Goal: Transaction & Acquisition: Subscribe to service/newsletter

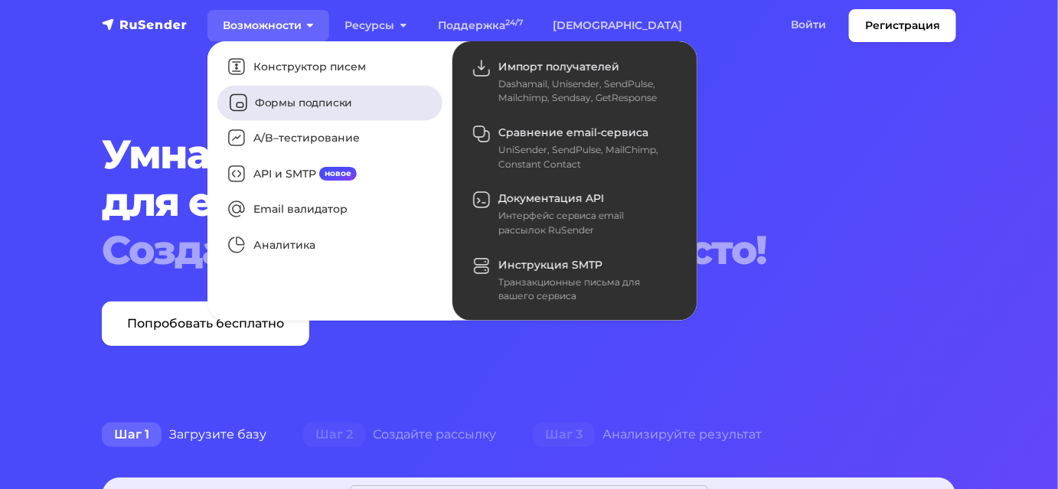
click at [301, 116] on link "Формы подписки" at bounding box center [330, 102] width 225 height 35
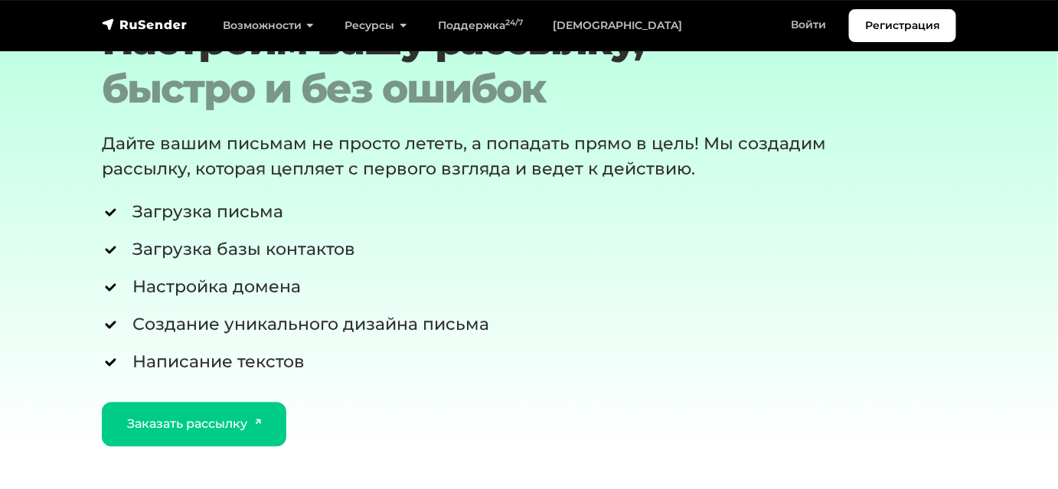
scroll to position [4734, 0]
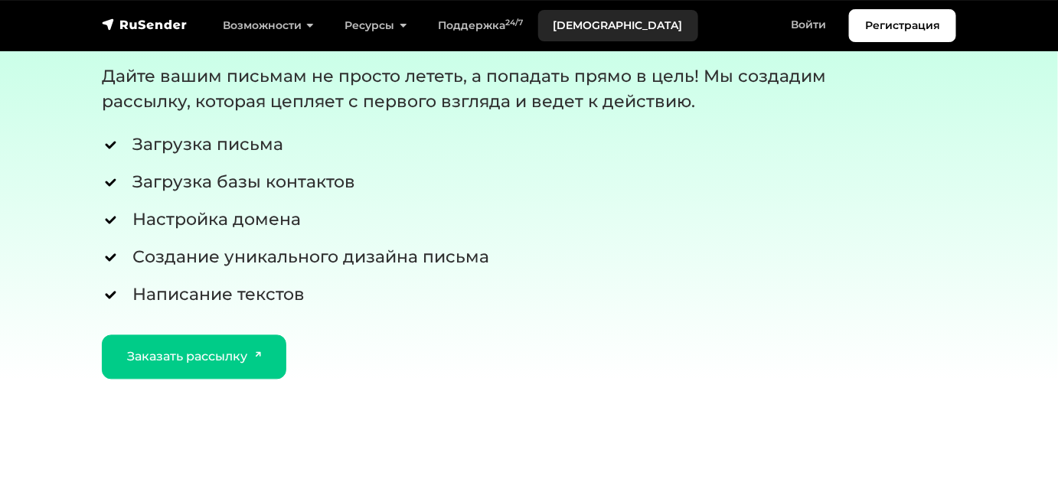
click at [615, 31] on link "[DEMOGRAPHIC_DATA]" at bounding box center [618, 25] width 160 height 31
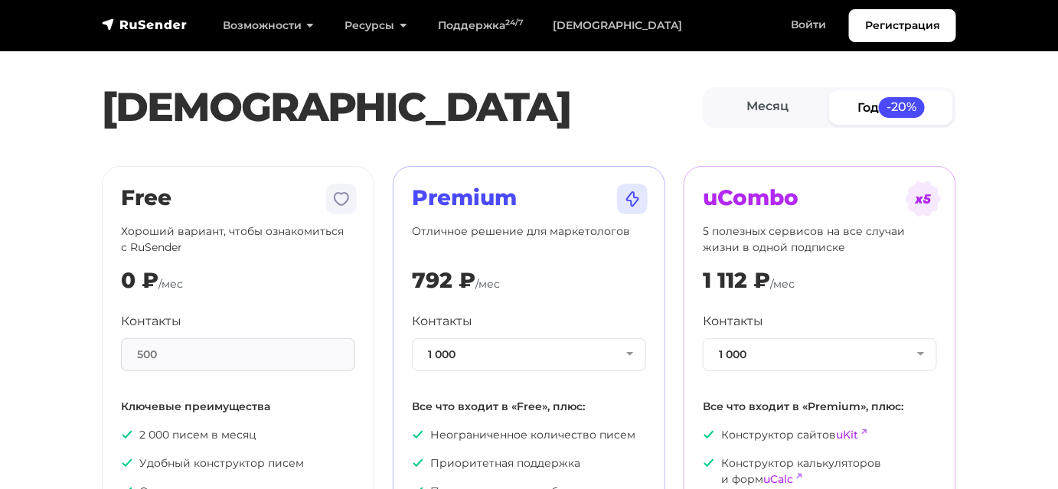
click at [339, 212] on img at bounding box center [341, 199] width 37 height 37
click at [794, 32] on link "Войти" at bounding box center [809, 24] width 66 height 31
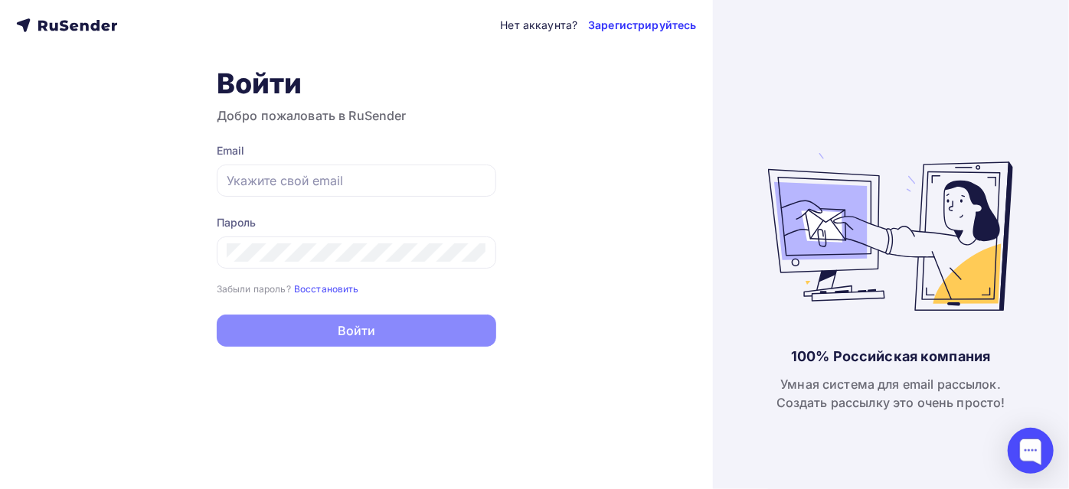
click at [643, 25] on link "Зарегистрируйтесь" at bounding box center [642, 25] width 108 height 15
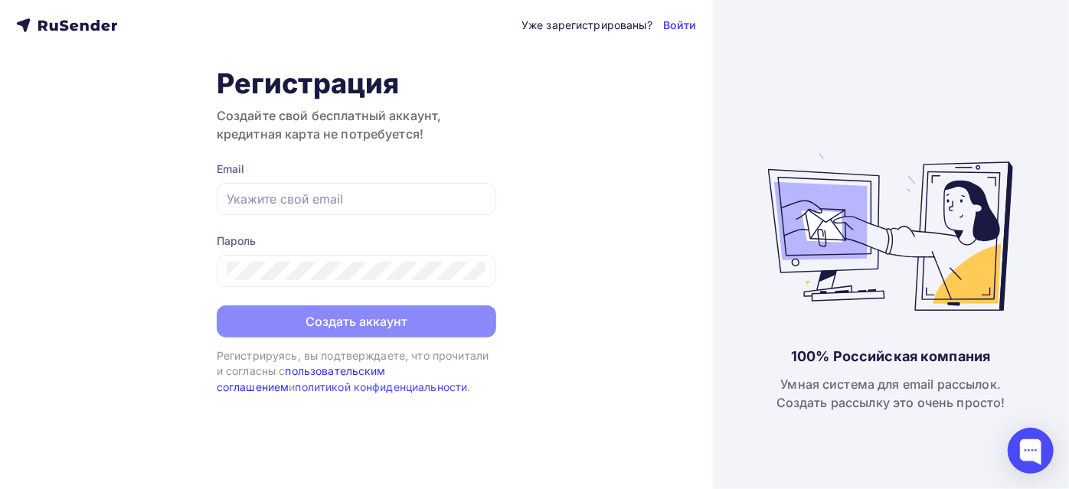
click at [386, 375] on link "пользовательским соглашением" at bounding box center [301, 379] width 169 height 28
click at [316, 197] on input "text" at bounding box center [357, 199] width 260 height 18
paste input "bacteriophagepeptide@gmail.com"
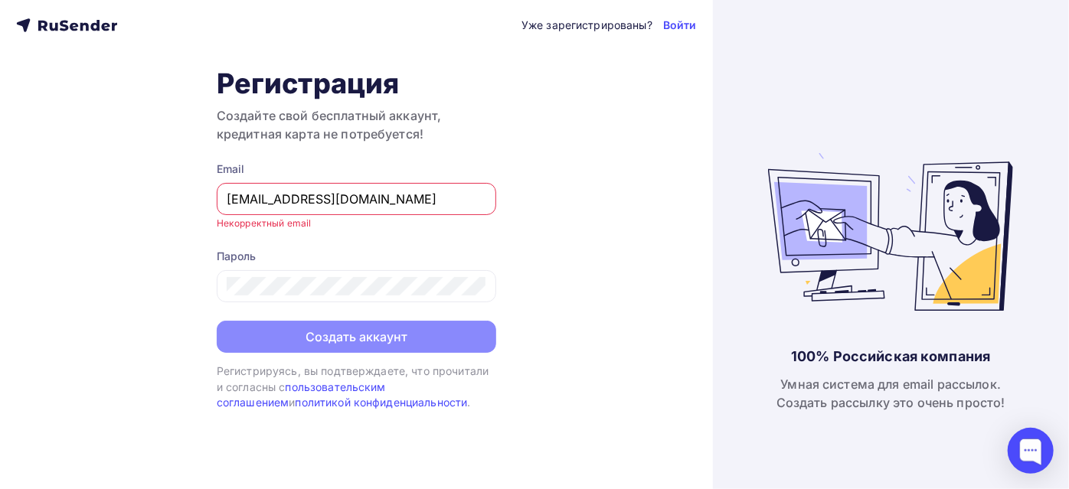
click at [257, 195] on input "bacteriophagepeptide@gmail.com" at bounding box center [357, 199] width 260 height 18
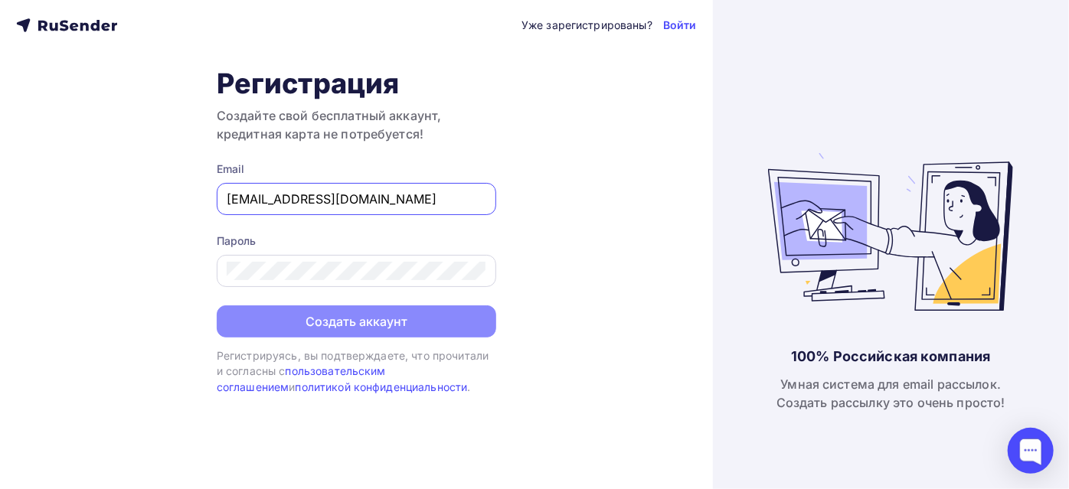
type input "bacteriophagepeptide@gmail.com"
click at [155, 272] on div "Уже зарегистрированы? Войти Регистрация Создайте свой бесплатный аккаунт, креди…" at bounding box center [356, 244] width 713 height 489
click at [201, 272] on div "Уже зарегистрированы? Войти Регистрация Создайте свой бесплатный аккаунт, креди…" at bounding box center [356, 244] width 713 height 489
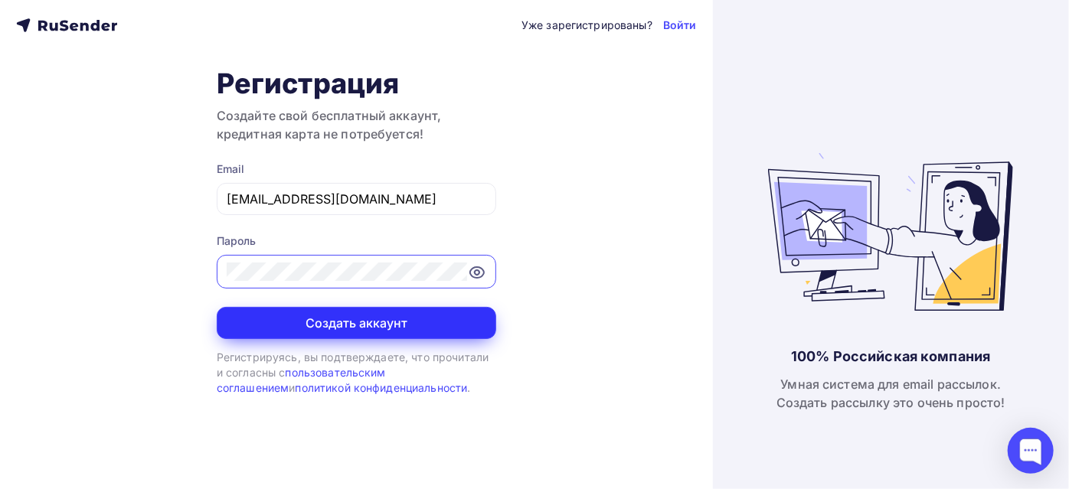
click at [355, 328] on button "Создать аккаунт" at bounding box center [357, 323] width 280 height 32
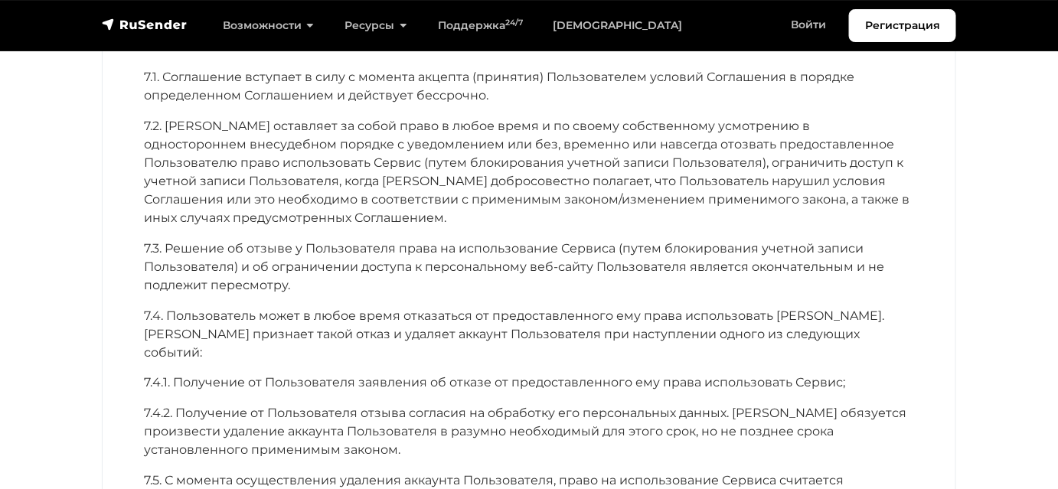
scroll to position [6440, 0]
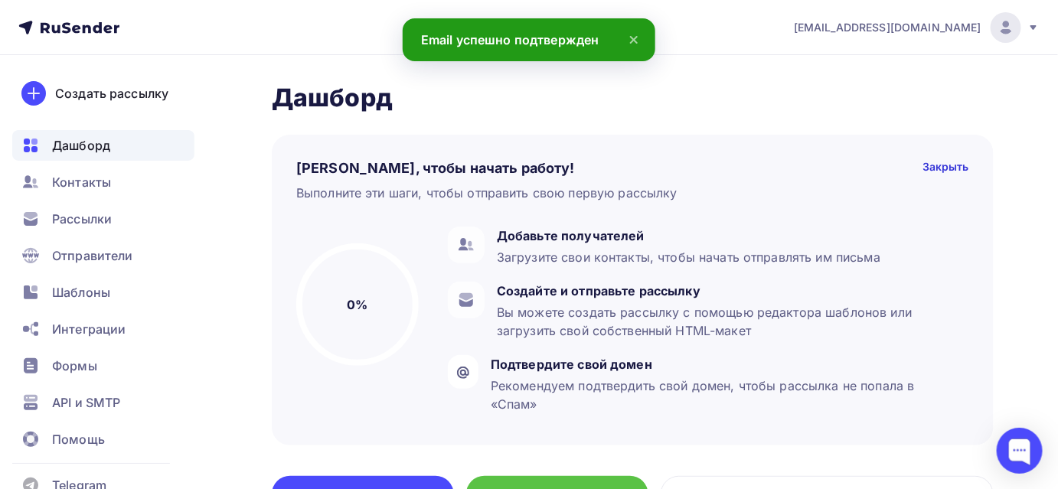
click at [631, 39] on icon at bounding box center [634, 40] width 18 height 18
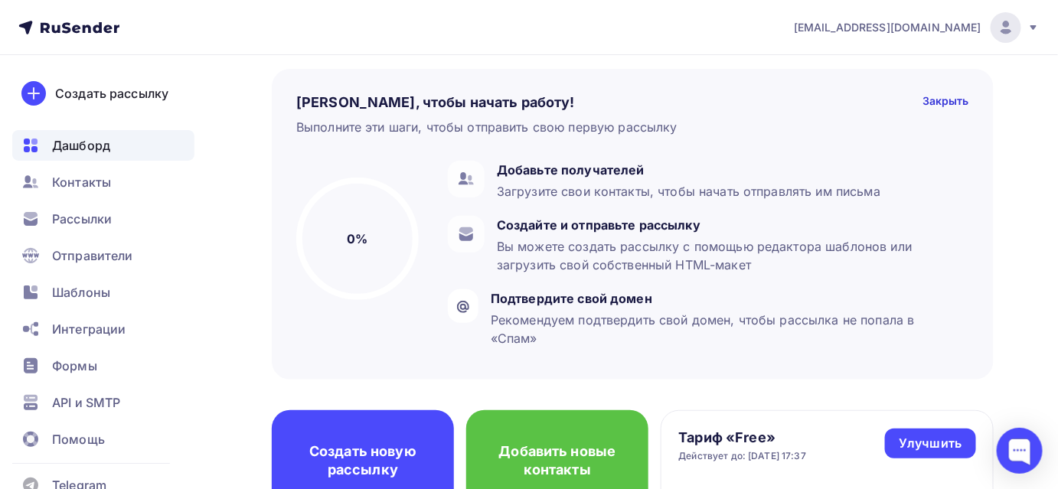
scroll to position [69, 0]
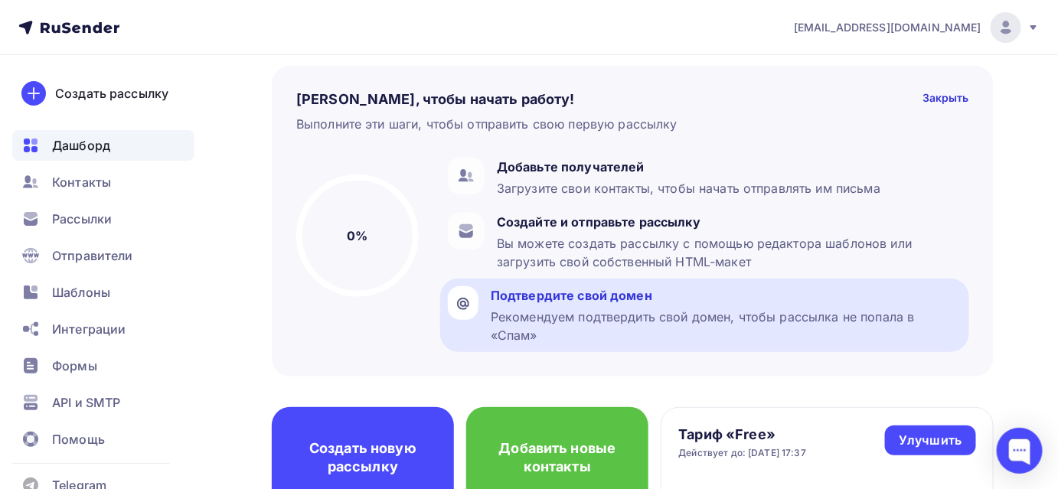
click at [647, 314] on div "Рекомендуем подтвердить свой домен, чтобы рассылка не попала в «Спам»" at bounding box center [726, 326] width 471 height 37
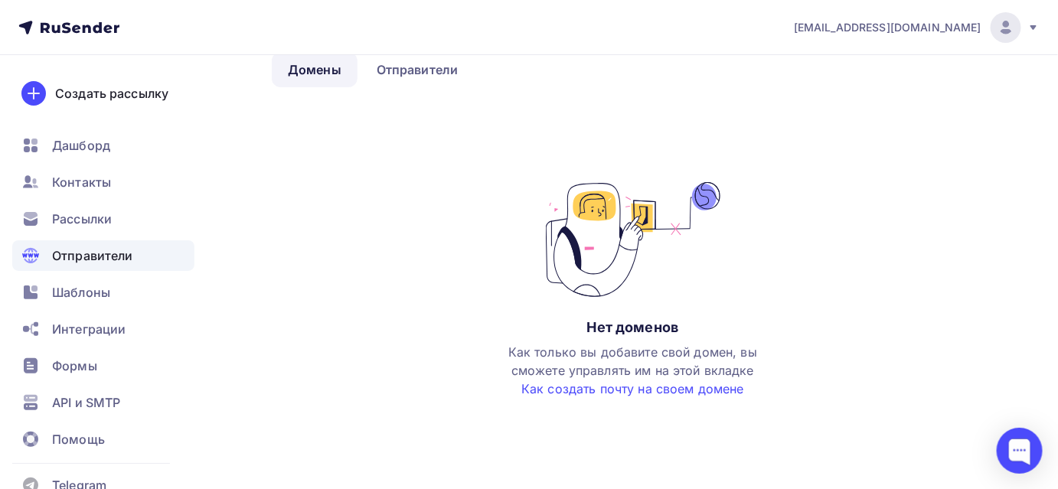
scroll to position [80, 0]
click at [618, 388] on link "Как создать почту на своем домене" at bounding box center [633, 388] width 223 height 15
click at [87, 291] on span "Шаблоны" at bounding box center [81, 292] width 58 height 18
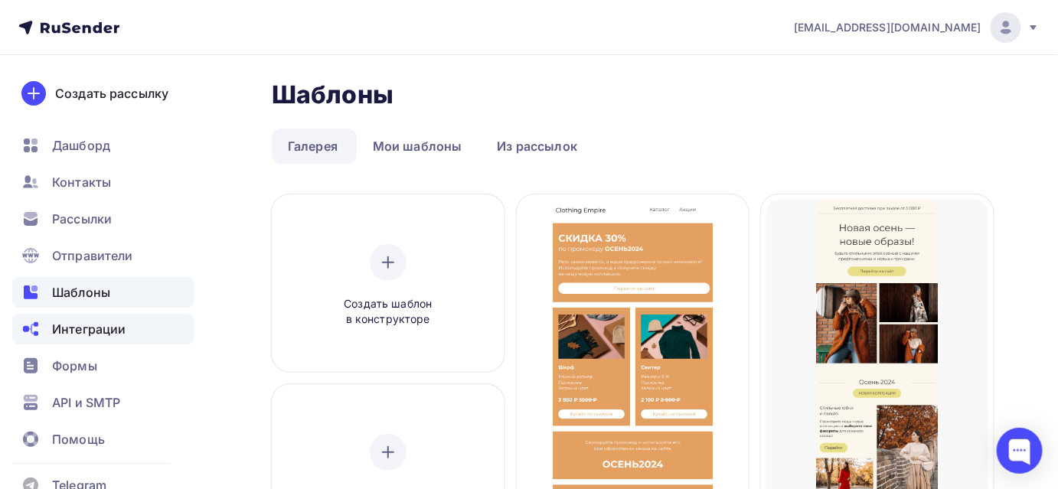
click at [77, 336] on span "Интеграции" at bounding box center [89, 329] width 74 height 18
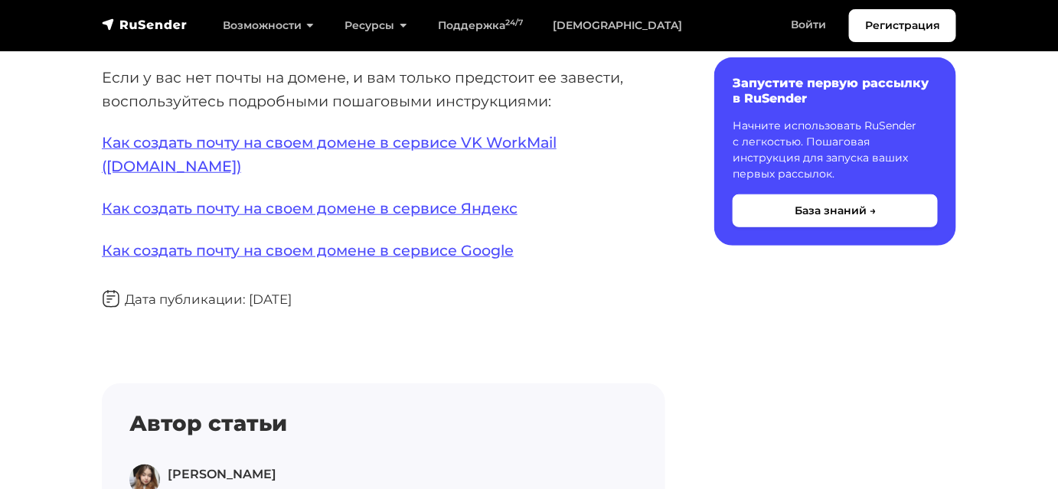
scroll to position [348, 0]
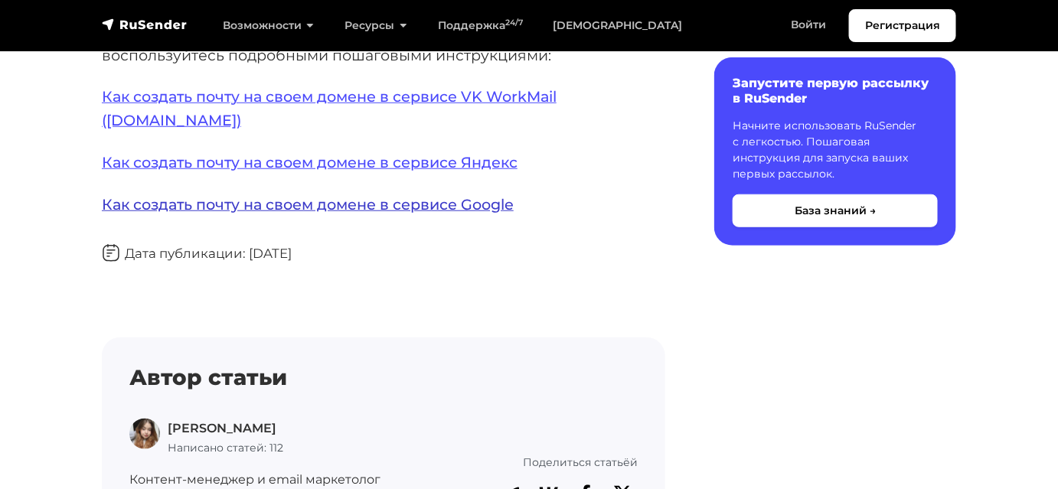
click at [514, 214] on link "Как создать почту на своем домене в сервисе Google" at bounding box center [308, 204] width 412 height 18
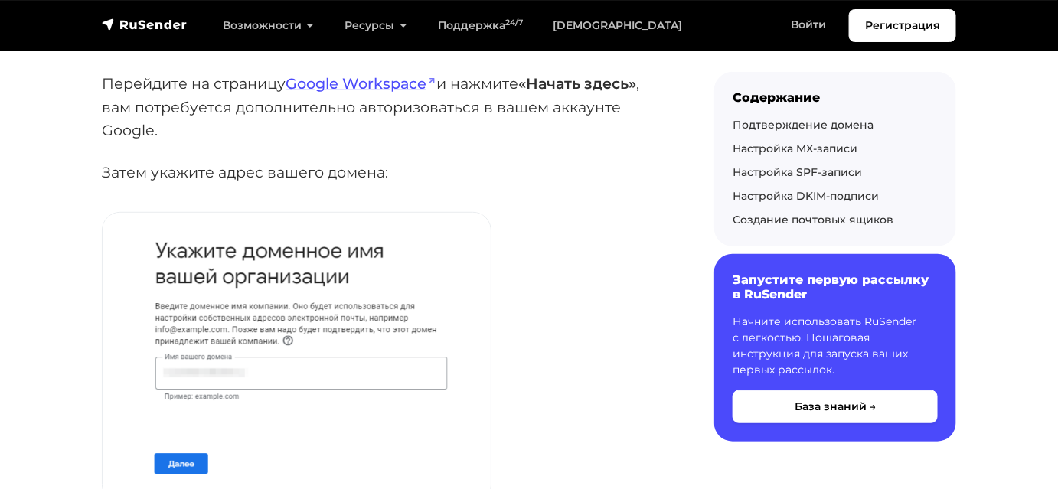
scroll to position [278, 0]
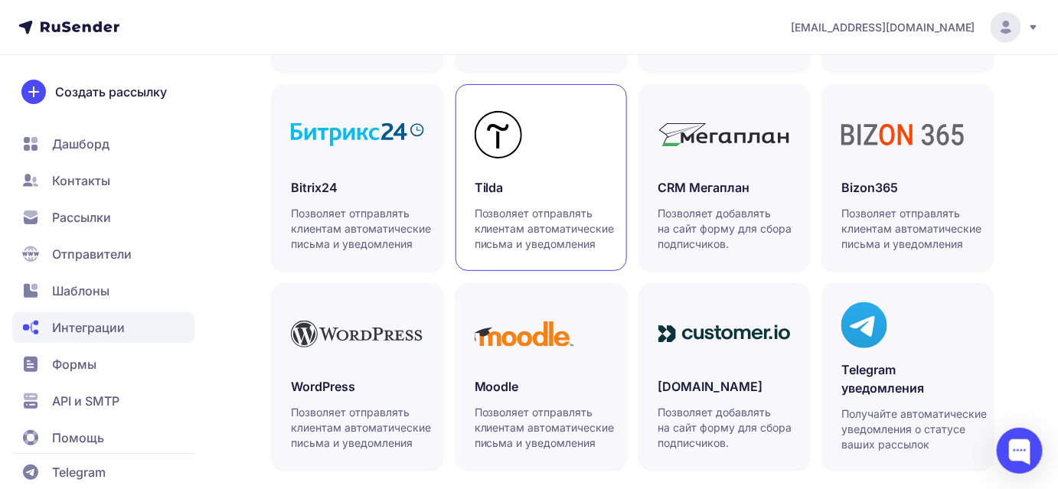
scroll to position [564, 0]
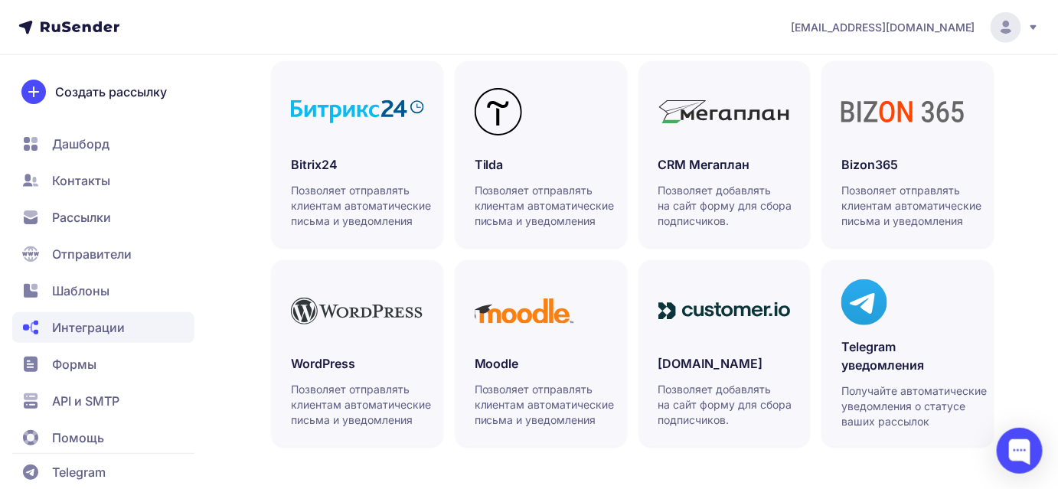
click at [90, 296] on span "Шаблоны" at bounding box center [80, 291] width 57 height 18
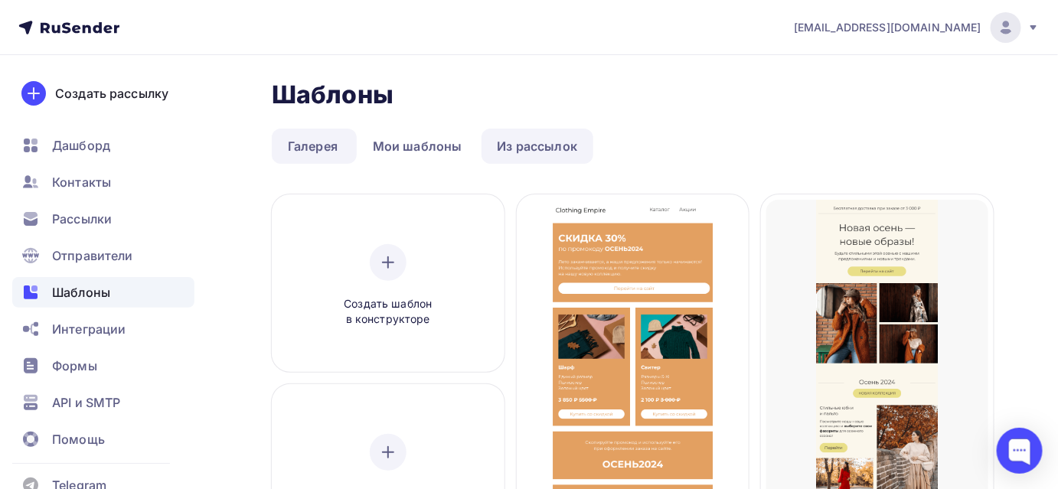
click at [558, 151] on link "Из рассылок" at bounding box center [538, 146] width 113 height 35
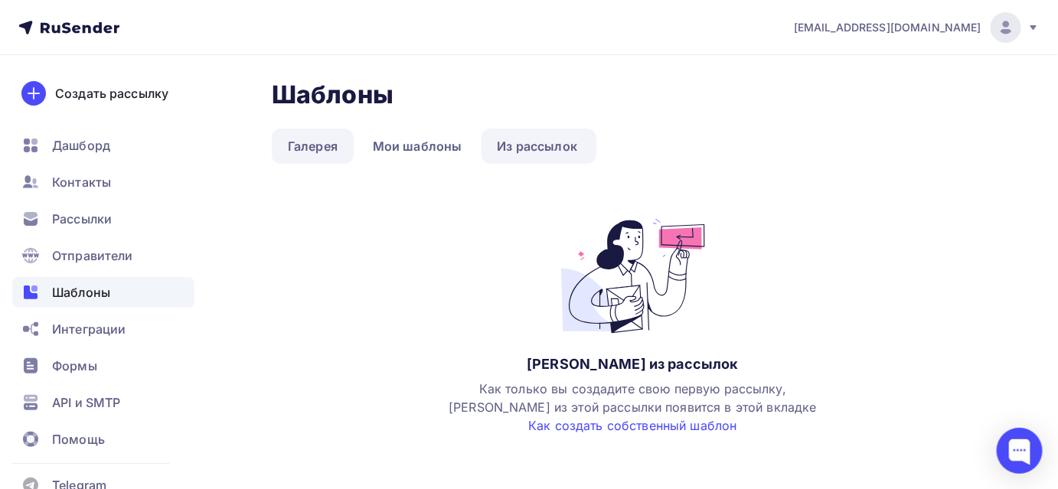
click at [321, 152] on link "Галерея" at bounding box center [313, 146] width 82 height 35
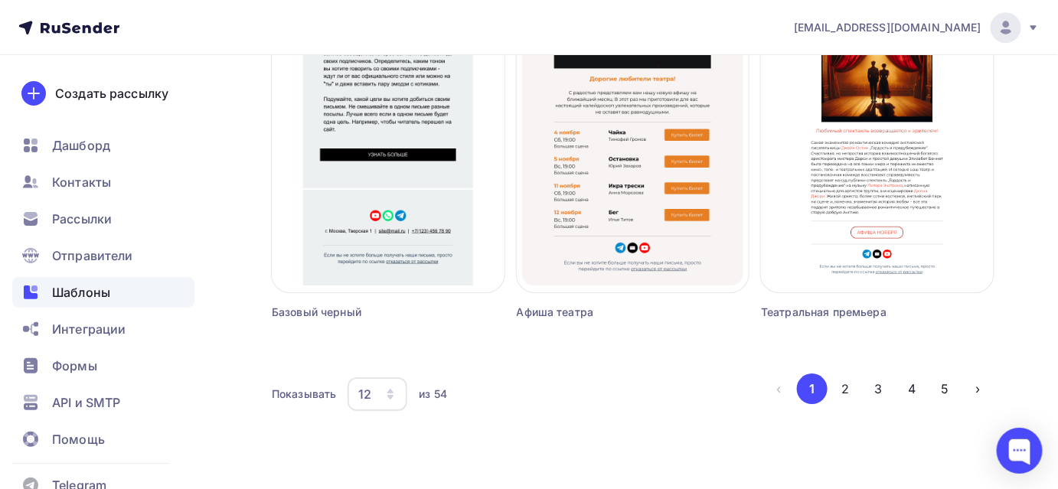
scroll to position [1532, 0]
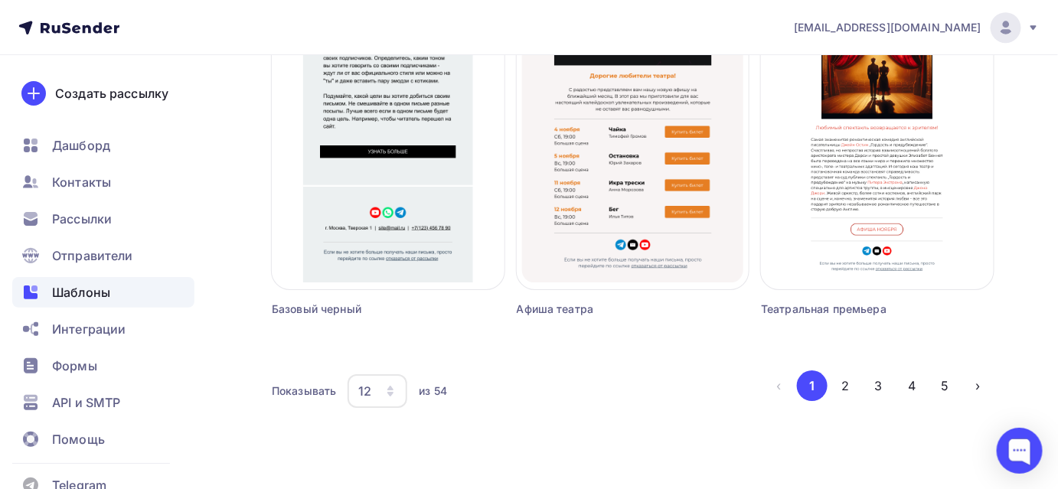
click at [392, 394] on icon "button" at bounding box center [391, 394] width 6 height 5
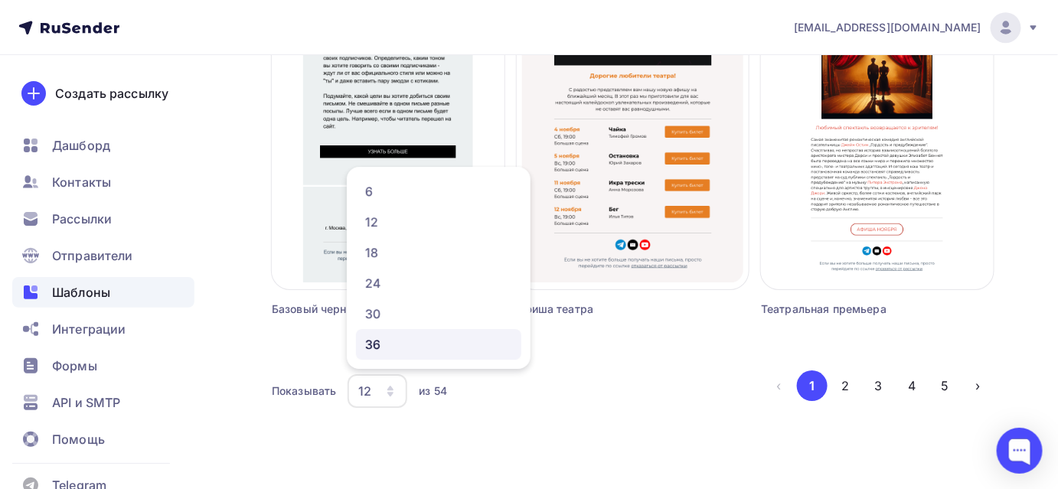
click at [380, 352] on div "36" at bounding box center [438, 344] width 147 height 18
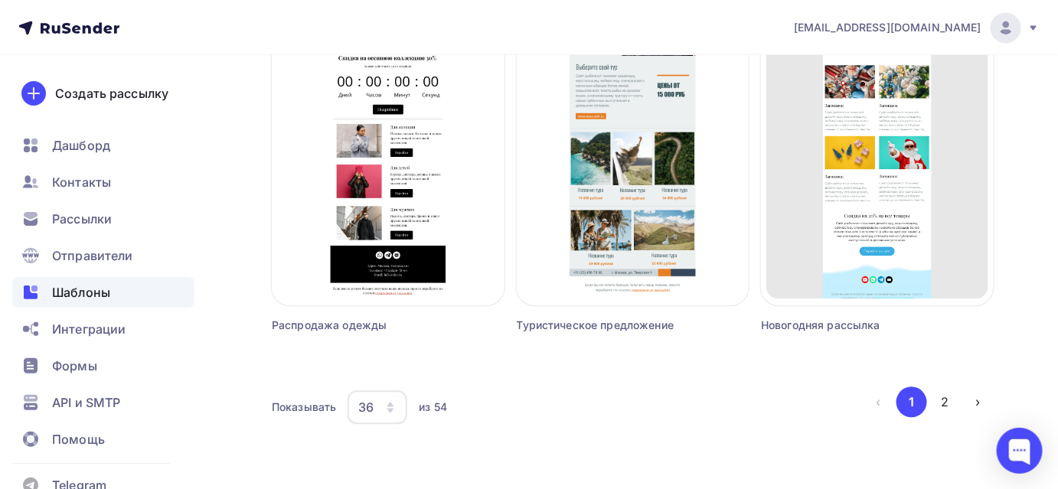
scroll to position [4890, 0]
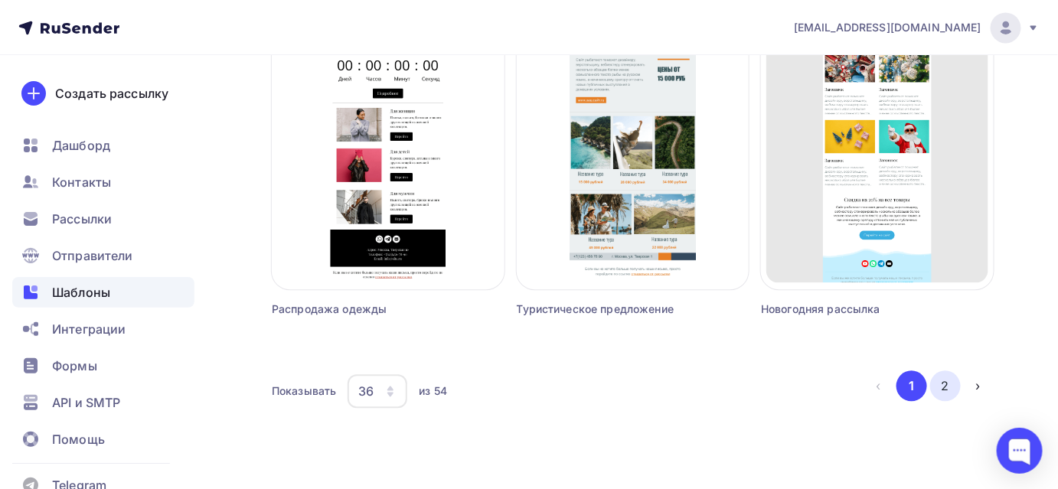
click at [947, 391] on button "2" at bounding box center [946, 386] width 31 height 31
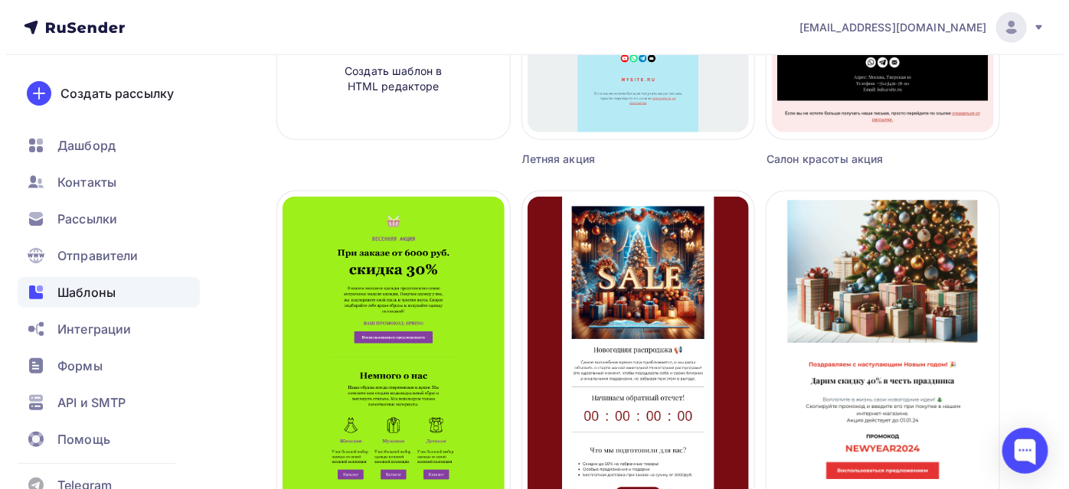
scroll to position [0, 0]
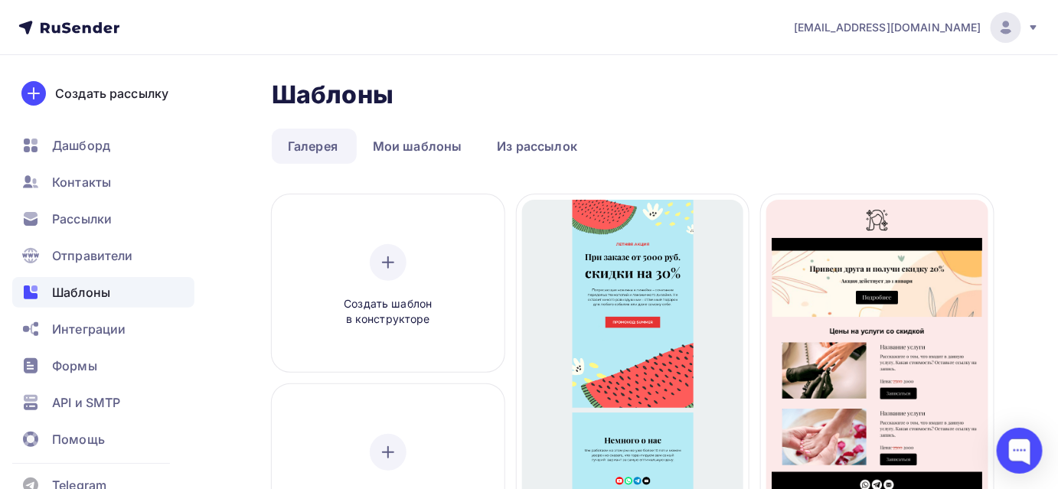
click at [69, 296] on span "Шаблоны" at bounding box center [81, 292] width 58 height 18
click at [67, 251] on span "Отправители" at bounding box center [92, 256] width 81 height 18
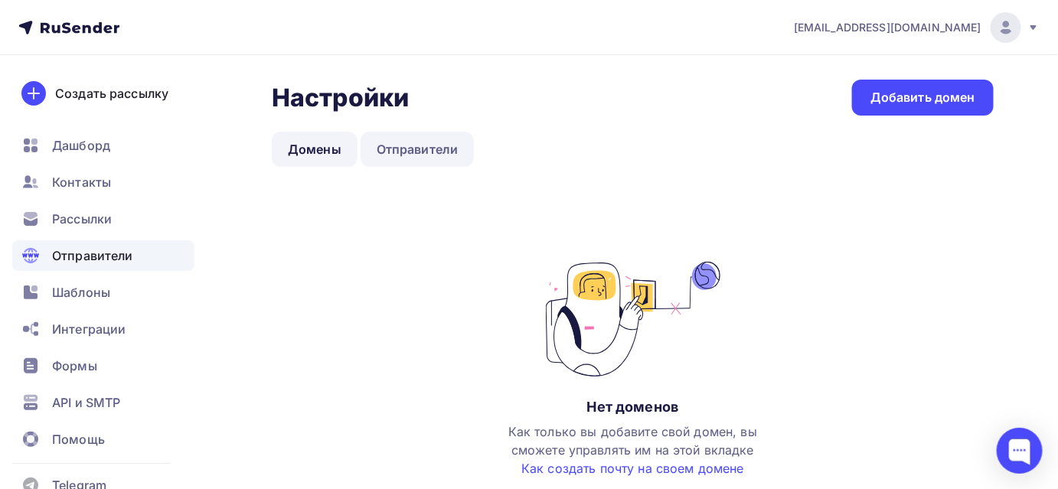
click at [412, 136] on link "Отправители" at bounding box center [418, 149] width 114 height 35
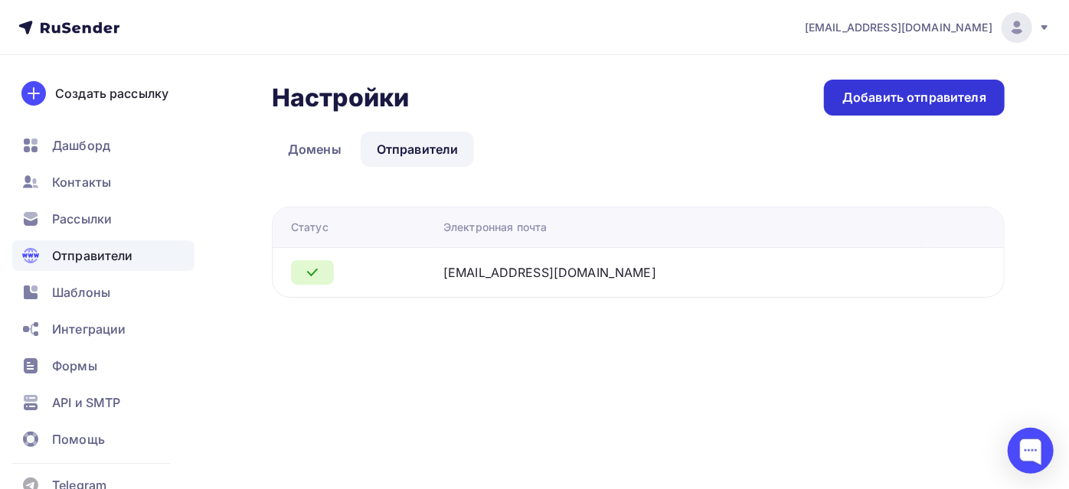
click at [877, 97] on div "Добавить отправителя" at bounding box center [914, 98] width 144 height 18
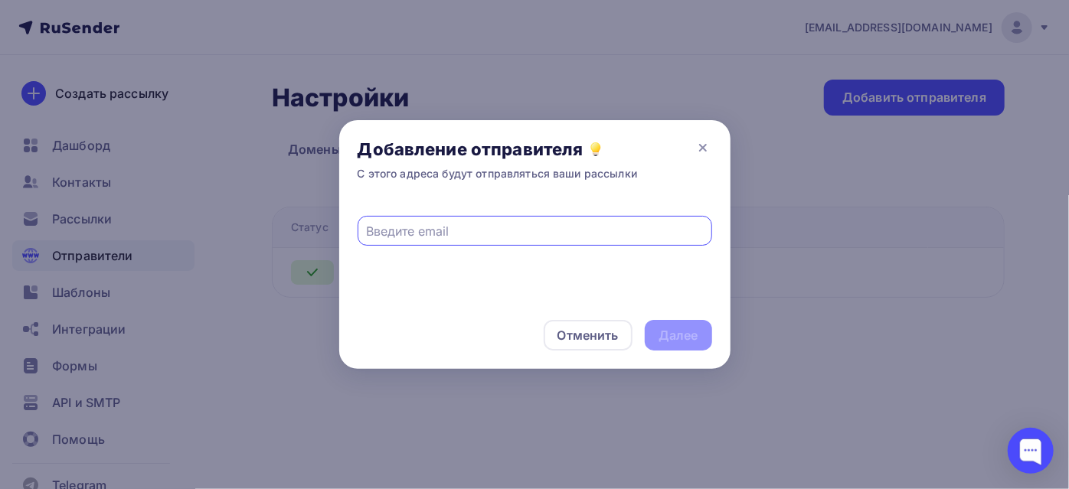
click at [391, 228] on input "text" at bounding box center [534, 231] width 337 height 18
paste input "[EMAIL_ADDRESS][DOMAIN_NAME]"
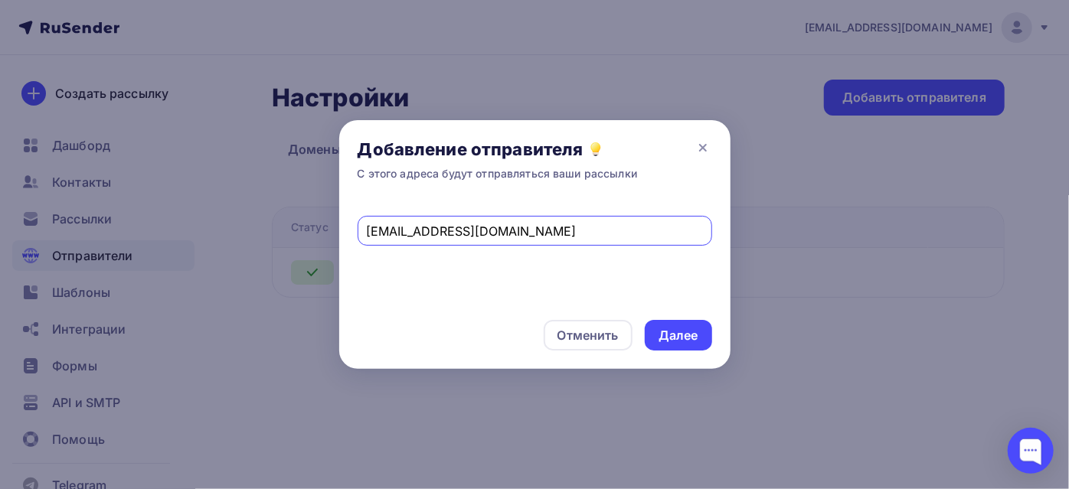
type input "[EMAIL_ADDRESS][DOMAIN_NAME]"
drag, startPoint x: 642, startPoint y: 332, endPoint x: 653, endPoint y: 334, distance: 10.8
click at [643, 332] on div "Отменить Далее" at bounding box center [534, 335] width 391 height 67
drag, startPoint x: 657, startPoint y: 335, endPoint x: 637, endPoint y: 320, distance: 25.1
click at [657, 336] on div "Далее" at bounding box center [678, 335] width 67 height 31
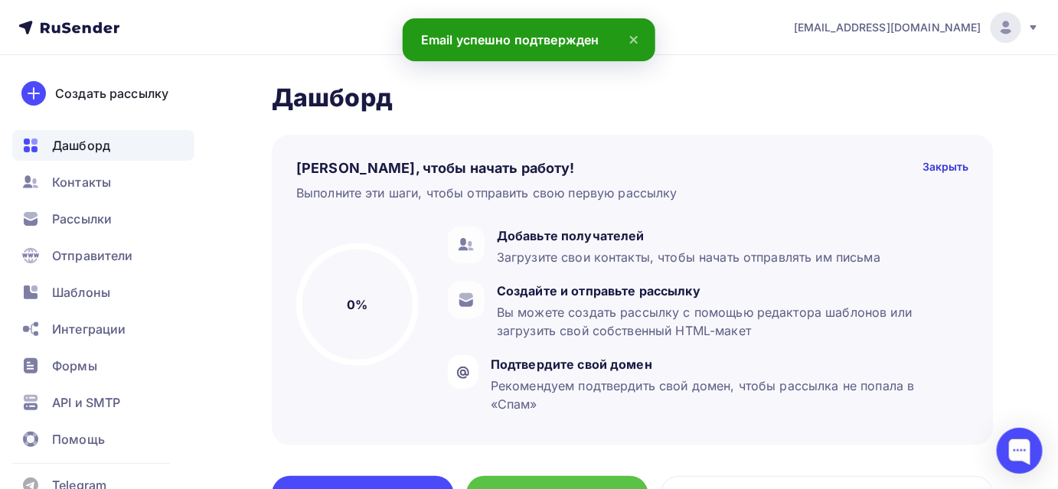
click at [635, 39] on icon at bounding box center [634, 40] width 6 height 6
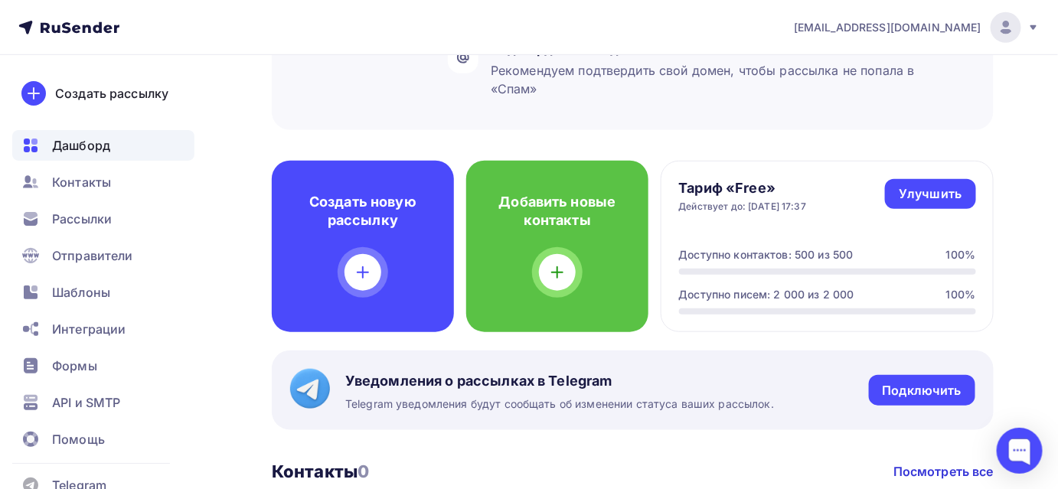
scroll to position [348, 0]
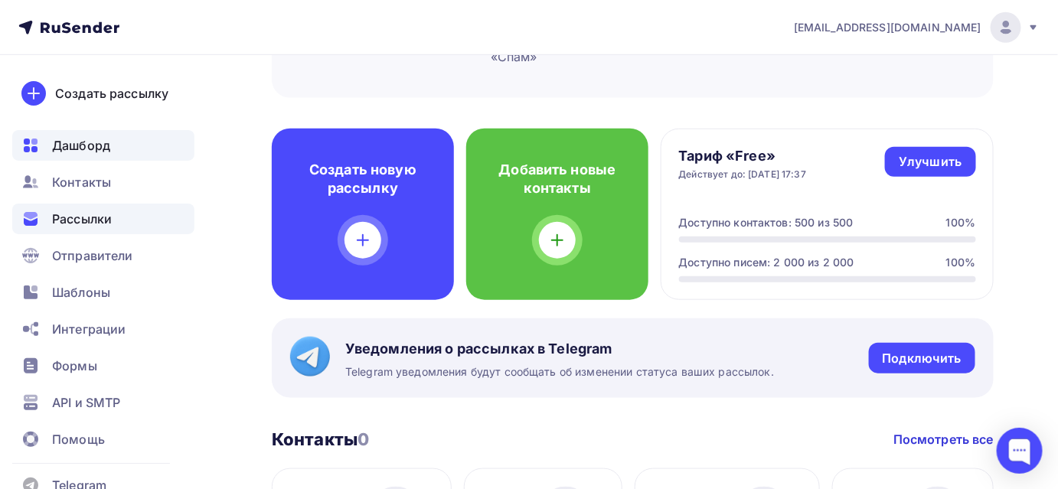
click at [82, 215] on span "Рассылки" at bounding box center [82, 219] width 60 height 18
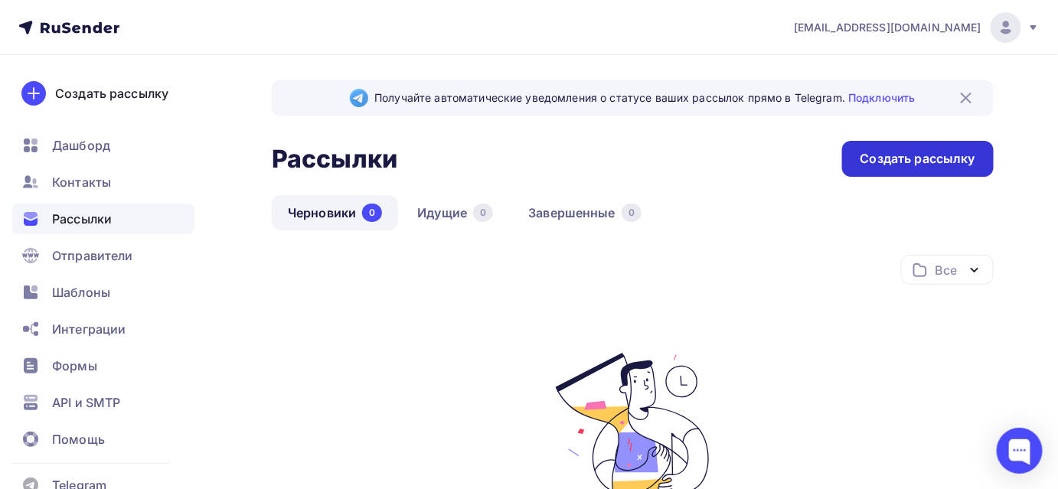
click at [875, 159] on div "Создать рассылку" at bounding box center [918, 159] width 115 height 18
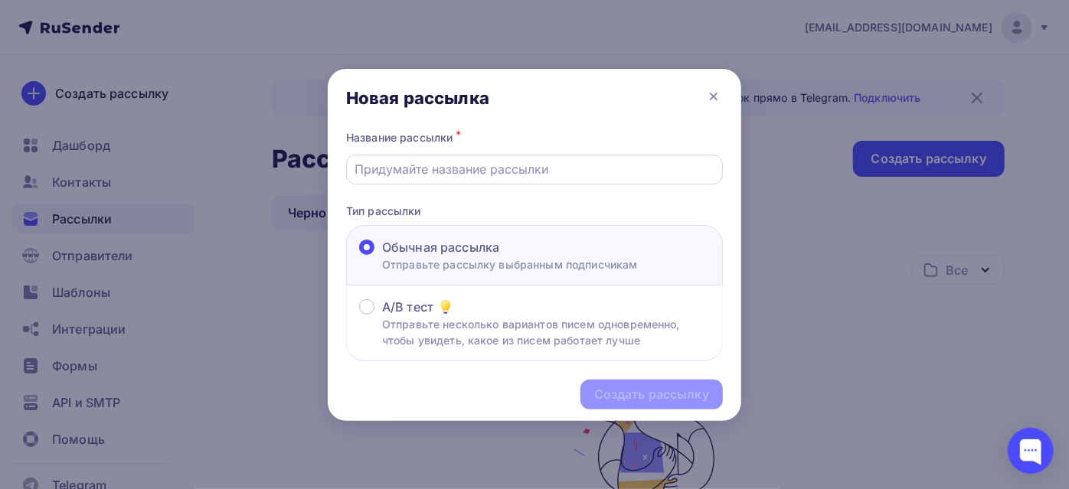
click at [534, 169] on input "text" at bounding box center [534, 169] width 359 height 18
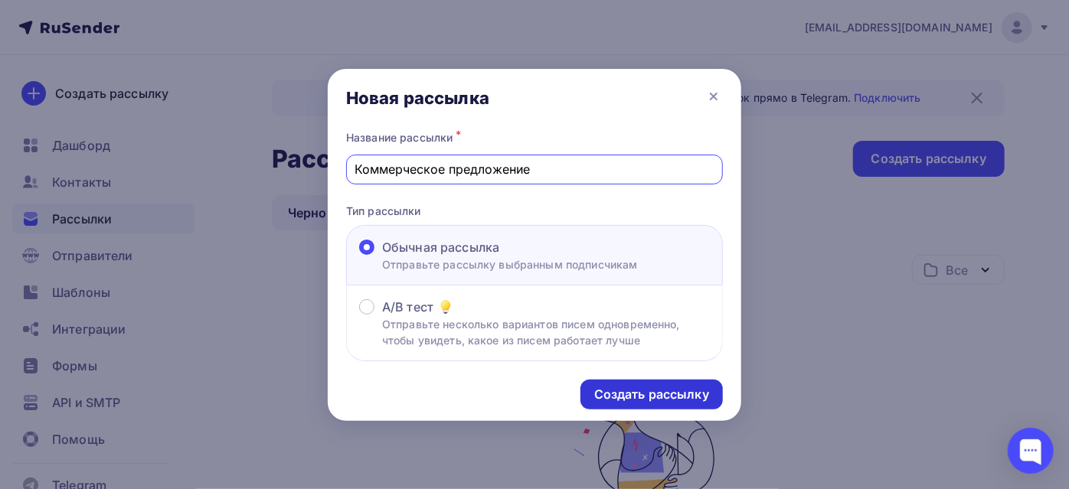
type input "Коммерческое предложение"
click at [629, 400] on div "Создать рассылку" at bounding box center [651, 395] width 115 height 18
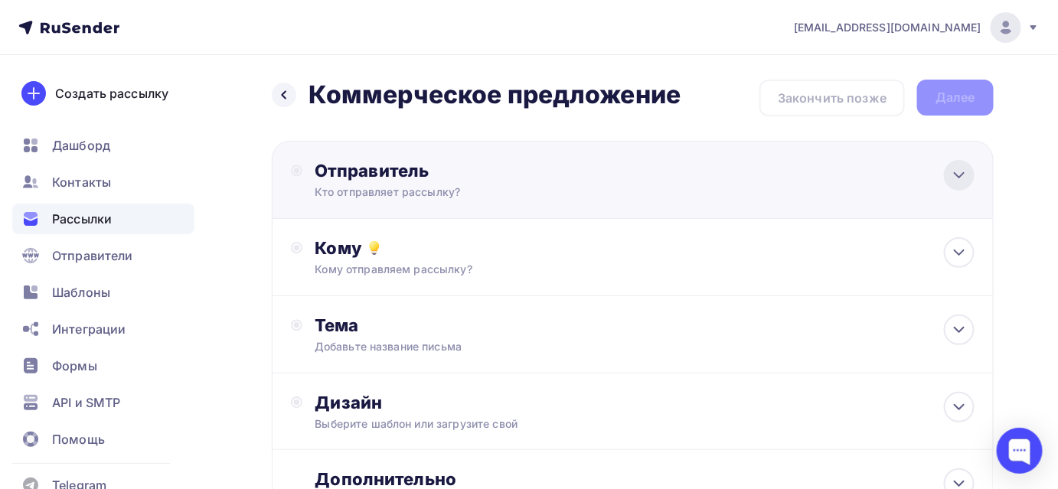
click at [950, 178] on icon at bounding box center [959, 175] width 18 height 18
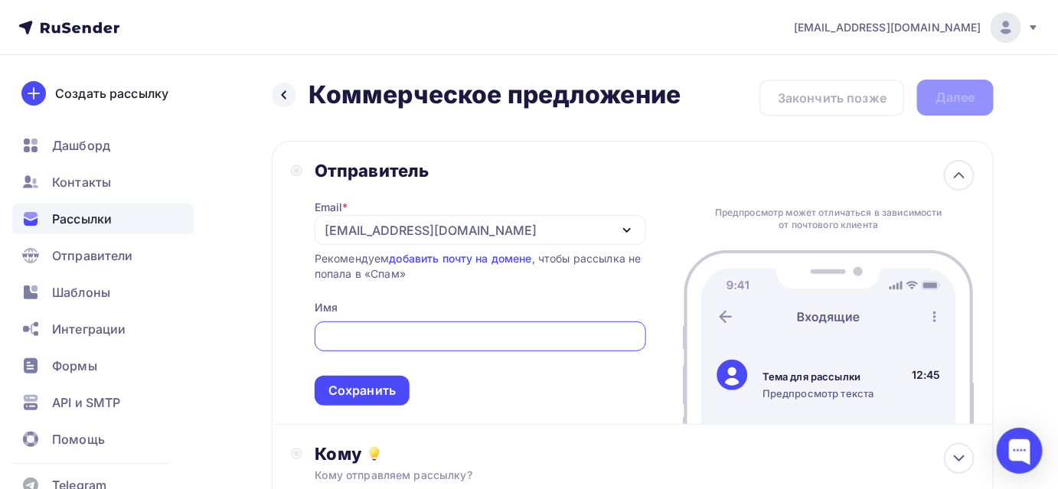
click at [631, 230] on icon "button" at bounding box center [627, 230] width 18 height 18
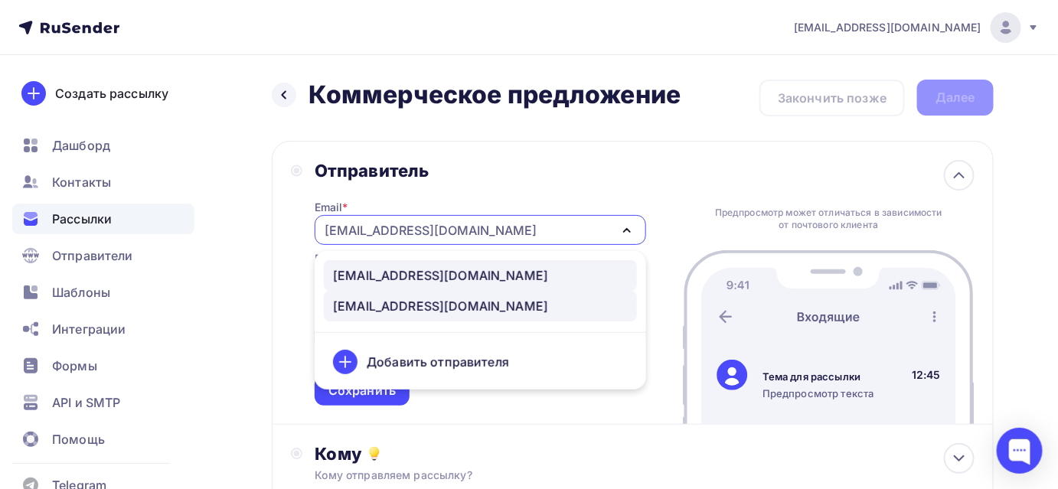
click at [452, 277] on div "[EMAIL_ADDRESS][DOMAIN_NAME]" at bounding box center [480, 276] width 295 height 18
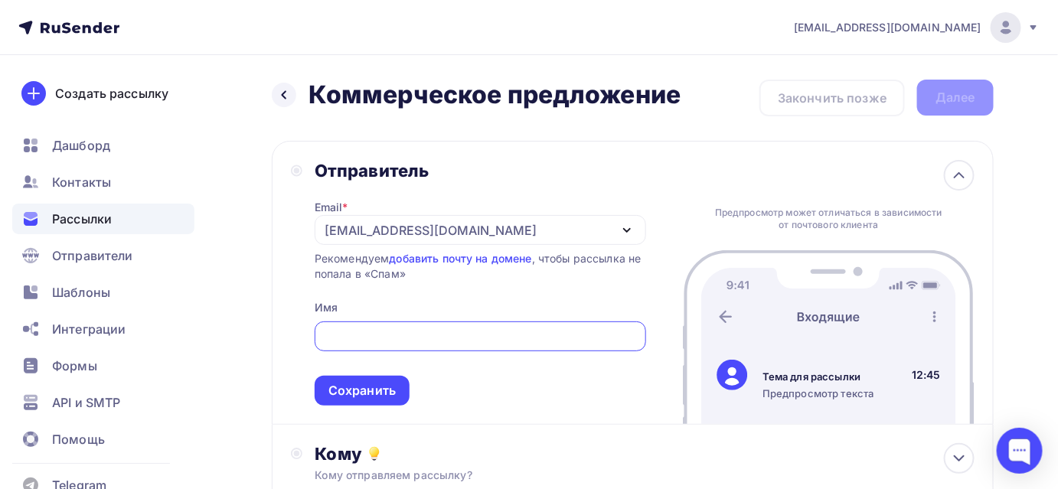
click at [440, 344] on input "text" at bounding box center [480, 337] width 314 height 18
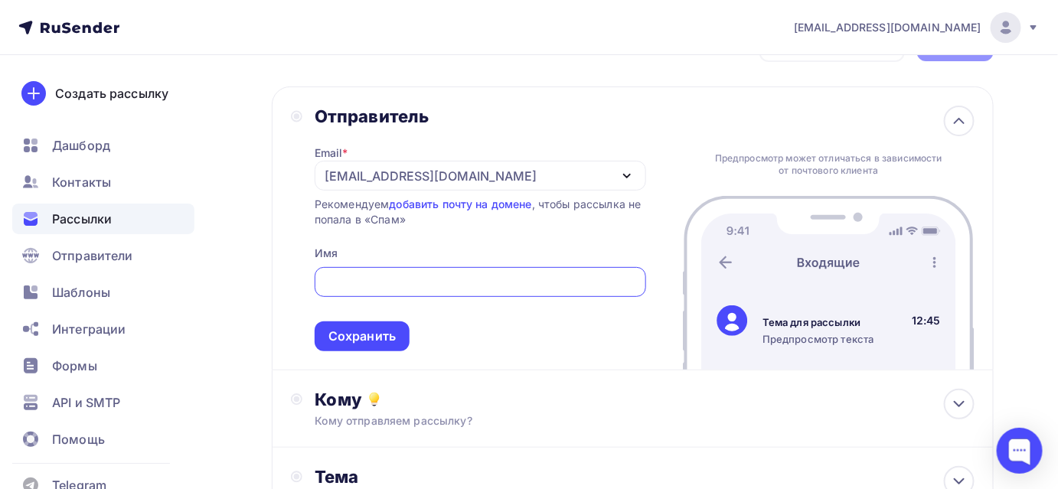
scroll to position [69, 0]
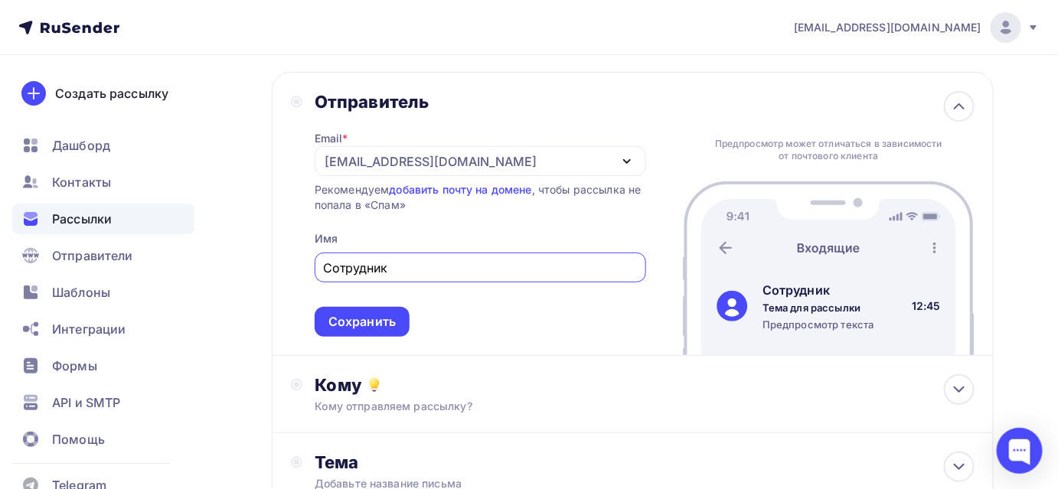
drag, startPoint x: 414, startPoint y: 268, endPoint x: 314, endPoint y: 263, distance: 99.7
click at [314, 263] on div "Отправитель Email * zakaz@sizplus.ru zakaz@sizplus.ru bacteriophagepeptide@gmai…" at bounding box center [468, 214] width 355 height 246
paste input "енеджер отдела продаж"
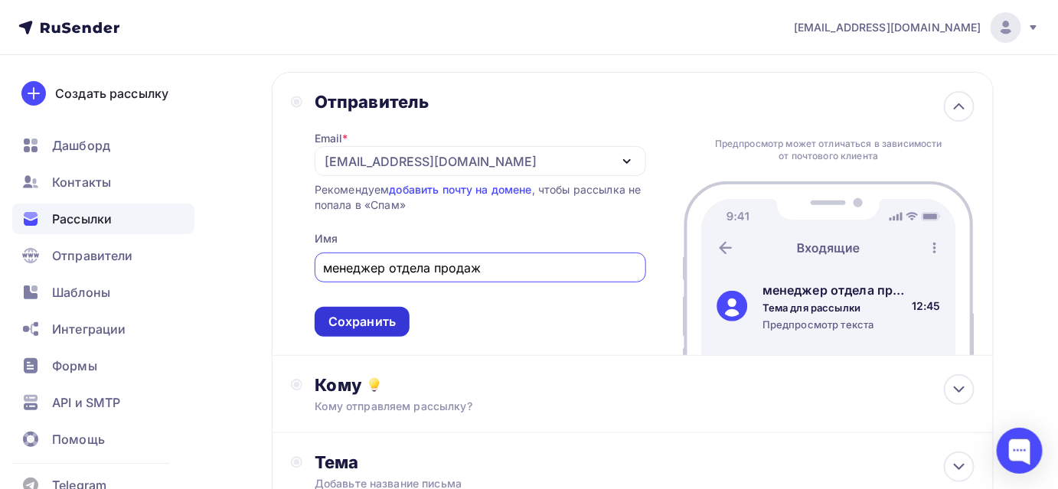
type input "менеджер отдела продаж"
click at [357, 326] on div "Сохранить" at bounding box center [362, 322] width 67 height 18
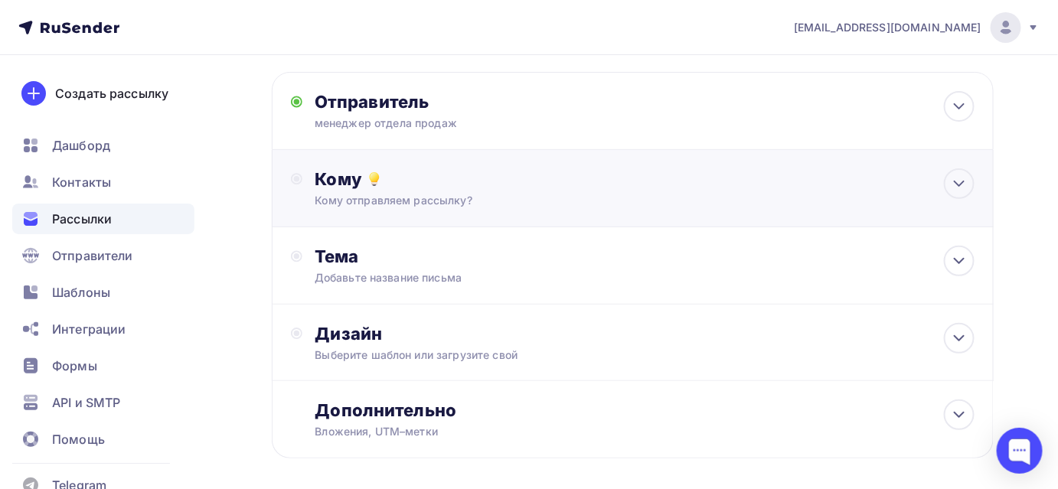
click at [515, 185] on div "Кому" at bounding box center [645, 178] width 660 height 21
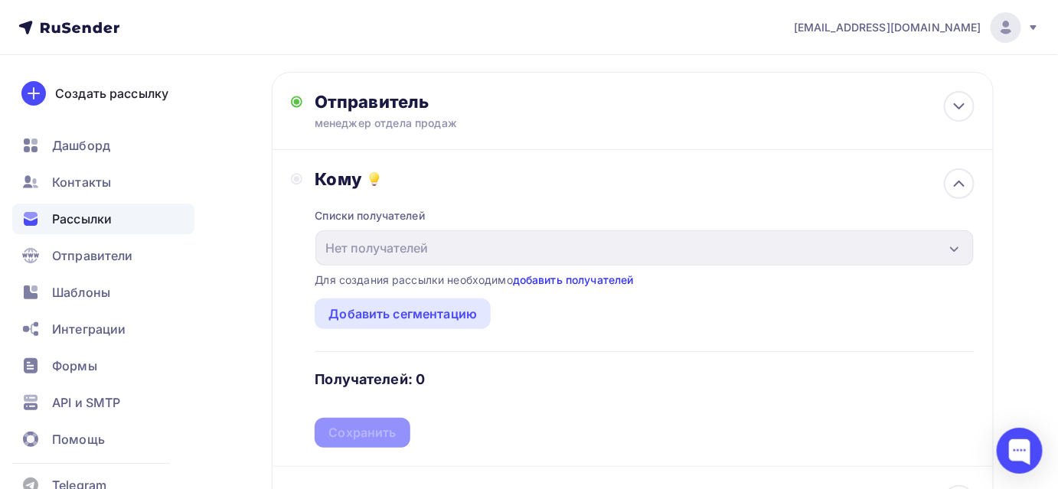
click at [558, 286] on div "Для создания рассылки необходимо добавить получателей" at bounding box center [474, 280] width 319 height 15
click at [554, 281] on link "добавить получателей" at bounding box center [573, 279] width 121 height 13
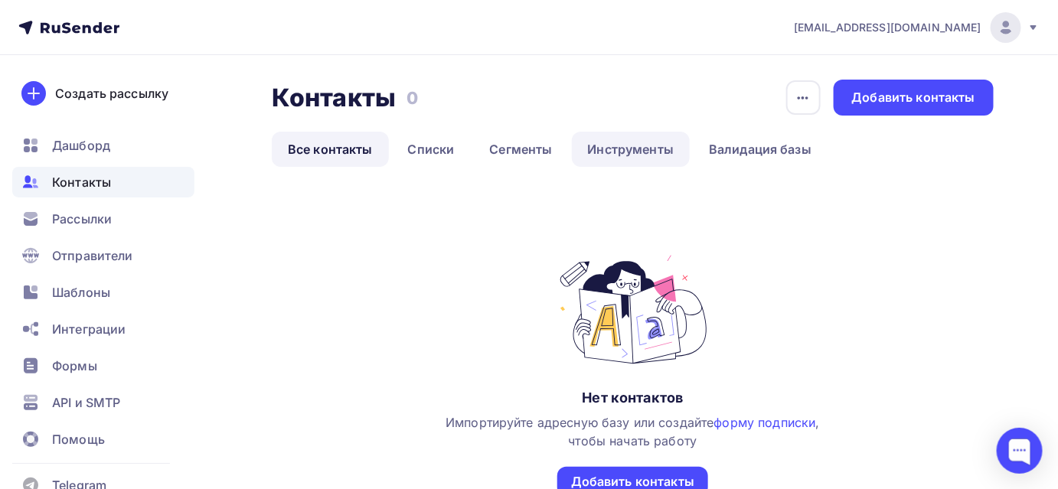
click at [611, 149] on link "Инструменты" at bounding box center [631, 149] width 119 height 35
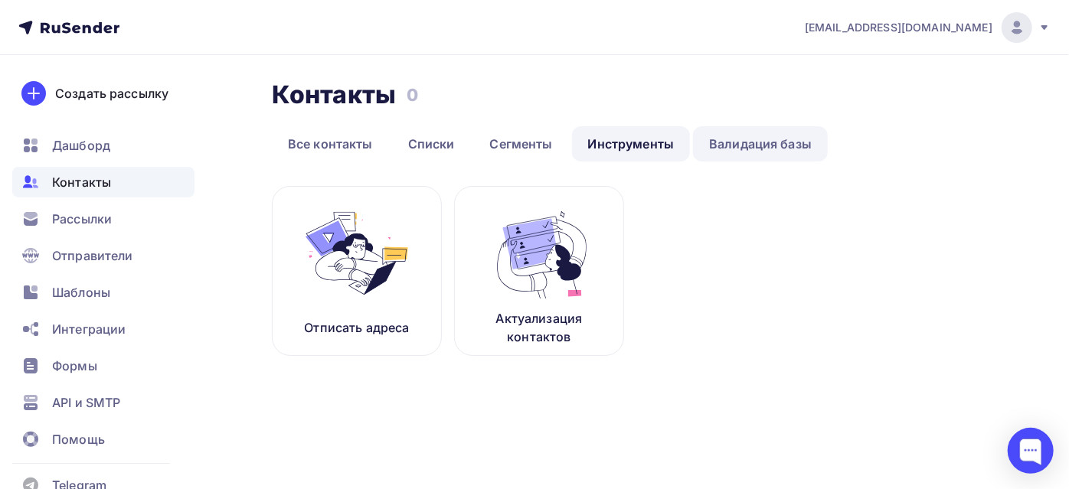
click at [727, 142] on link "Валидация базы" at bounding box center [760, 143] width 135 height 35
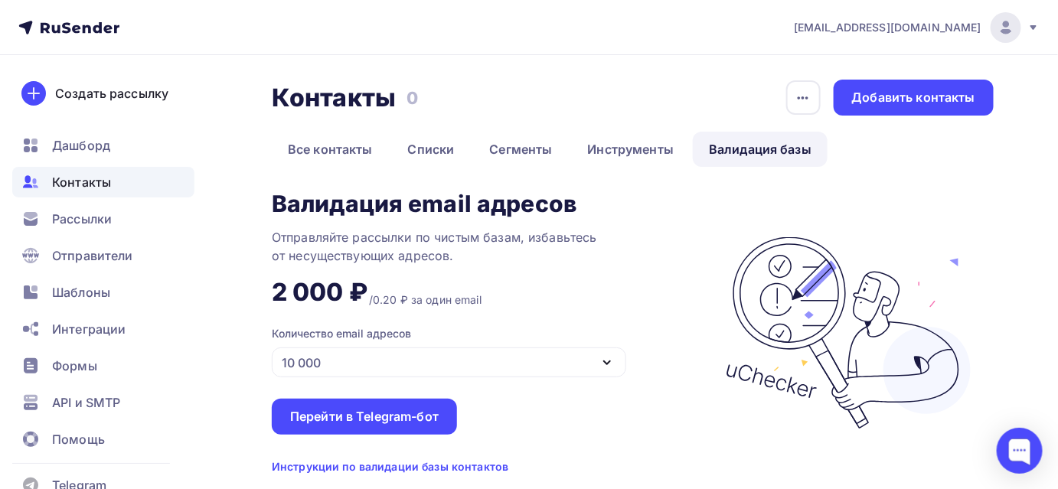
click at [602, 362] on icon "button" at bounding box center [607, 363] width 18 height 18
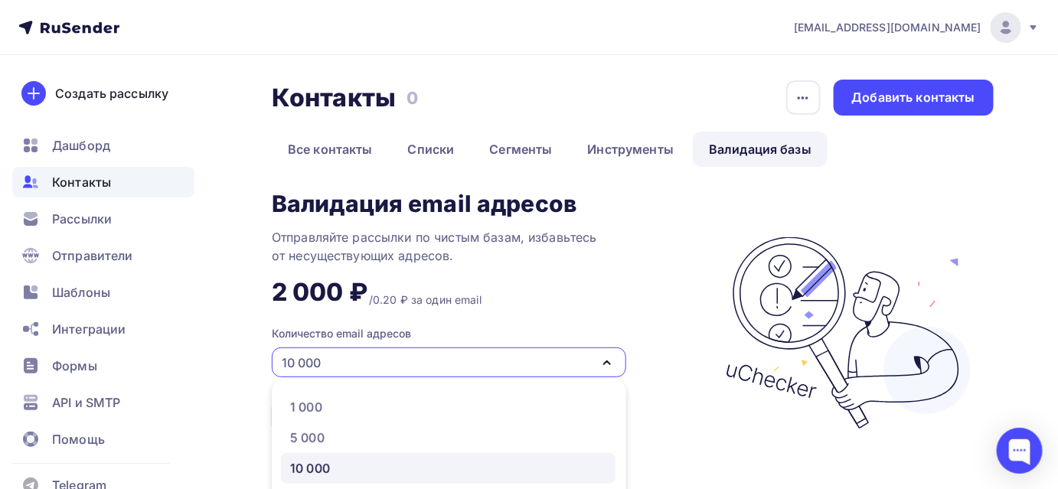
scroll to position [142, 0]
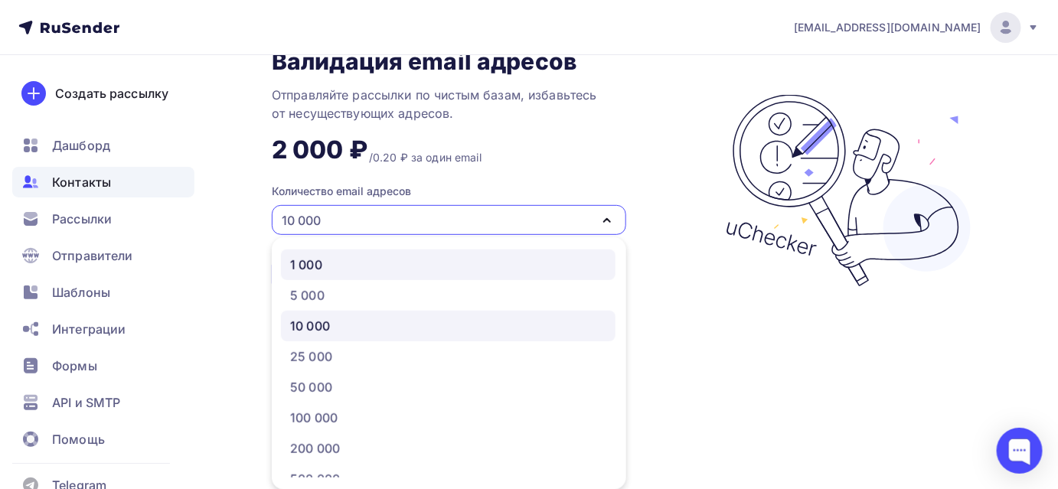
click at [551, 270] on div "1 000" at bounding box center [448, 265] width 316 height 18
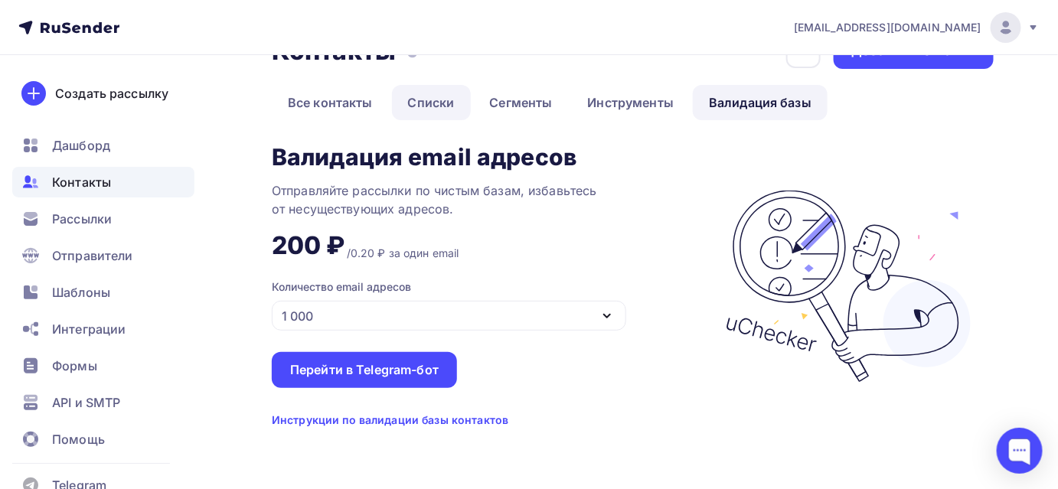
click at [429, 101] on link "Списки" at bounding box center [431, 102] width 79 height 35
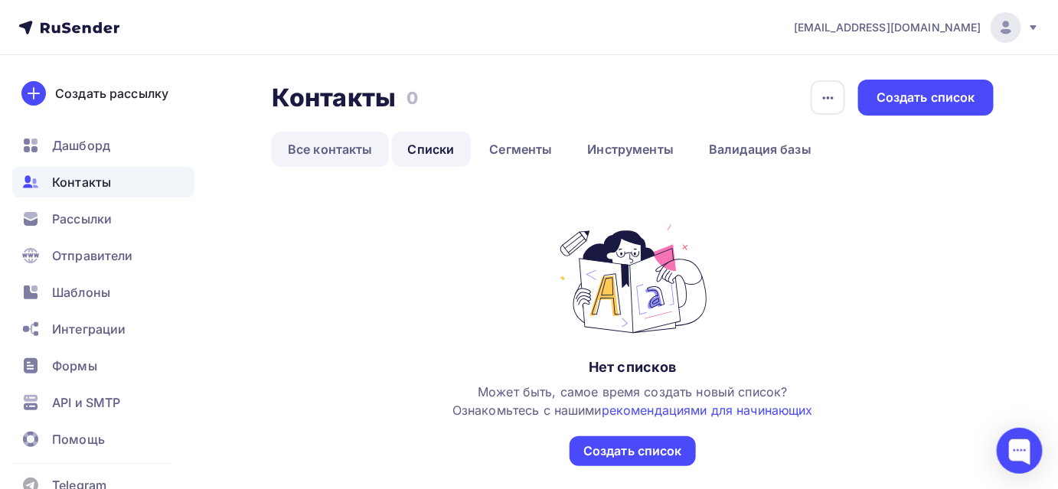
click at [346, 152] on link "Все контакты" at bounding box center [330, 149] width 117 height 35
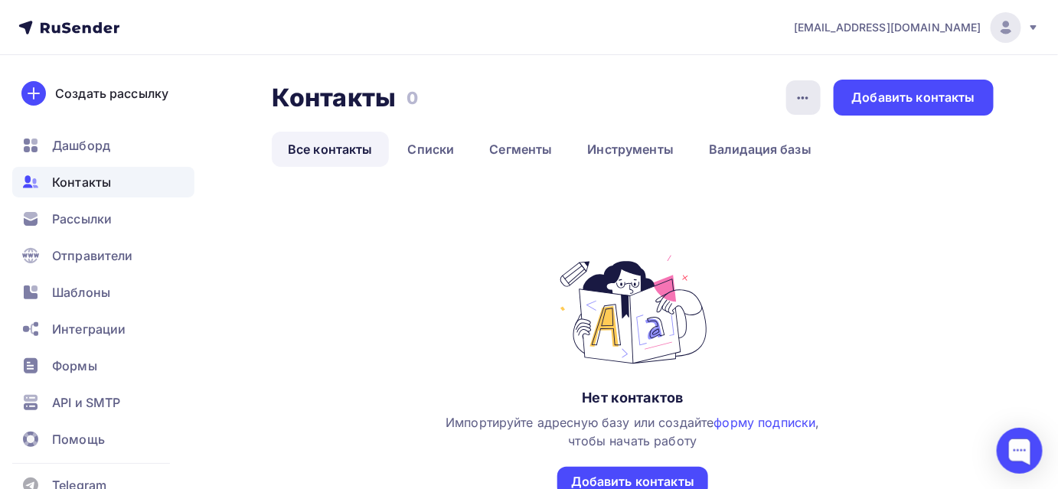
click at [794, 95] on div "button" at bounding box center [804, 97] width 34 height 34
click at [731, 140] on div "История импорта" at bounding box center [745, 145] width 147 height 18
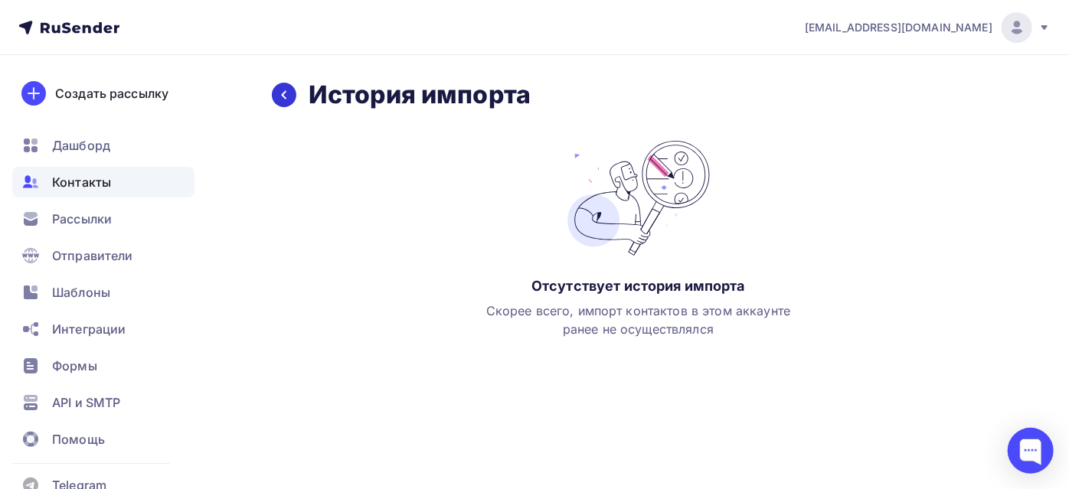
click at [279, 99] on icon at bounding box center [284, 95] width 12 height 12
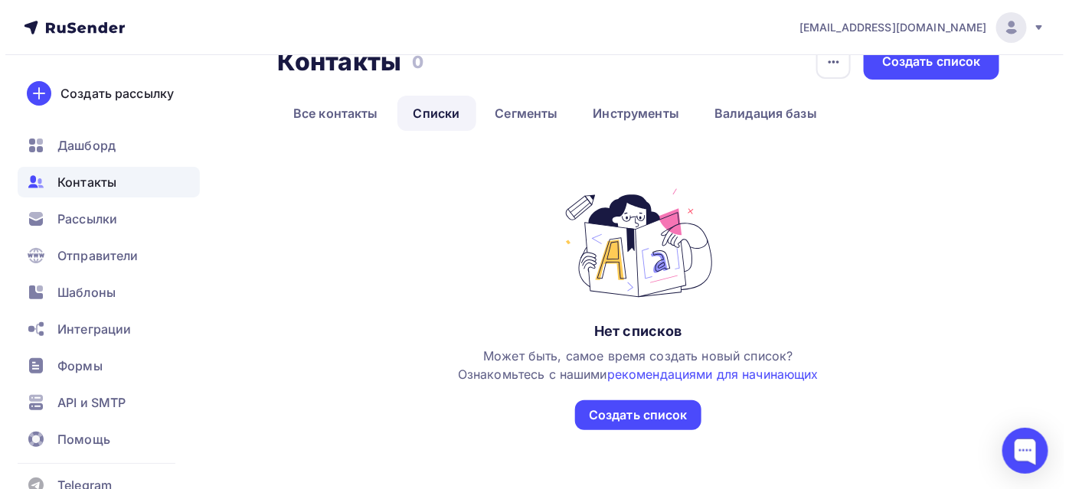
scroll to position [38, 0]
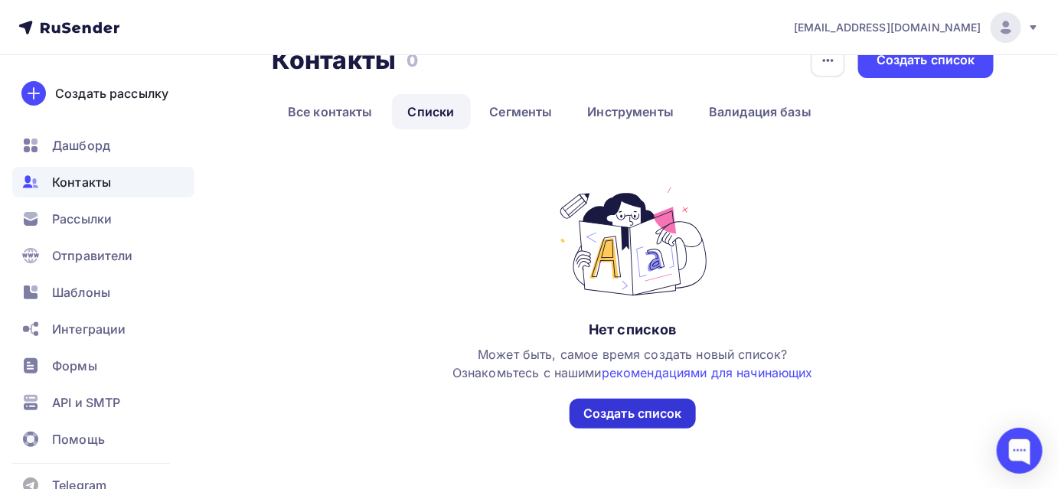
click at [596, 420] on div "Создать список" at bounding box center [633, 414] width 99 height 18
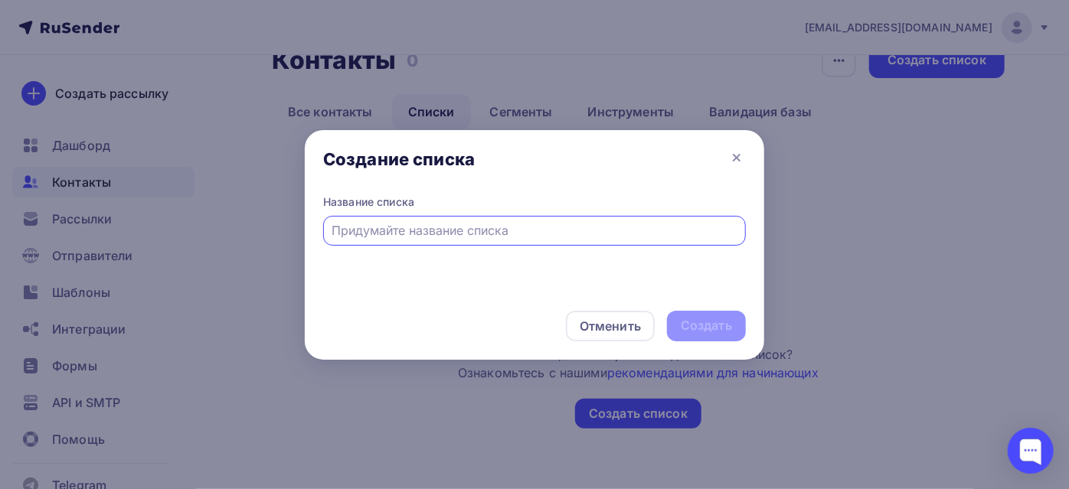
click at [461, 227] on input "text" at bounding box center [534, 230] width 405 height 18
type input "020925"
click at [694, 317] on div "Создать" at bounding box center [706, 326] width 51 height 18
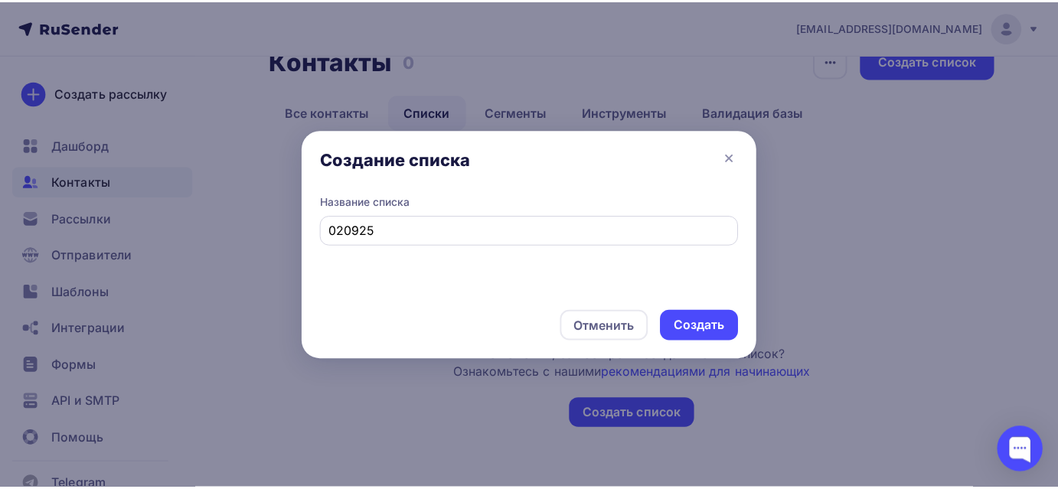
scroll to position [0, 0]
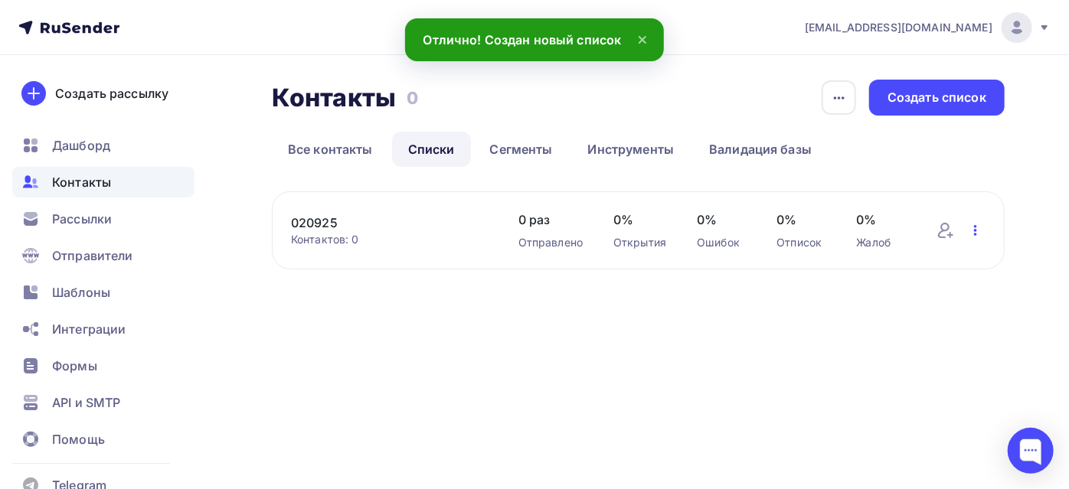
click at [971, 226] on icon "button" at bounding box center [976, 230] width 18 height 18
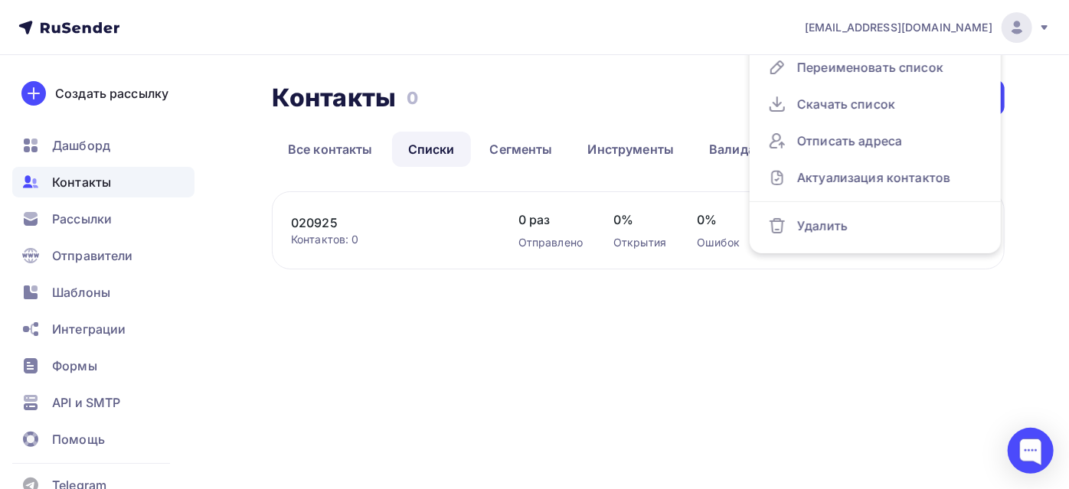
click at [864, 302] on div "Контакты Контакты 0 0 История импорта Создать список Все контакты Списки Сегмен…" at bounding box center [534, 201] width 1069 height 292
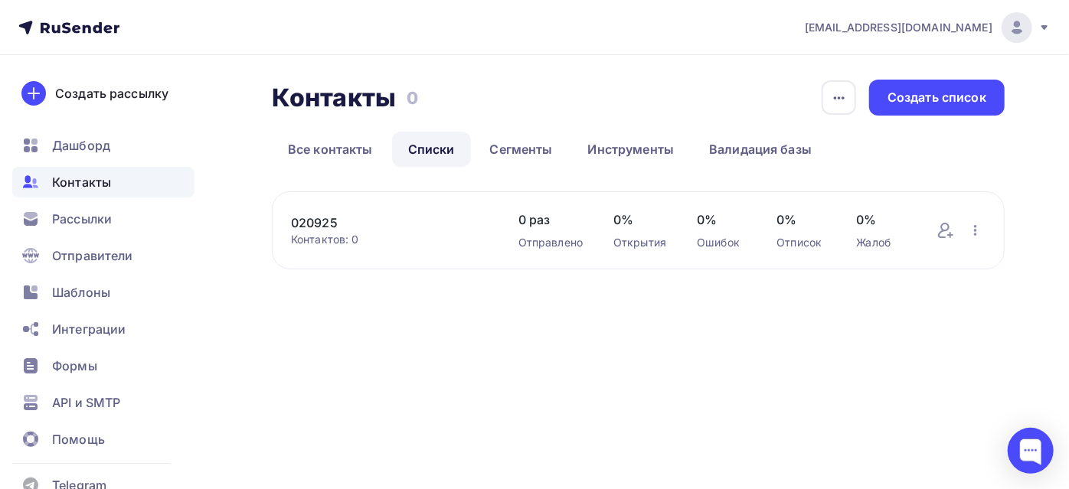
click at [335, 241] on div "Контактов: 0" at bounding box center [389, 239] width 197 height 15
click at [539, 240] on div "Отправлено" at bounding box center [551, 242] width 64 height 15
click at [945, 234] on icon at bounding box center [946, 230] width 18 height 18
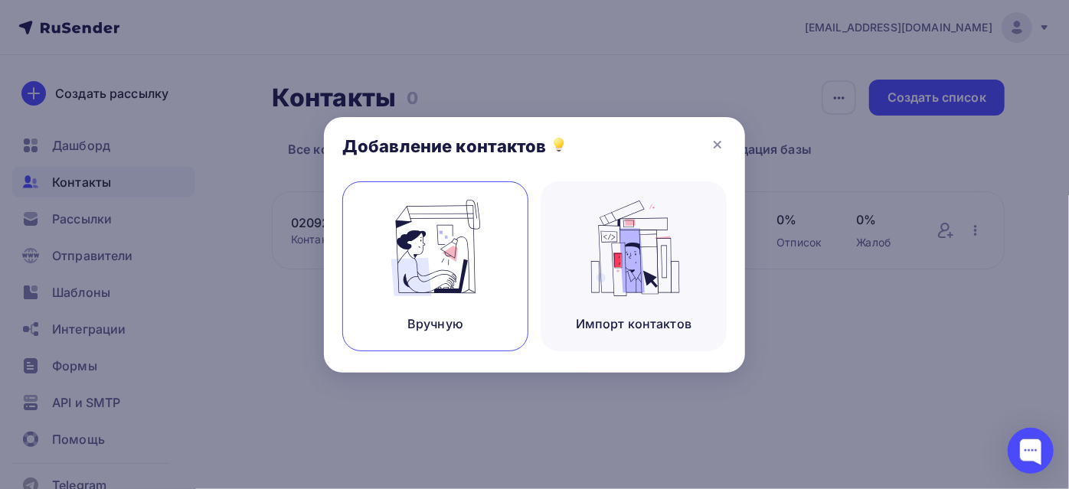
click at [417, 246] on img at bounding box center [435, 248] width 103 height 97
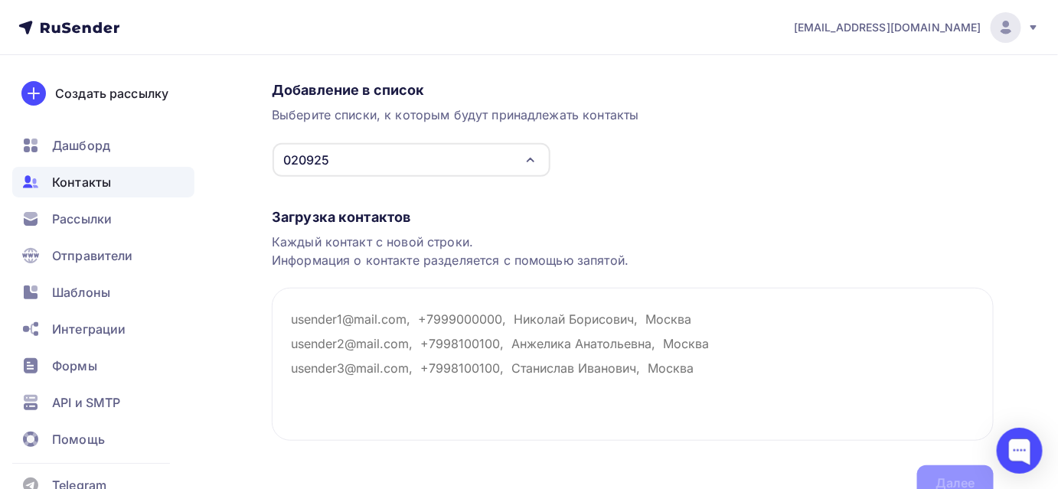
scroll to position [139, 0]
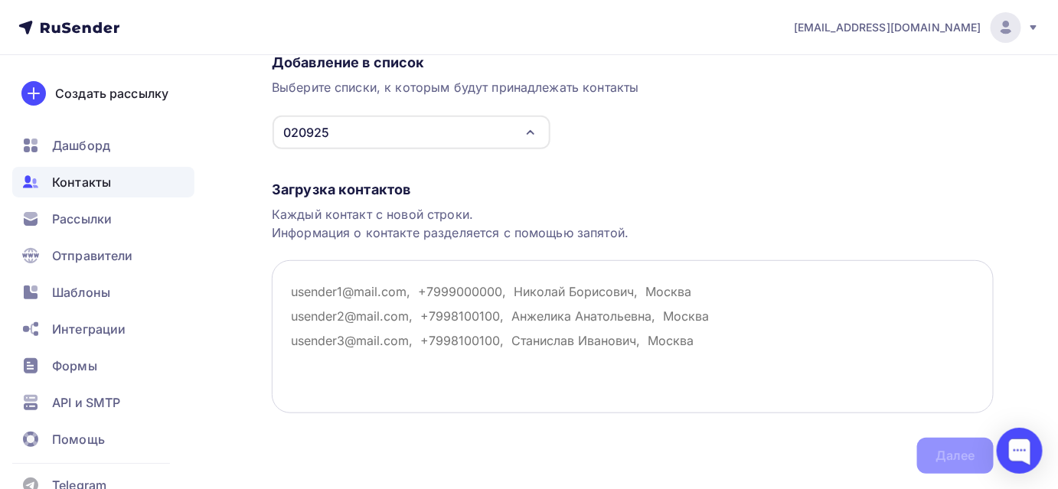
click at [433, 293] on textarea at bounding box center [633, 336] width 722 height 153
paste textarea "ООО "МЕТАЛЛОСТРОЙХХI" metallostreet@yandex.ru ООО "НЕВА" snab@profi-group.spb.r…"
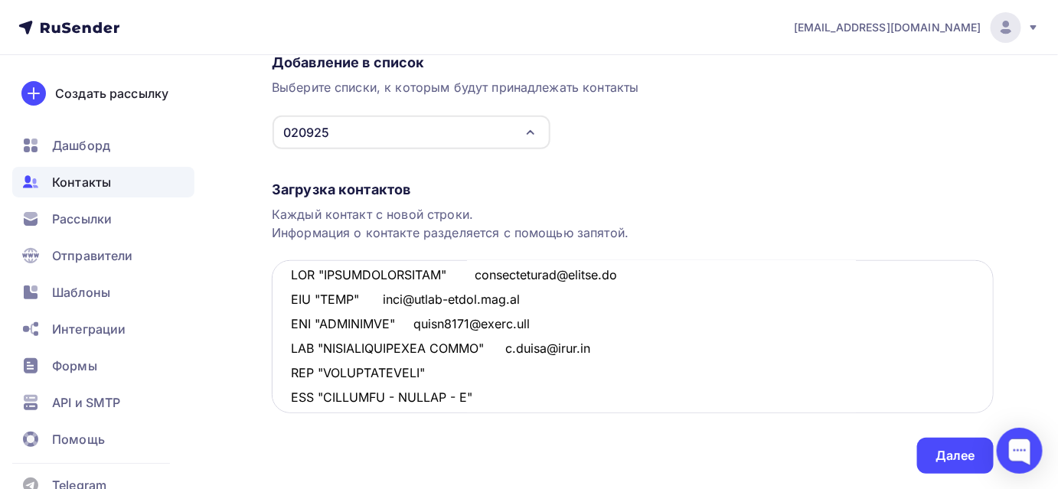
scroll to position [0, 0]
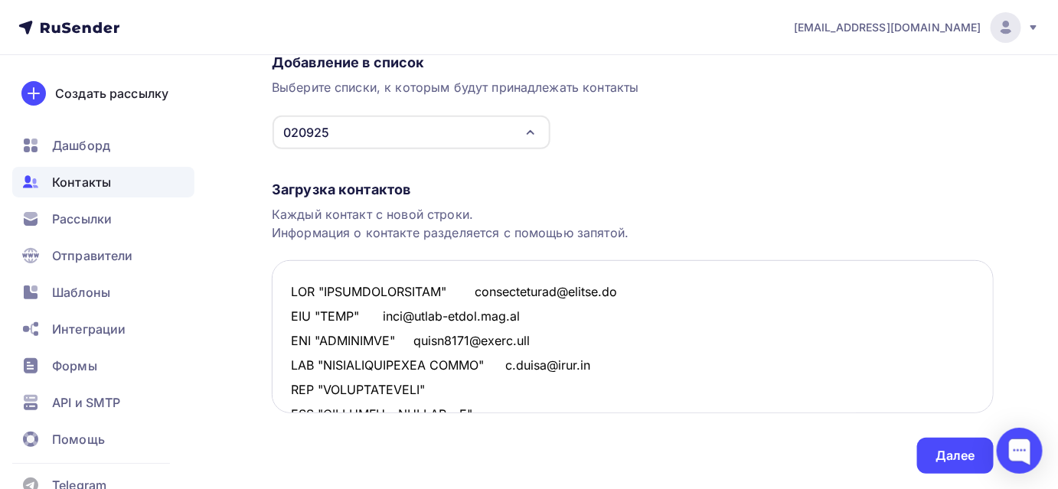
click at [457, 287] on textarea at bounding box center [633, 336] width 722 height 153
type textarea "ООО "МЕТАЛЛОСТРОЙХХI, metallostreet@yandex.ru ООО "НЕВА" snab@profi-group.spb.r…"
click at [929, 456] on div "Далее" at bounding box center [956, 456] width 77 height 36
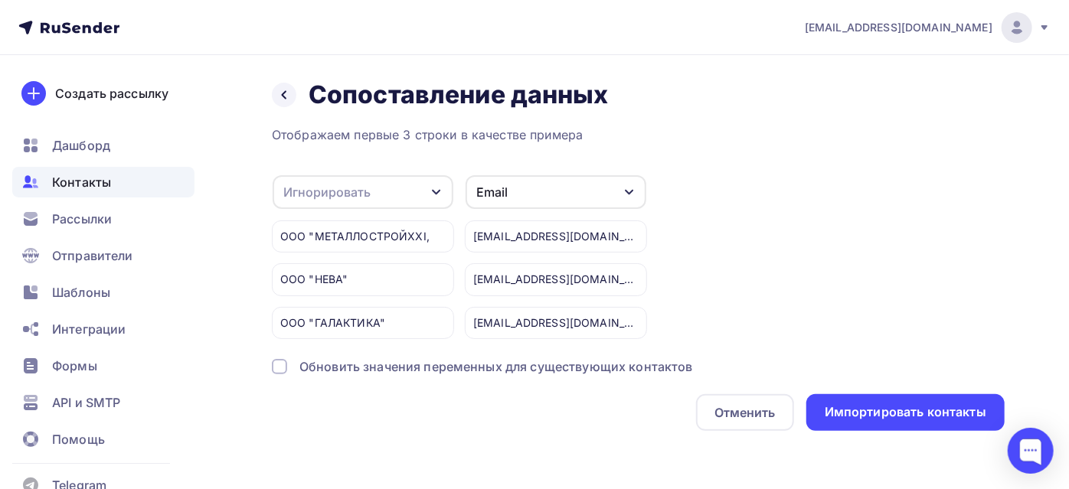
click at [283, 366] on div at bounding box center [279, 366] width 15 height 15
click at [405, 189] on div "Игнорировать" at bounding box center [363, 192] width 181 height 34
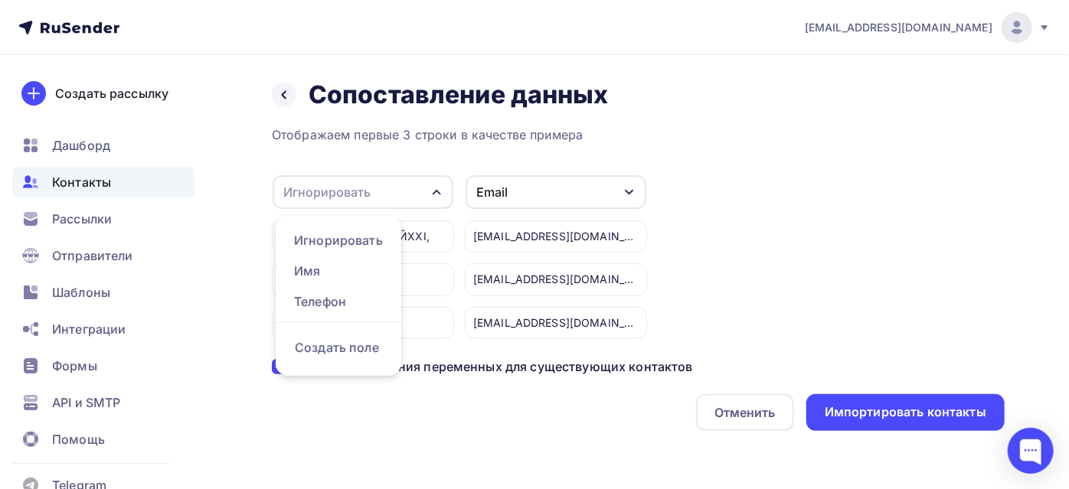
click at [249, 332] on div "Назад Сопоставление данных Сопоставление данных Отображаем первые 3 строки в ка…" at bounding box center [534, 273] width 1069 height 437
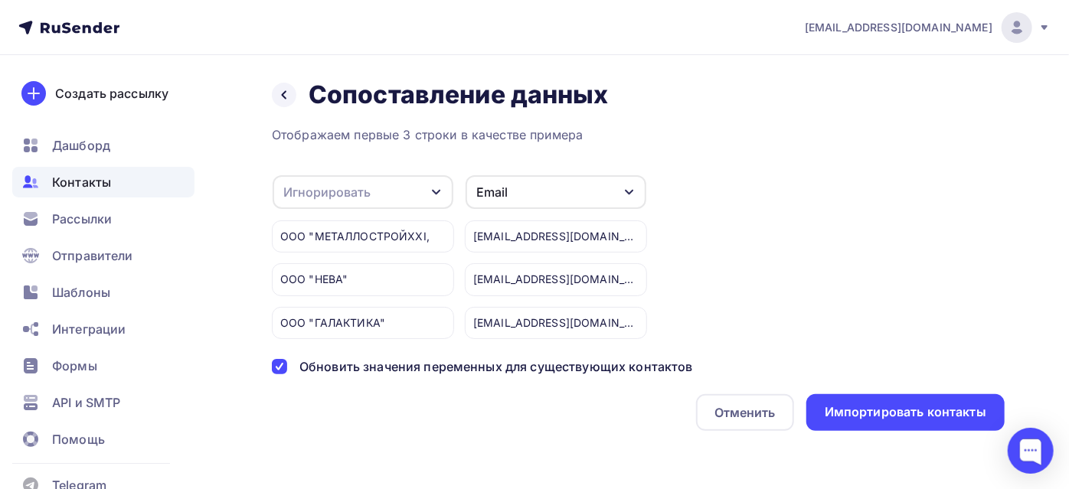
click at [278, 363] on div at bounding box center [279, 366] width 15 height 15
click at [432, 199] on div "Игнорировать" at bounding box center [363, 192] width 181 height 34
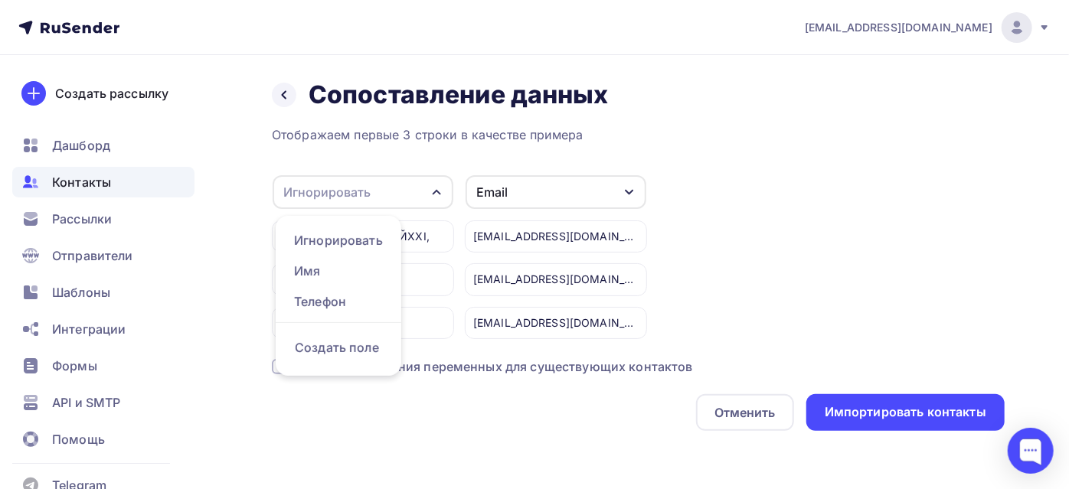
click at [847, 253] on div "Игнорировать Игнорировать Имя Телефон Создать поле ООО "МЕТАЛЛОСТРОЙХХI, ООО "Н…" at bounding box center [638, 257] width 733 height 165
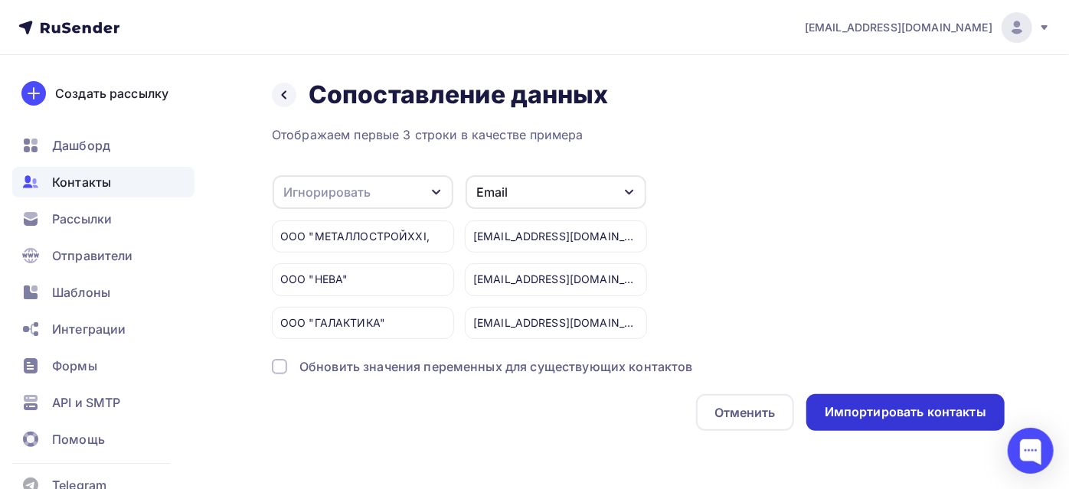
click at [872, 415] on div "Импортировать контакты" at bounding box center [906, 413] width 162 height 18
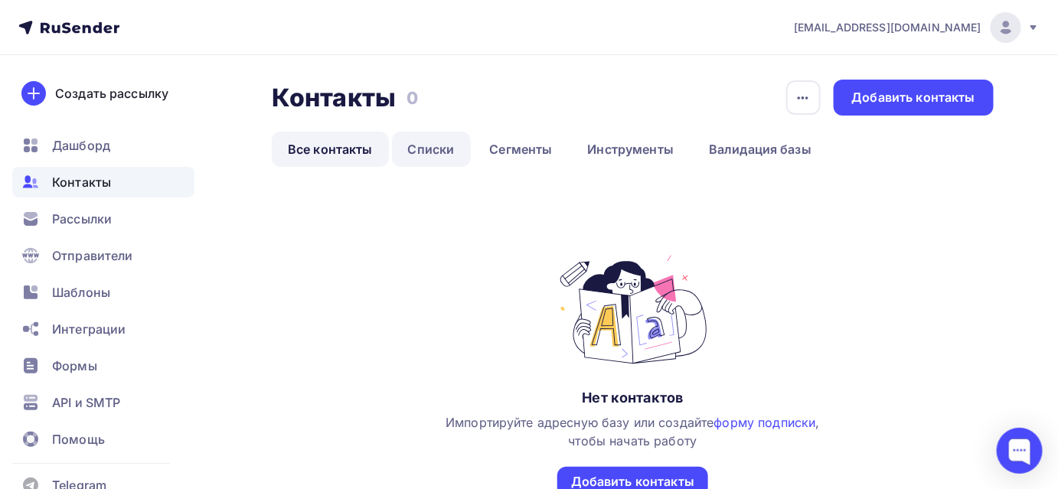
click at [418, 150] on link "Списки" at bounding box center [431, 149] width 79 height 35
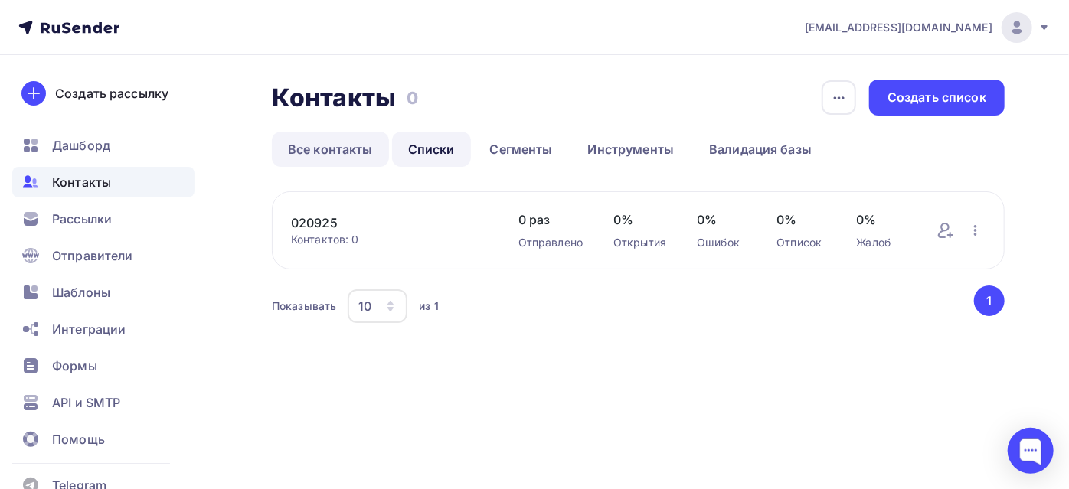
click at [352, 148] on link "Все контакты" at bounding box center [330, 149] width 117 height 35
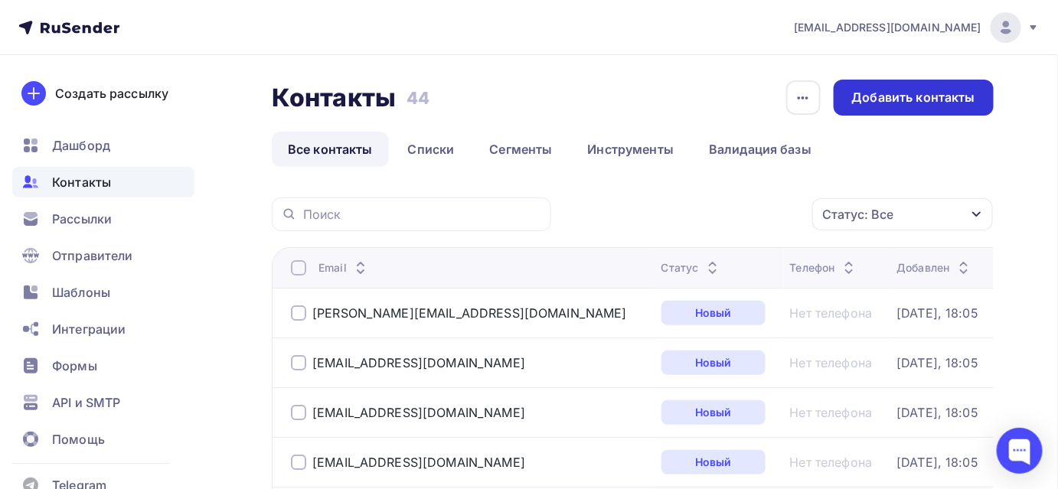
click at [888, 99] on div "Добавить контакты" at bounding box center [913, 98] width 123 height 18
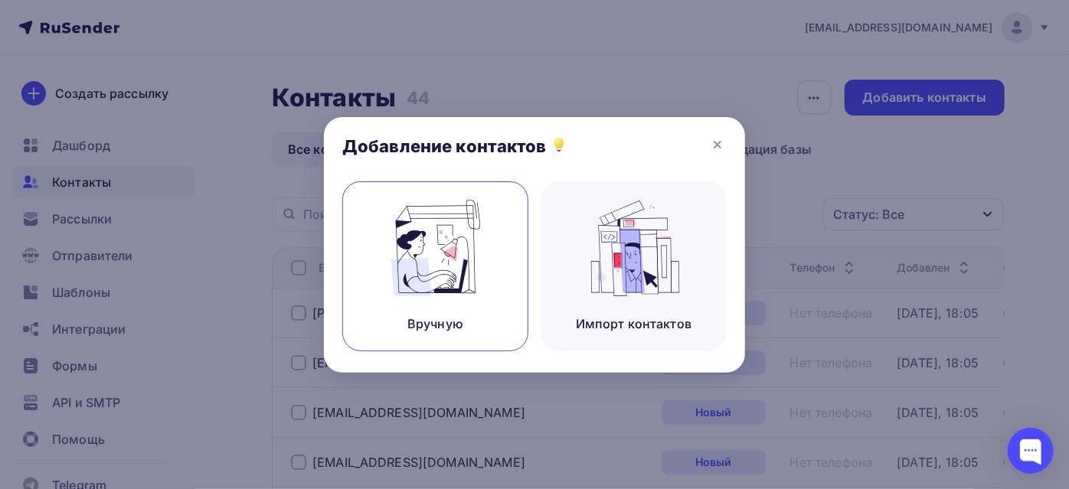
click at [457, 260] on img at bounding box center [435, 248] width 103 height 97
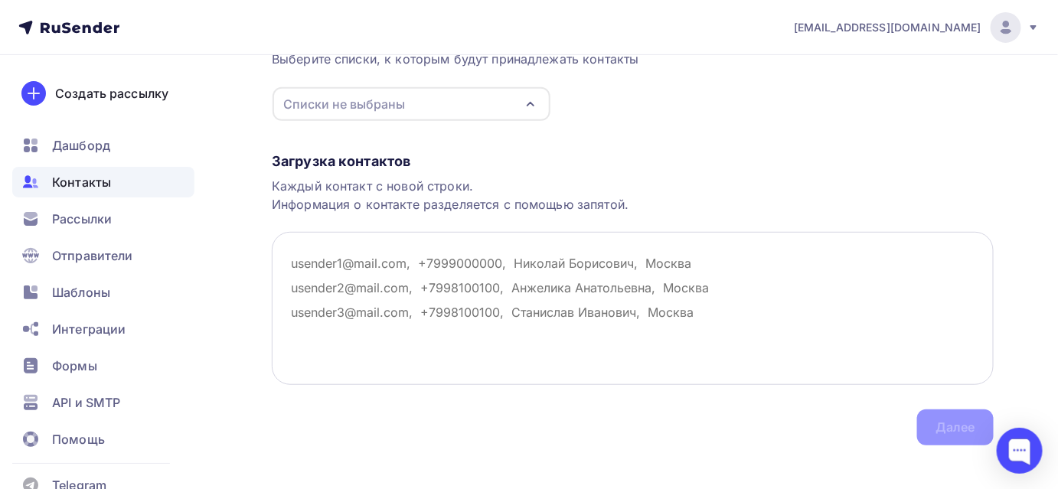
scroll to position [183, 0]
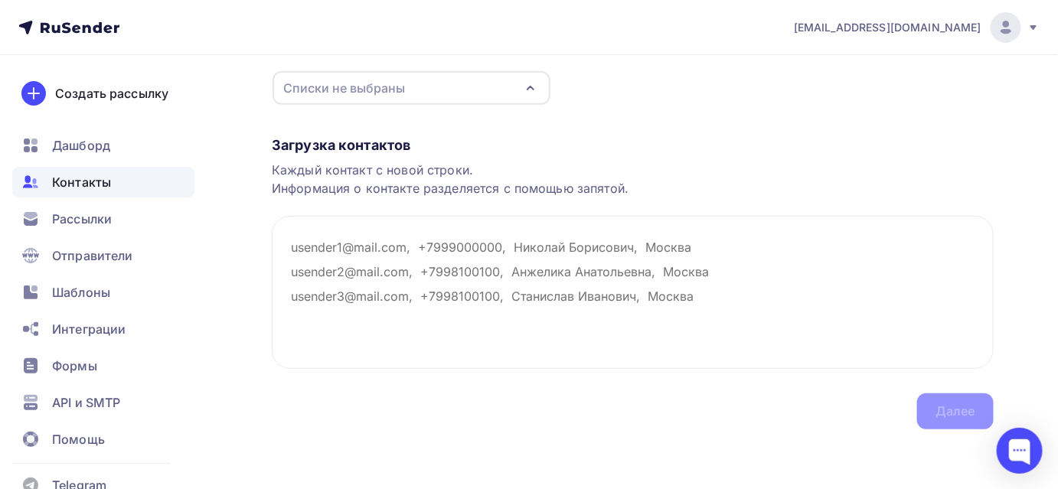
click at [439, 89] on div "Списки не выбраны" at bounding box center [412, 88] width 278 height 34
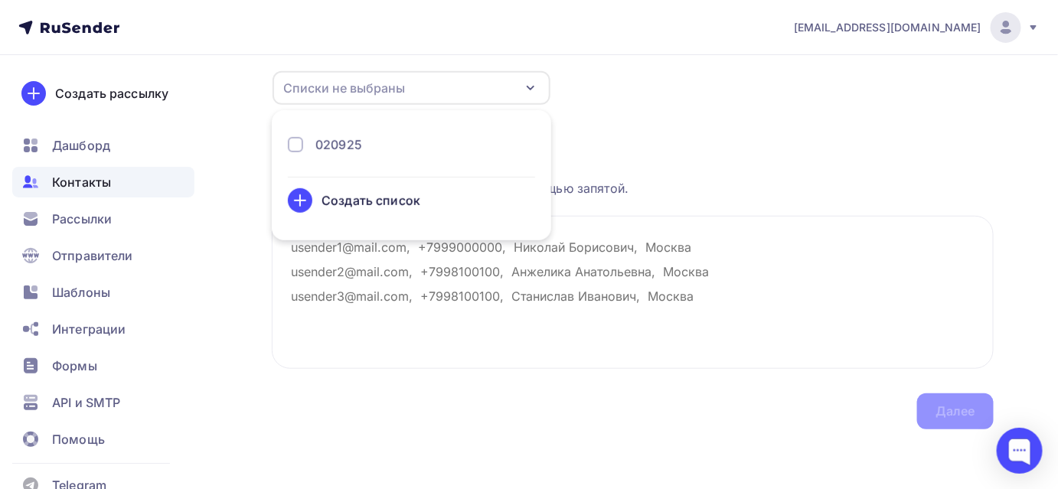
click at [394, 140] on div "020925" at bounding box center [411, 145] width 247 height 18
click at [625, 136] on div "Загрузка контактов" at bounding box center [633, 145] width 722 height 18
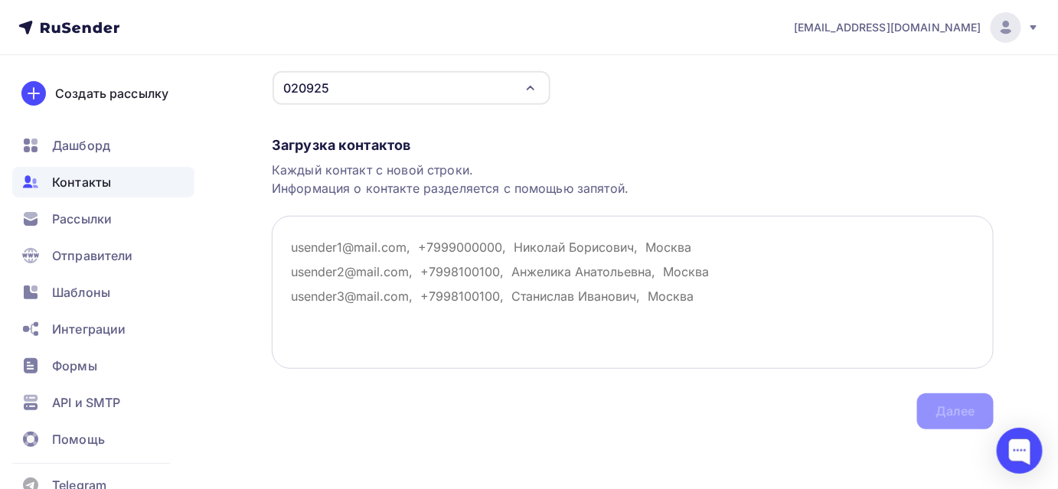
click at [443, 244] on textarea at bounding box center [633, 292] width 722 height 153
paste textarea "СТРОЙ ИМПУЛЬС ООО ГАРАНТ-СТРОЙ ООО КЗЛС АО СМЗ ФКП ТЕХНОЦЕНТР ООО tehnocentr06@…"
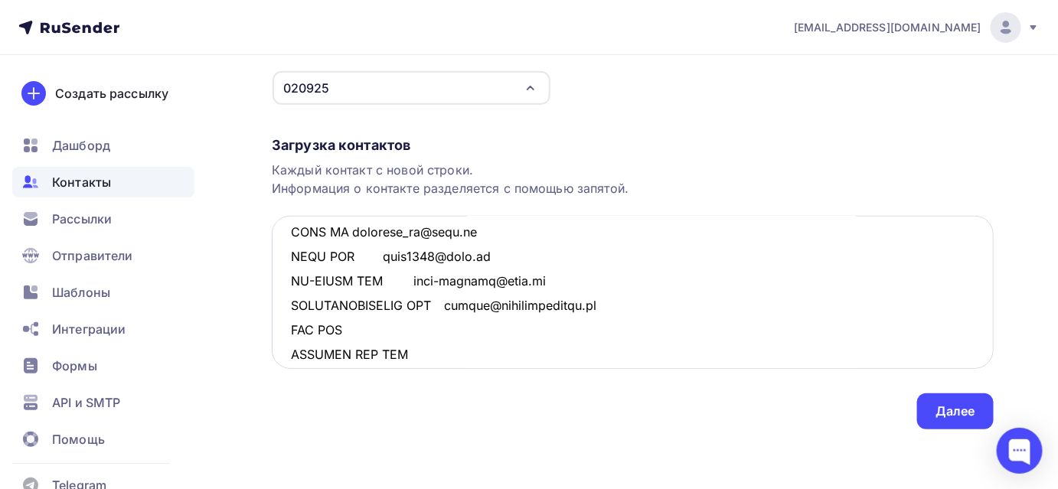
scroll to position [342, 0]
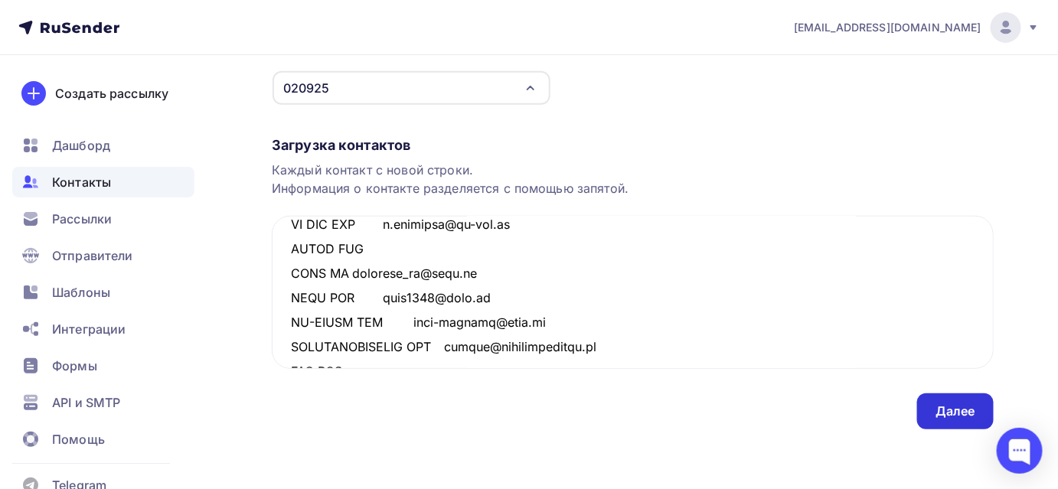
type textarea "СТРОЙ ИМПУЛЬС ООО ГАРАНТ-СТРОЙ ООО КЗЛС АО СМЗ ФКП ТЕХНОЦЕНТР ООО tehnocentr06@…"
click at [937, 408] on div "Далее" at bounding box center [956, 412] width 40 height 18
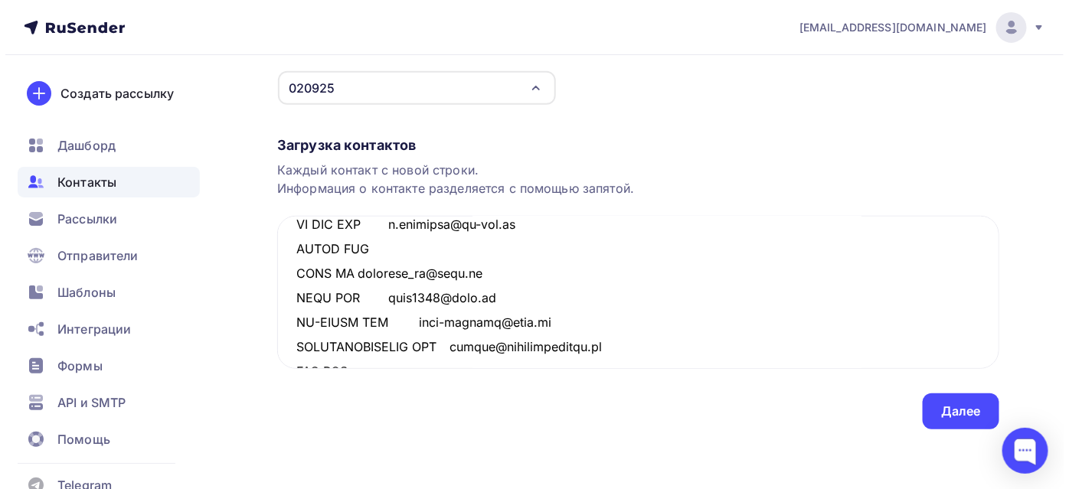
scroll to position [0, 0]
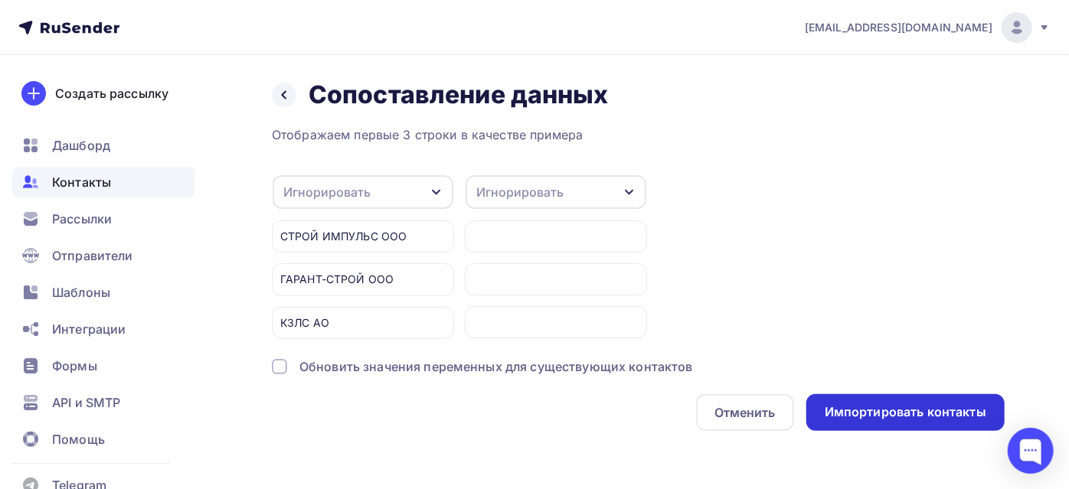
click at [846, 404] on div "Импортировать контакты" at bounding box center [906, 413] width 162 height 18
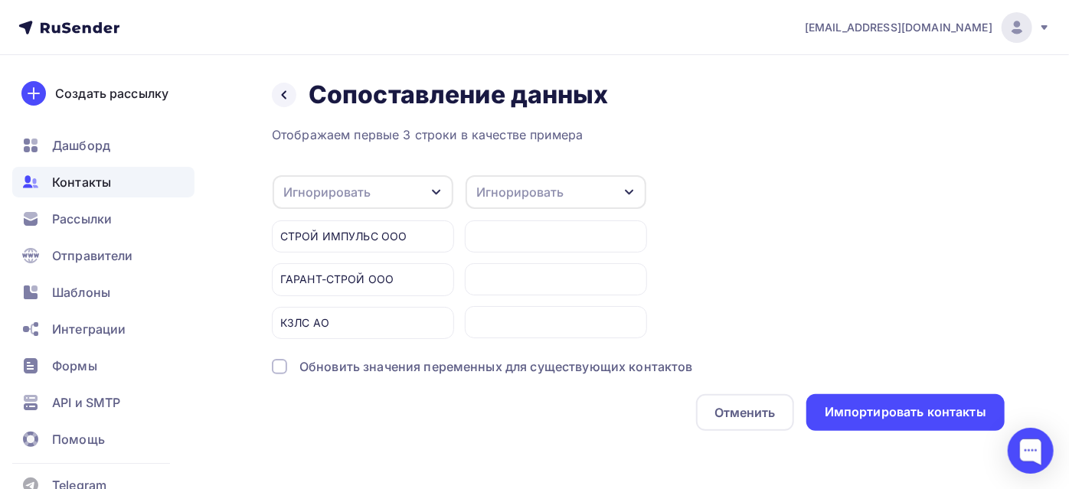
click at [438, 190] on icon "button" at bounding box center [436, 192] width 12 height 12
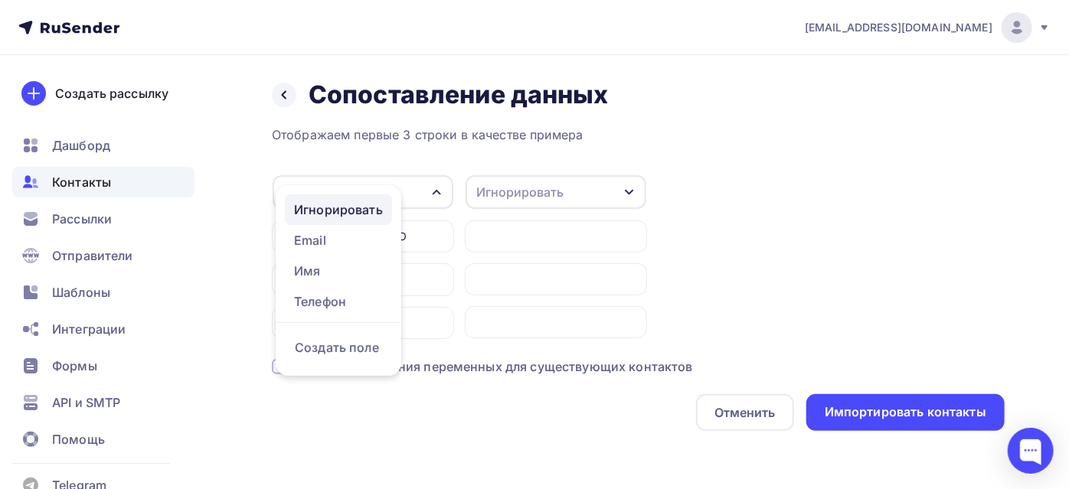
click at [369, 213] on div "Игнорировать" at bounding box center [338, 210] width 89 height 18
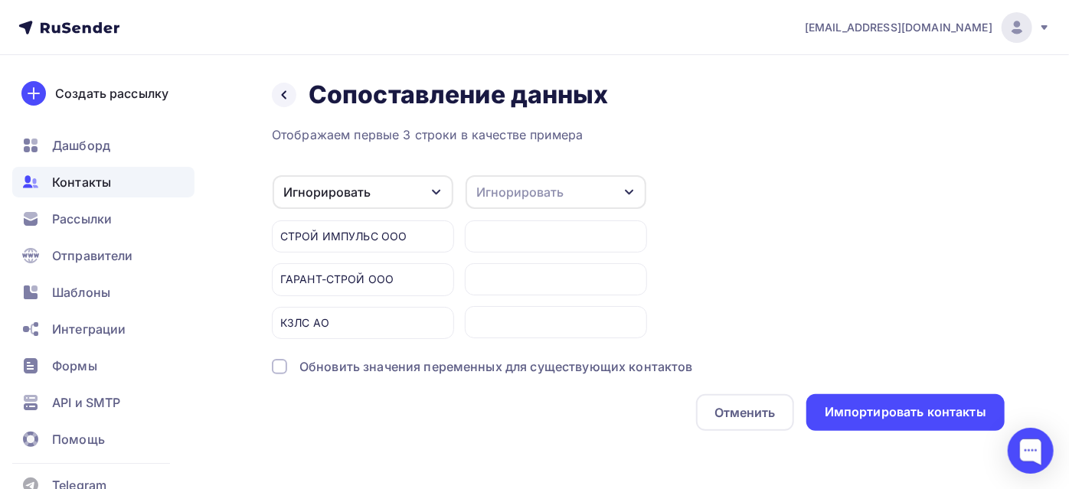
click at [495, 187] on div "Игнорировать" at bounding box center [519, 192] width 87 height 18
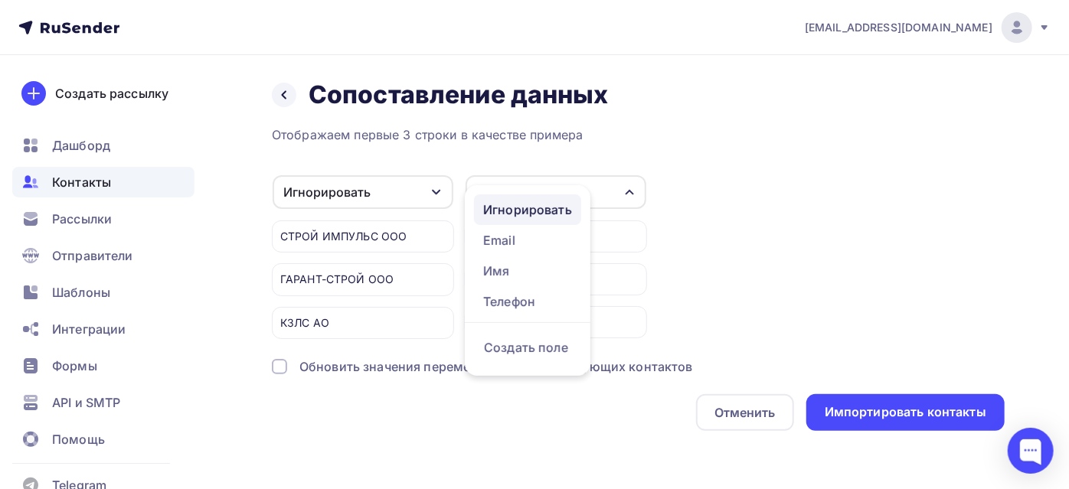
click at [502, 213] on div "Игнорировать" at bounding box center [527, 210] width 89 height 18
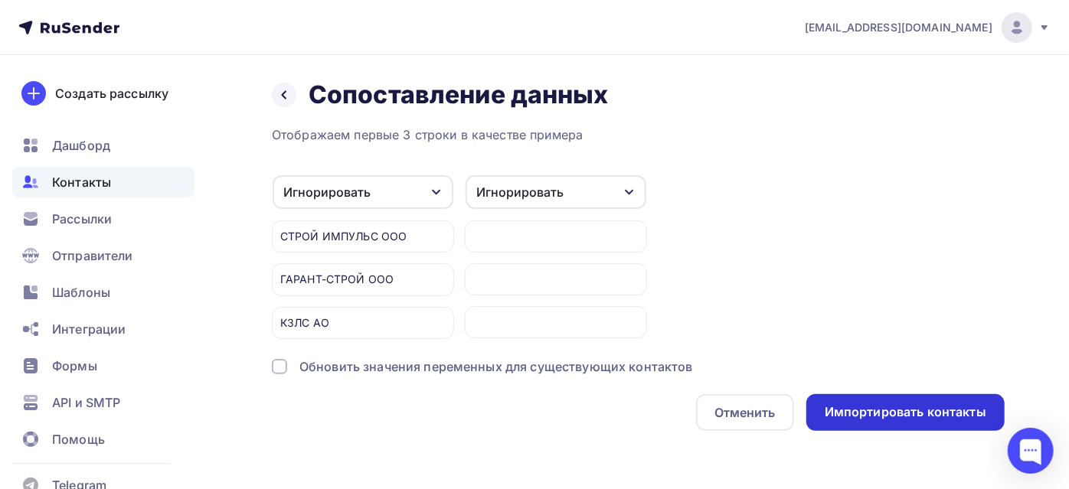
click at [859, 412] on div "Импортировать контакты" at bounding box center [906, 413] width 162 height 18
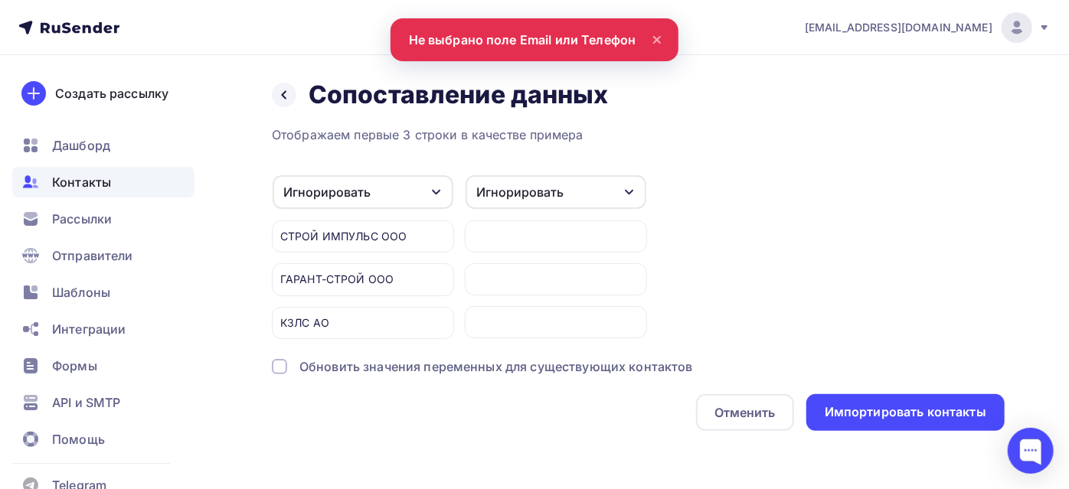
click at [539, 237] on div at bounding box center [556, 237] width 182 height 32
click at [624, 188] on icon "button" at bounding box center [629, 192] width 12 height 12
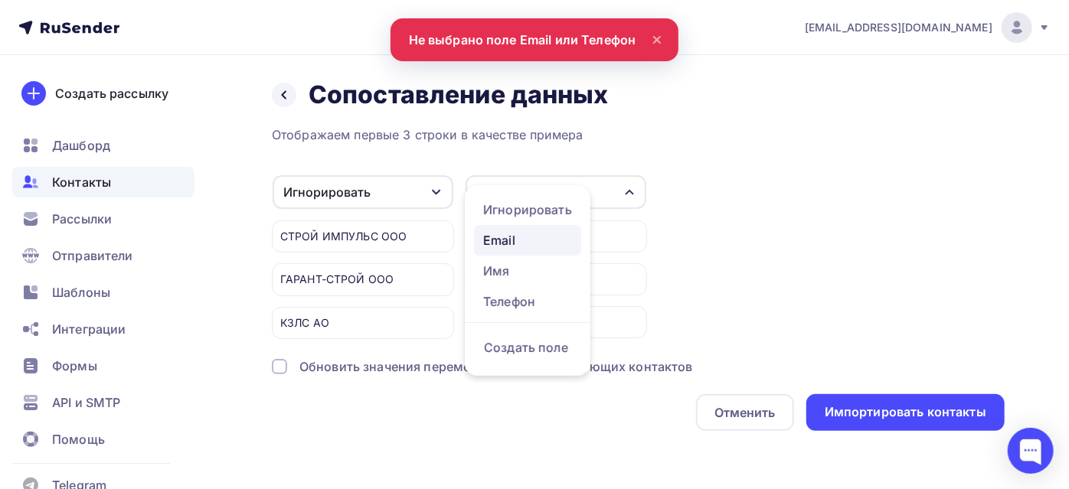
click at [531, 237] on div "Email" at bounding box center [527, 240] width 89 height 18
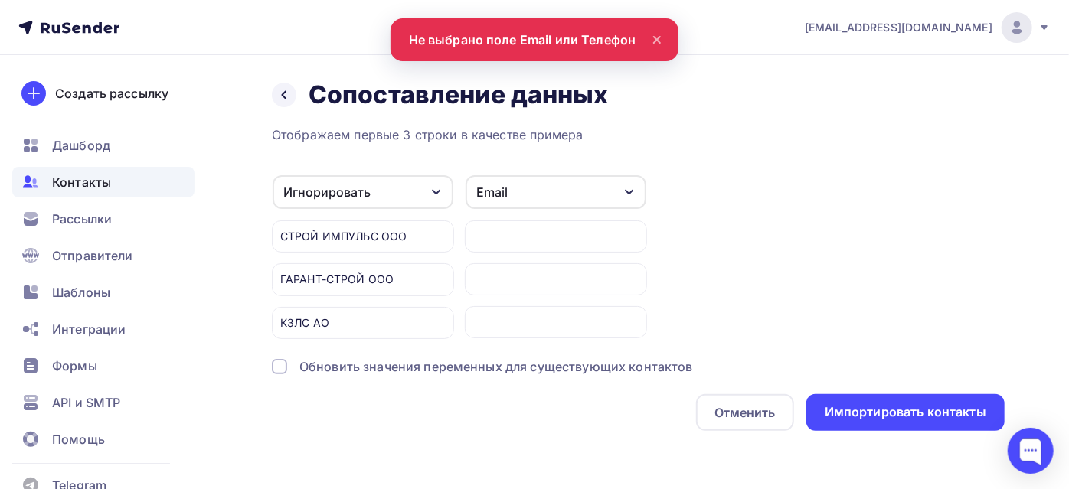
click at [433, 181] on div "Игнорировать" at bounding box center [363, 192] width 181 height 34
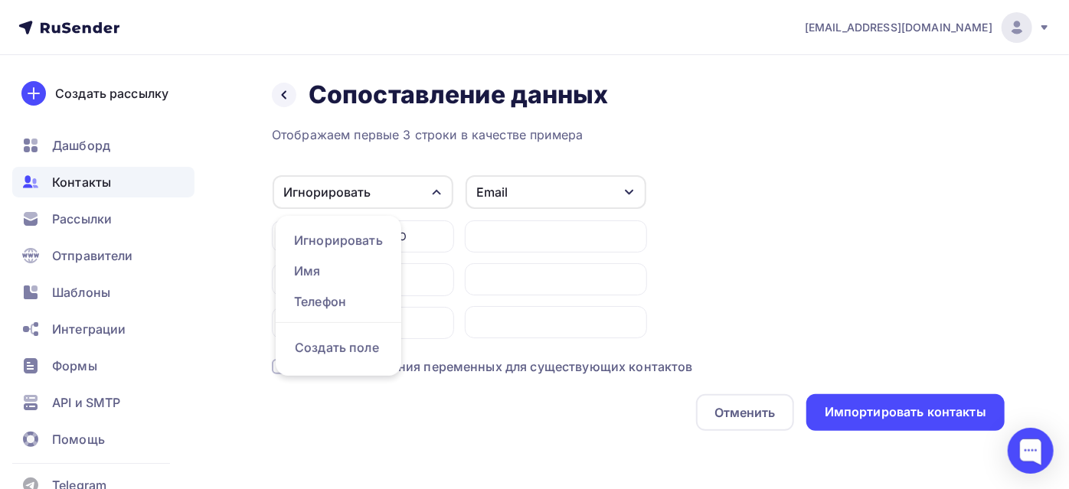
click at [787, 237] on div "Игнорировать Игнорировать Имя Телефон Создать поле СТРОЙ ИМПУЛЬС ООО ГАРАНТ-СТР…" at bounding box center [638, 257] width 733 height 165
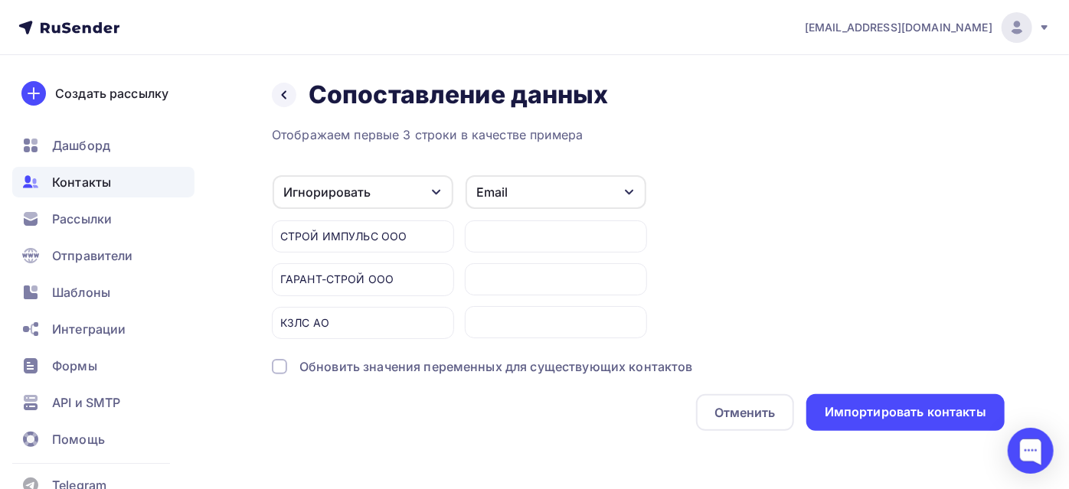
click at [426, 189] on div "Игнорировать" at bounding box center [363, 192] width 181 height 34
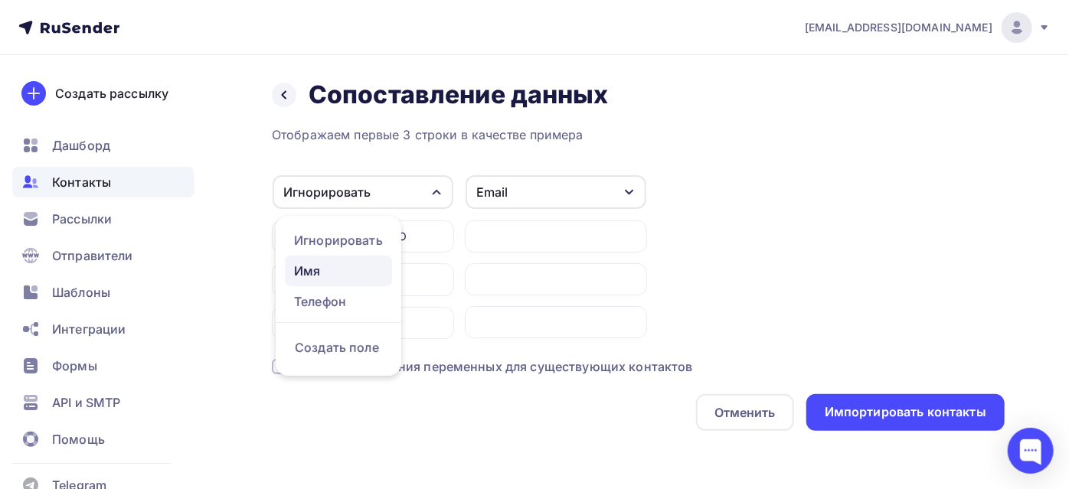
click at [358, 271] on div "Имя" at bounding box center [338, 271] width 89 height 18
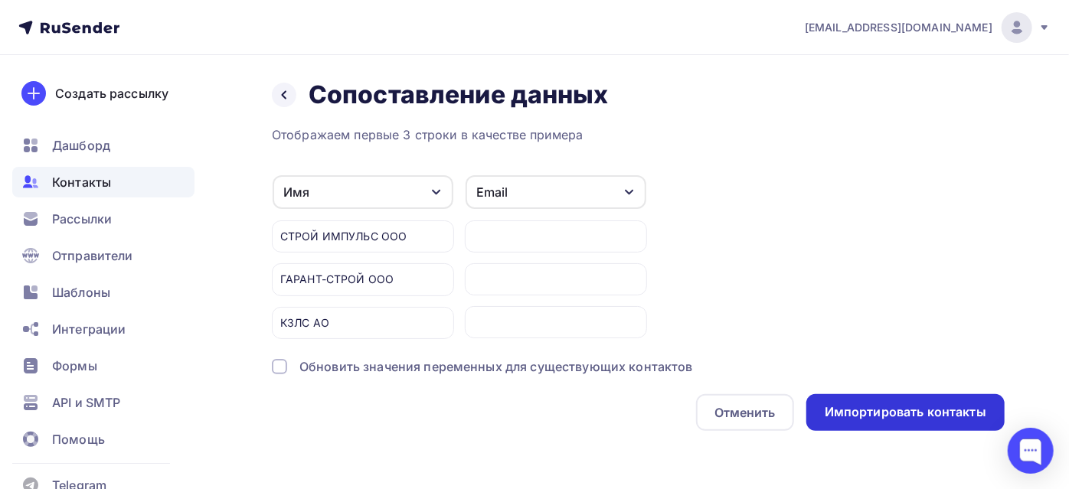
click at [849, 424] on div "Импортировать контакты" at bounding box center [905, 412] width 198 height 37
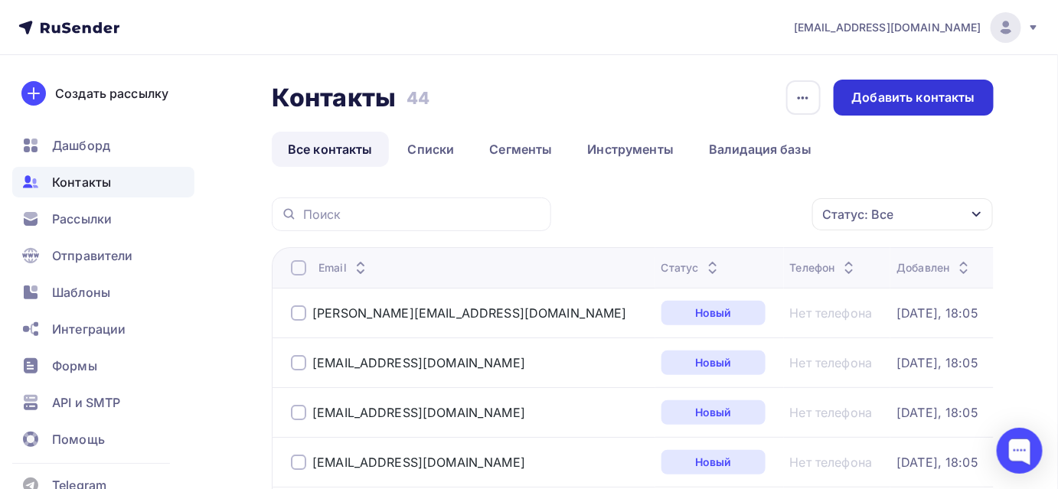
click at [888, 100] on div "Добавить контакты" at bounding box center [913, 98] width 123 height 18
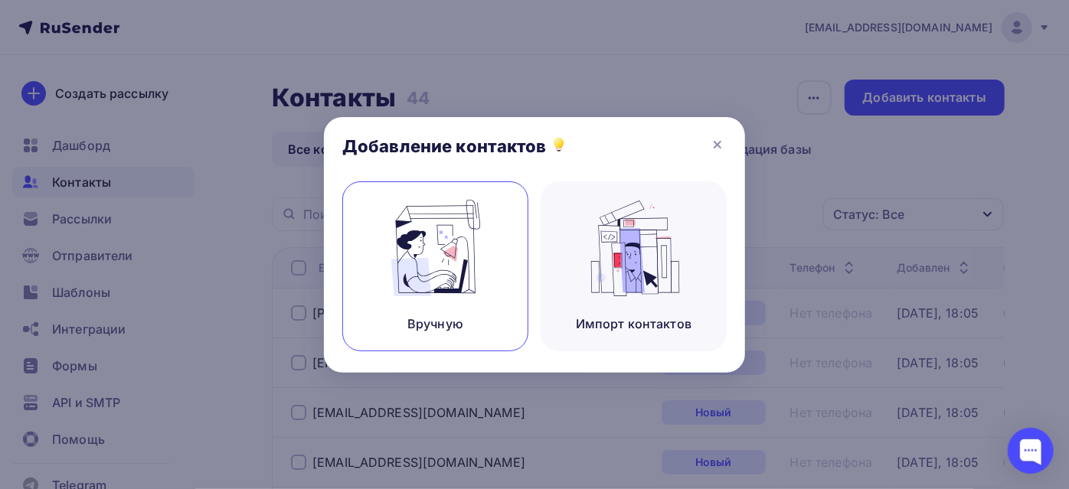
click at [454, 257] on img at bounding box center [435, 248] width 103 height 97
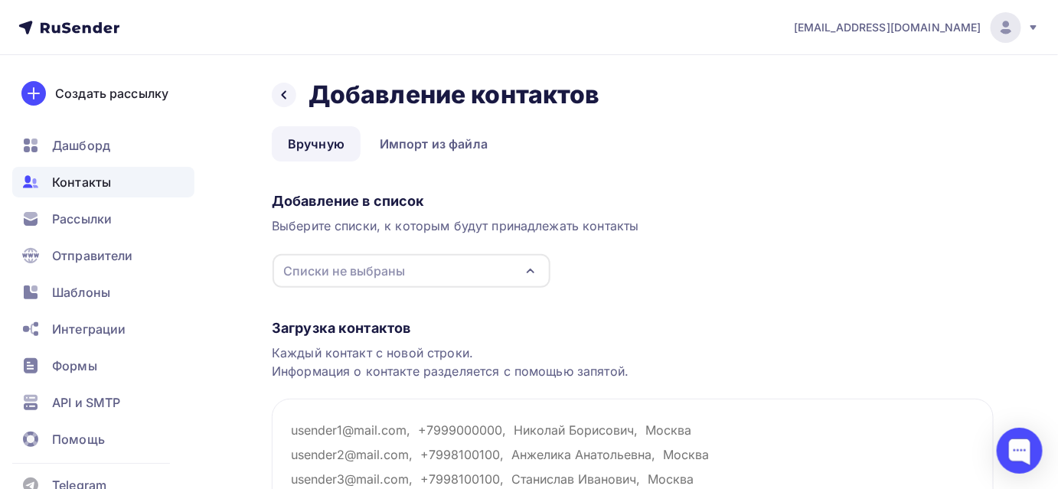
click at [429, 273] on div "Списки не выбраны" at bounding box center [412, 271] width 278 height 34
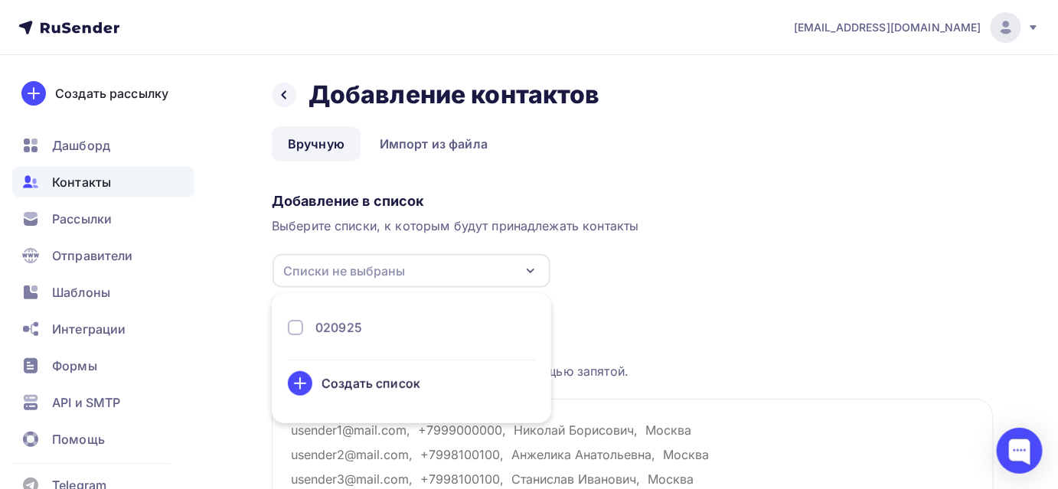
click at [418, 320] on div "020925" at bounding box center [411, 328] width 247 height 18
click at [672, 266] on div "Добавление в список Выберите списки, к которым будут принадлежать контакты 0209…" at bounding box center [633, 237] width 722 height 103
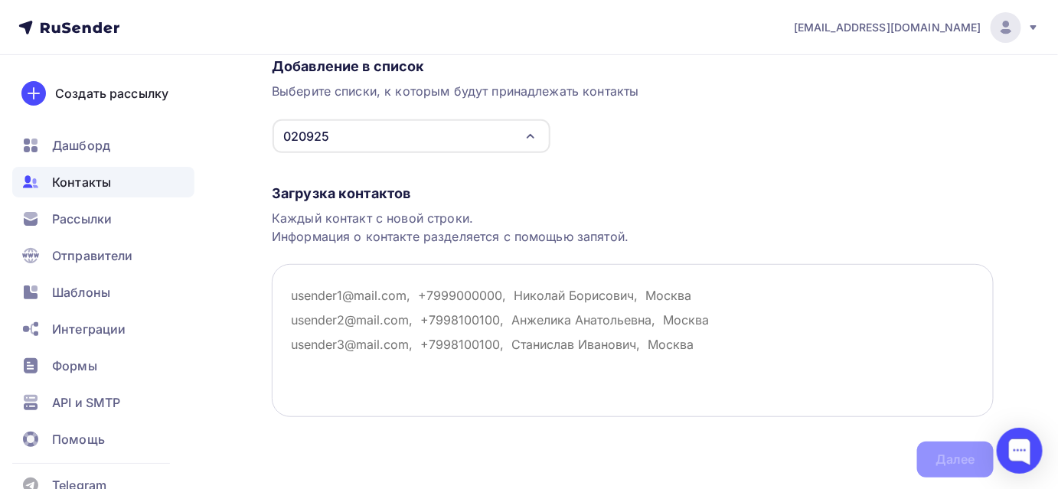
scroll to position [183, 0]
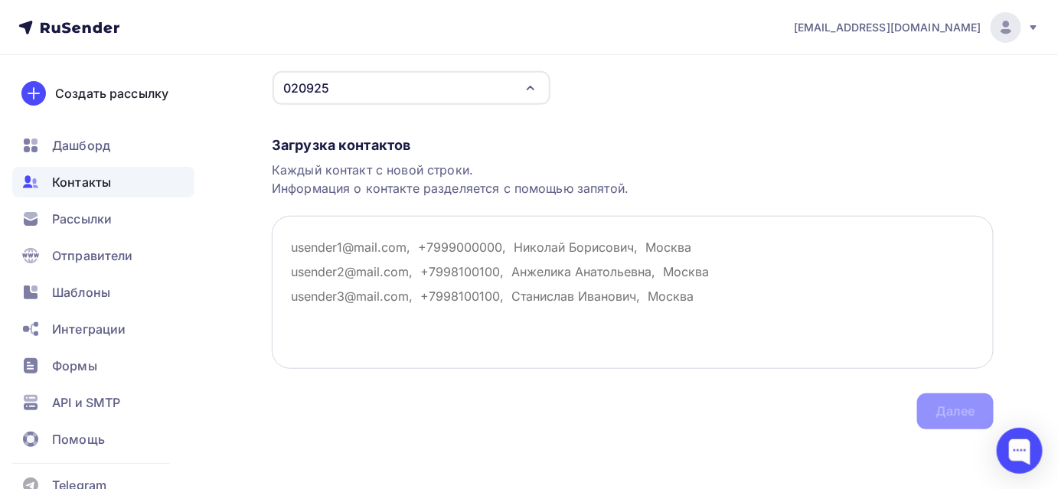
click at [531, 248] on textarea at bounding box center [633, 292] width 722 height 153
paste textarea "ДОРТЕХ-ПРИЦЕП ООО ПКП pricep-dorteh@mail.ru ЦКС ООО ptgam@yandex.ru ПОСОЛЬСТВО …"
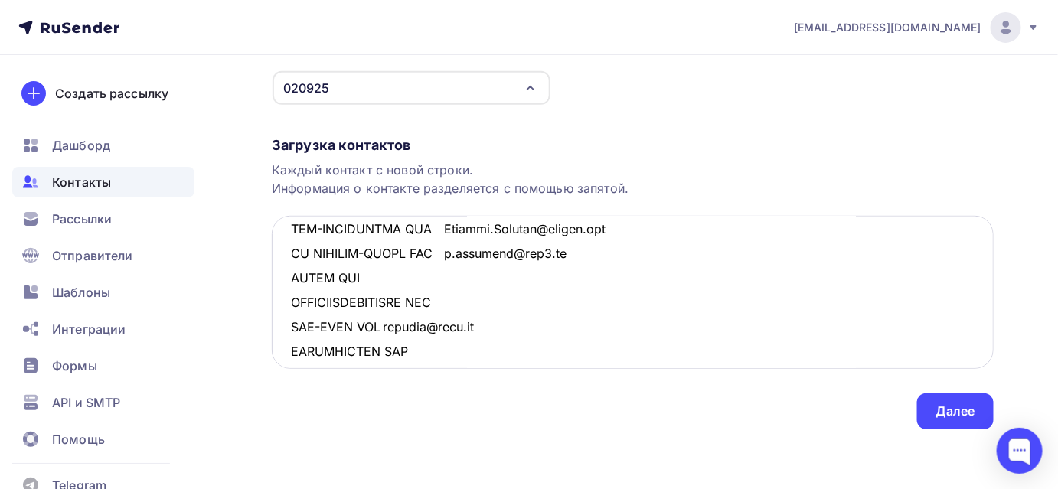
scroll to position [227, 0]
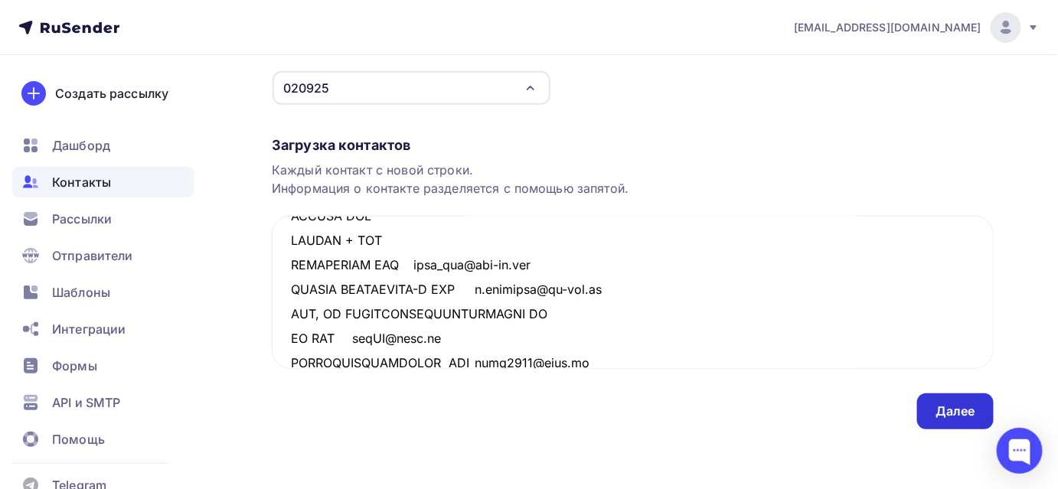
type textarea "ДОРТЕХ-ПРИЦЕП ООО ПКП pricep-dorteh@mail.ru ЦКС ООО ptgam@yandex.ru ПОСОЛЬСТВО …"
click at [932, 411] on div "Далее" at bounding box center [956, 412] width 77 height 36
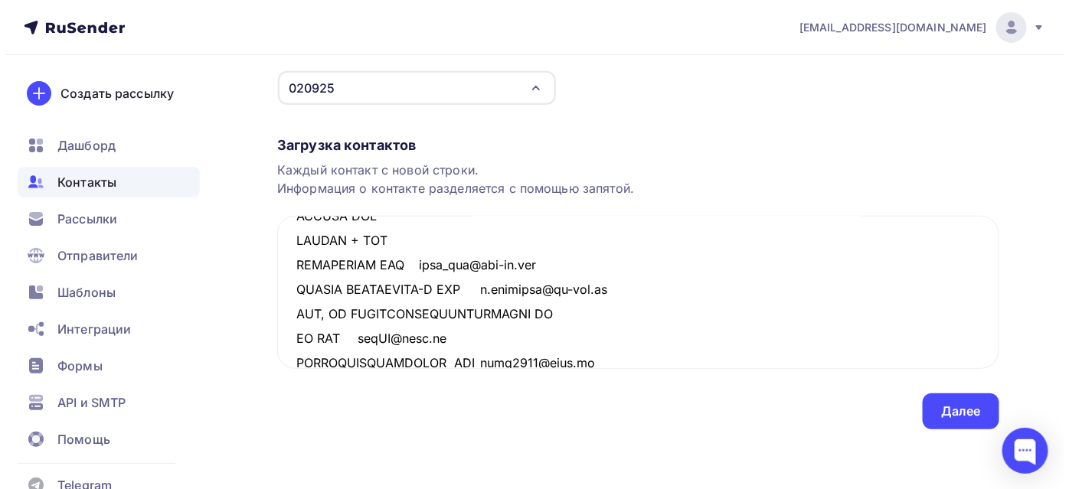
scroll to position [0, 0]
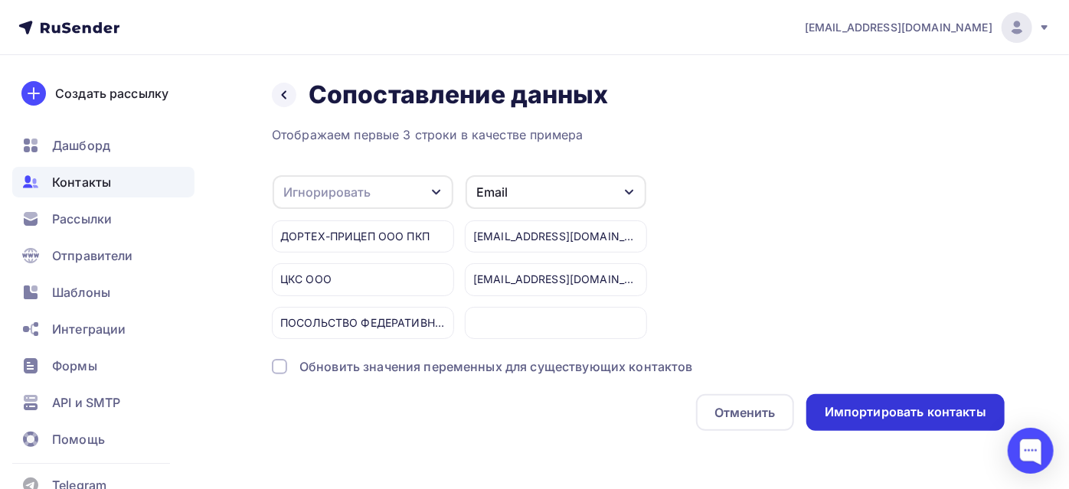
click at [839, 410] on div "Импортировать контакты" at bounding box center [906, 413] width 162 height 18
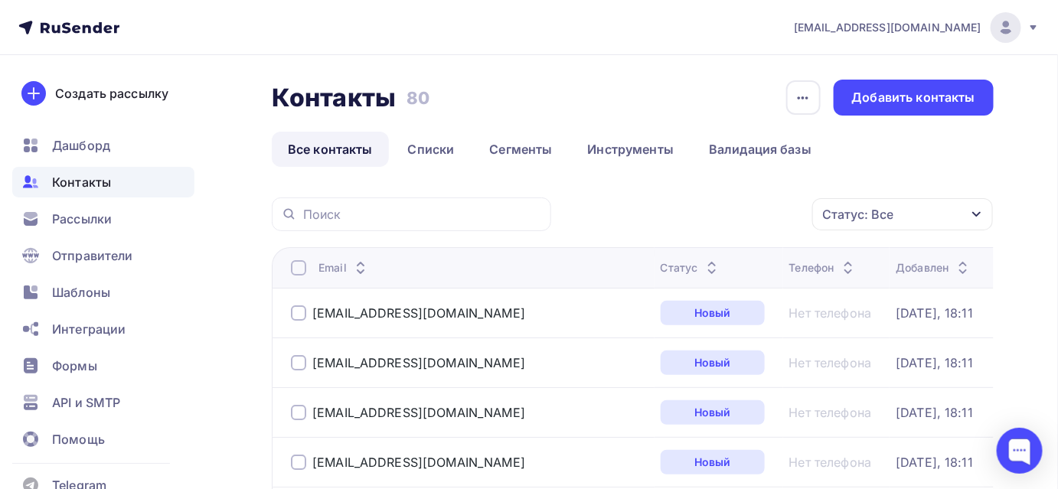
click at [300, 267] on div at bounding box center [298, 267] width 15 height 15
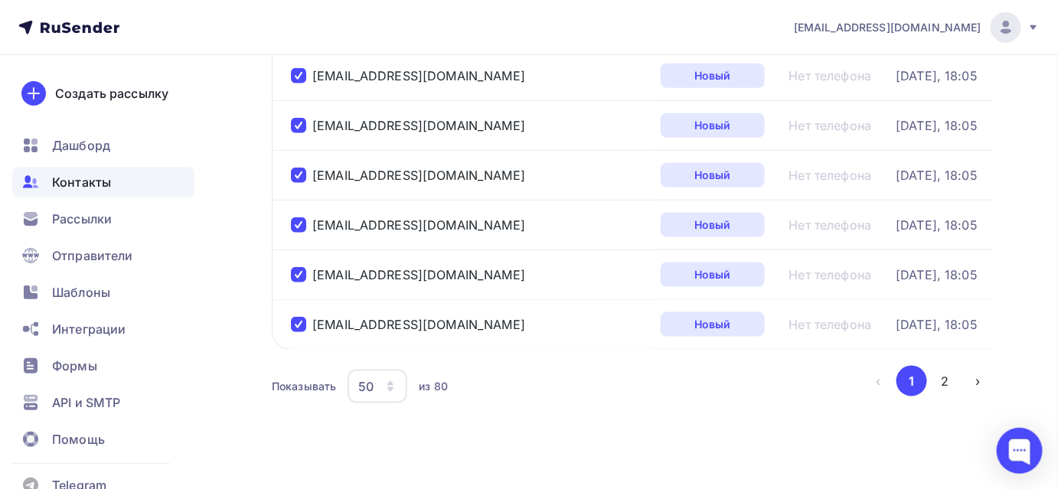
scroll to position [2434, 0]
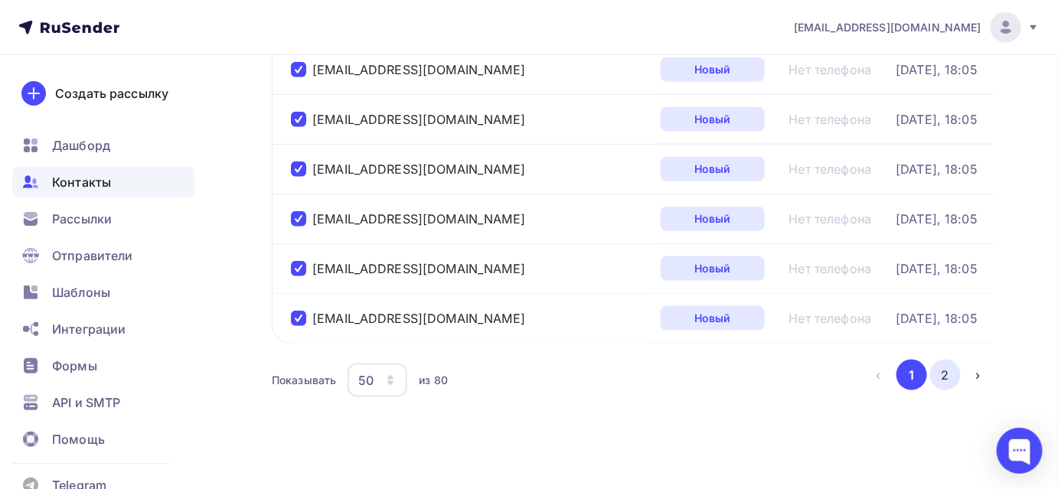
click at [947, 360] on button "2" at bounding box center [946, 375] width 31 height 31
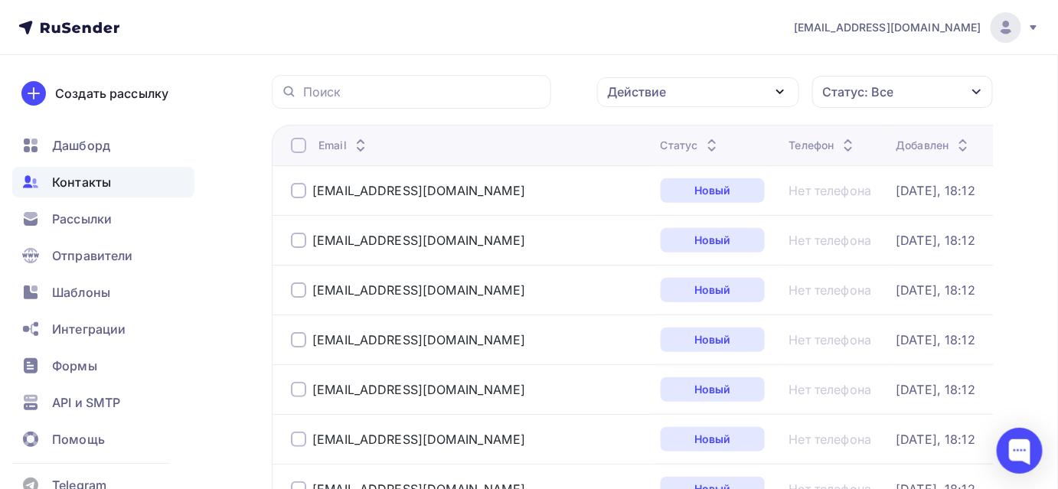
scroll to position [120, 0]
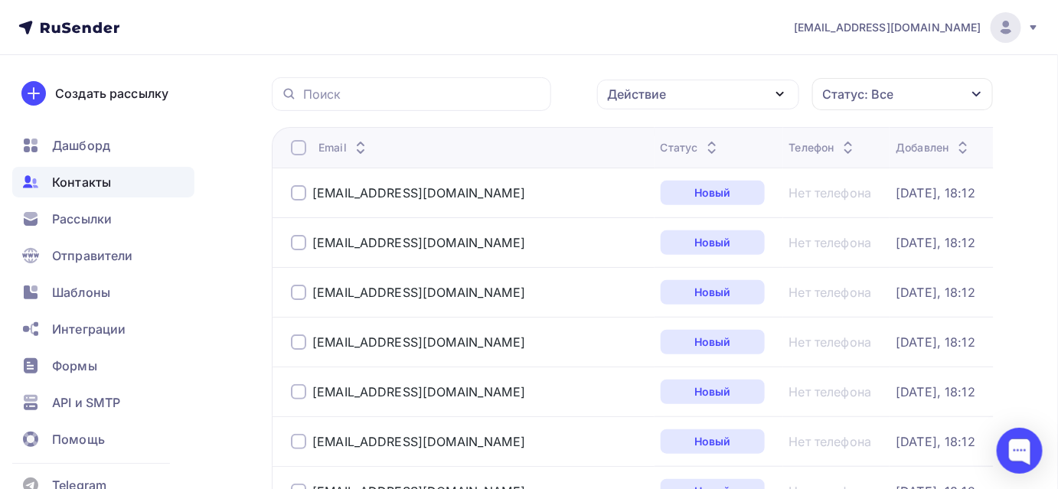
click at [300, 148] on div at bounding box center [298, 147] width 15 height 15
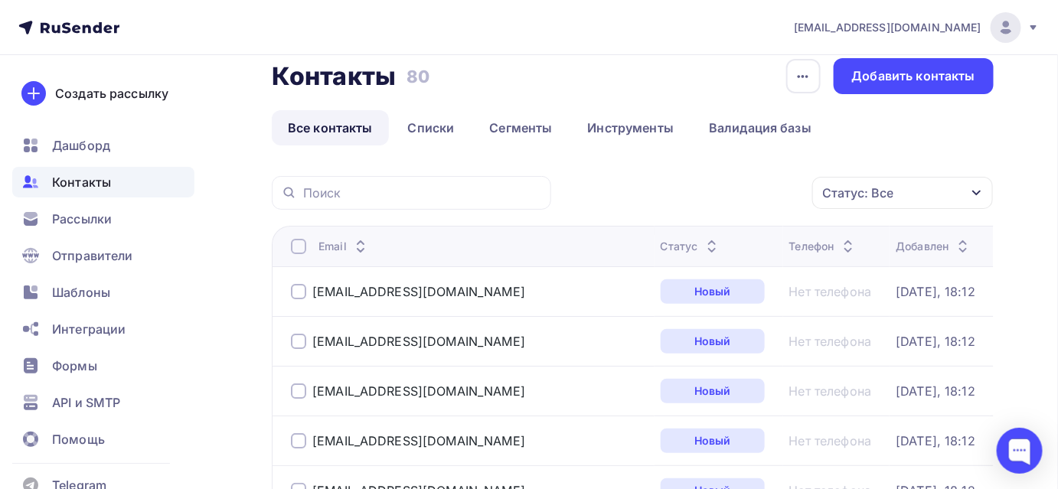
scroll to position [0, 0]
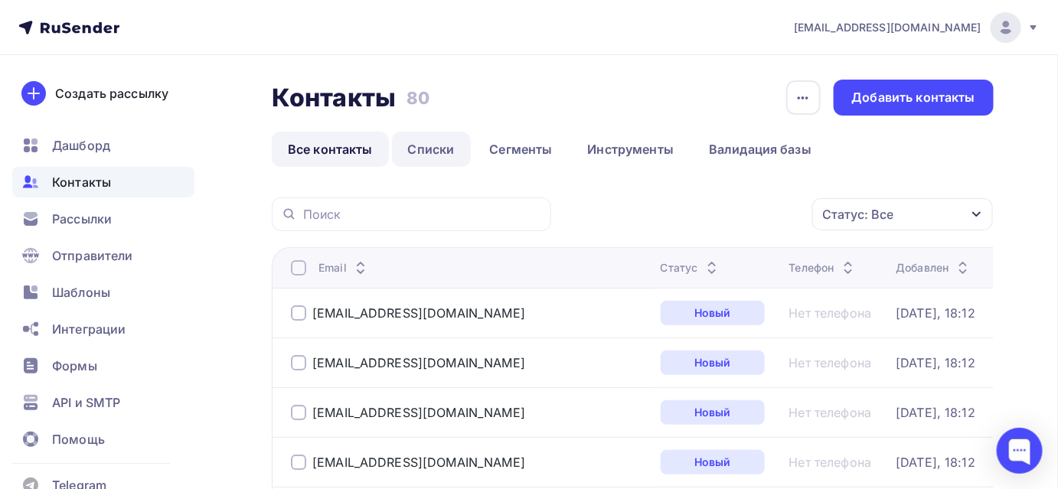
click at [435, 149] on link "Списки" at bounding box center [431, 149] width 79 height 35
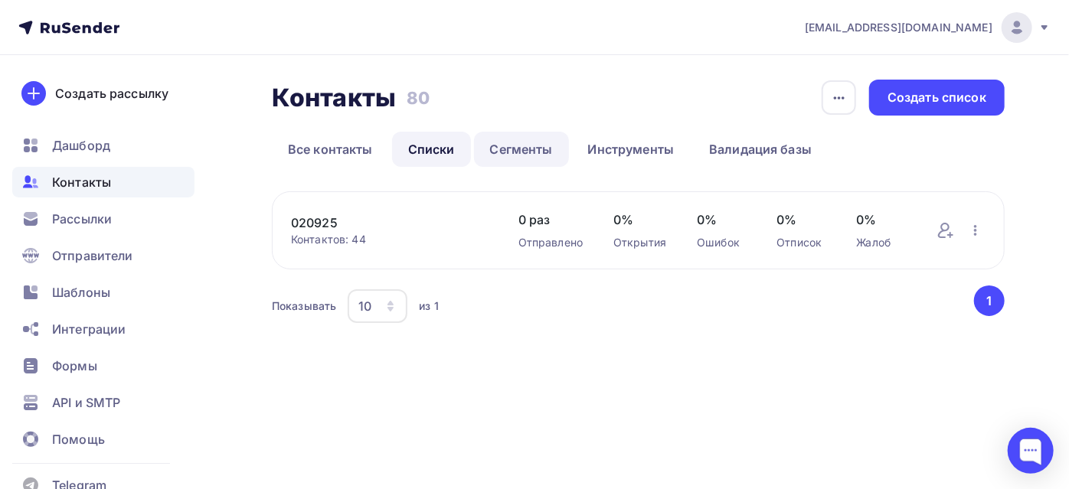
click at [531, 152] on link "Сегменты" at bounding box center [521, 149] width 95 height 35
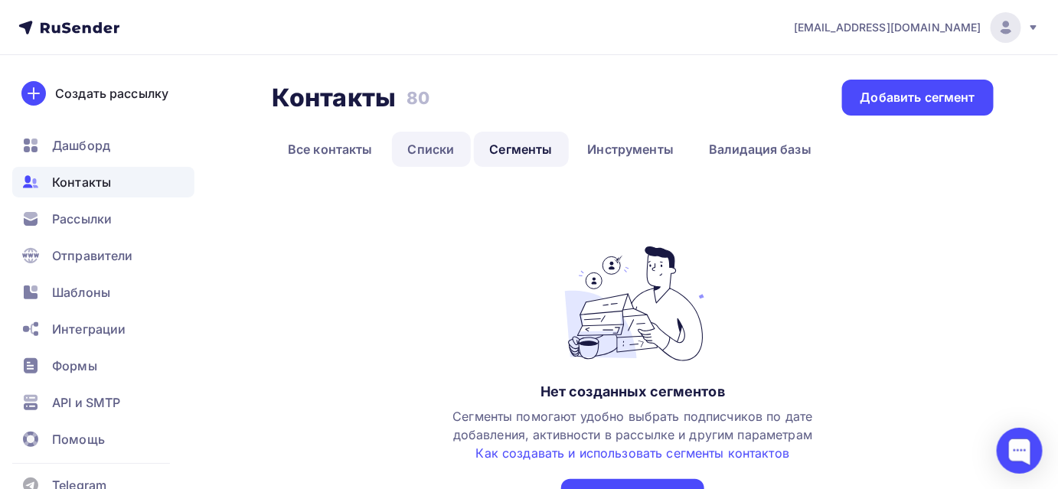
click at [434, 149] on link "Списки" at bounding box center [431, 149] width 79 height 35
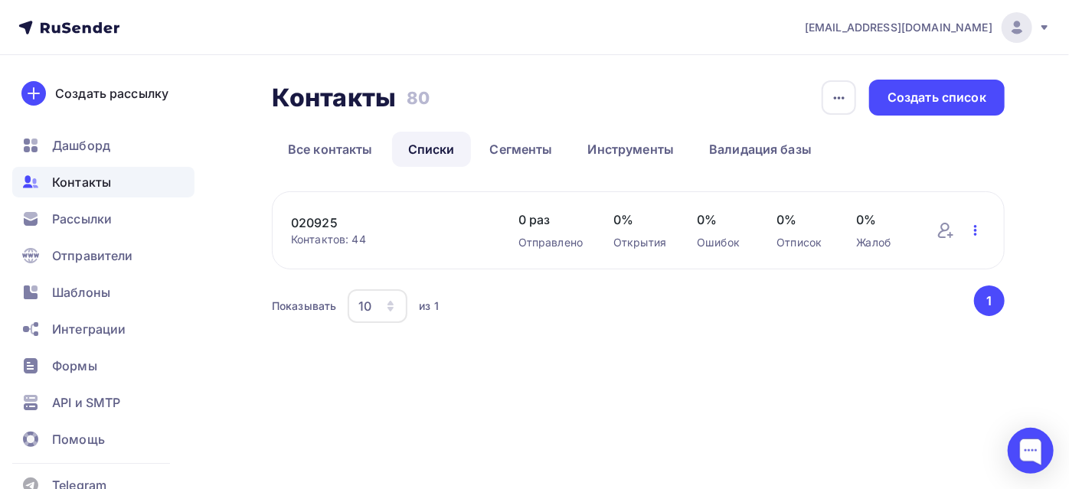
click at [979, 232] on icon "button" at bounding box center [976, 230] width 18 height 18
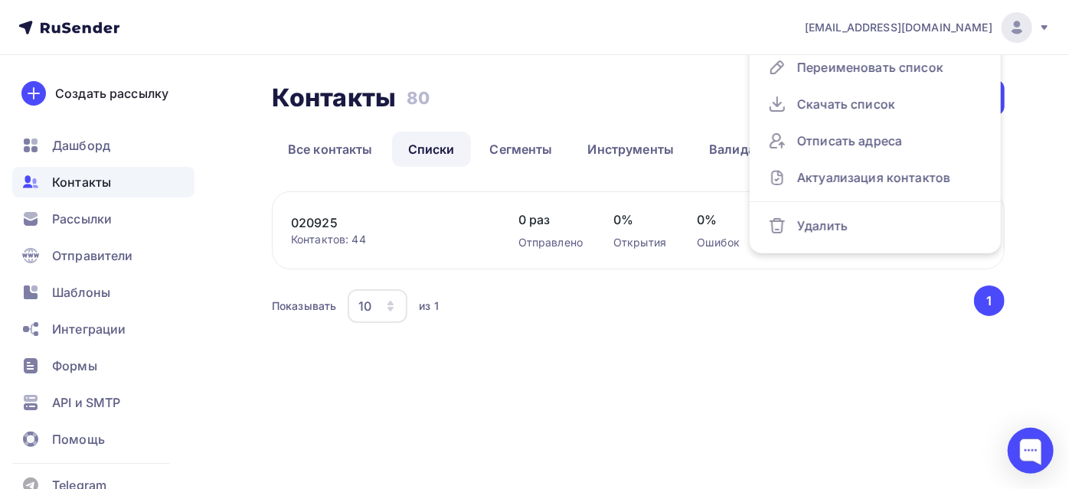
click at [360, 237] on div "Контактов: 44" at bounding box center [389, 239] width 197 height 15
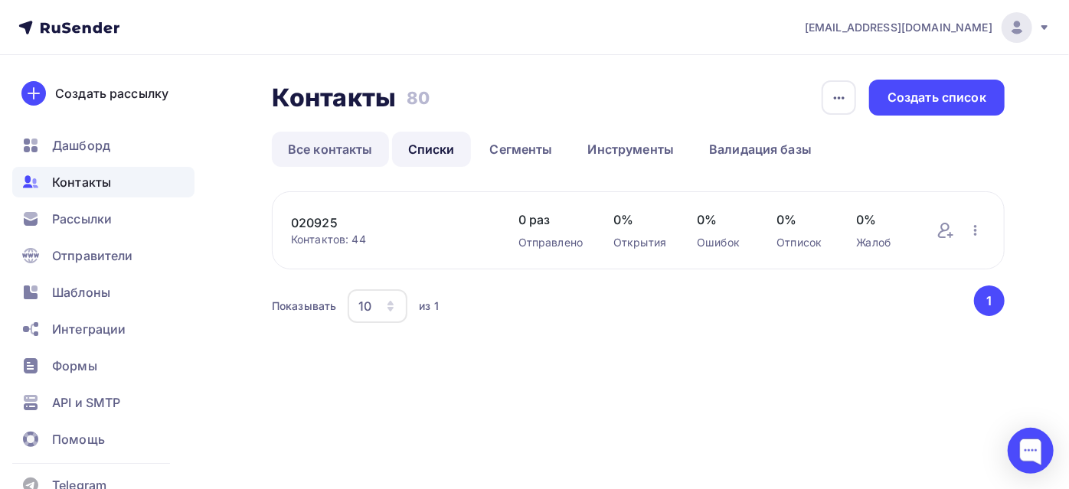
click at [334, 155] on link "Все контакты" at bounding box center [330, 149] width 117 height 35
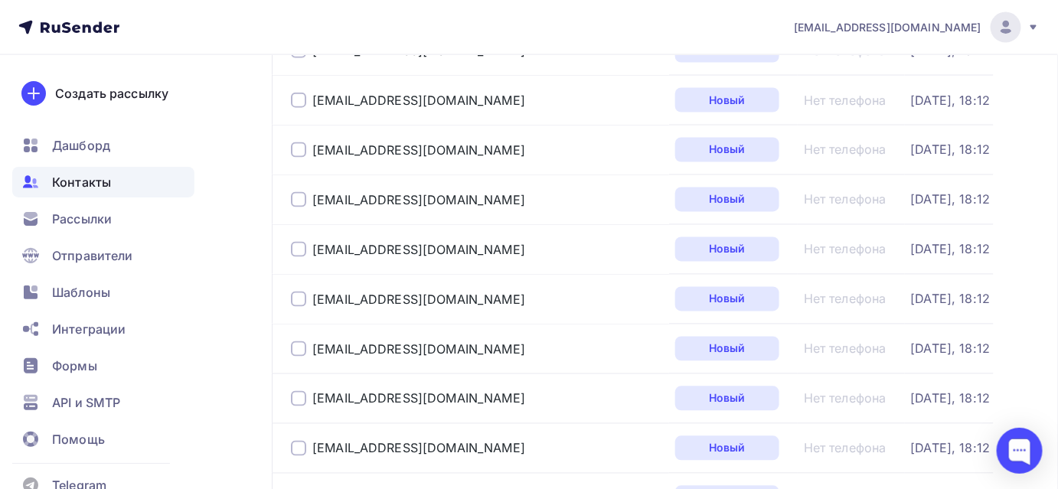
scroll to position [835, 0]
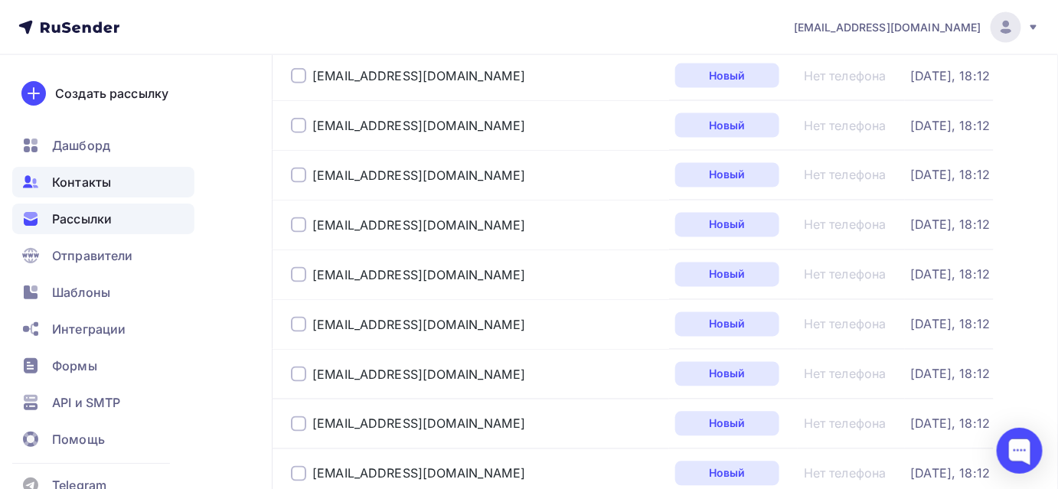
click at [79, 212] on span "Рассылки" at bounding box center [82, 219] width 60 height 18
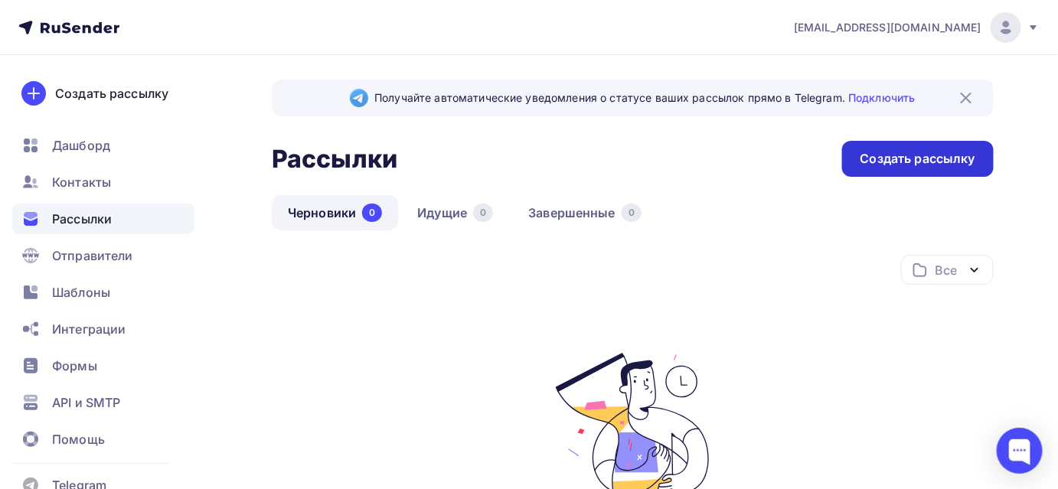
click at [882, 150] on div "Создать рассылку" at bounding box center [918, 159] width 115 height 18
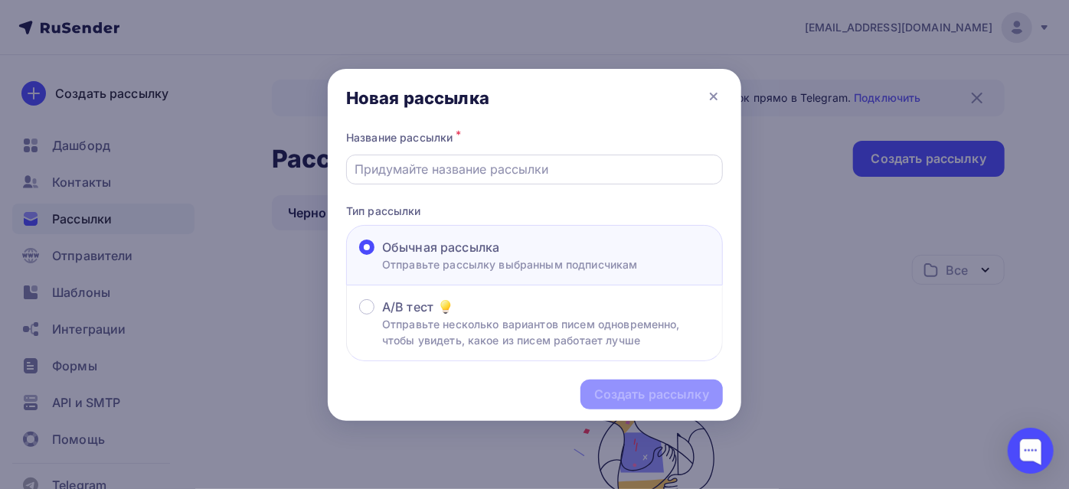
click at [500, 171] on input "text" at bounding box center [534, 169] width 359 height 18
click at [495, 173] on input "text" at bounding box center [534, 169] width 359 height 18
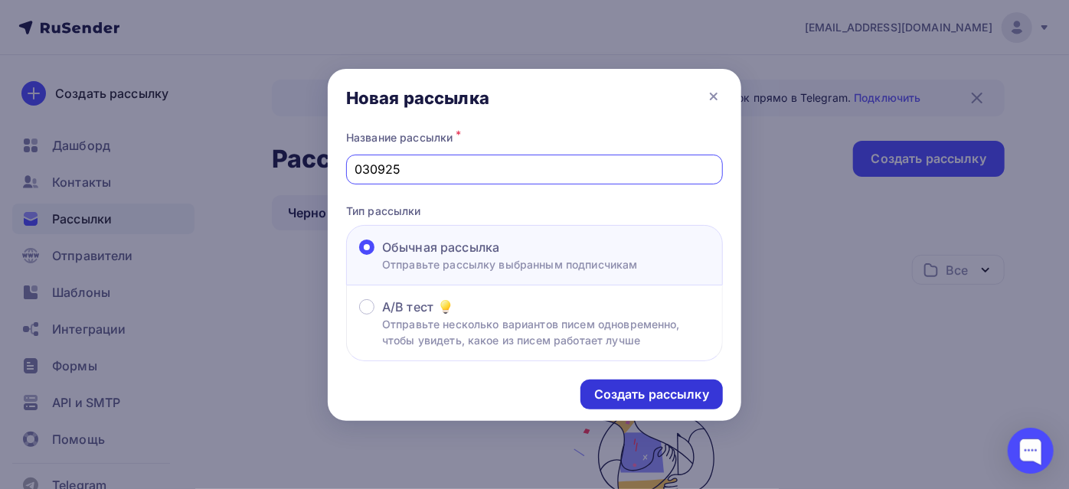
type input "030925"
click at [602, 389] on div "Создать рассылку" at bounding box center [651, 395] width 115 height 18
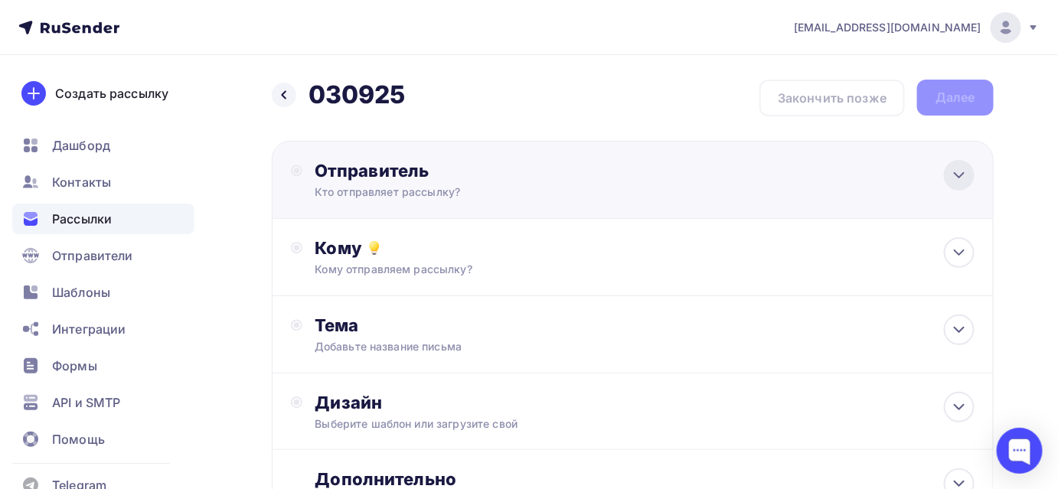
click at [962, 172] on icon at bounding box center [959, 175] width 18 height 18
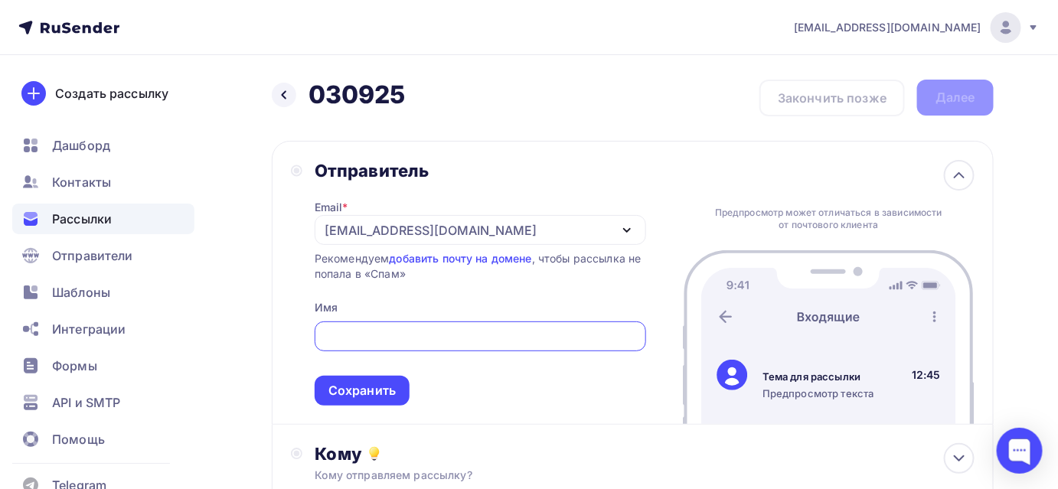
click at [627, 230] on icon "button" at bounding box center [627, 230] width 6 height 3
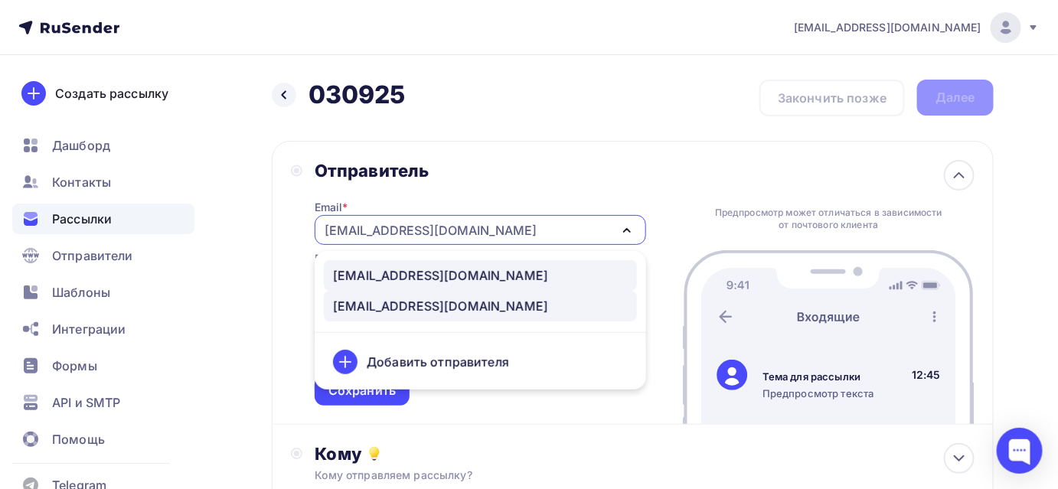
click at [448, 275] on div "zakaz@sizplus.ru" at bounding box center [480, 276] width 295 height 18
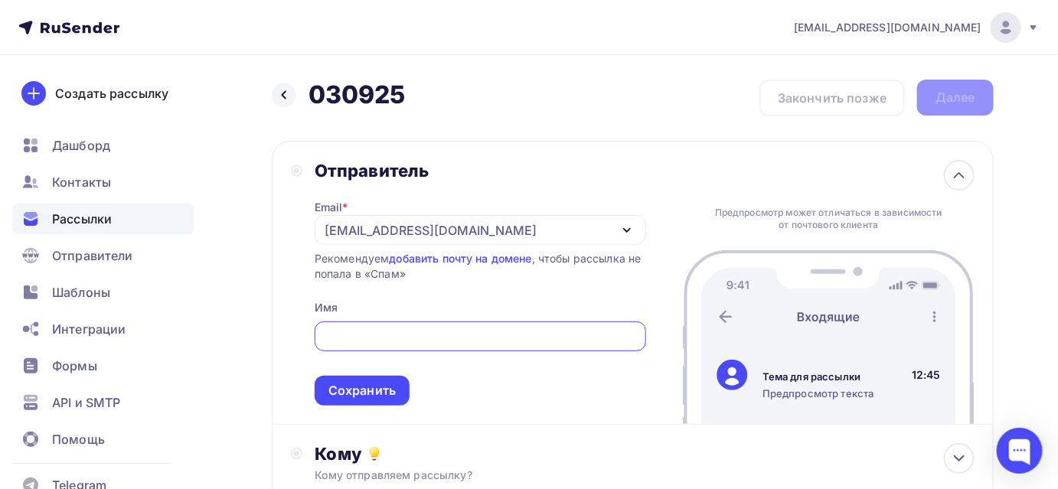
click at [422, 336] on input "text" at bounding box center [480, 337] width 314 height 18
type input "специалист"
click at [469, 399] on span "специалист Сохранить" at bounding box center [481, 361] width 332 height 90
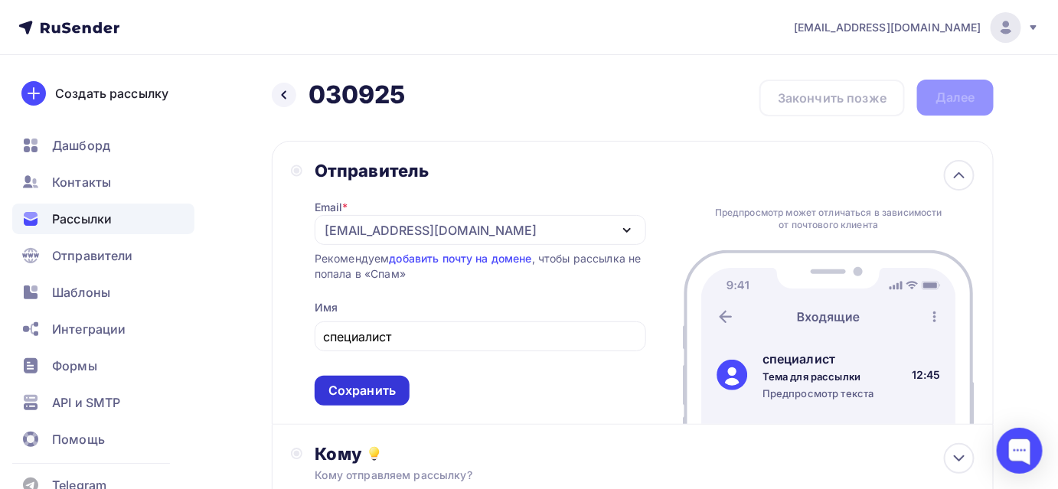
click at [386, 397] on div "Сохранить" at bounding box center [362, 391] width 67 height 18
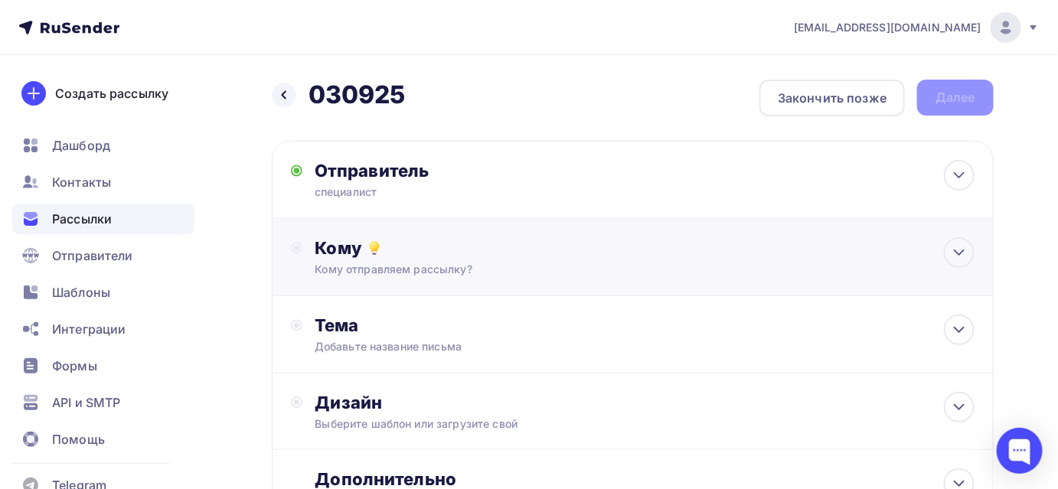
click at [445, 264] on div "Кому отправляем рассылку?" at bounding box center [612, 269] width 594 height 15
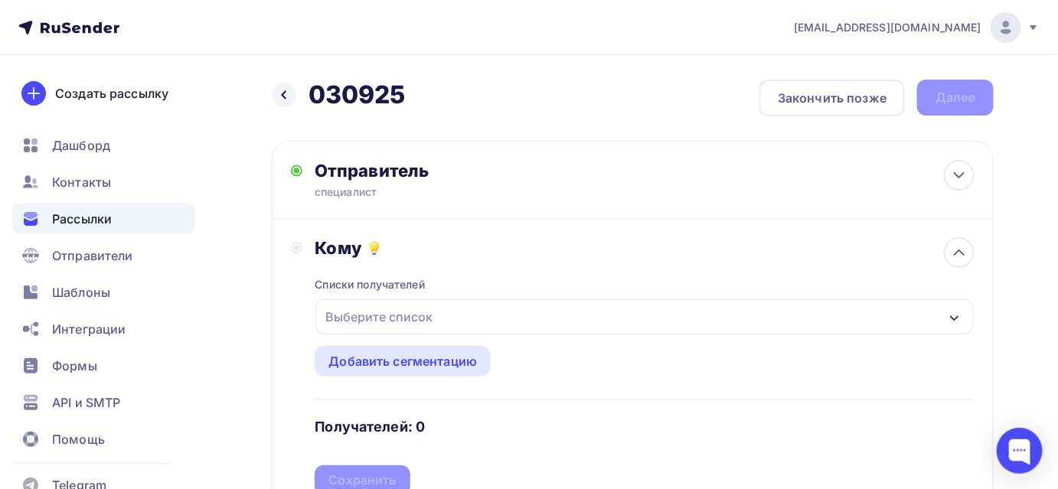
click at [440, 328] on div "Выберите список" at bounding box center [645, 316] width 659 height 35
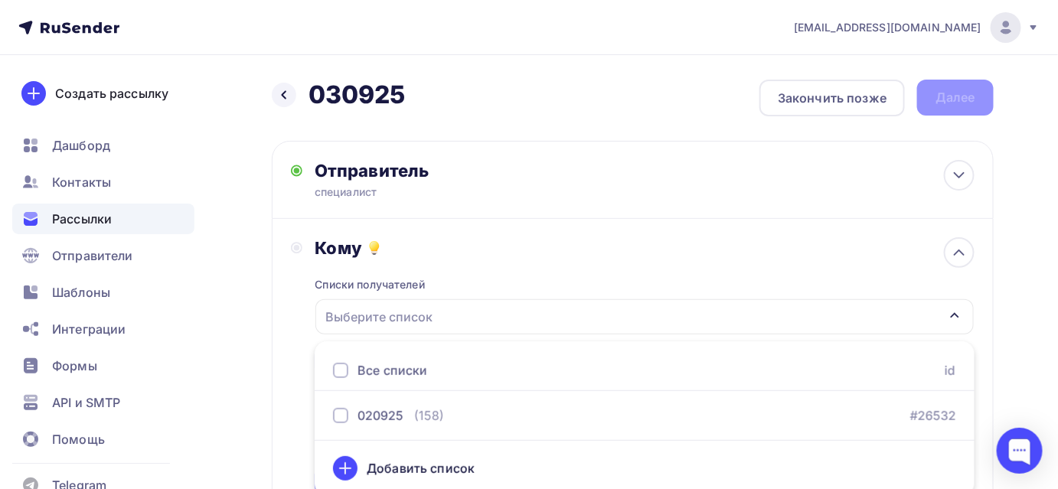
scroll to position [6, 0]
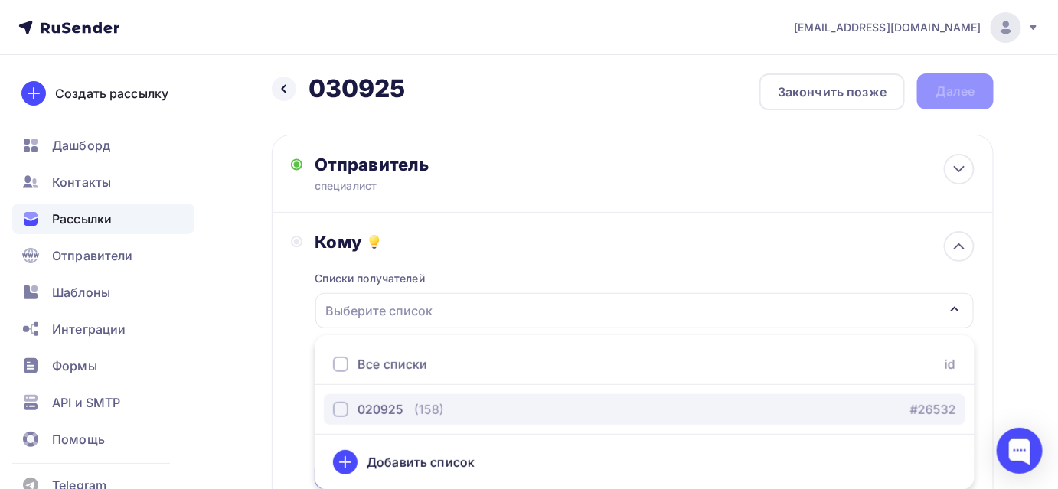
click at [340, 408] on div "button" at bounding box center [340, 409] width 15 height 15
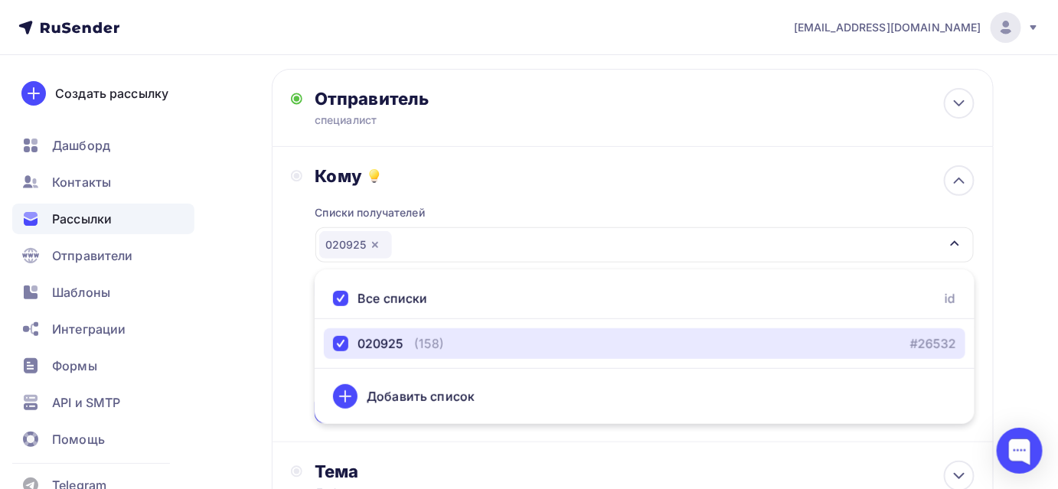
scroll to position [75, 0]
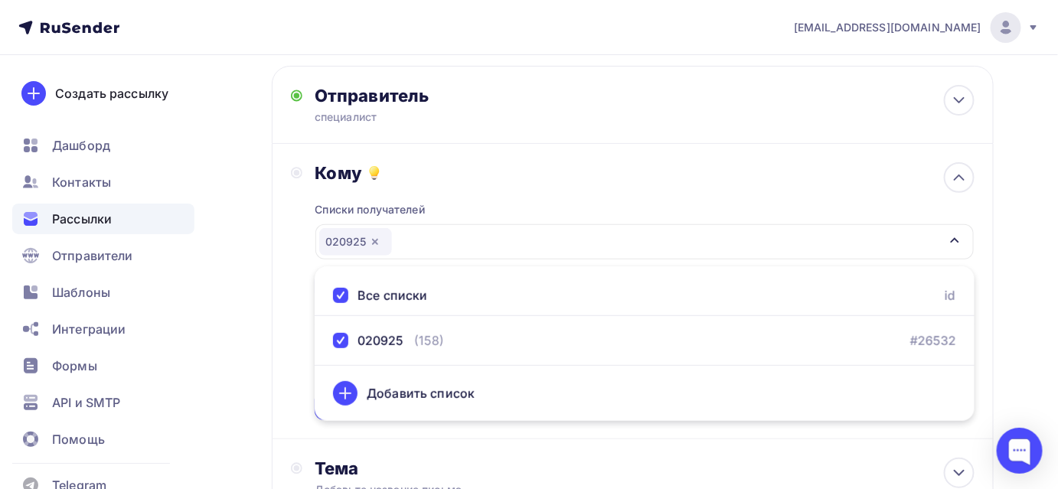
click at [282, 368] on div "Кому Списки получателей 020925 Все списки id 020925 (158) #26532 Добавить списо…" at bounding box center [633, 292] width 722 height 296
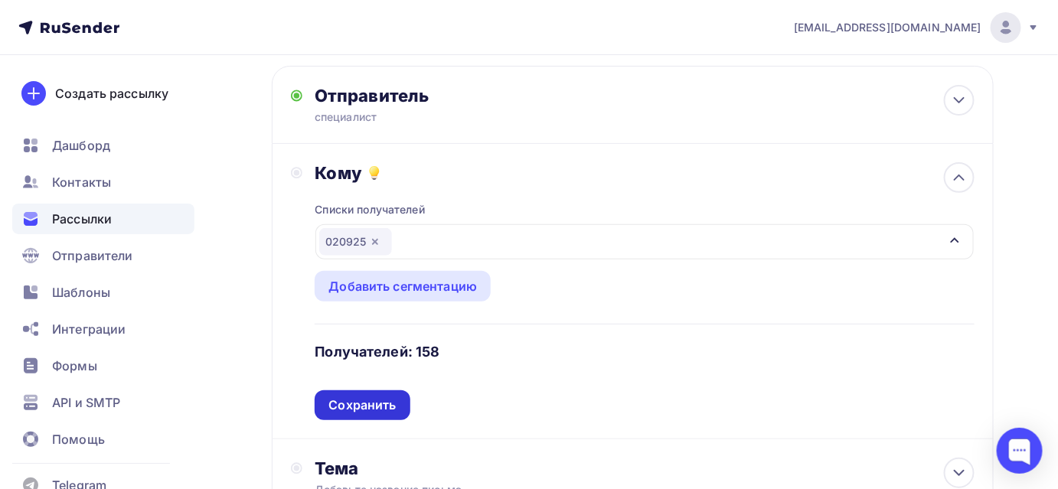
click at [363, 404] on div "Сохранить" at bounding box center [362, 406] width 67 height 18
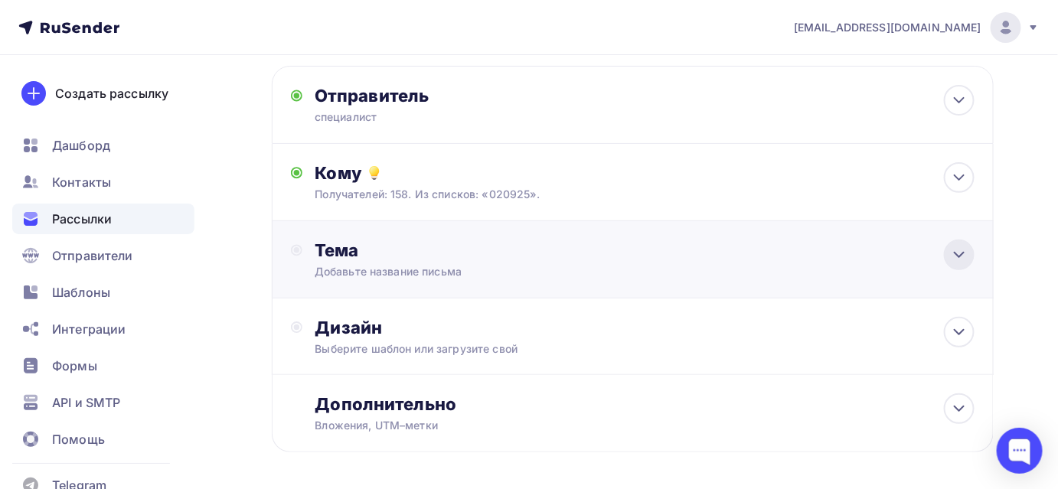
click at [959, 251] on icon at bounding box center [959, 255] width 18 height 18
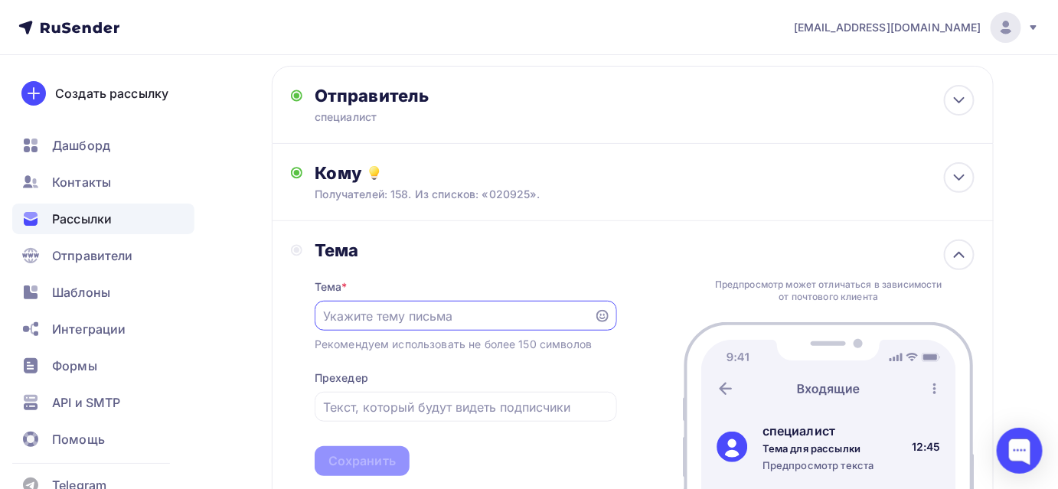
scroll to position [0, 0]
click at [402, 318] on input "text" at bounding box center [454, 316] width 262 height 18
paste input "ООО "СИЗПЛЮС" Комплексное снабжение."
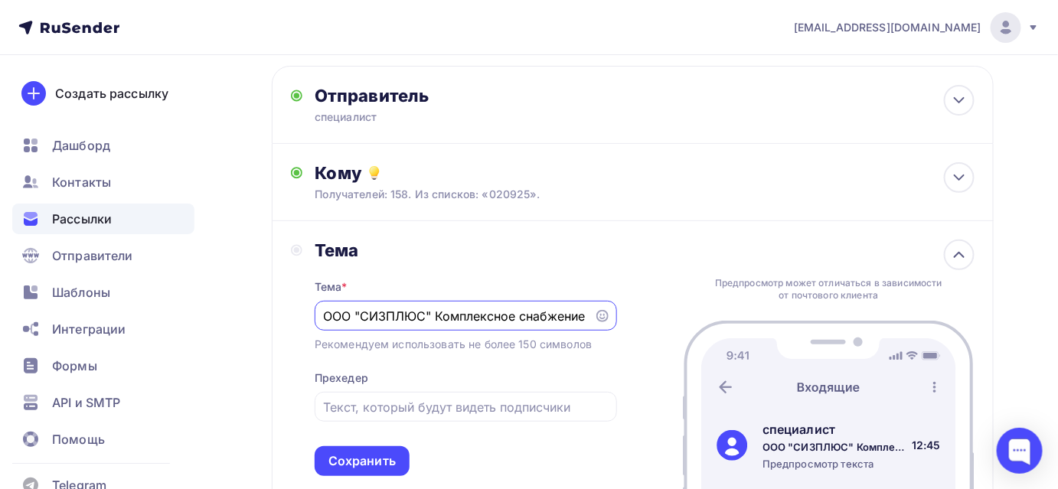
click at [597, 318] on icon at bounding box center [603, 316] width 12 height 12
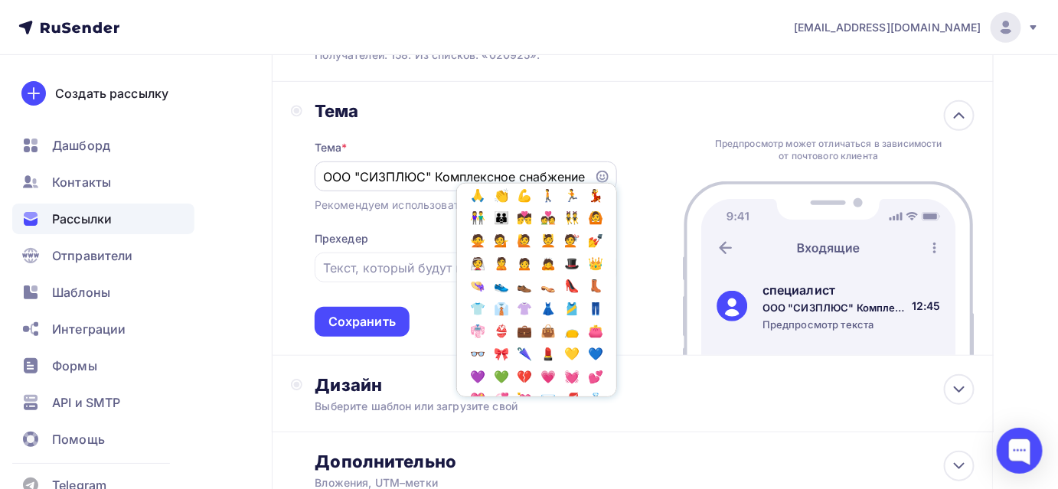
scroll to position [557, 0]
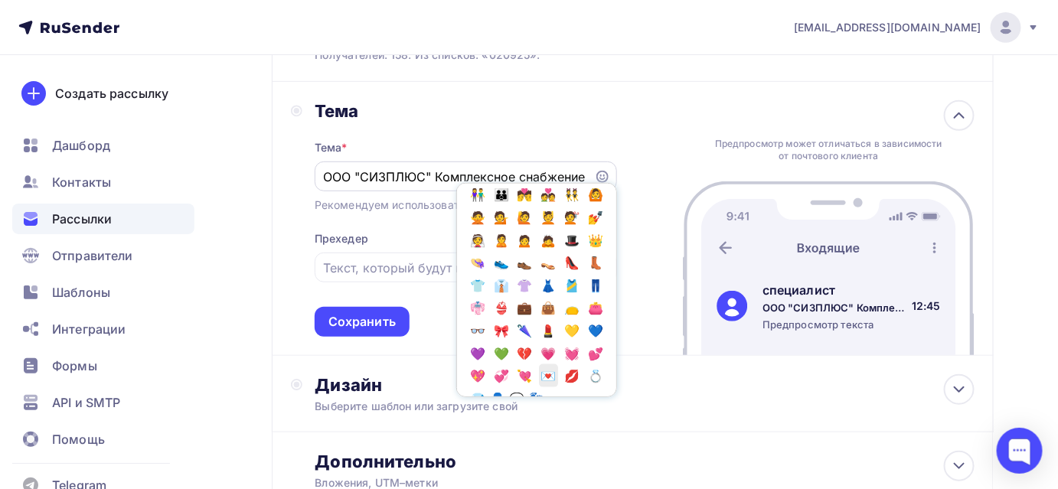
click at [551, 375] on span "💌" at bounding box center [549, 376] width 20 height 23
click at [548, 377] on span "💌" at bounding box center [549, 376] width 20 height 23
type input "ООО "СИЗПЛЮС" Комплексное снабжение💌💌"
click at [649, 398] on div "Дизайн Выберите шаблон или загрузите свой" at bounding box center [645, 395] width 660 height 40
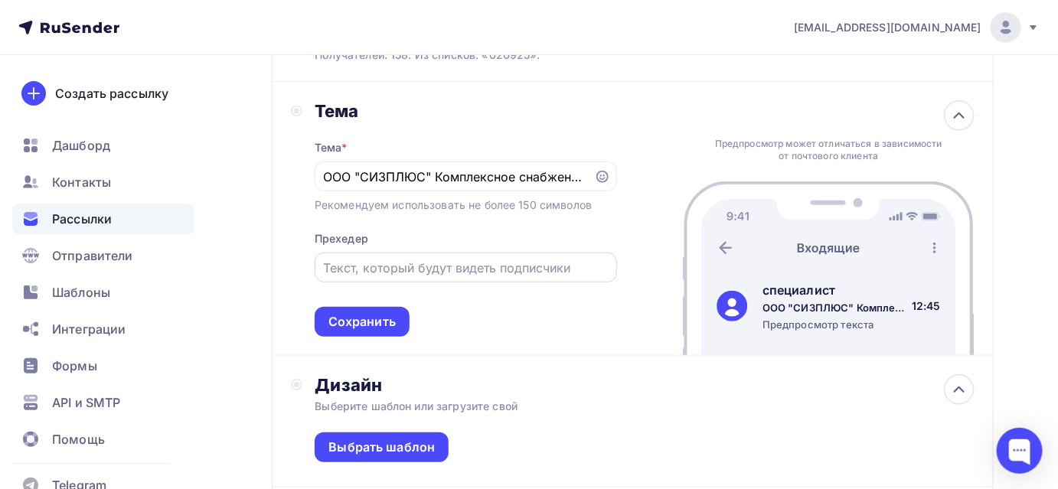
click at [447, 257] on div at bounding box center [466, 268] width 303 height 30
click at [448, 267] on input "text" at bounding box center [465, 268] width 285 height 18
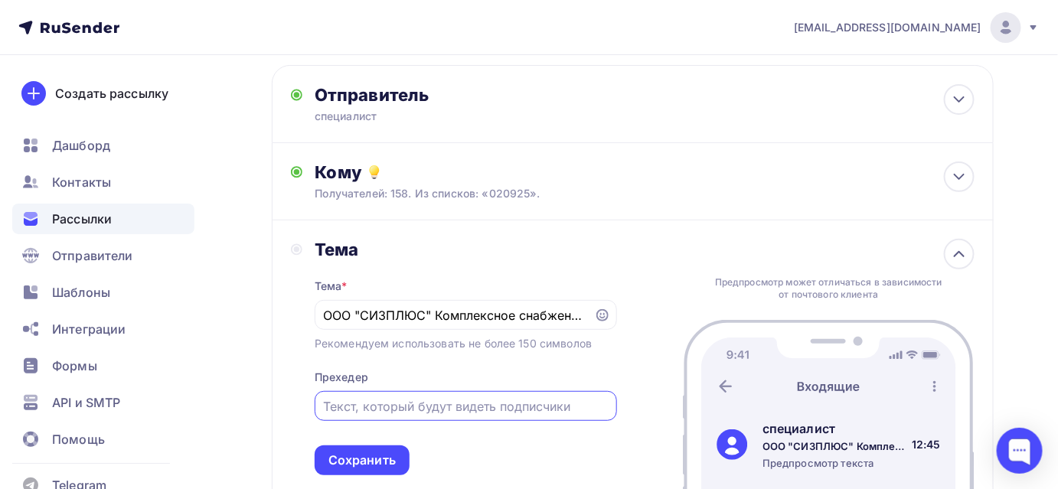
scroll to position [75, 0]
click at [957, 105] on icon at bounding box center [959, 100] width 18 height 18
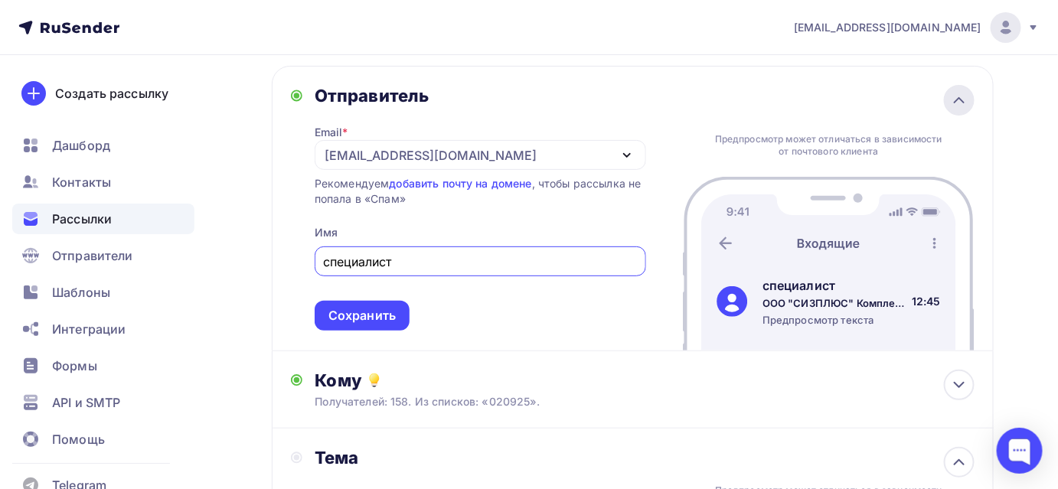
scroll to position [0, 0]
drag, startPoint x: 396, startPoint y: 263, endPoint x: 316, endPoint y: 263, distance: 79.7
click at [316, 263] on div "специалист" at bounding box center [481, 262] width 332 height 30
type input "отдел сбыта"
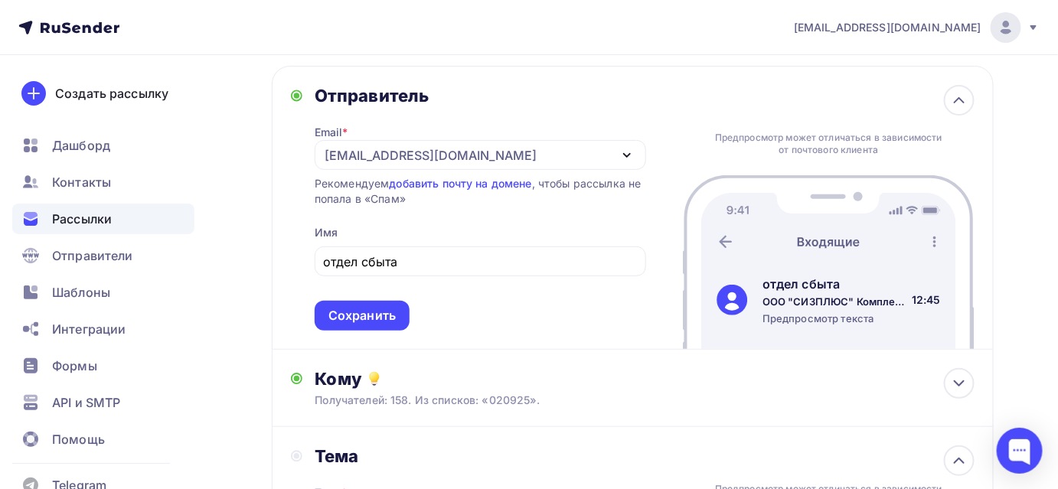
click at [509, 310] on span "отдел сбыта Сохранить" at bounding box center [481, 285] width 332 height 90
click at [373, 322] on div "Сохранить" at bounding box center [362, 316] width 67 height 18
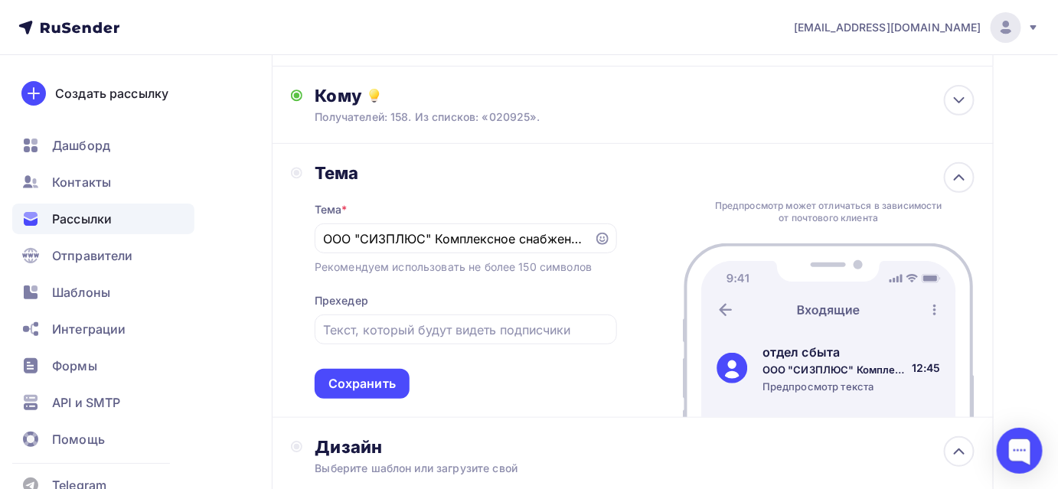
scroll to position [214, 0]
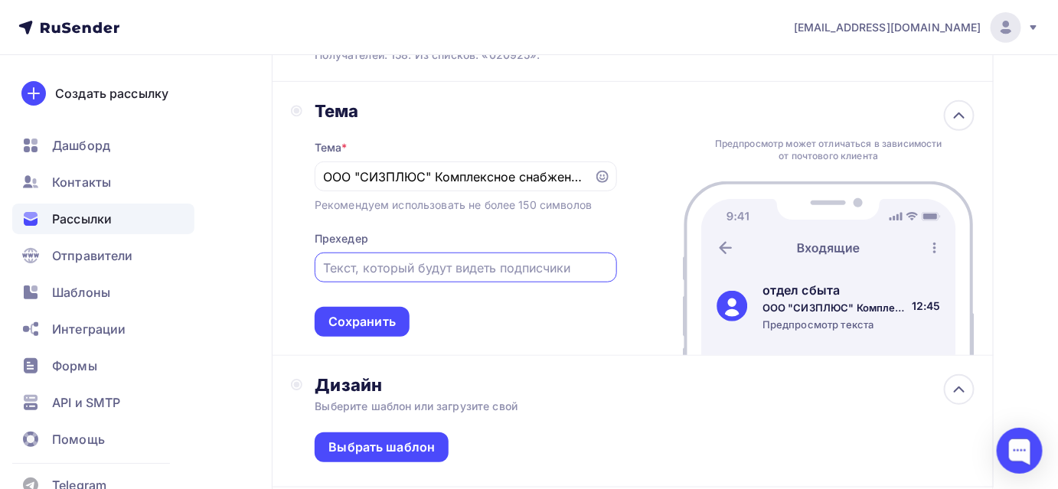
click at [519, 270] on input "text" at bounding box center [465, 268] width 285 height 18
click at [461, 261] on input "text" at bounding box center [465, 268] width 285 height 18
paste input "Мы сделаем расчёт стоимости Вашей заявки с учётом скидок и действующих акций. С…"
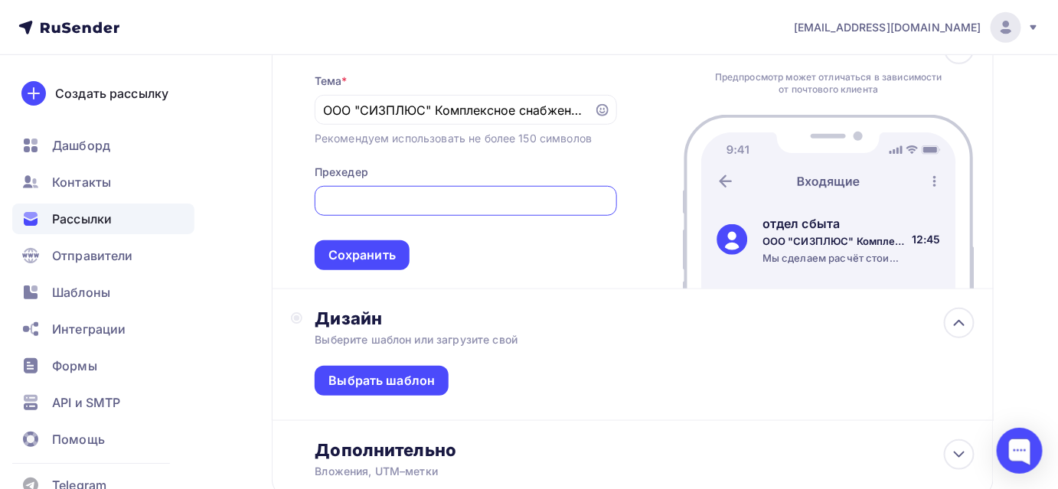
scroll to position [284, 0]
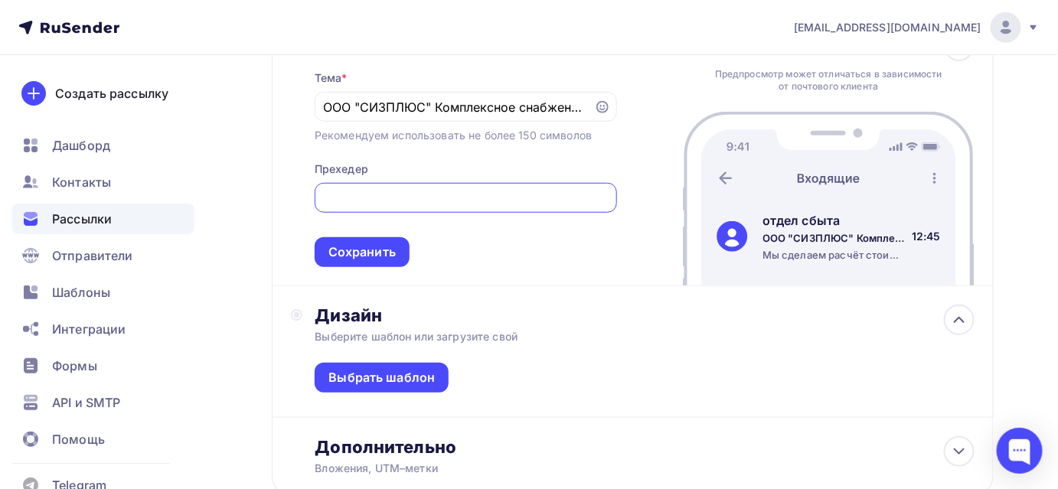
click at [389, 195] on input "Мы сделаем расчёт стоимости Вашей заявки с учётом скидок и действующих акций. С…" at bounding box center [465, 198] width 285 height 18
click at [388, 195] on input "Мы сделаем расчёт стоимости Вашей заявки с учётом скидок и действующих акций. С…" at bounding box center [465, 198] width 285 height 18
click at [347, 198] on input "Мы сделаем расчёт стоимости Вашей заявки с учётом скидок и действующих акций. С…" at bounding box center [465, 198] width 285 height 18
click at [551, 201] on input "Готовы сделаем просчёт стоимости Вашей заявки с учётом скидок и действующих акц…" at bounding box center [465, 198] width 285 height 18
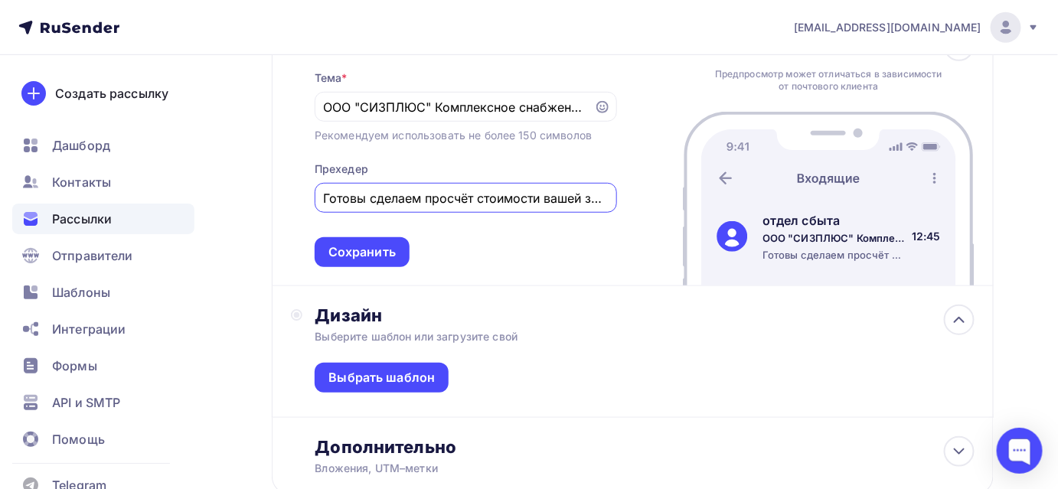
type input "Готовы сделаем просчёт стоимости вашей заявки с учётом скидок и действующих акц…"
click at [481, 257] on div "Тема * ООО "СИЗПЛЮС" Комплексное снабжение💌💌 Рекомендуем использовать не более …" at bounding box center [466, 159] width 303 height 215
click at [381, 258] on div "Сохранить" at bounding box center [362, 253] width 67 height 18
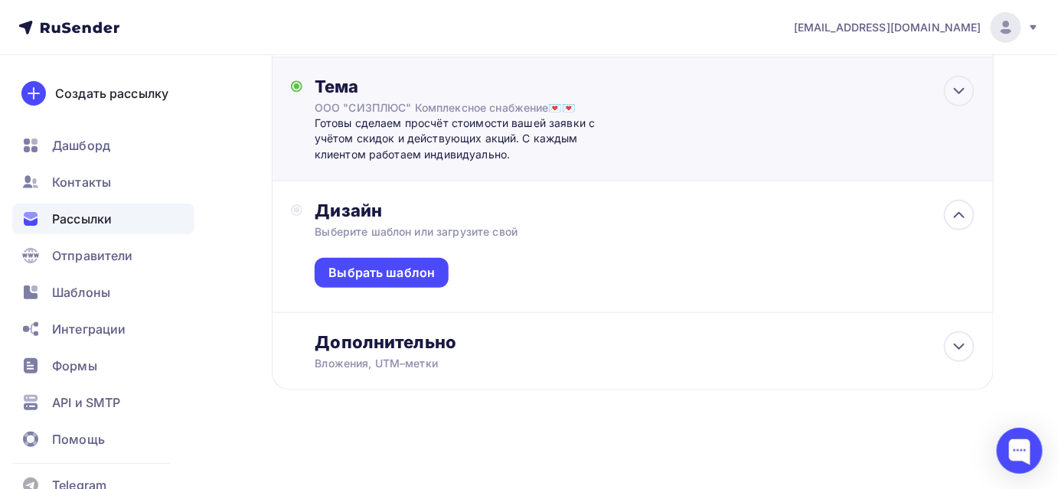
scroll to position [240, 0]
click at [400, 267] on div "Выбрать шаблон" at bounding box center [382, 273] width 106 height 18
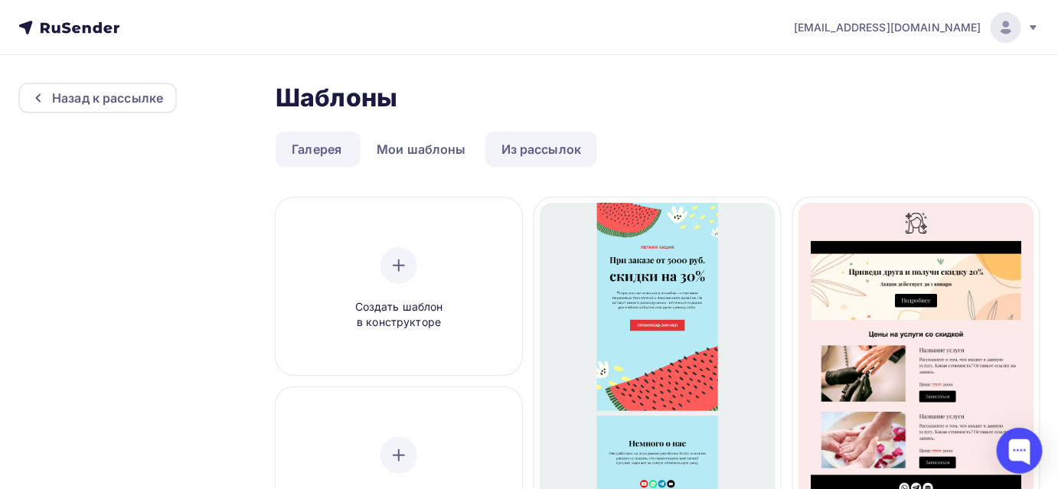
click at [554, 159] on link "Из рассылок" at bounding box center [542, 149] width 113 height 35
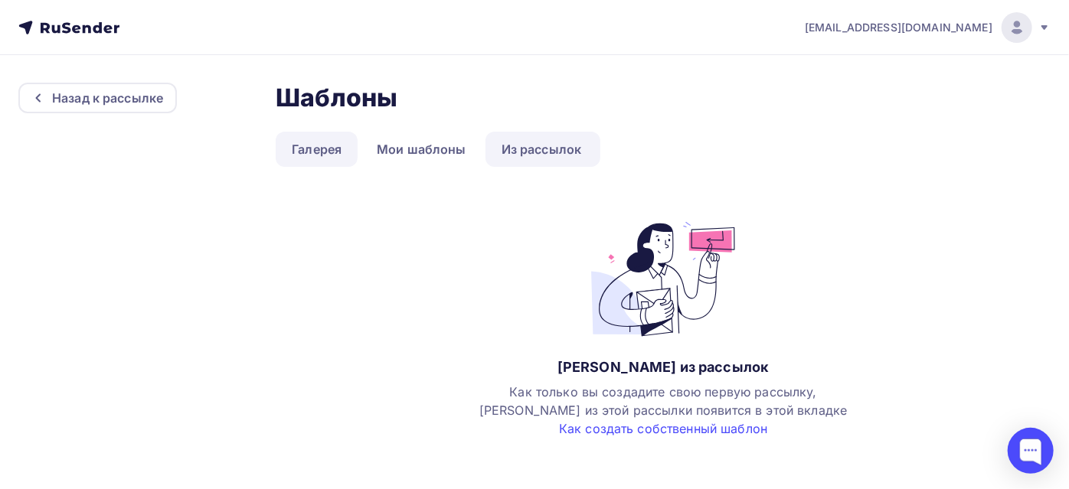
click at [310, 150] on link "Галерея" at bounding box center [317, 149] width 82 height 35
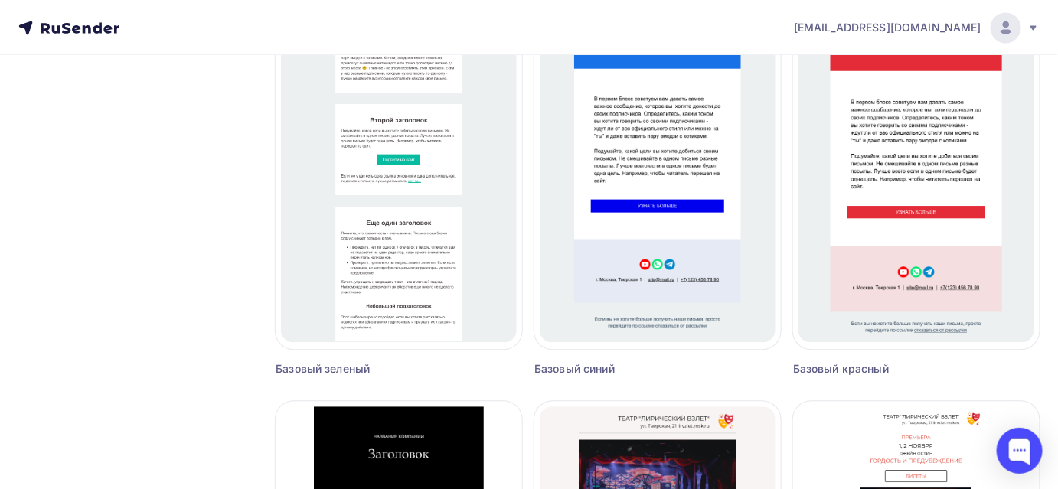
scroll to position [1044, 0]
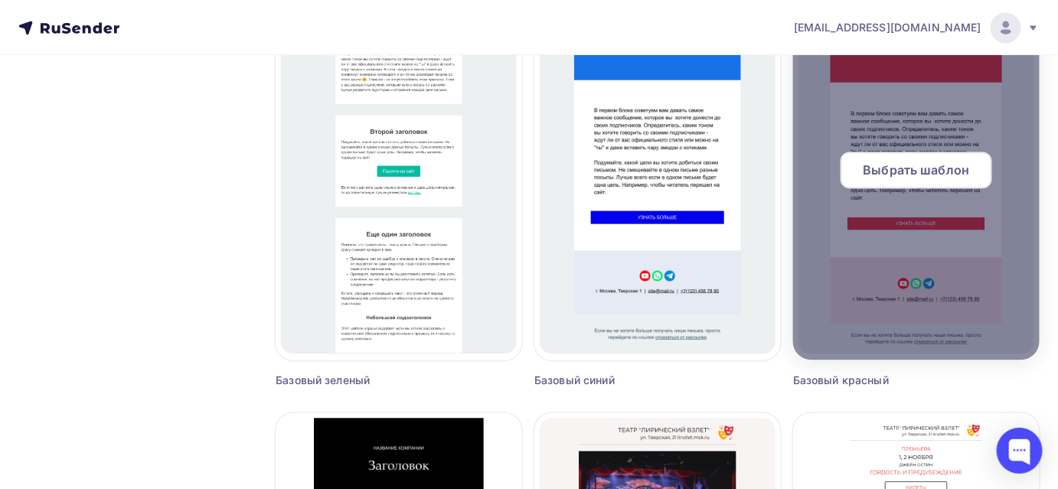
click at [883, 176] on span "Выбрать шаблон" at bounding box center [917, 170] width 106 height 18
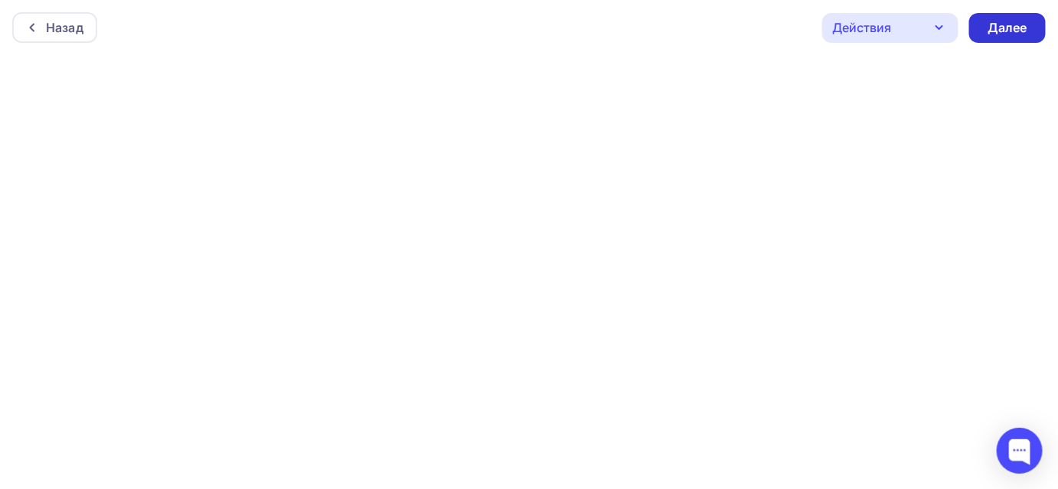
click at [1000, 25] on div "Далее" at bounding box center [1008, 28] width 40 height 18
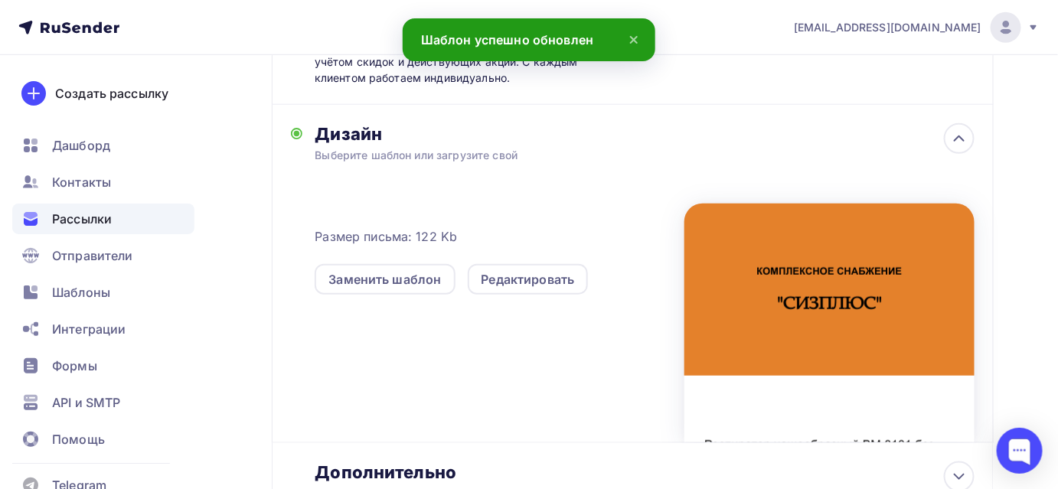
scroll to position [417, 0]
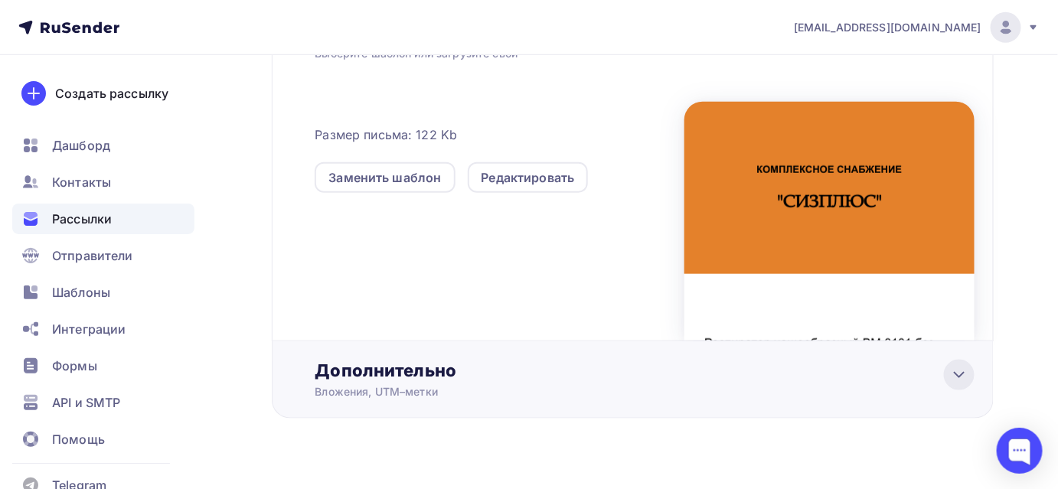
click at [956, 375] on icon at bounding box center [959, 375] width 9 height 5
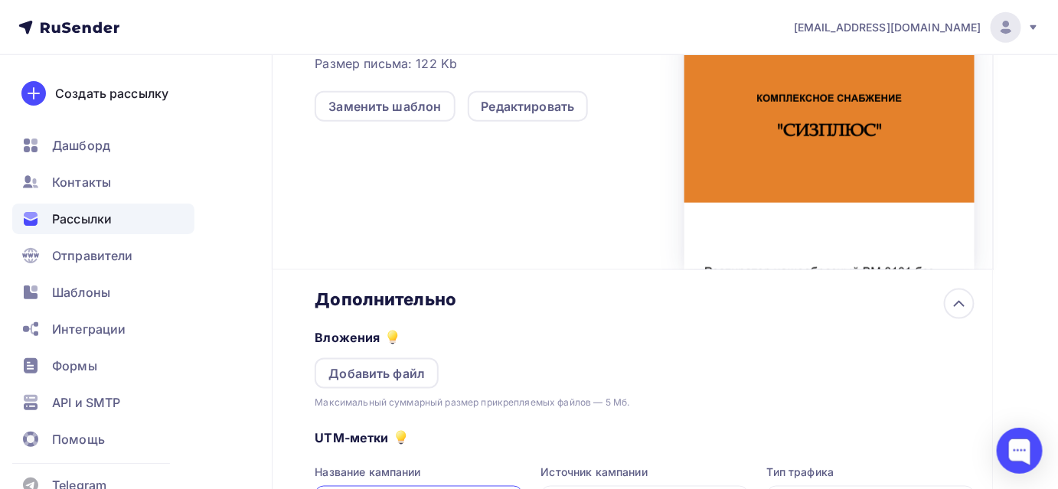
scroll to position [627, 0]
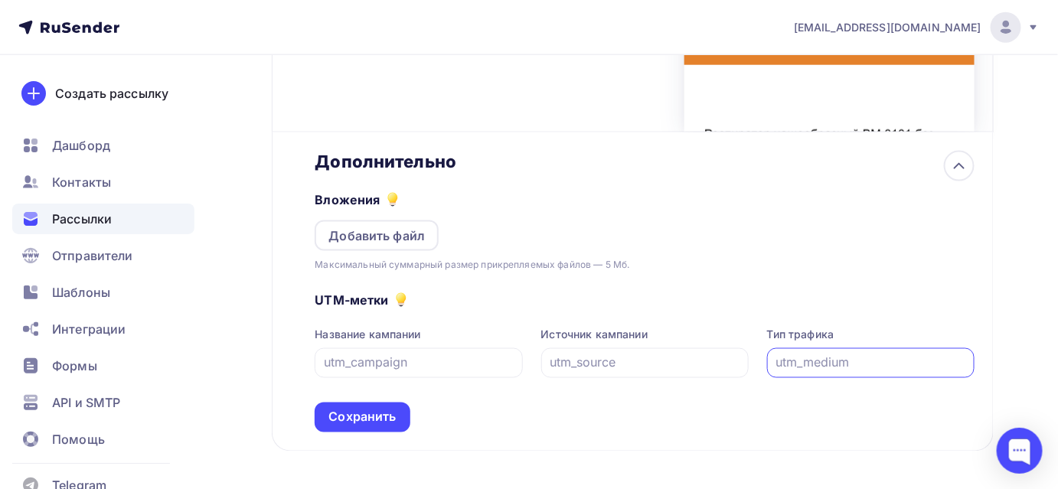
click at [861, 362] on input "text" at bounding box center [871, 363] width 190 height 18
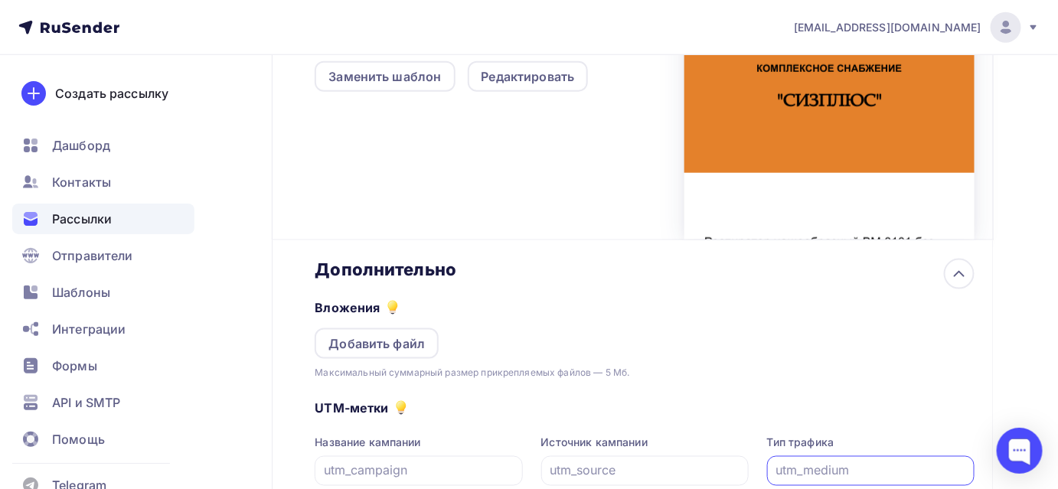
scroll to position [487, 0]
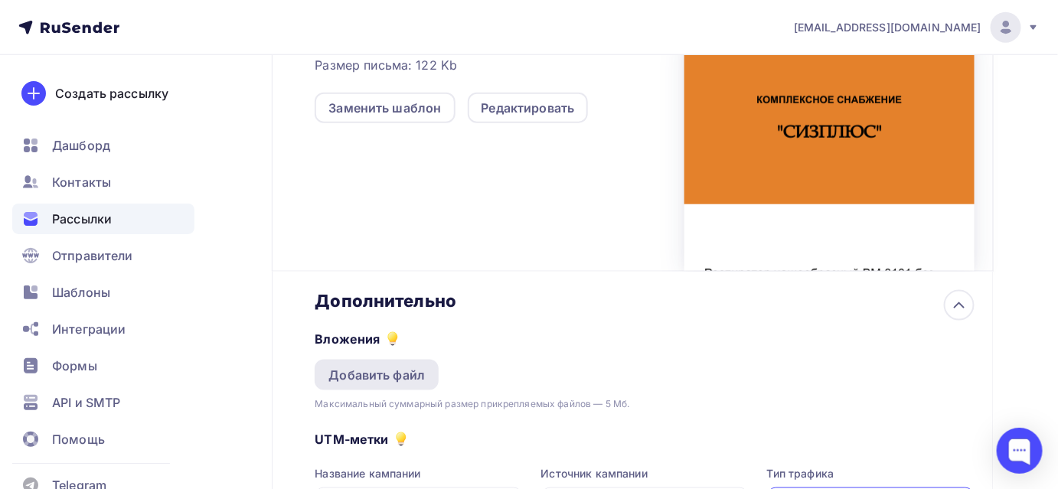
click at [404, 379] on div "Добавить файл" at bounding box center [377, 375] width 97 height 18
click at [392, 377] on div "Добавить файл" at bounding box center [377, 375] width 97 height 18
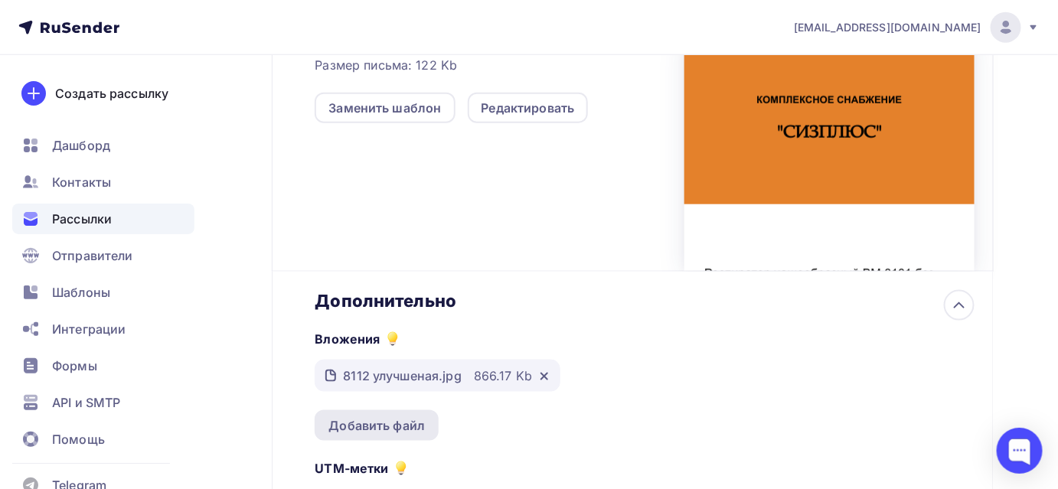
click at [412, 420] on div "Добавить файл" at bounding box center [377, 426] width 97 height 18
click at [414, 426] on div "Добавить файл" at bounding box center [377, 426] width 97 height 18
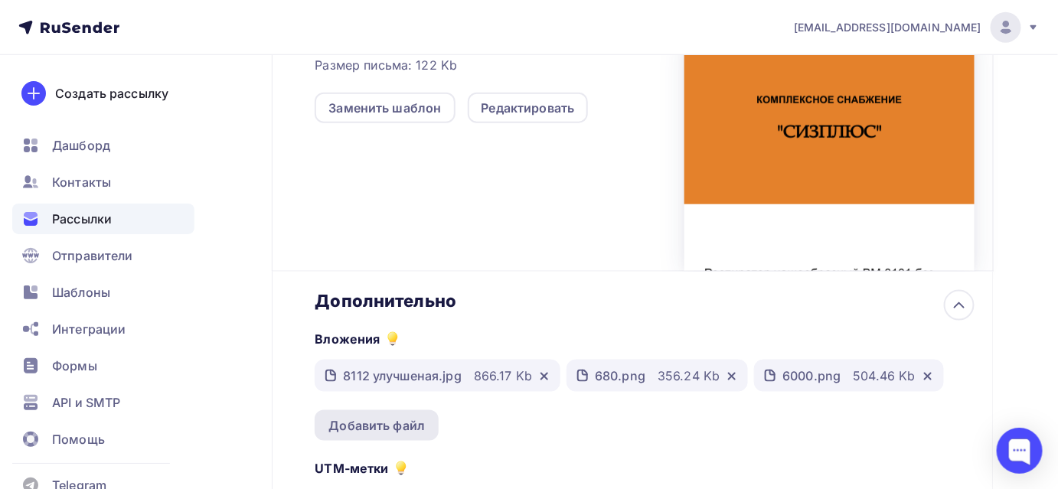
click at [400, 431] on div "Добавить файл" at bounding box center [377, 426] width 97 height 18
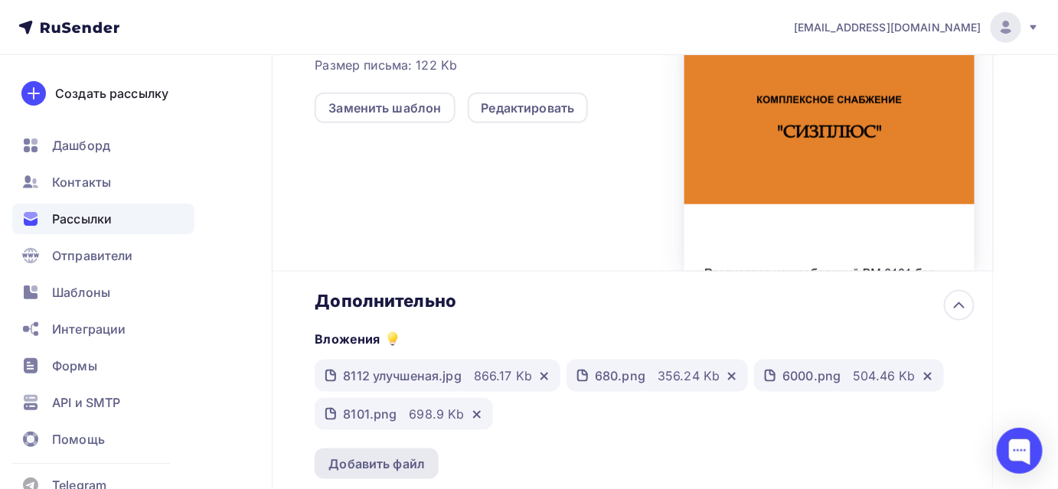
click at [374, 461] on div "Добавить файл" at bounding box center [377, 464] width 97 height 18
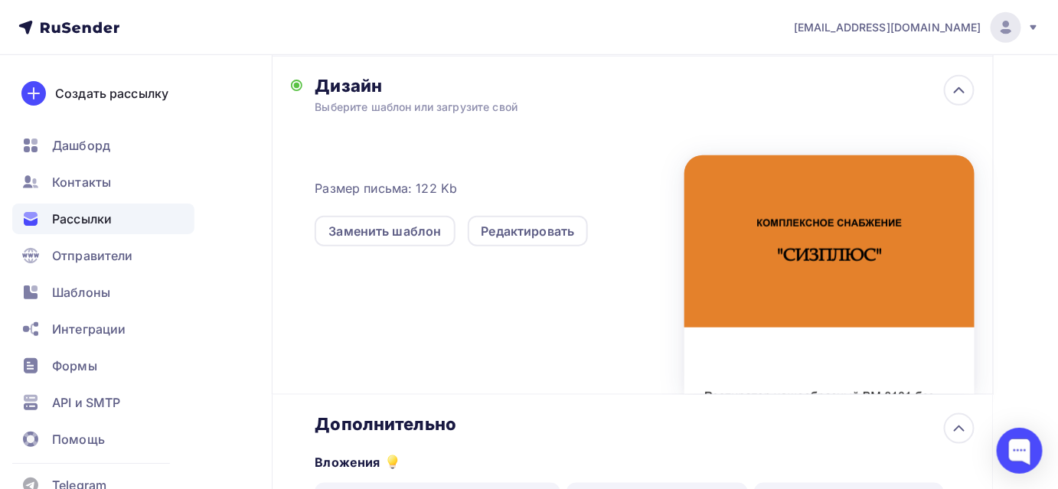
scroll to position [348, 0]
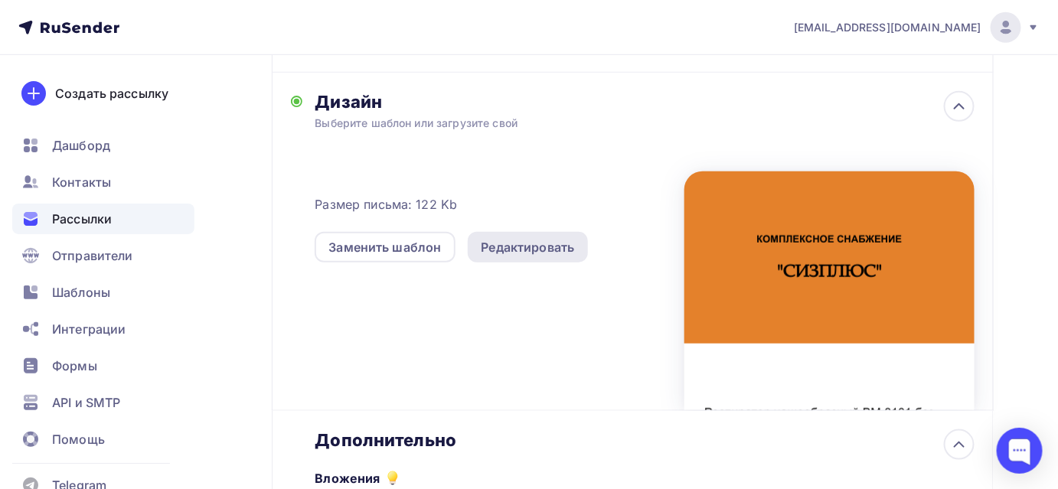
click at [556, 244] on div "Редактировать" at bounding box center [528, 247] width 93 height 18
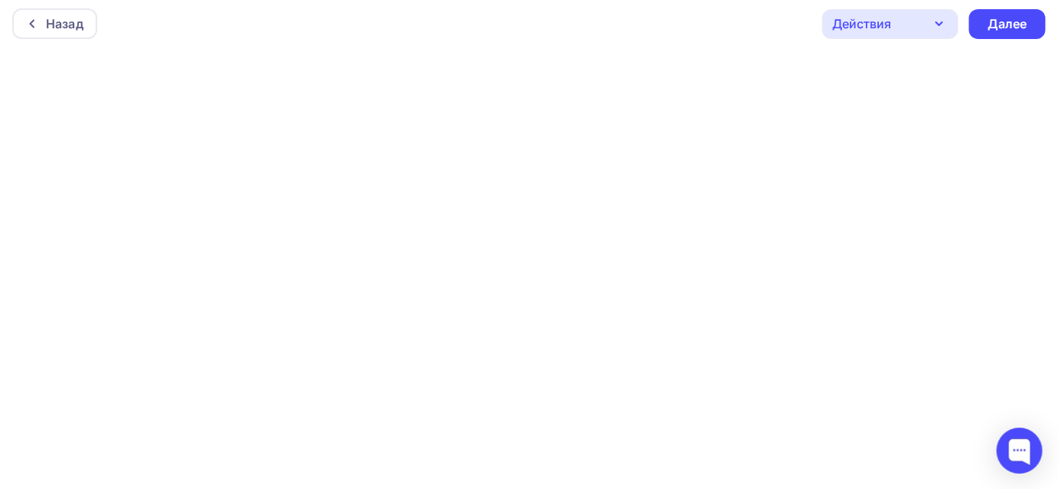
scroll to position [4, 0]
click at [1002, 28] on div "Далее" at bounding box center [1008, 24] width 40 height 18
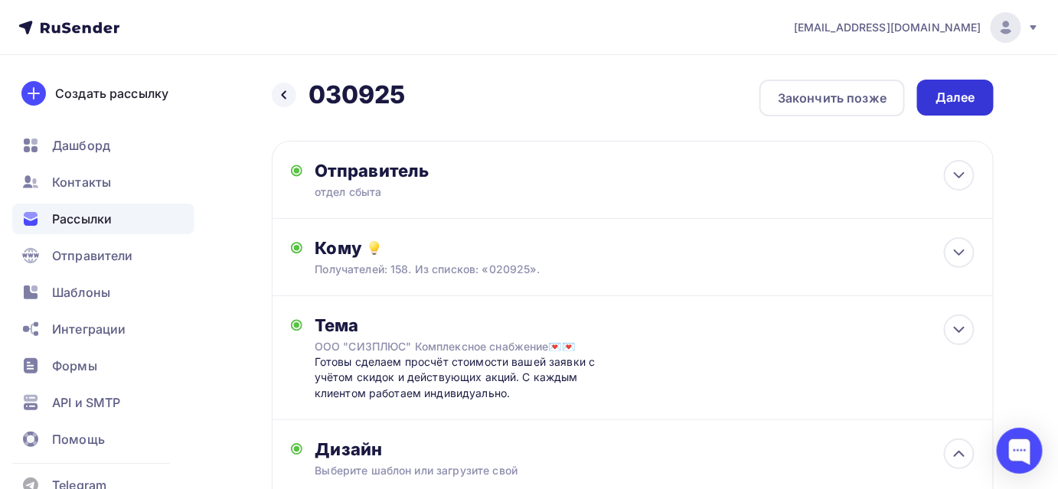
click at [941, 101] on div "Далее" at bounding box center [956, 98] width 40 height 18
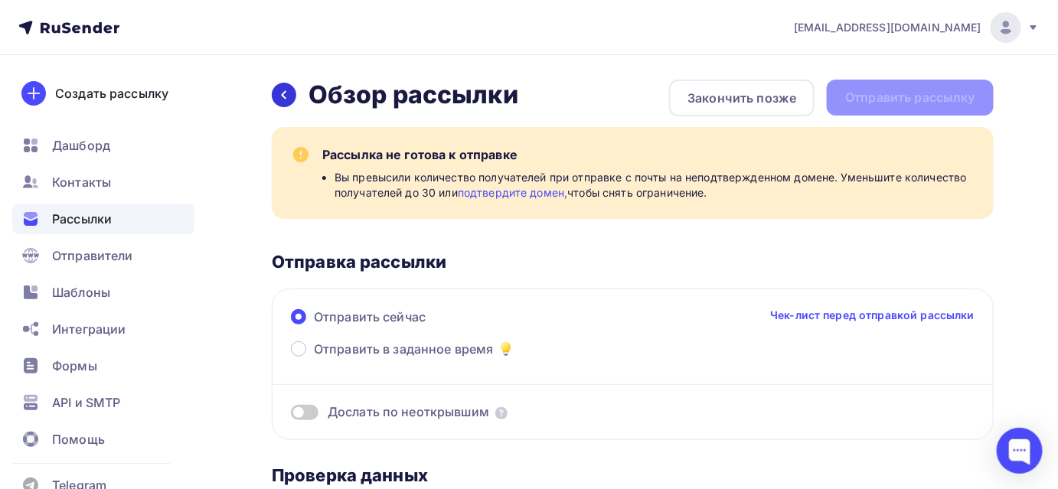
click at [285, 100] on icon at bounding box center [284, 95] width 12 height 12
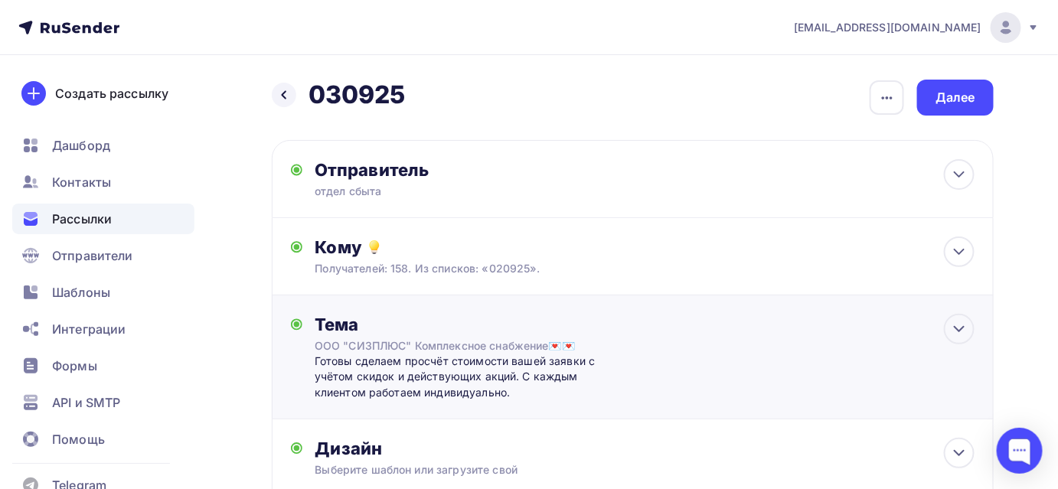
click at [882, 342] on div "Тема ООО "СИЗПЛЮС" Комплексное снабжение💌💌 Готовы сделаем просчёт стоимости ваш…" at bounding box center [633, 358] width 722 height 124
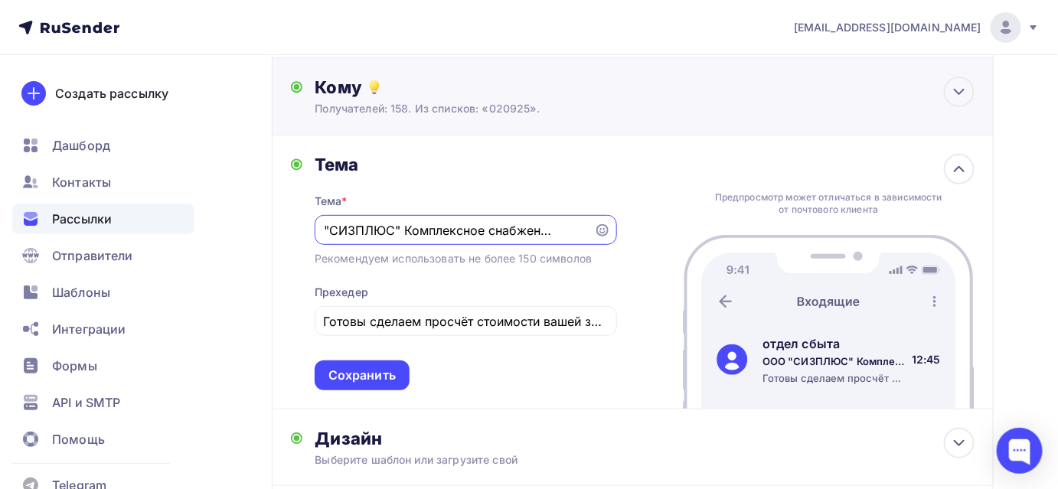
scroll to position [208, 0]
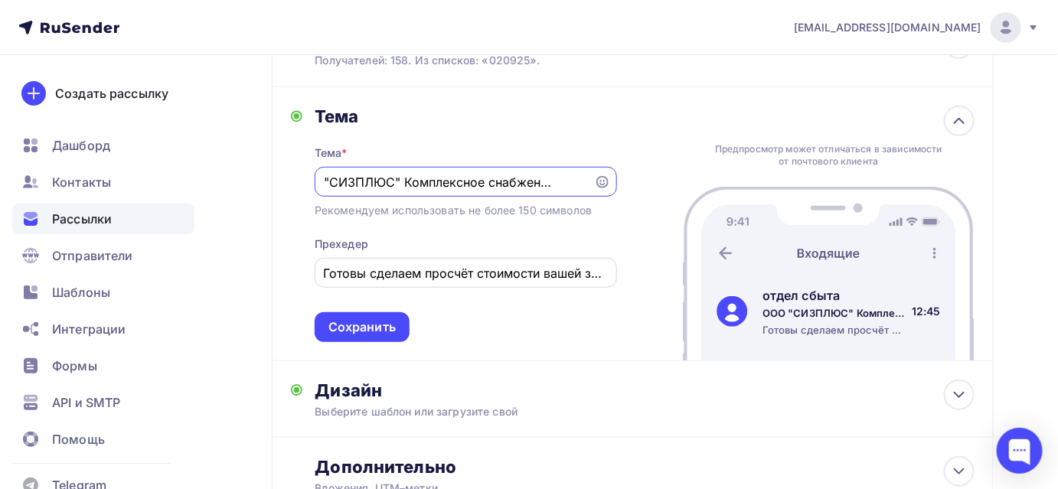
click at [594, 273] on input "Готовы сделаем просчёт стоимости вашей заявки с учётом скидок и действующих акц…" at bounding box center [465, 273] width 285 height 18
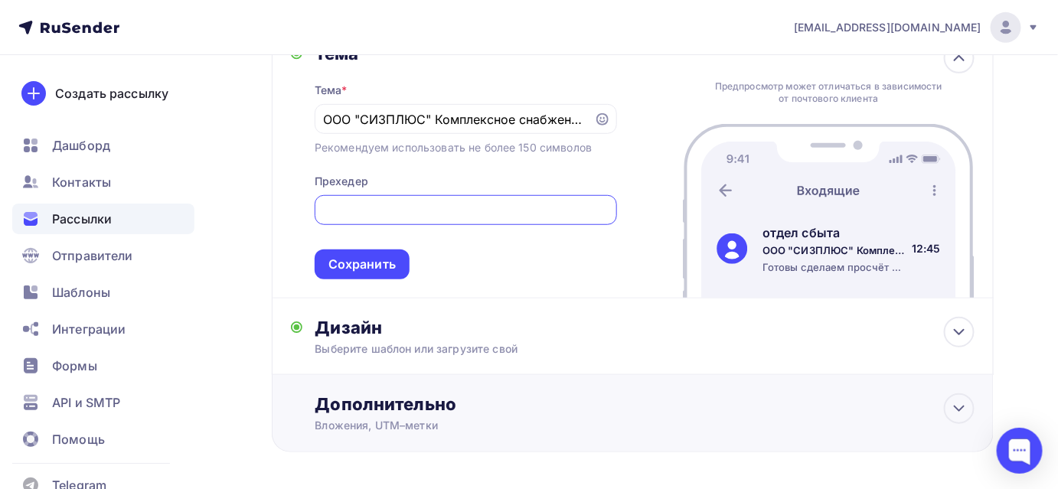
scroll to position [278, 0]
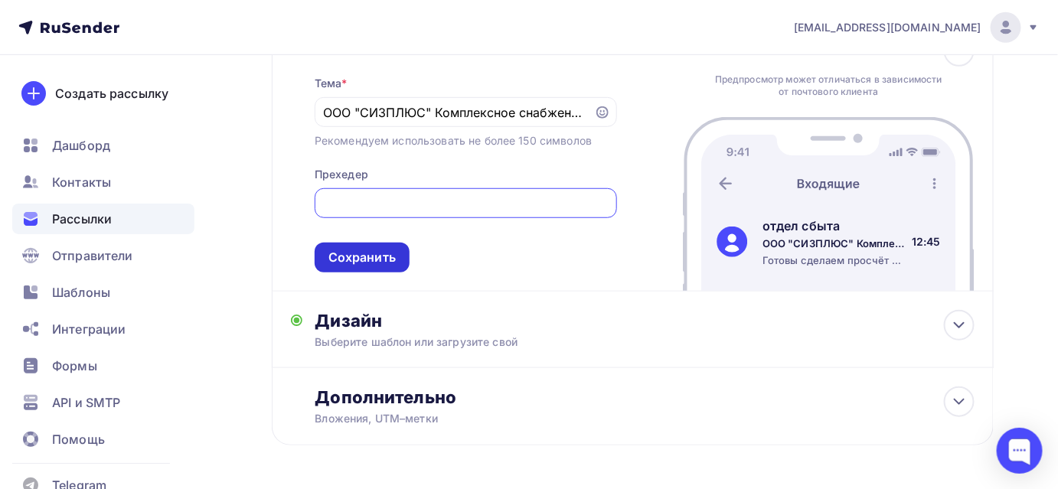
click at [383, 260] on div "Сохранить" at bounding box center [362, 258] width 67 height 18
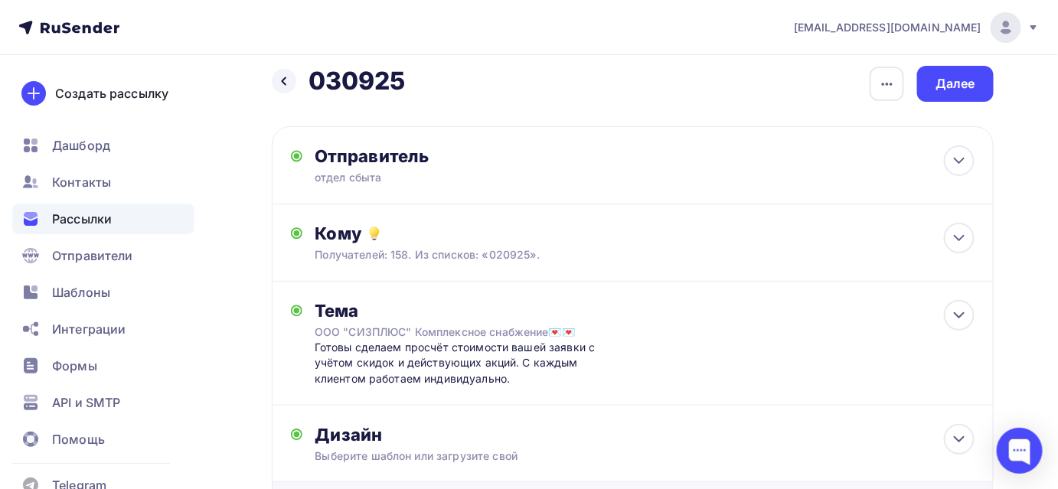
scroll to position [0, 0]
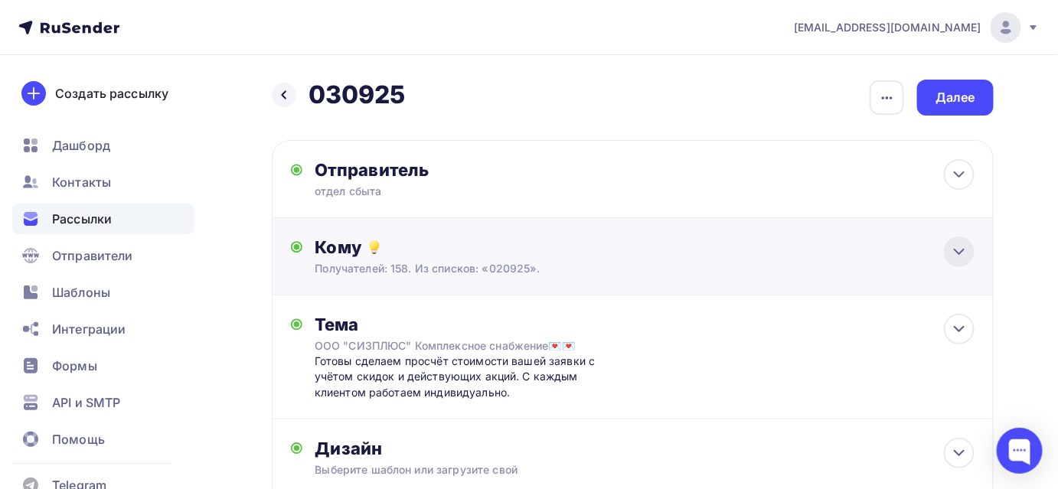
click at [963, 248] on icon at bounding box center [959, 252] width 18 height 18
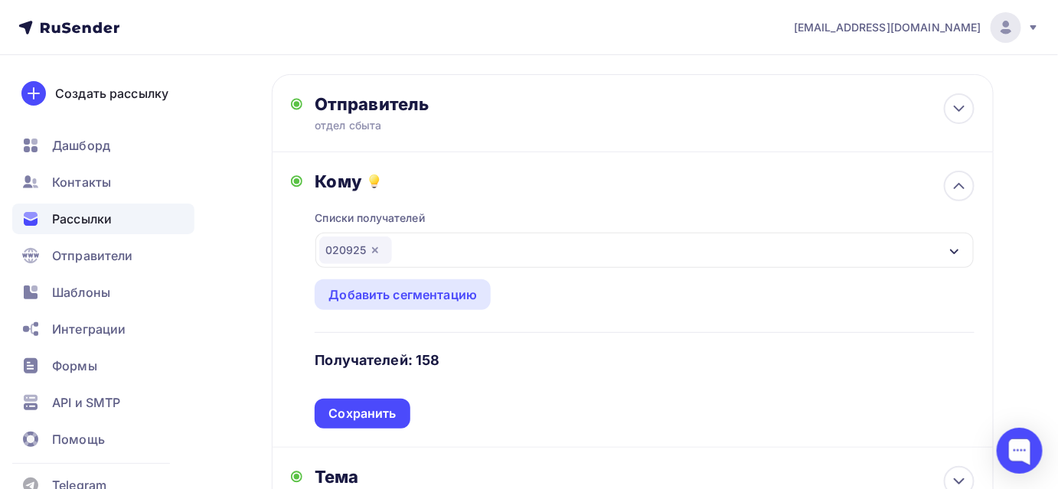
scroll to position [69, 0]
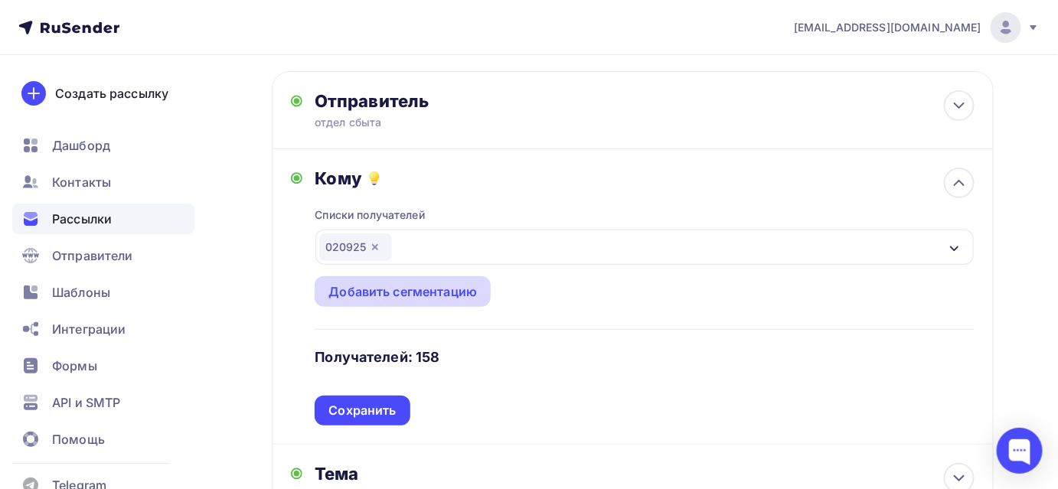
click at [375, 291] on div "Добавить сегментацию" at bounding box center [403, 292] width 149 height 18
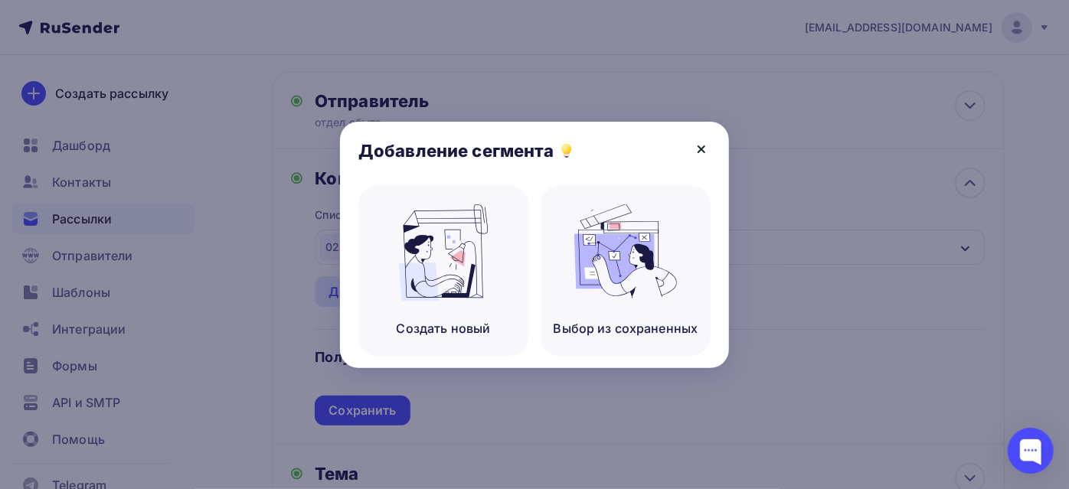
click at [700, 149] on icon at bounding box center [701, 149] width 18 height 18
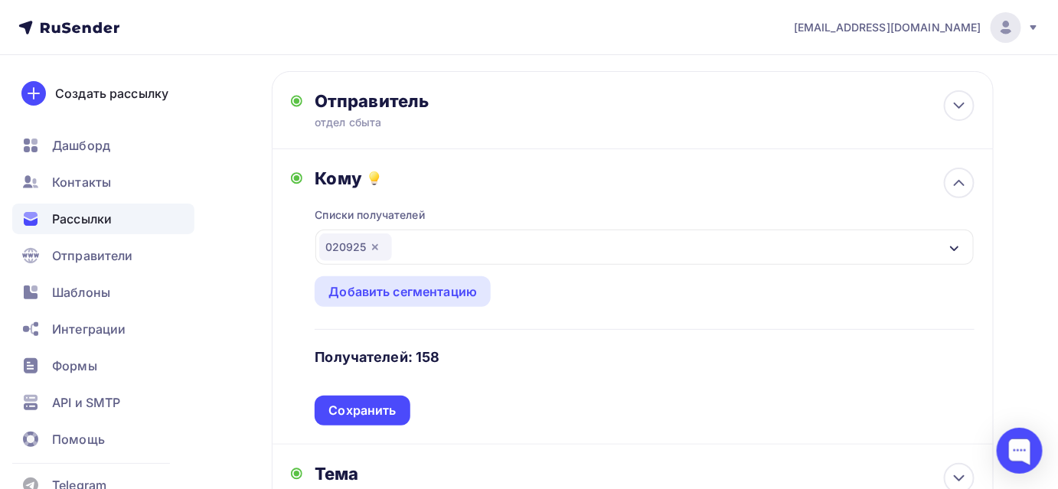
click at [358, 246] on div "020925" at bounding box center [355, 248] width 73 height 28
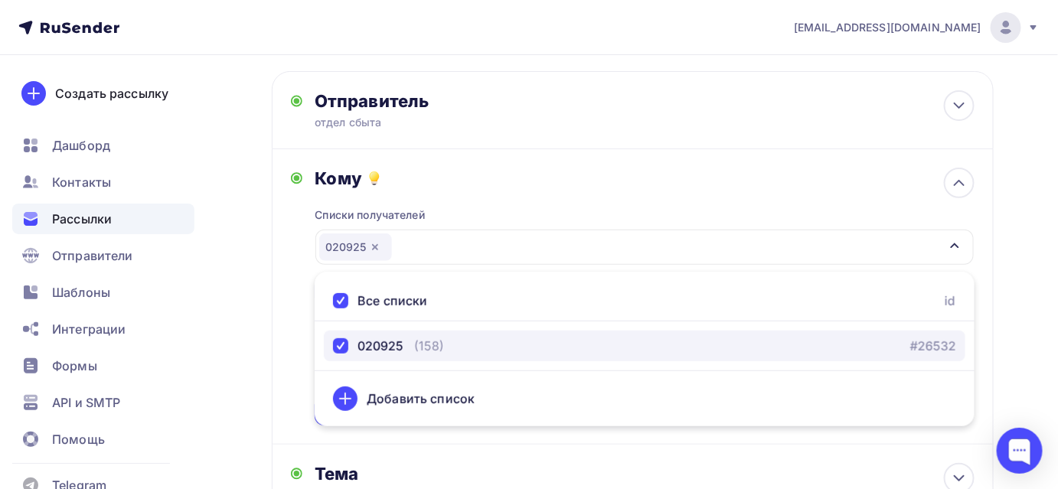
click at [384, 347] on div "020925" at bounding box center [381, 346] width 46 height 18
click at [427, 352] on div "(158)" at bounding box center [429, 346] width 30 height 18
click at [421, 351] on div "(158)" at bounding box center [429, 346] width 30 height 18
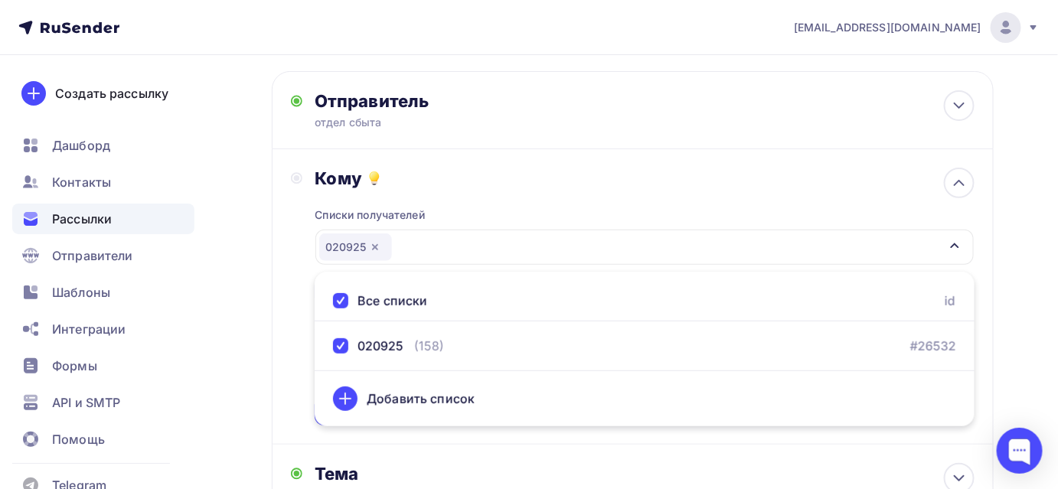
click at [1012, 277] on div "Назад 030925 030925 Закончить позже Переименовать рассылку Удалить Далее Отправ…" at bounding box center [529, 404] width 1058 height 836
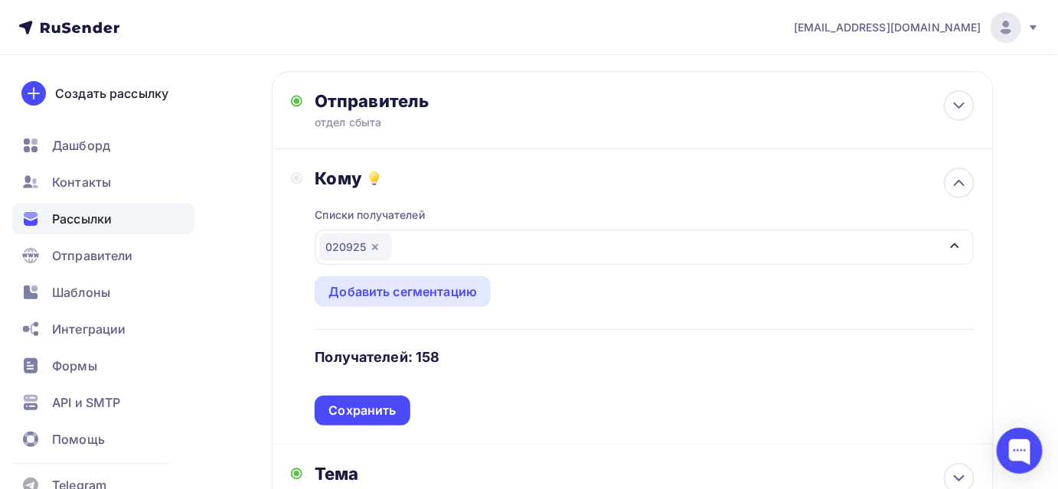
click at [416, 358] on h4 "Получателей: 158" at bounding box center [377, 357] width 125 height 18
click at [435, 282] on div "Добавить сегментацию" at bounding box center [403, 291] width 176 height 31
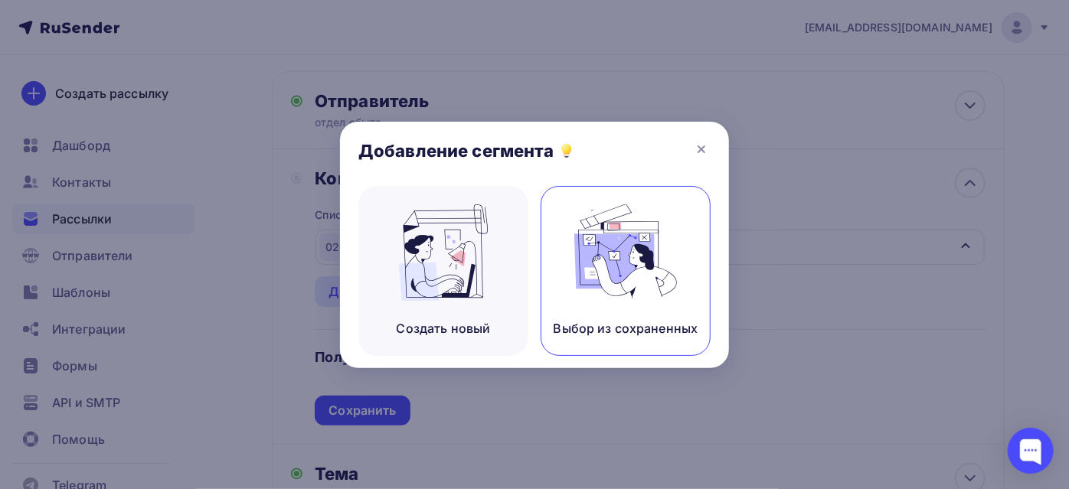
click at [624, 287] on img at bounding box center [625, 252] width 103 height 97
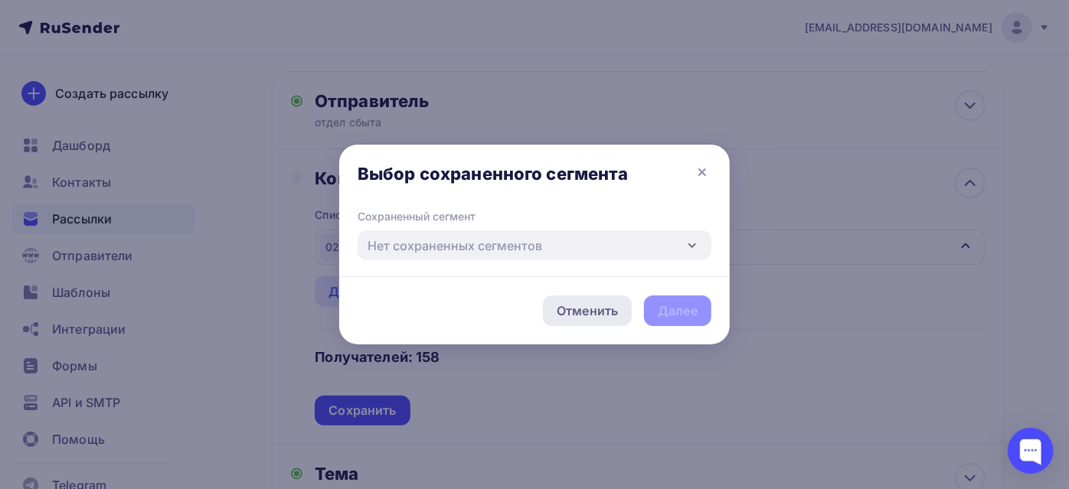
click at [604, 313] on div "Отменить" at bounding box center [587, 311] width 61 height 18
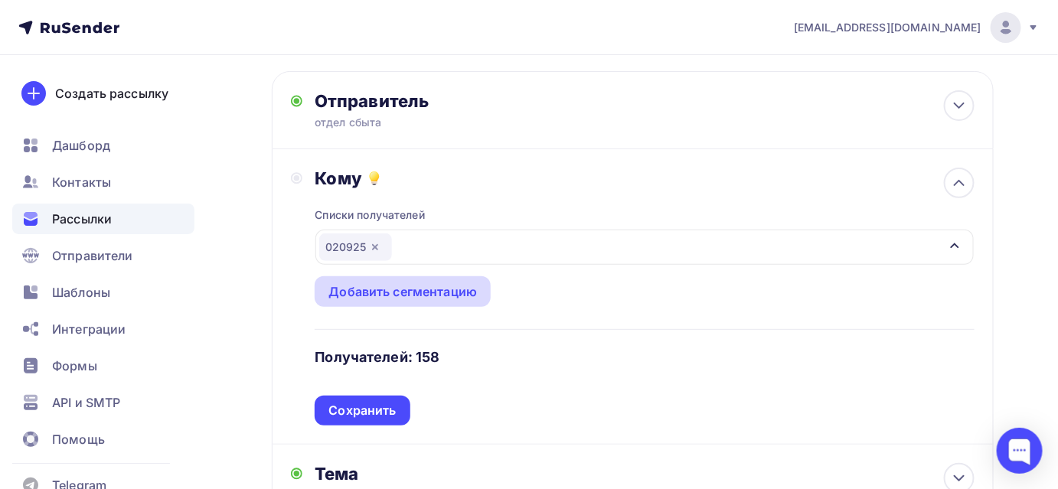
click at [460, 296] on div "Добавить сегментацию" at bounding box center [403, 292] width 149 height 18
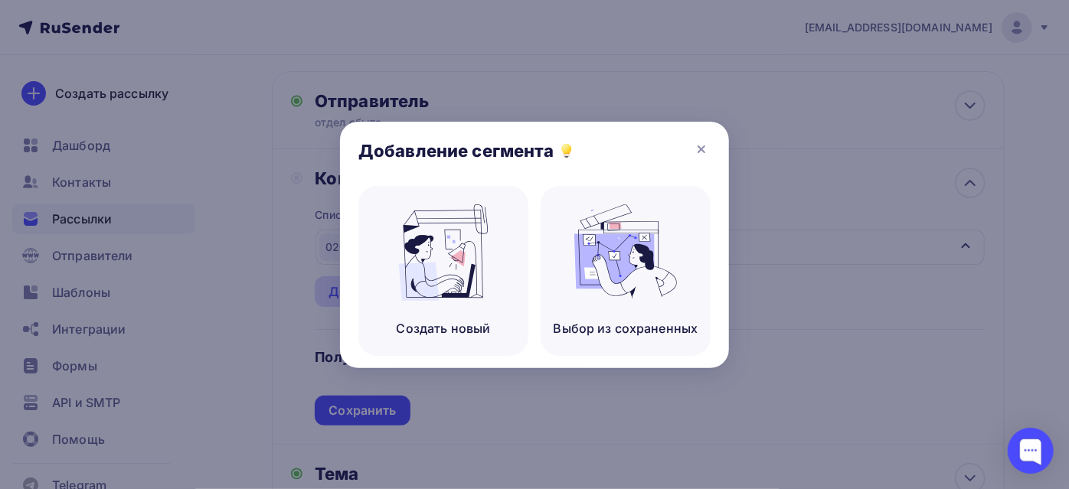
click at [460, 296] on img at bounding box center [443, 252] width 103 height 97
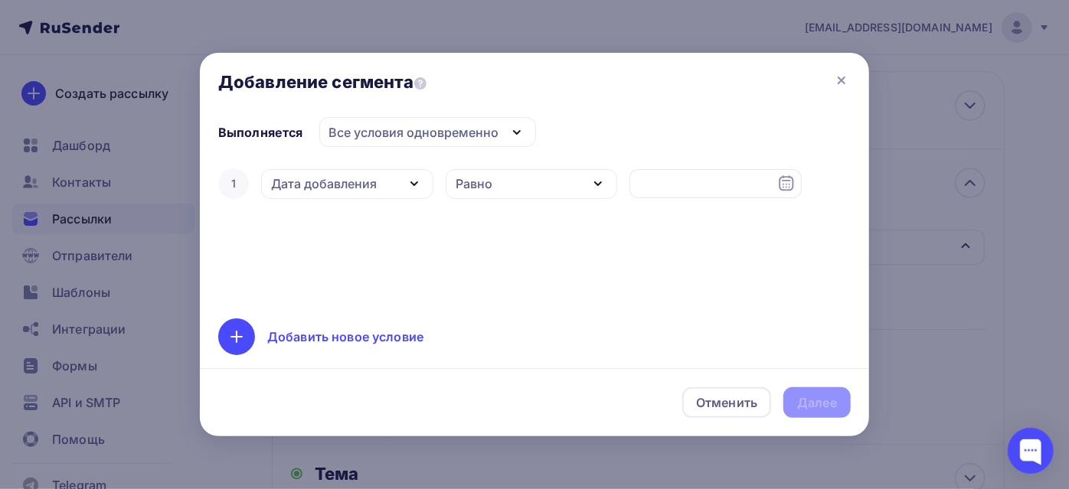
click at [384, 184] on div "Дата добавления" at bounding box center [347, 184] width 172 height 30
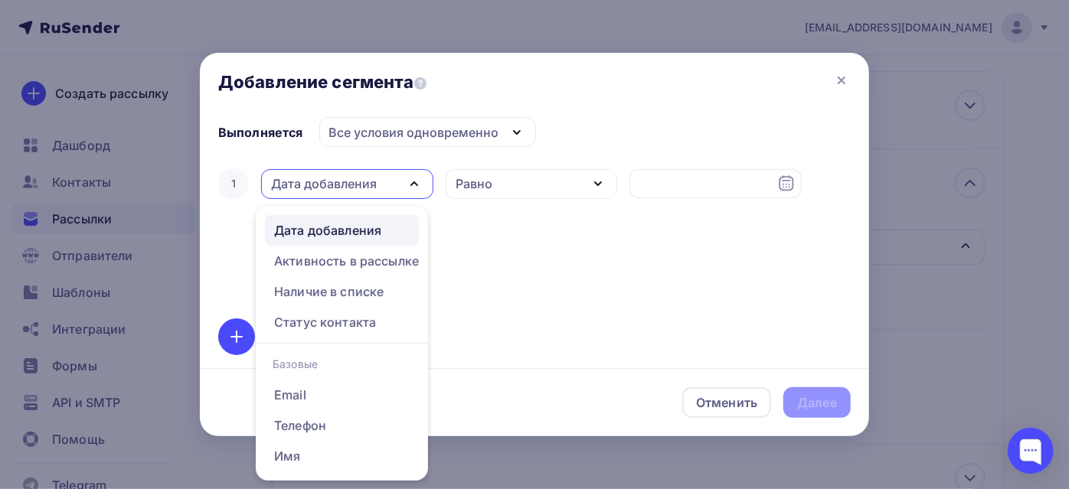
click at [483, 185] on div "Равно" at bounding box center [474, 184] width 37 height 18
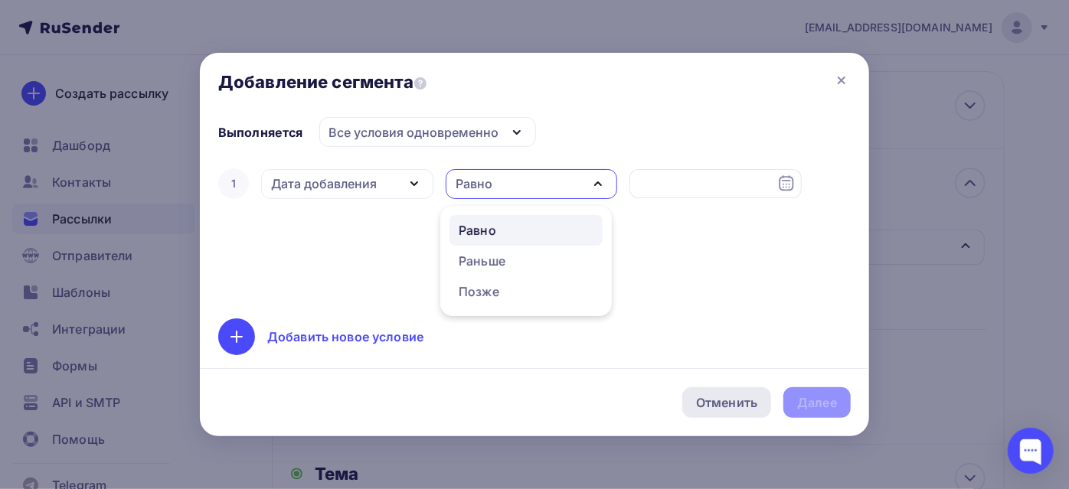
click at [729, 406] on div "Отменить" at bounding box center [726, 403] width 61 height 18
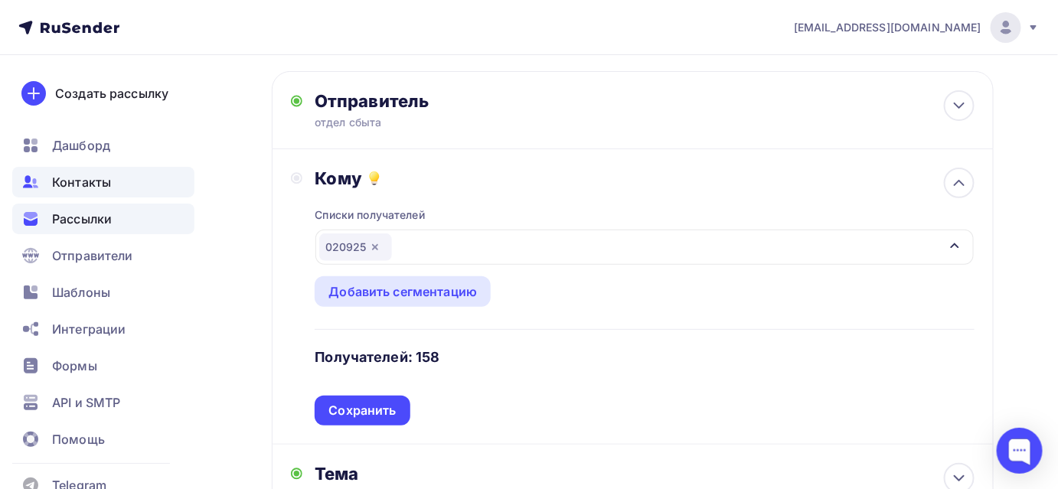
click at [67, 181] on span "Контакты" at bounding box center [81, 182] width 59 height 18
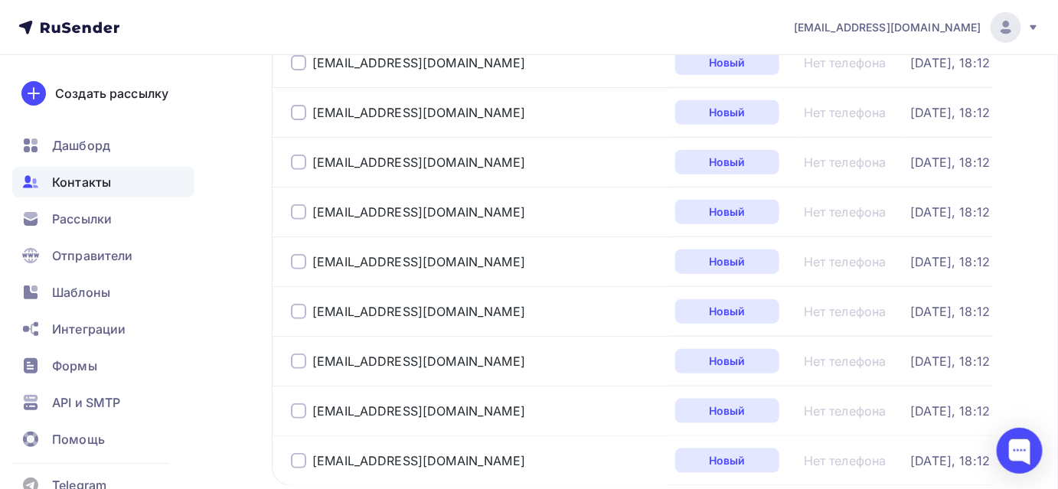
scroll to position [2367, 0]
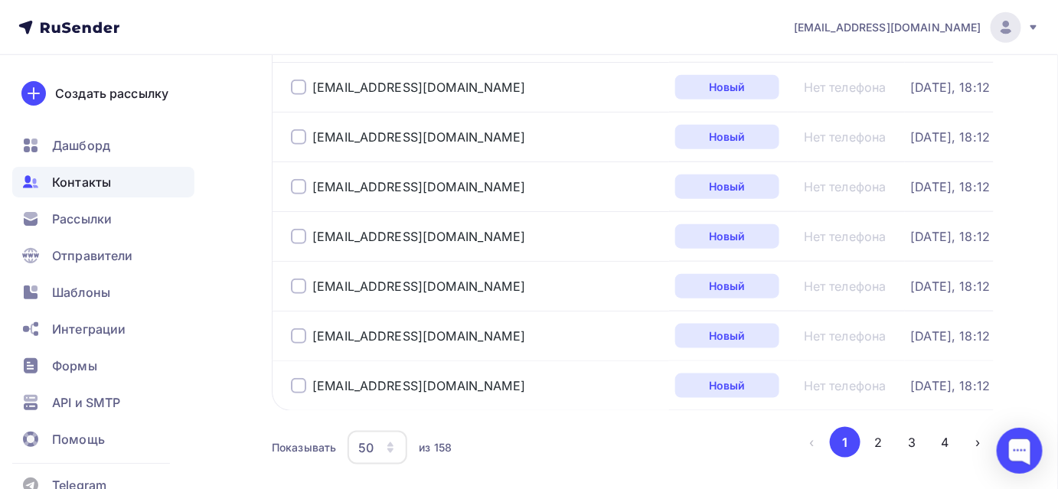
click at [948, 430] on button "4" at bounding box center [946, 442] width 31 height 31
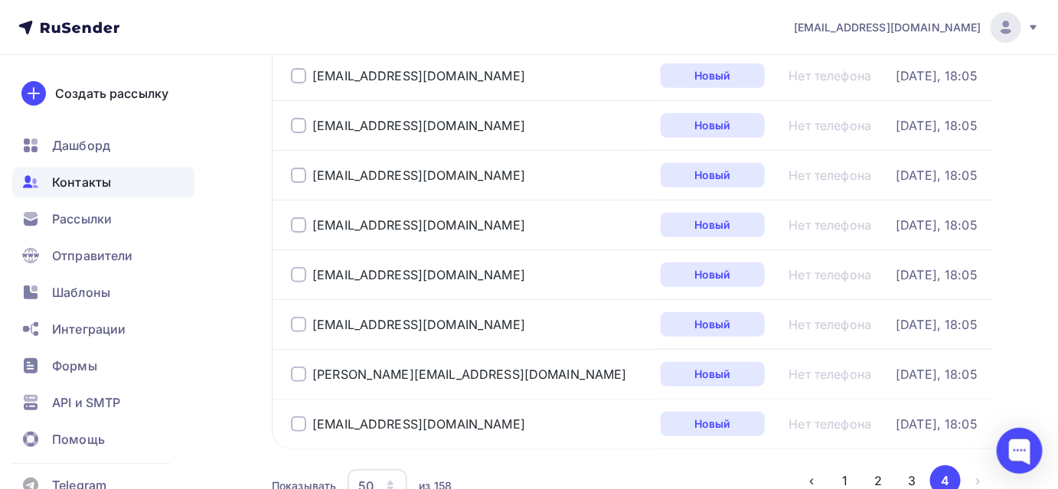
scroll to position [329, 0]
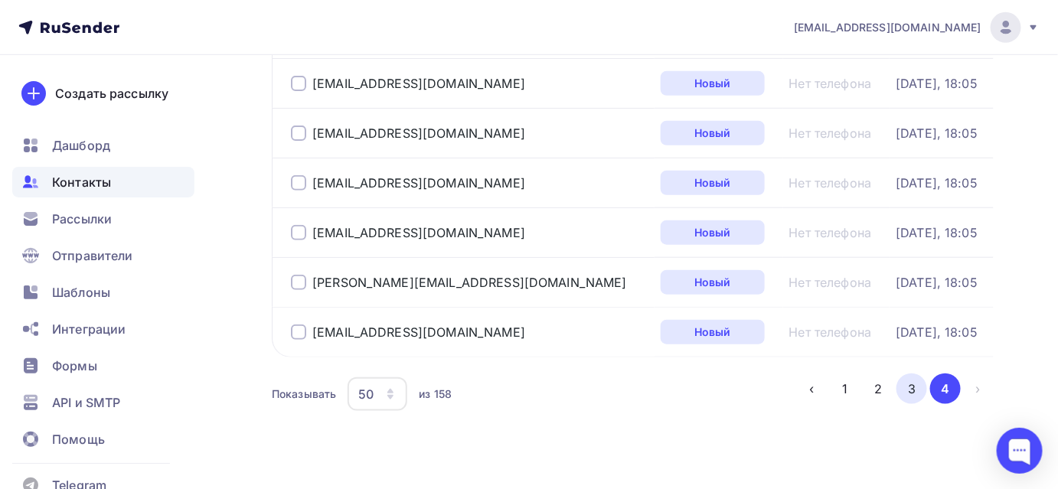
click at [912, 387] on button "3" at bounding box center [912, 389] width 31 height 31
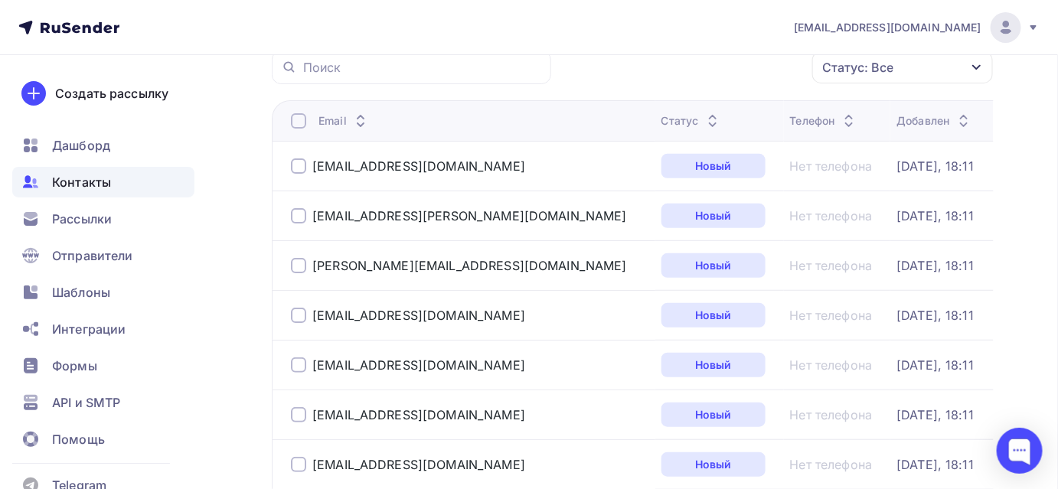
scroll to position [120, 0]
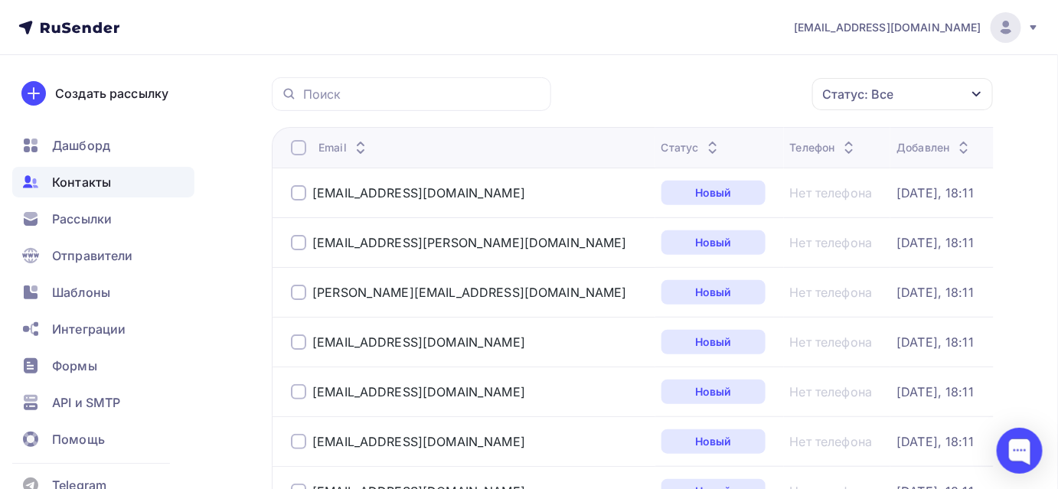
click at [301, 388] on div at bounding box center [298, 391] width 15 height 15
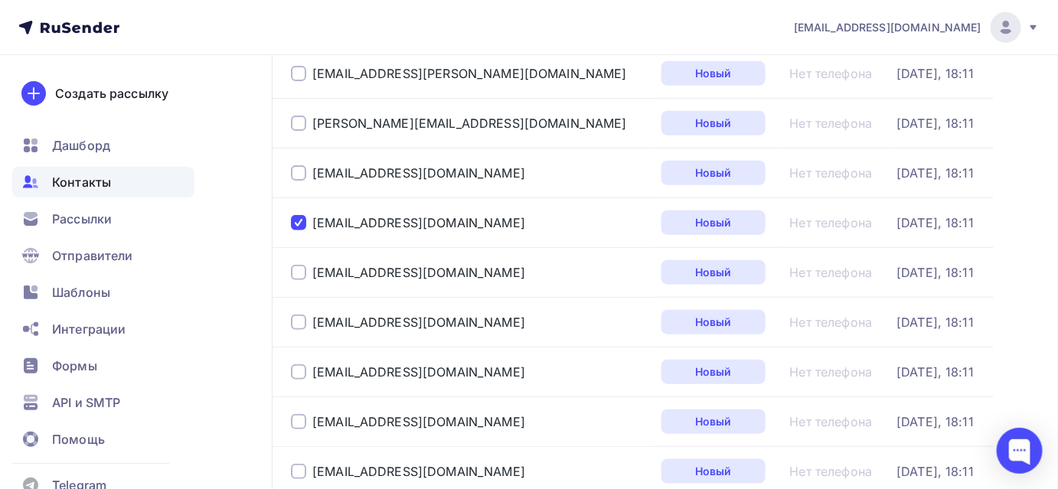
scroll to position [0, 0]
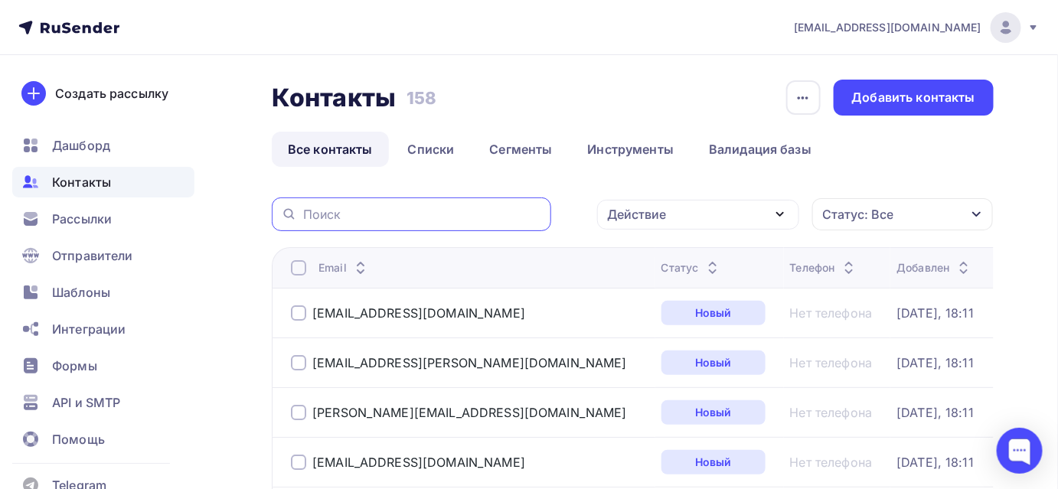
click at [395, 216] on input "text" at bounding box center [422, 214] width 239 height 17
type input "info"
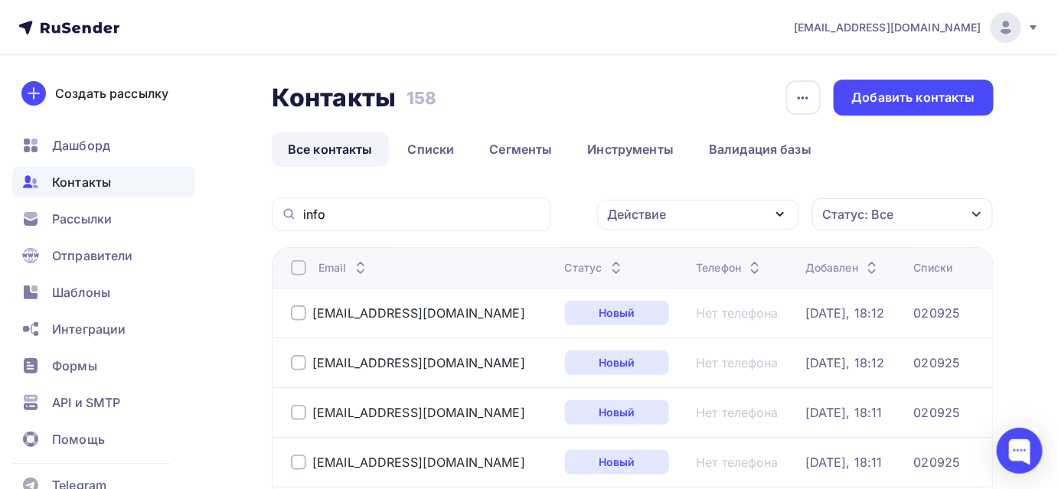
click at [301, 264] on div at bounding box center [298, 267] width 15 height 15
click at [749, 211] on div "Действие" at bounding box center [698, 215] width 202 height 30
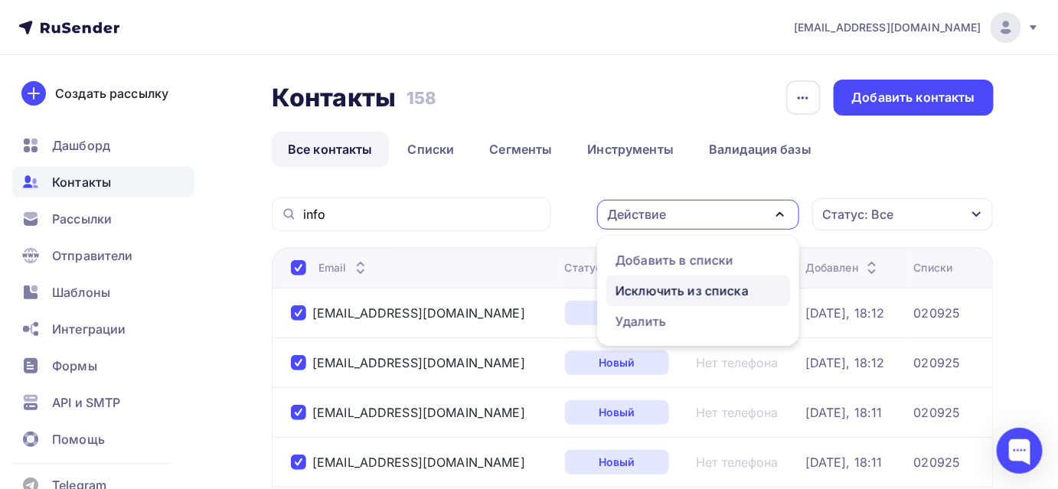
click at [715, 296] on div "Исключить из списка" at bounding box center [682, 291] width 133 height 18
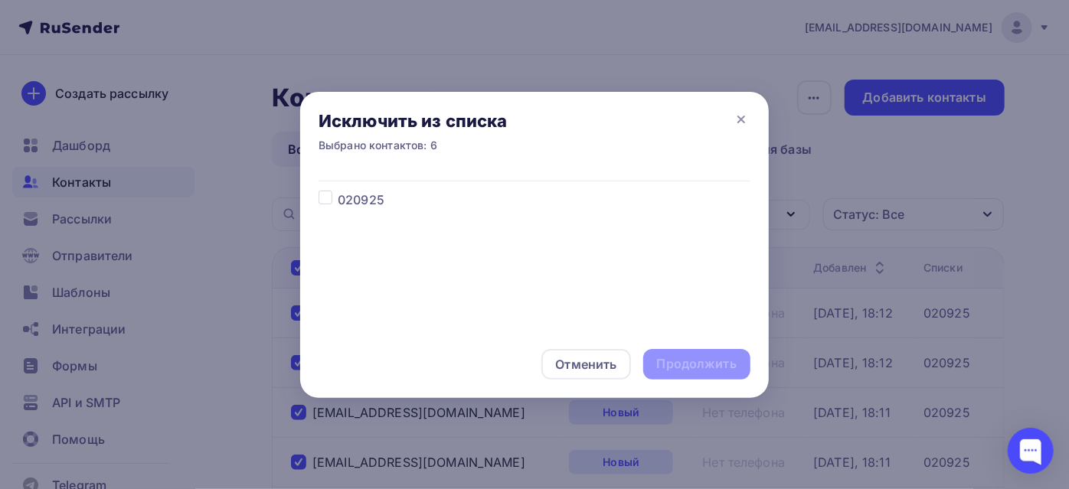
click at [338, 191] on label at bounding box center [338, 191] width 0 height 0
click at [326, 195] on input "checkbox" at bounding box center [326, 198] width 14 height 14
checkbox input "true"
click at [669, 366] on div "Продолжить" at bounding box center [697, 364] width 80 height 18
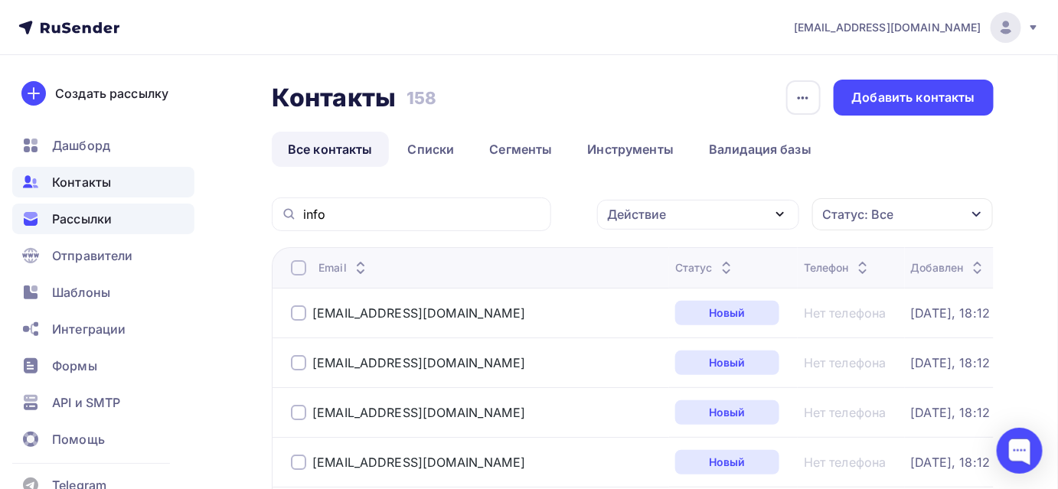
click at [125, 214] on div "Рассылки" at bounding box center [103, 219] width 182 height 31
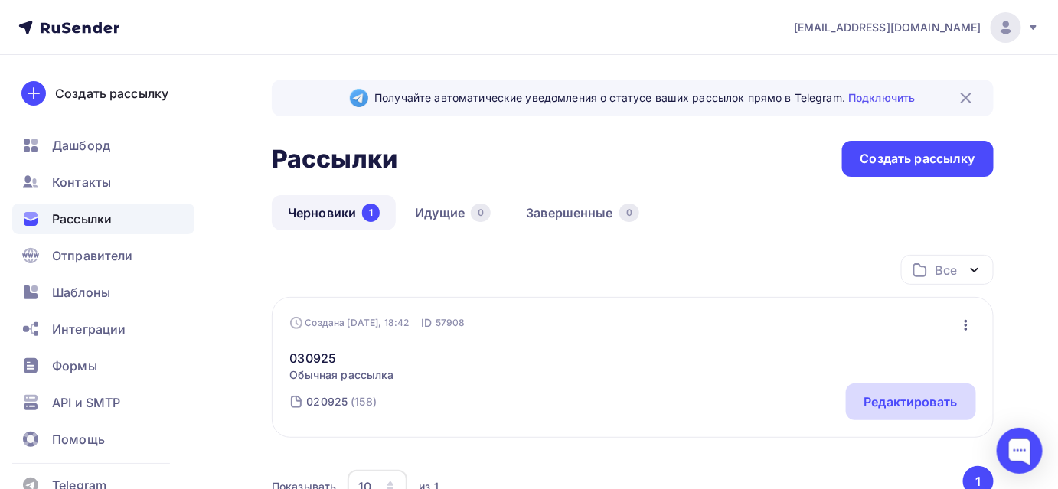
click at [941, 398] on div "Редактировать" at bounding box center [911, 402] width 93 height 18
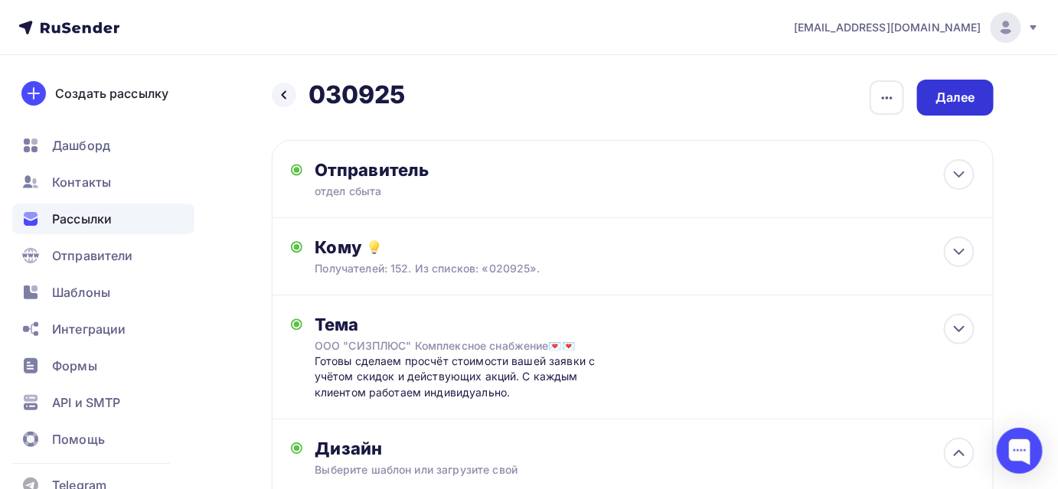
click at [958, 100] on div "Далее" at bounding box center [956, 98] width 40 height 18
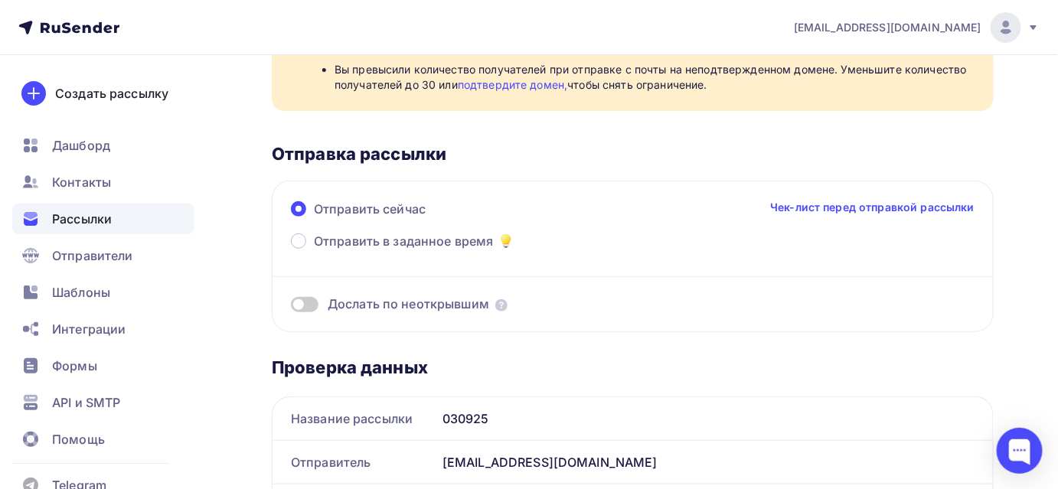
scroll to position [139, 0]
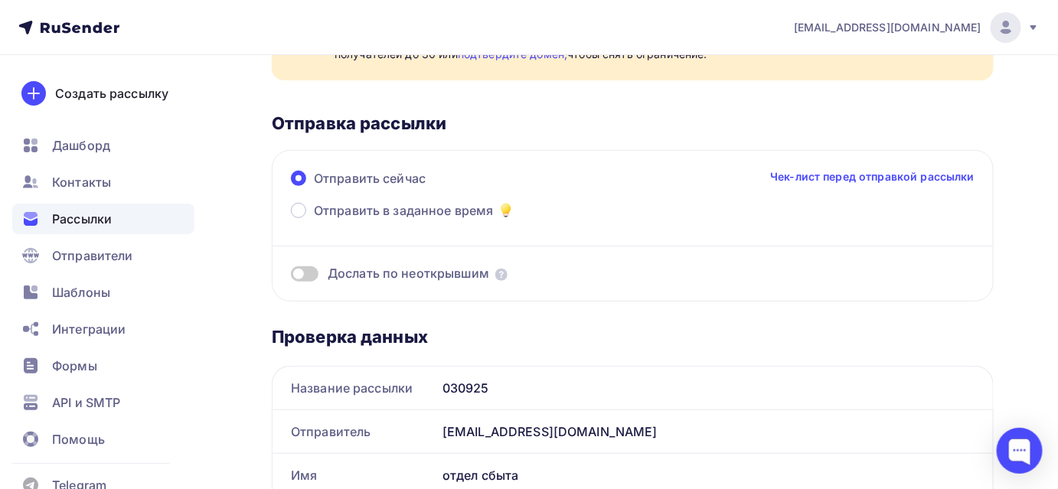
click at [309, 277] on span at bounding box center [305, 274] width 28 height 15
click at [291, 276] on input "checkbox" at bounding box center [291, 276] width 0 height 0
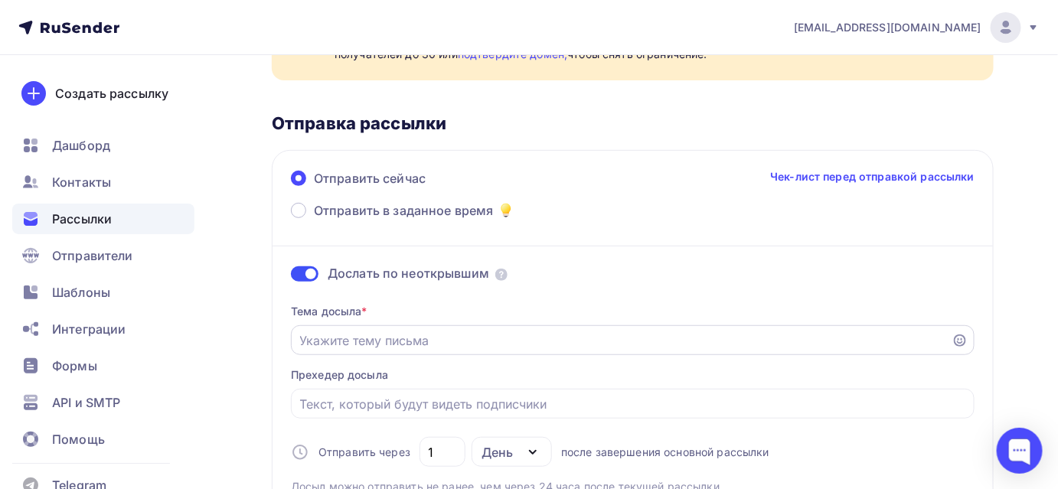
click at [510, 342] on input "Отправить в заданное время" at bounding box center [621, 341] width 643 height 18
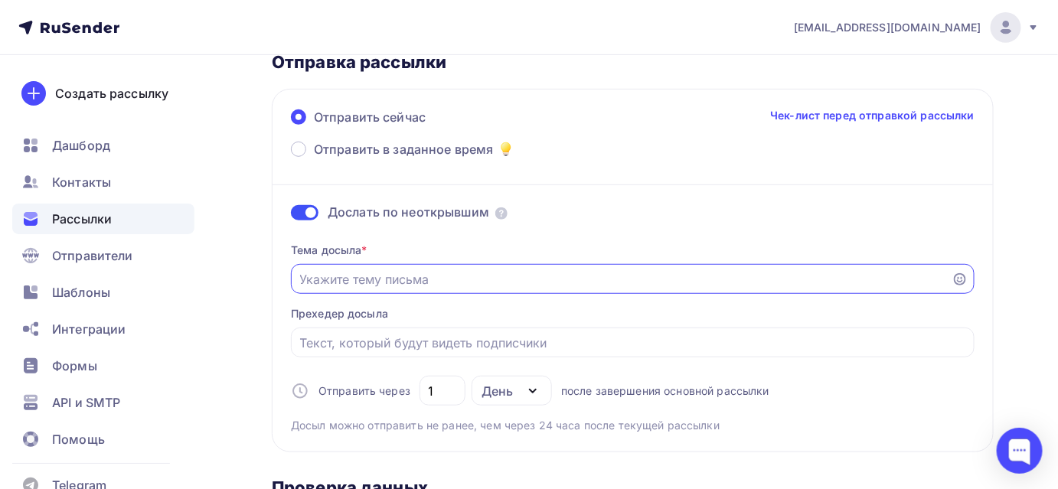
scroll to position [208, 0]
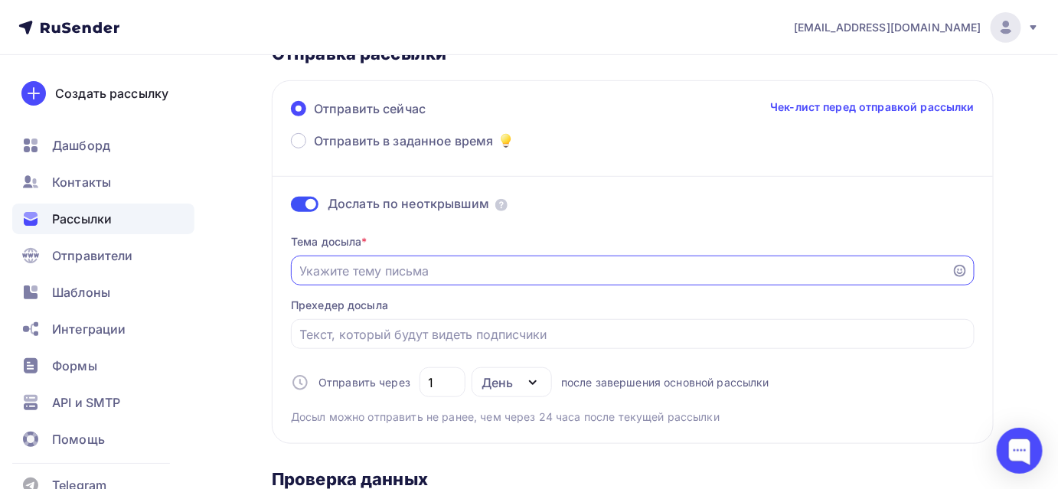
click at [535, 381] on icon "button" at bounding box center [533, 382] width 6 height 3
click at [541, 352] on div "Тема досыла * Прехедер досыла Отправить через 1 День День Часы после завершения…" at bounding box center [633, 323] width 684 height 203
click at [449, 381] on input "1" at bounding box center [443, 383] width 28 height 18
click at [418, 265] on input "Отправить в заданное время" at bounding box center [621, 271] width 643 height 18
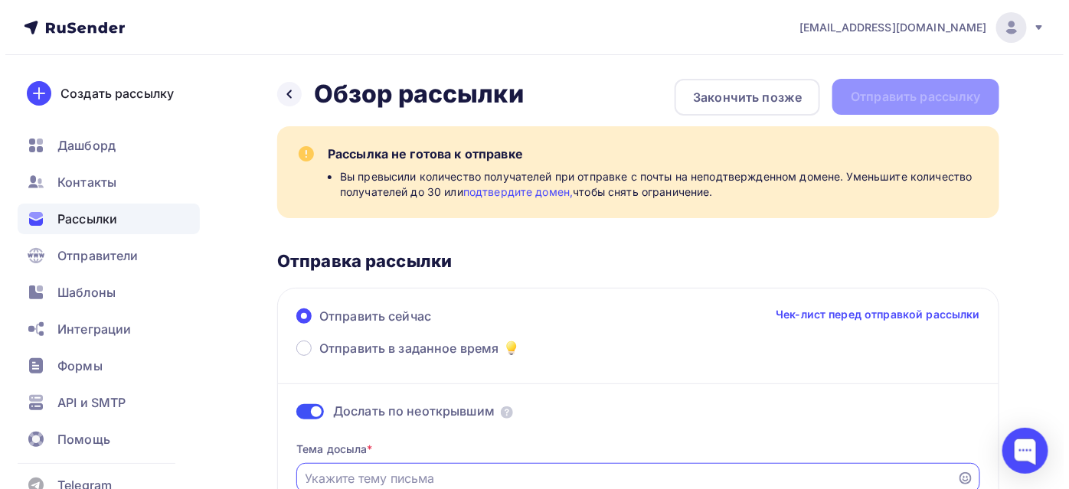
scroll to position [0, 0]
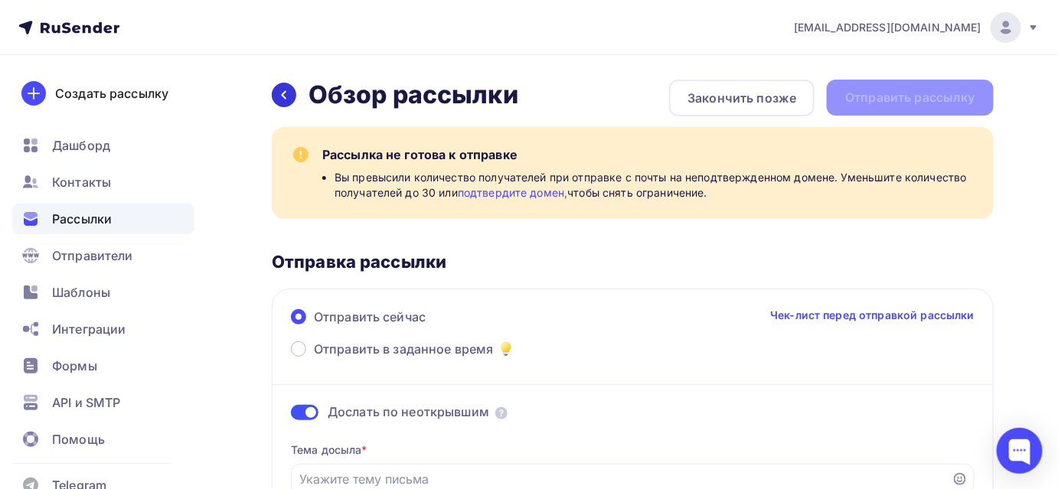
click at [280, 93] on icon at bounding box center [284, 95] width 12 height 12
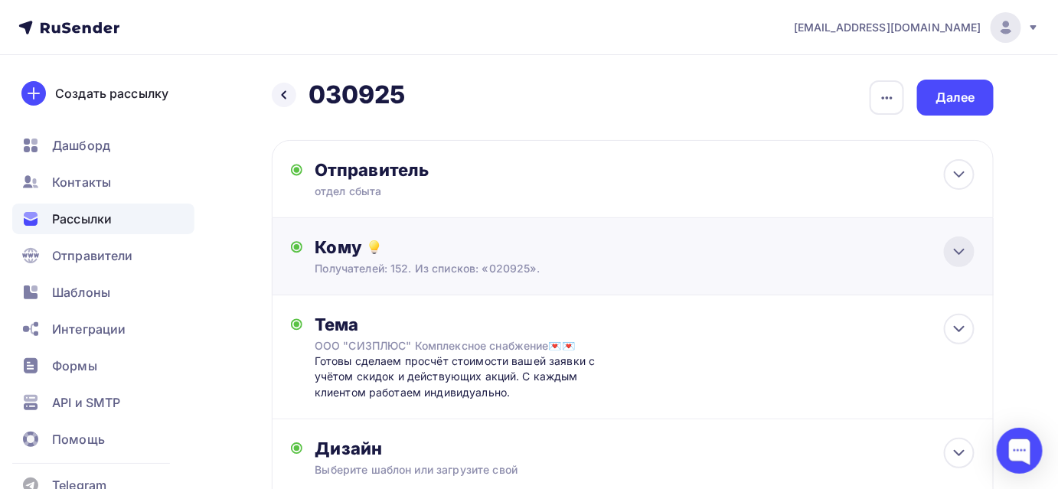
click at [966, 250] on icon at bounding box center [959, 252] width 18 height 18
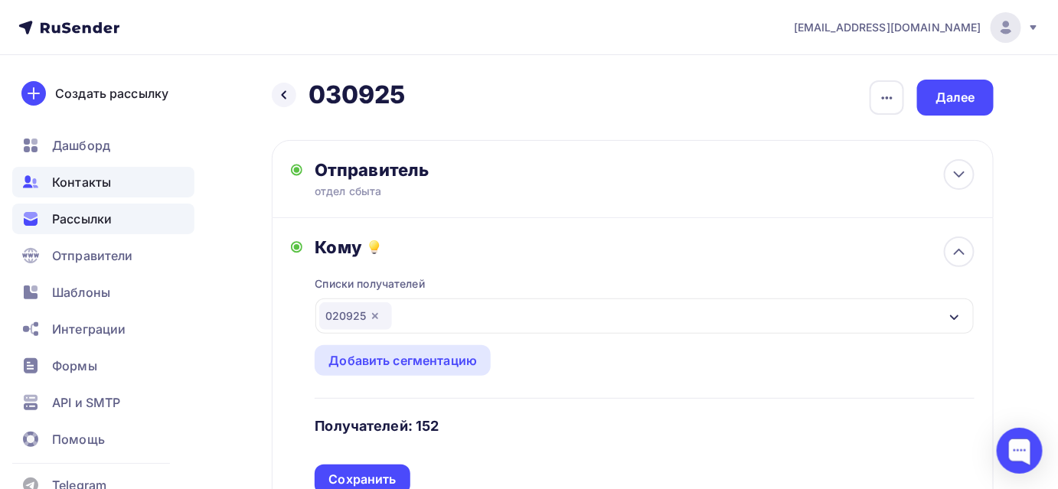
click at [57, 185] on span "Контакты" at bounding box center [81, 182] width 59 height 18
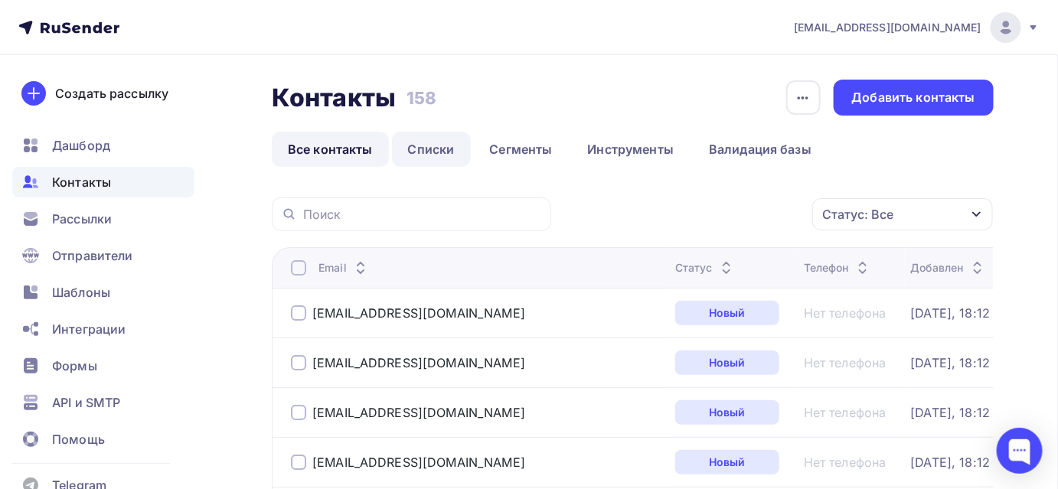
click at [427, 155] on link "Списки" at bounding box center [431, 149] width 79 height 35
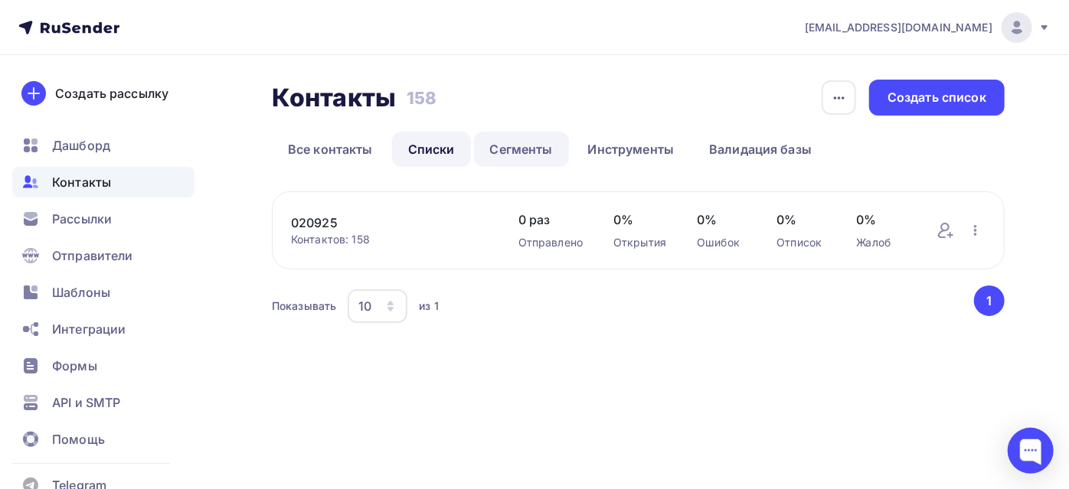
click at [496, 155] on link "Сегменты" at bounding box center [521, 149] width 95 height 35
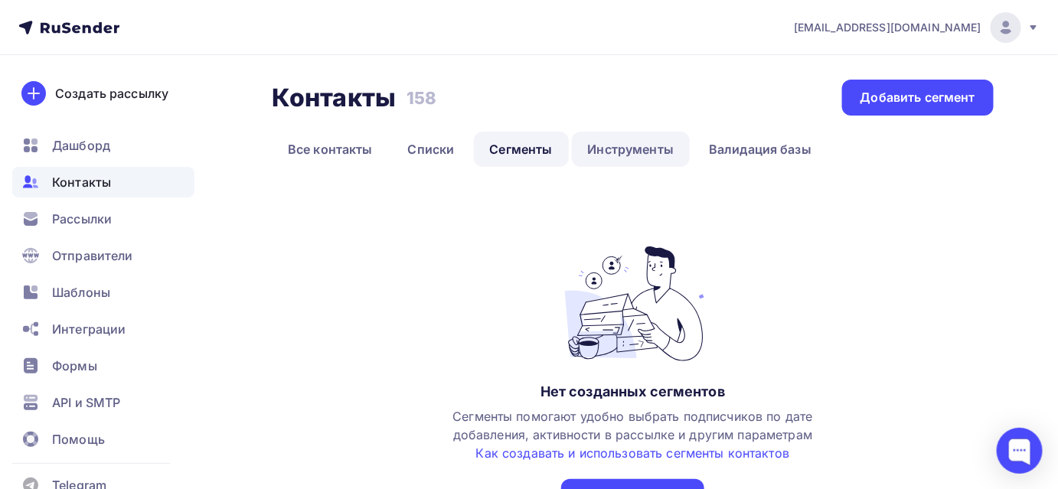
click at [604, 161] on link "Инструменты" at bounding box center [631, 149] width 119 height 35
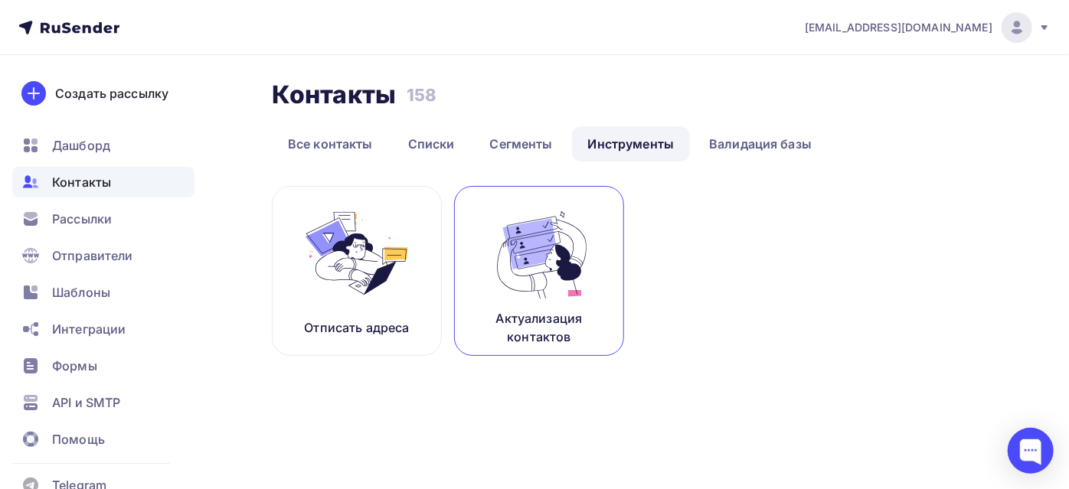
click at [531, 267] on img at bounding box center [539, 253] width 103 height 97
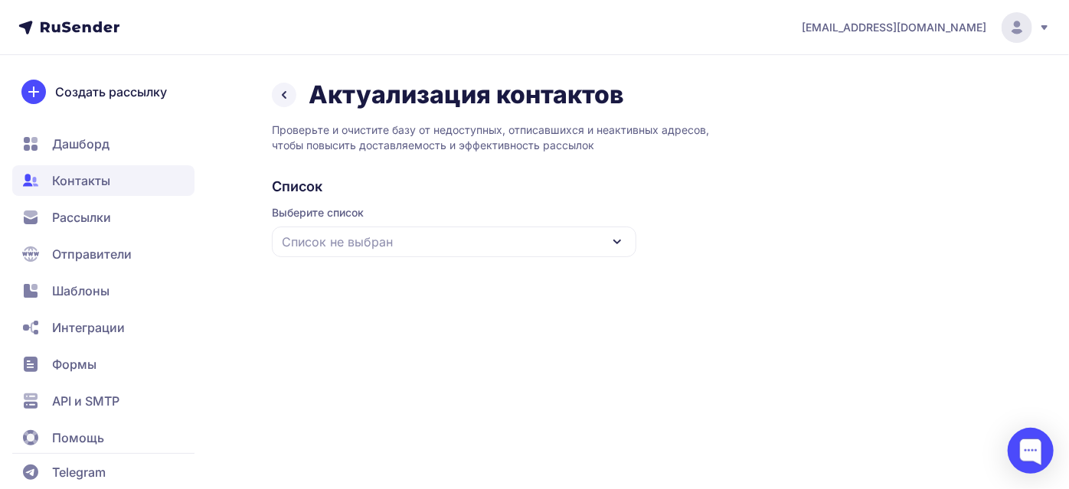
click at [522, 244] on div "Список не выбран" at bounding box center [454, 242] width 365 height 31
click at [479, 337] on div "020925" at bounding box center [454, 336] width 346 height 37
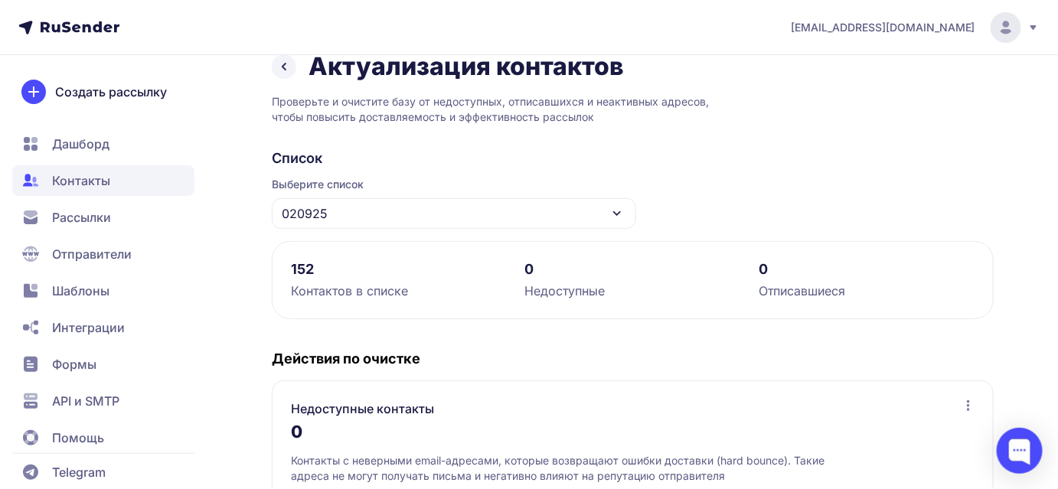
scroll to position [25, 0]
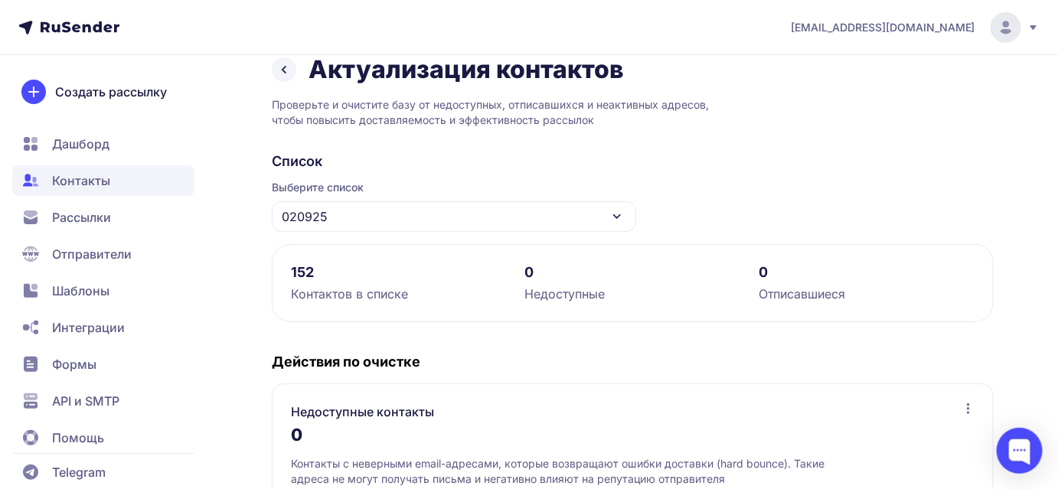
click at [282, 66] on icon at bounding box center [284, 70] width 18 height 18
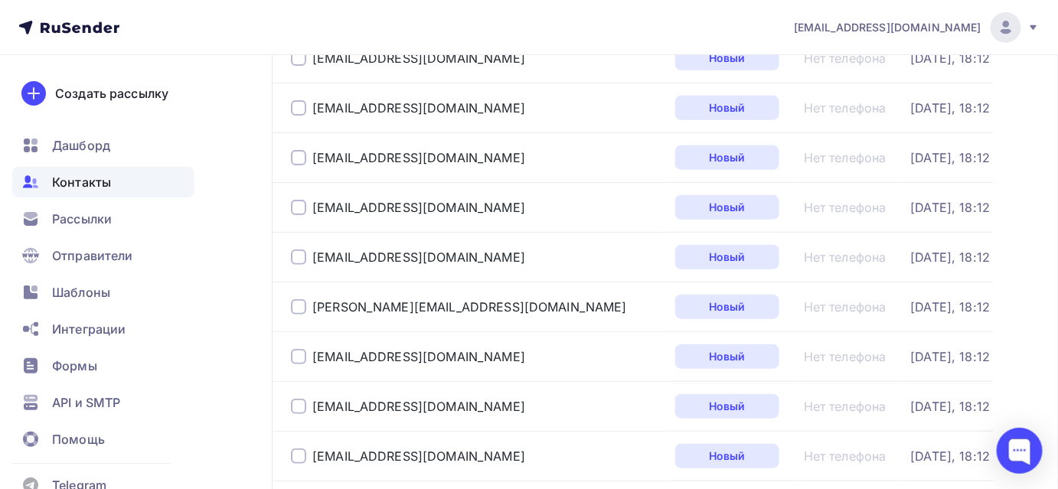
scroll to position [348, 0]
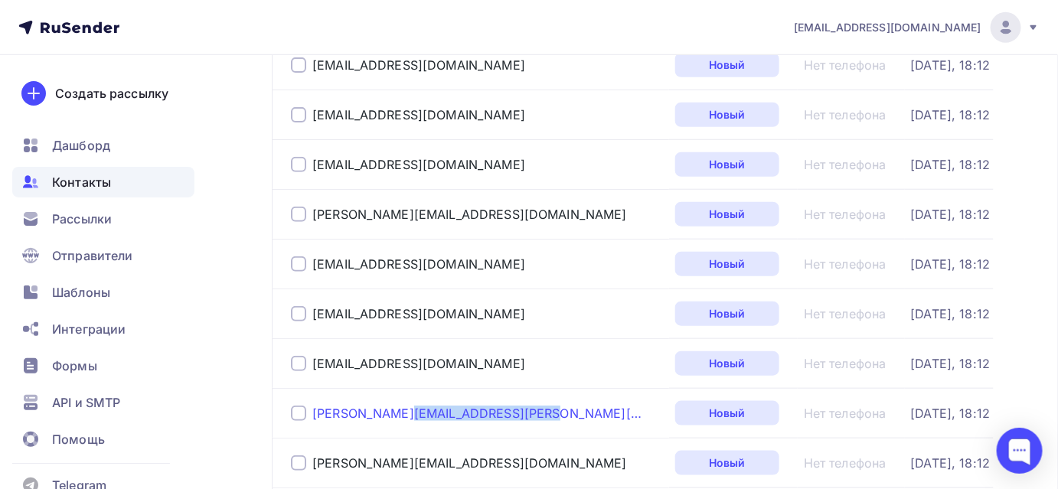
drag, startPoint x: 440, startPoint y: 414, endPoint x: 313, endPoint y: 411, distance: 127.2
click at [313, 411] on div "elena.roy@lukoil.com" at bounding box center [477, 413] width 372 height 25
copy div "elena.roy@lukoil.com"
click at [299, 410] on div at bounding box center [298, 413] width 15 height 15
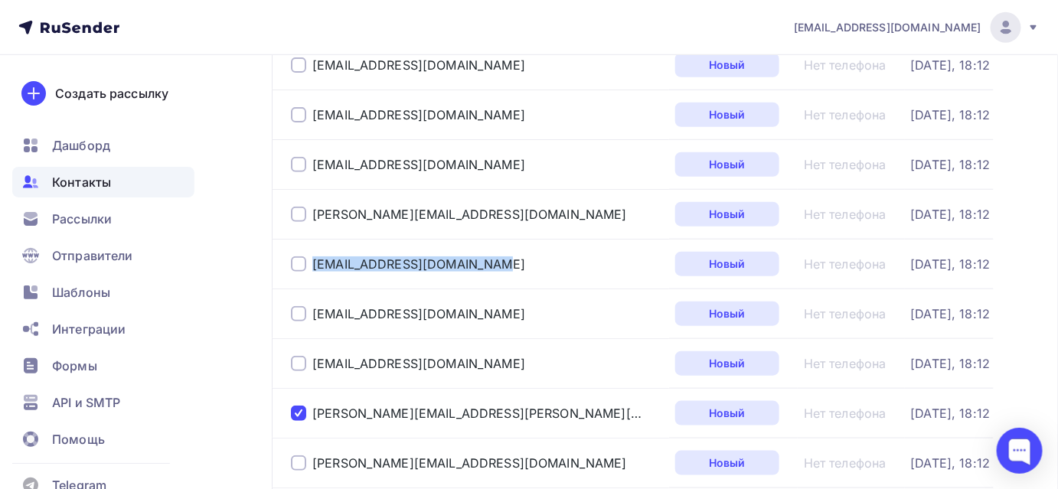
drag, startPoint x: 402, startPoint y: 259, endPoint x: 308, endPoint y: 257, distance: 94.2
click at [308, 257] on div "losum@vaso.ru" at bounding box center [477, 264] width 372 height 25
copy div "losum@vaso.ru"
click at [296, 258] on div at bounding box center [298, 264] width 15 height 15
drag, startPoint x: 419, startPoint y: 159, endPoint x: 309, endPoint y: 159, distance: 110.3
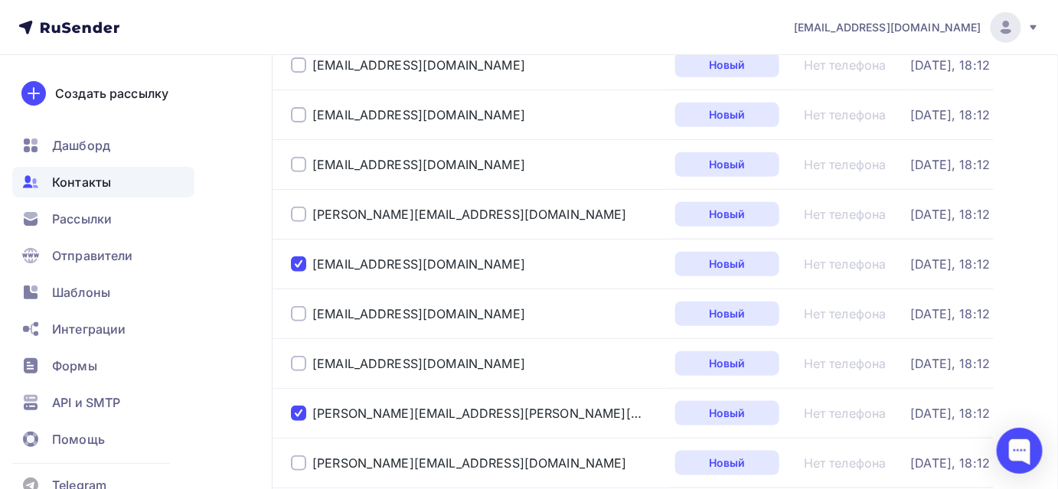
click at [309, 159] on div "krasmtech03@bk.ru" at bounding box center [477, 164] width 372 height 25
click at [294, 159] on div at bounding box center [298, 164] width 15 height 15
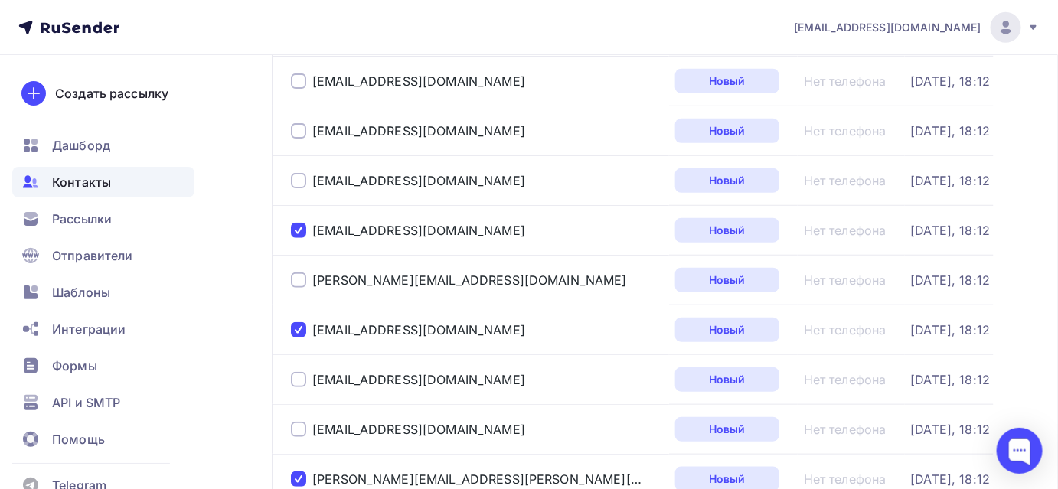
scroll to position [278, 0]
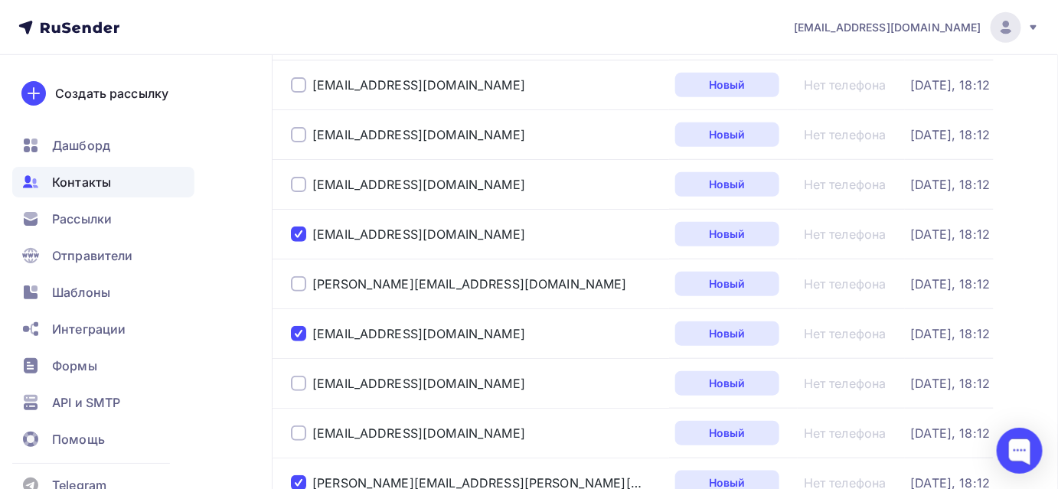
drag, startPoint x: 469, startPoint y: 133, endPoint x: 310, endPoint y: 132, distance: 159.3
click at [310, 132] on div "s.shevchenko@atronik.ru" at bounding box center [477, 135] width 372 height 25
copy div "s.shevchenko@atronik.ru"
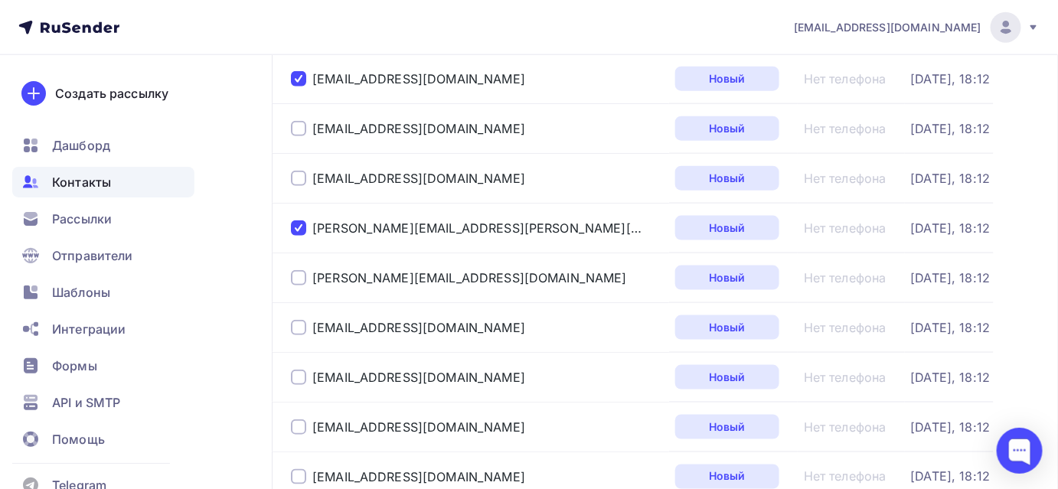
scroll to position [557, 0]
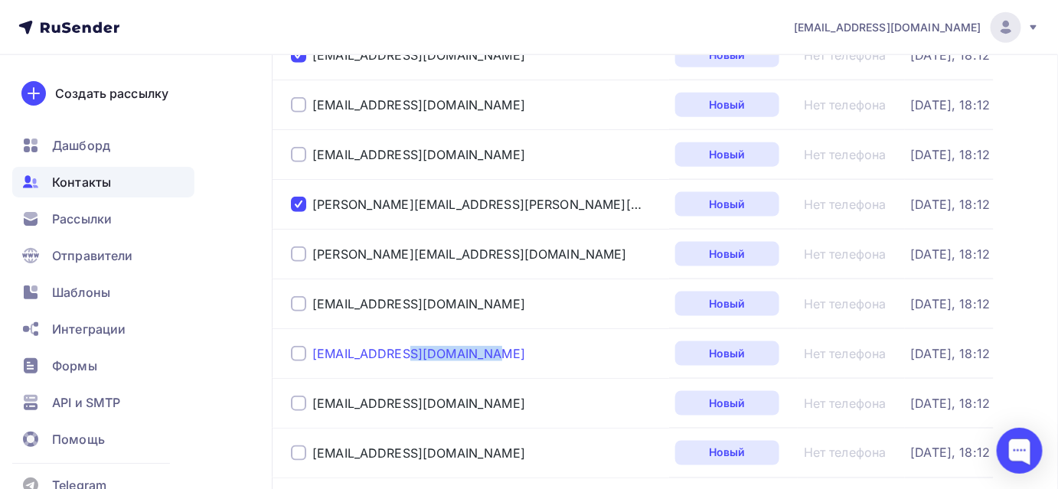
drag, startPoint x: 394, startPoint y: 354, endPoint x: 312, endPoint y: 354, distance: 82.0
click at [312, 354] on div "120@mxnsk.ru" at bounding box center [477, 354] width 372 height 25
copy div "120@mxnsk.ru"
click at [297, 352] on div at bounding box center [298, 353] width 15 height 15
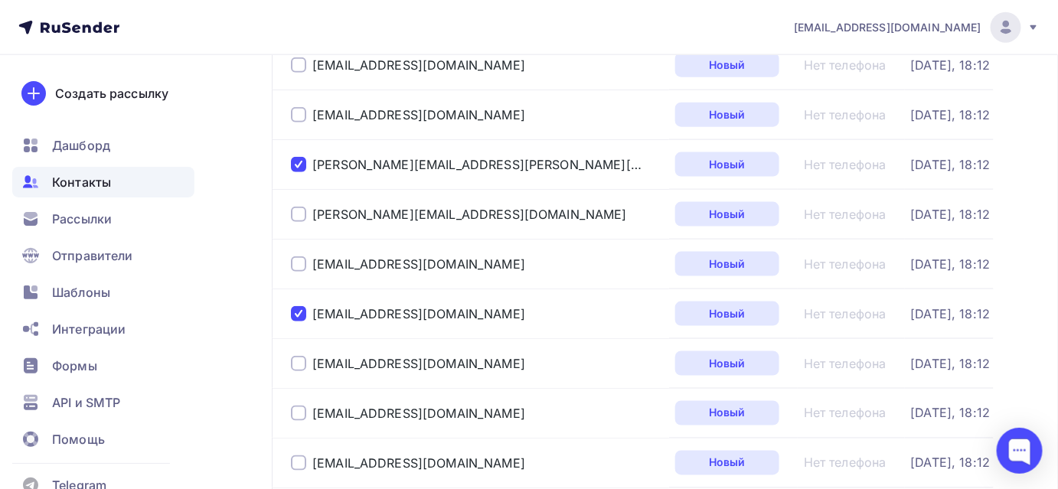
scroll to position [696, 0]
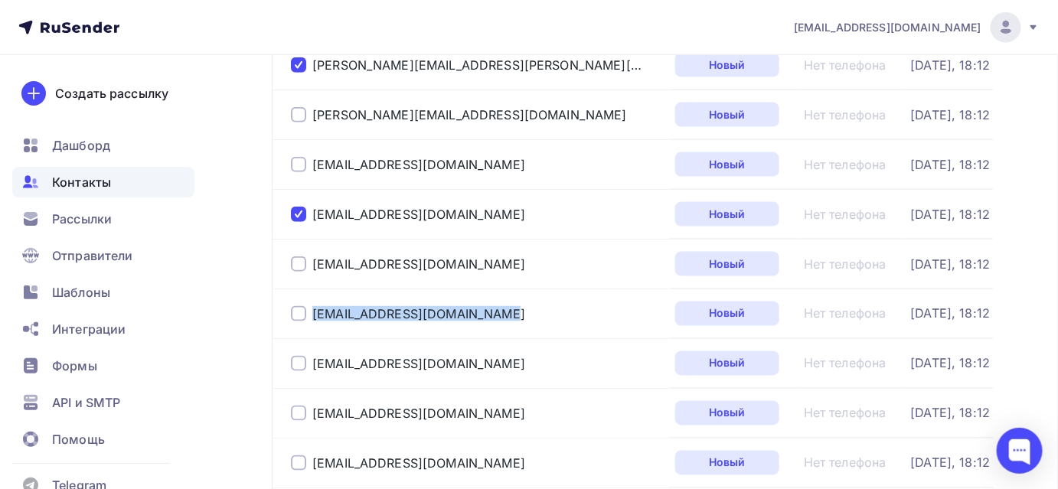
drag, startPoint x: 402, startPoint y: 310, endPoint x: 308, endPoint y: 310, distance: 94.2
click at [308, 310] on div "ck.titan@bk.ru" at bounding box center [477, 314] width 372 height 25
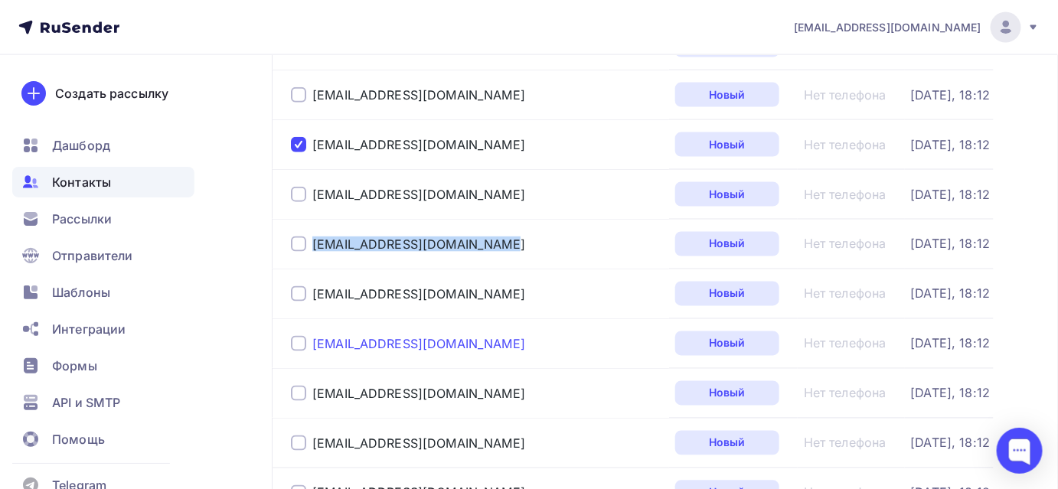
drag, startPoint x: 452, startPoint y: 342, endPoint x: 315, endPoint y: 342, distance: 137.1
click at [315, 342] on div "zakupki.aoten@mail.ru" at bounding box center [477, 344] width 372 height 25
copy div "zakupki.aoten@mail.ru"
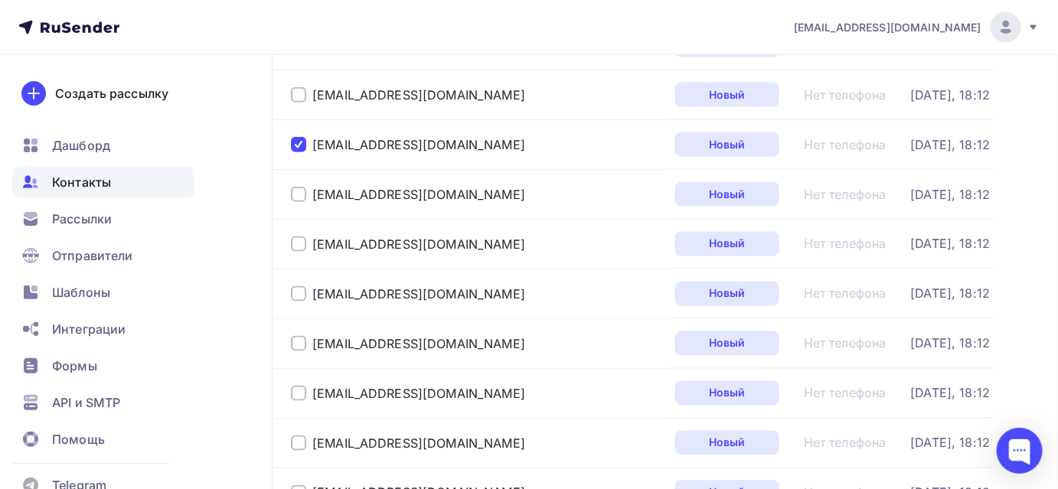
click at [299, 342] on div at bounding box center [298, 343] width 15 height 15
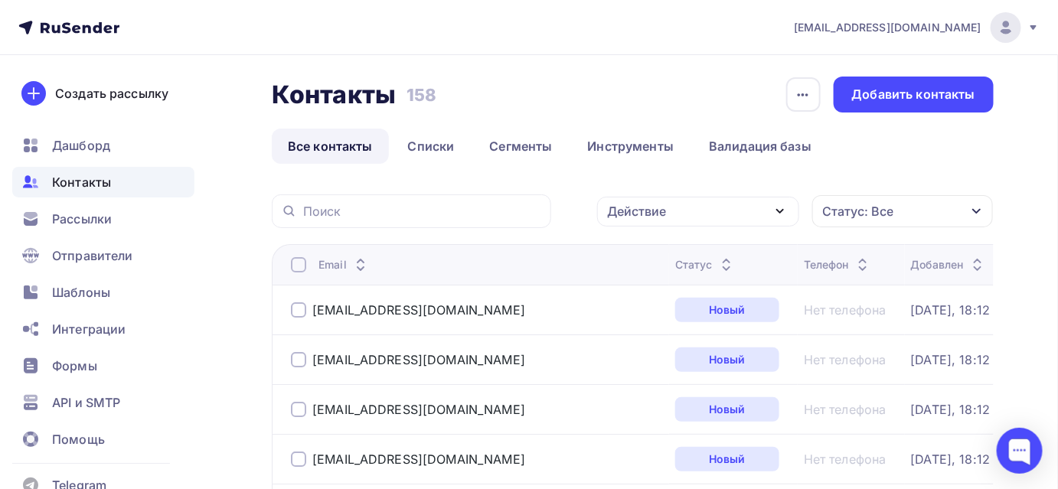
scroll to position [0, 0]
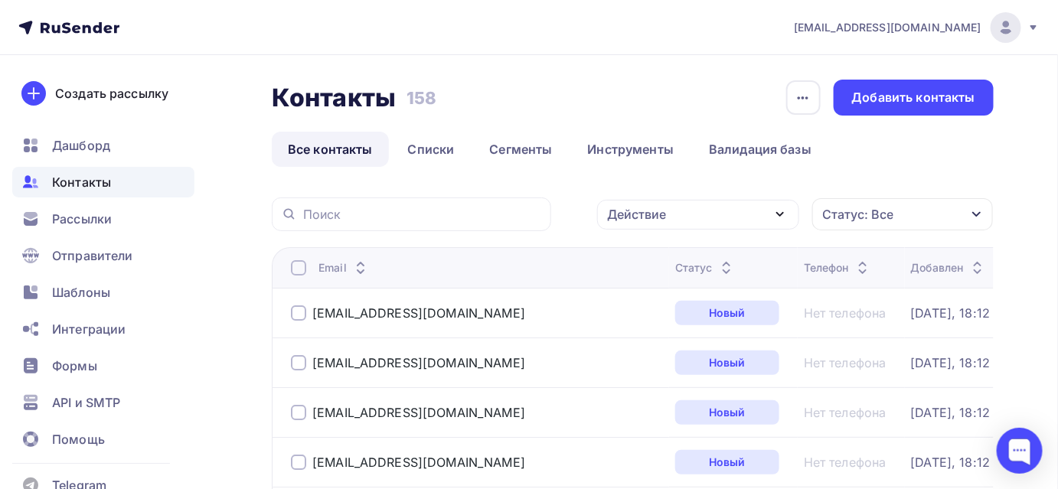
click at [674, 211] on div "Действие" at bounding box center [698, 215] width 202 height 30
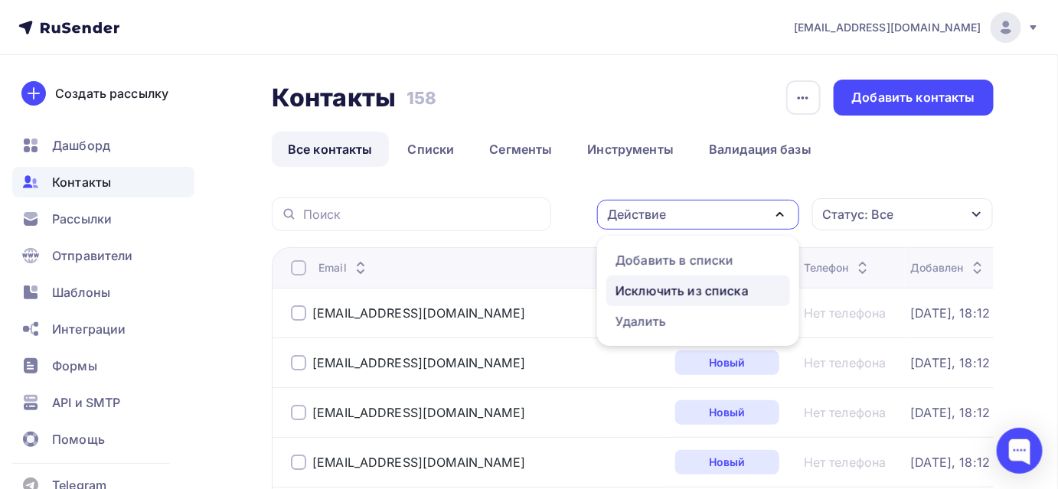
click at [665, 293] on div "Исключить из списка" at bounding box center [682, 291] width 133 height 18
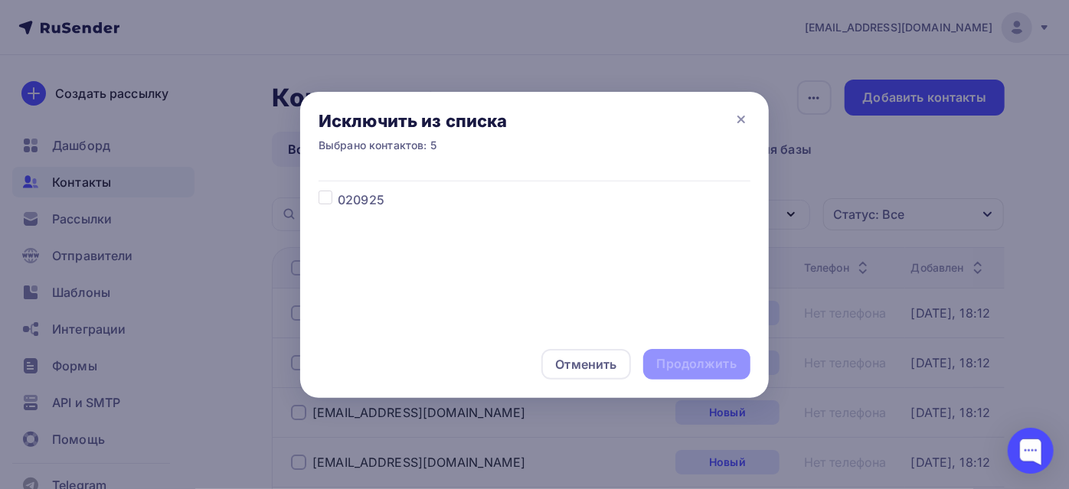
click at [338, 191] on label at bounding box center [338, 191] width 0 height 0
click at [326, 198] on input "checkbox" at bounding box center [326, 198] width 14 height 14
checkbox input "true"
click at [669, 364] on div "Продолжить" at bounding box center [697, 364] width 80 height 18
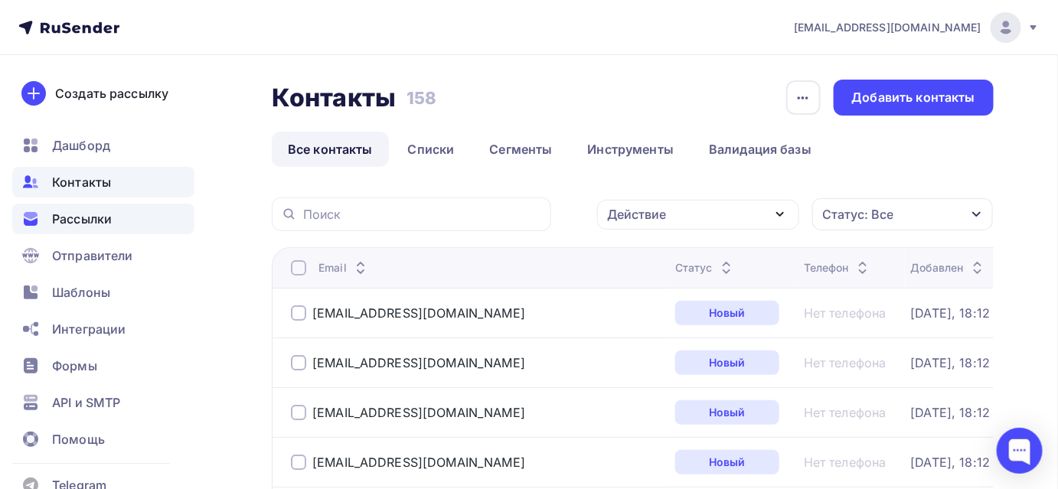
click at [118, 218] on div "Рассылки" at bounding box center [103, 219] width 182 height 31
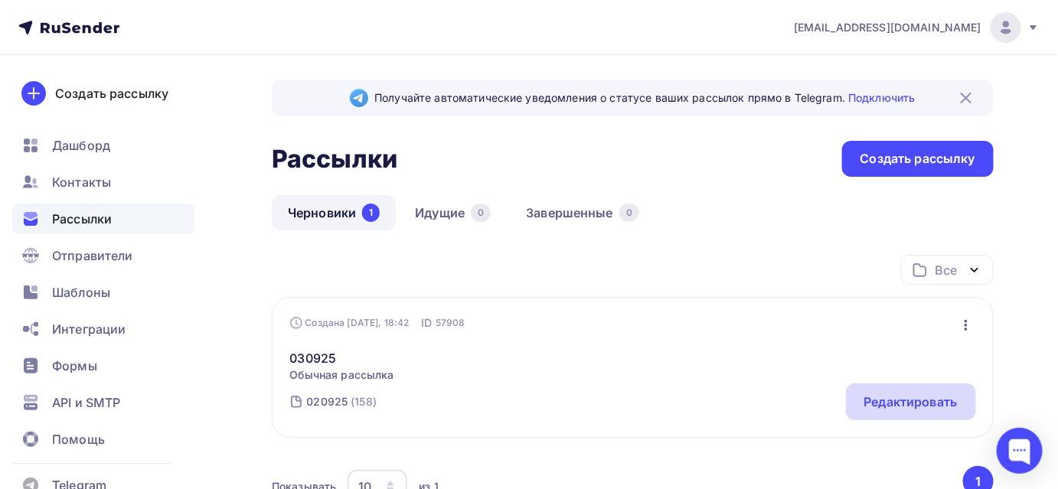
click at [892, 396] on div "Редактировать" at bounding box center [911, 402] width 93 height 18
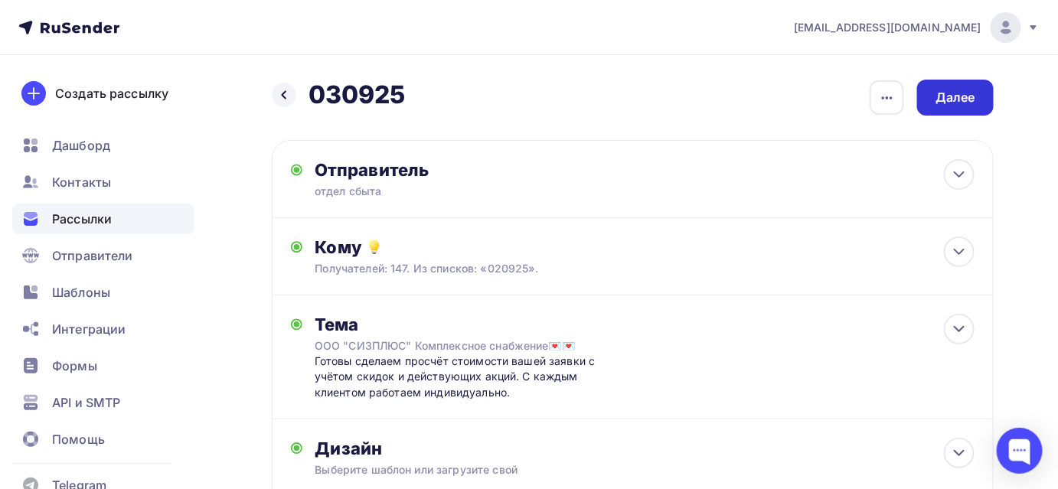
click at [974, 90] on div "Далее" at bounding box center [956, 98] width 40 height 18
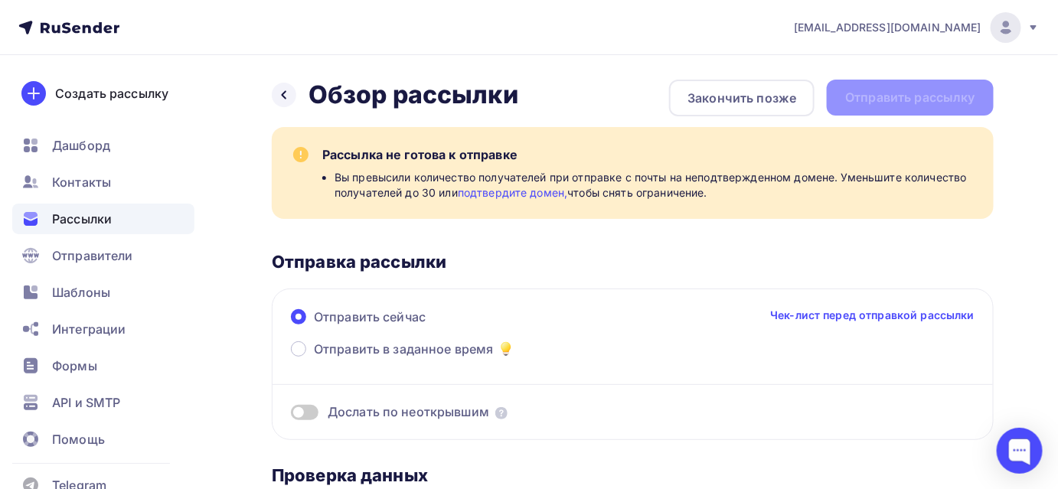
click at [534, 193] on link "подтвердите домен," at bounding box center [513, 192] width 110 height 13
click at [88, 22] on icon at bounding box center [68, 27] width 101 height 18
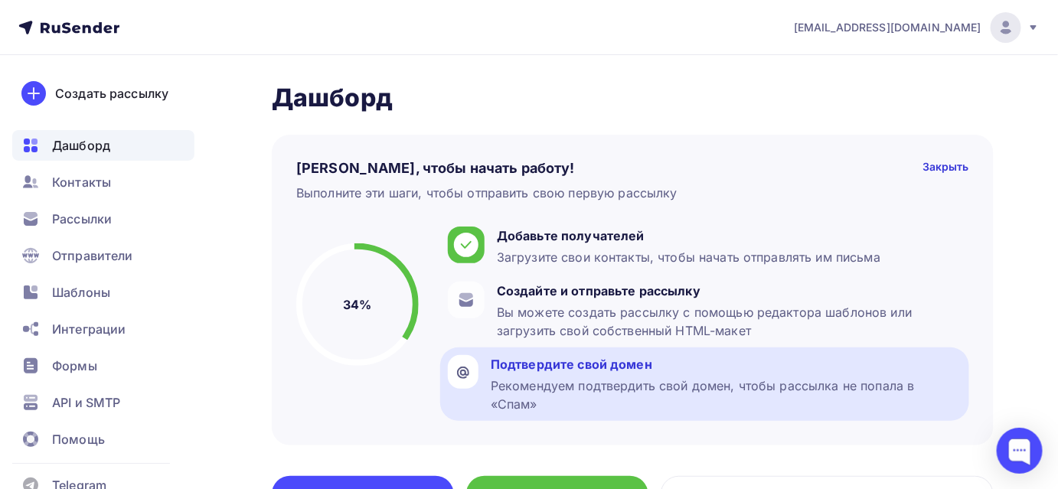
click at [521, 380] on div "Рекомендуем подтвердить свой домен, чтобы рассылка не попала в «Спам»" at bounding box center [726, 395] width 471 height 37
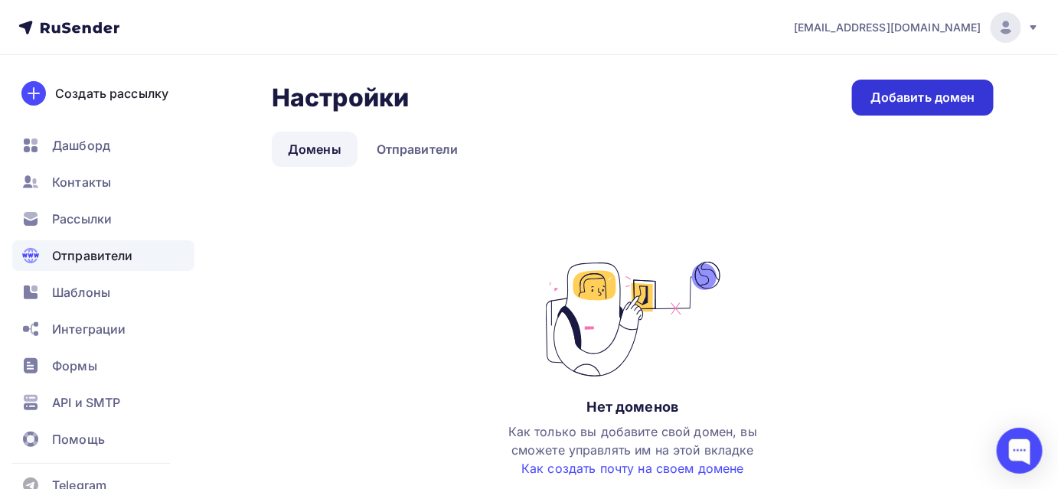
click at [918, 92] on div "Добавить домен" at bounding box center [923, 98] width 105 height 18
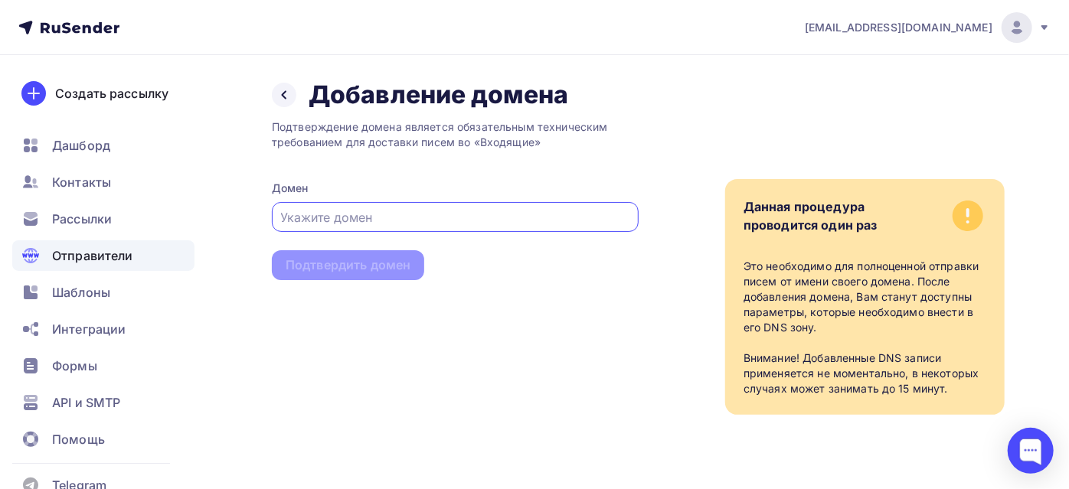
click at [410, 218] on input "text" at bounding box center [455, 217] width 349 height 18
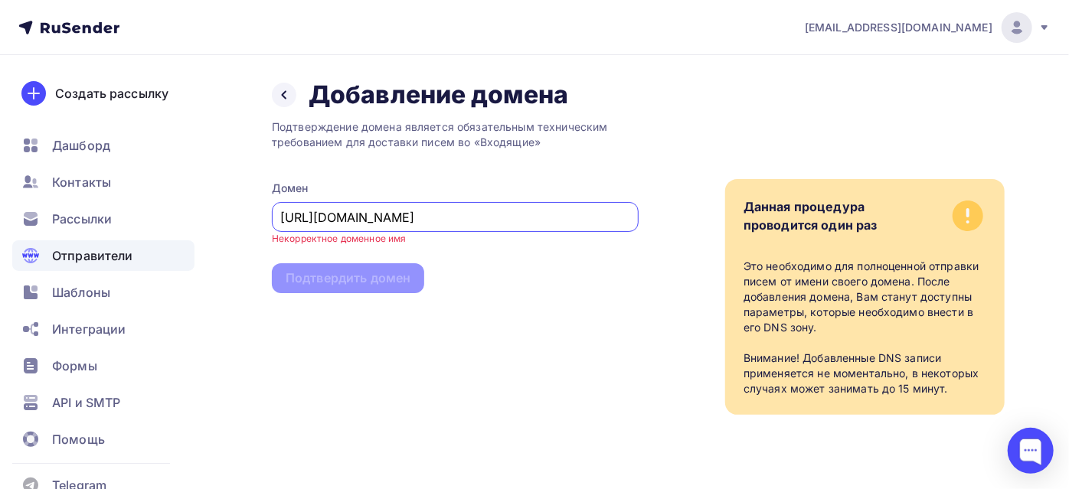
click at [323, 221] on input "https://sizplus.ru" at bounding box center [455, 217] width 349 height 18
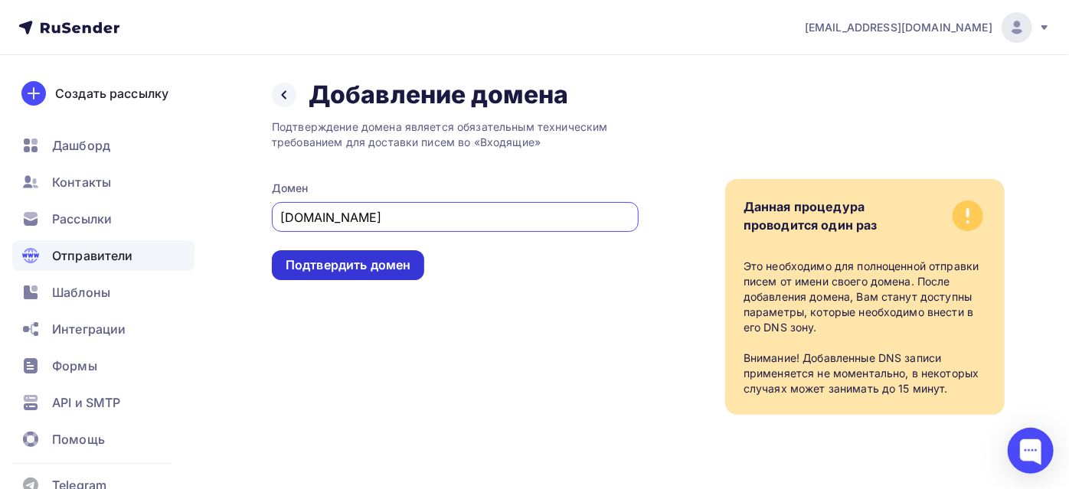
type input "sizplus.ru"
click at [339, 274] on div "Подтвердить домен" at bounding box center [348, 266] width 125 height 18
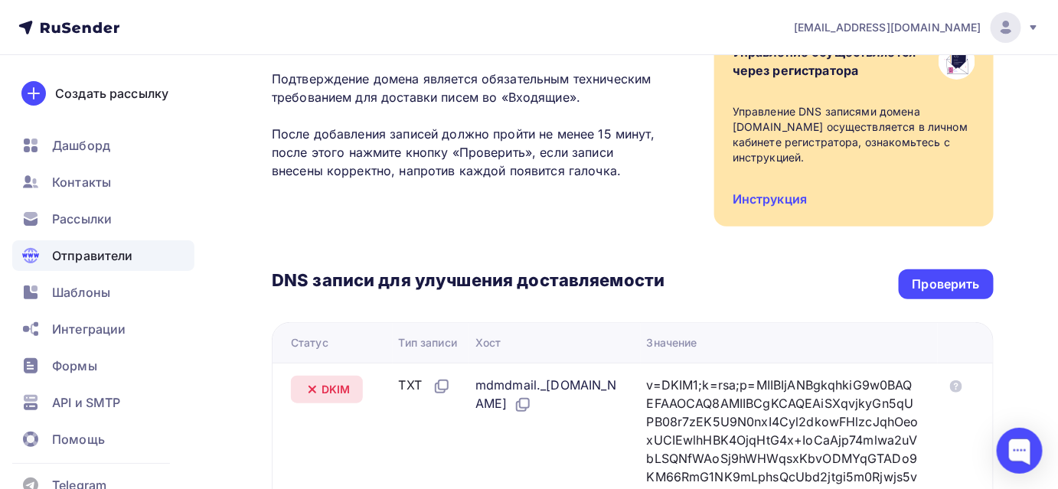
scroll to position [139, 0]
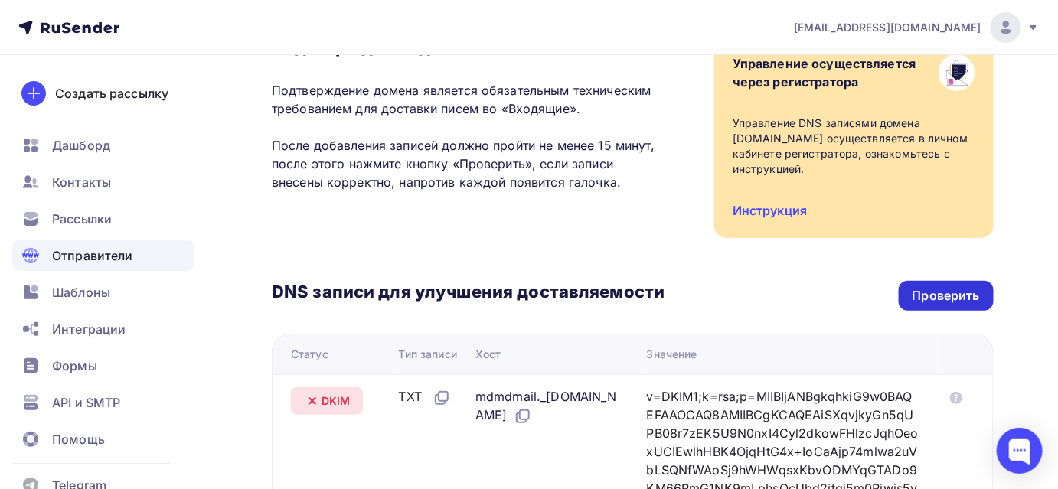
click at [954, 287] on div "Проверить" at bounding box center [946, 296] width 67 height 18
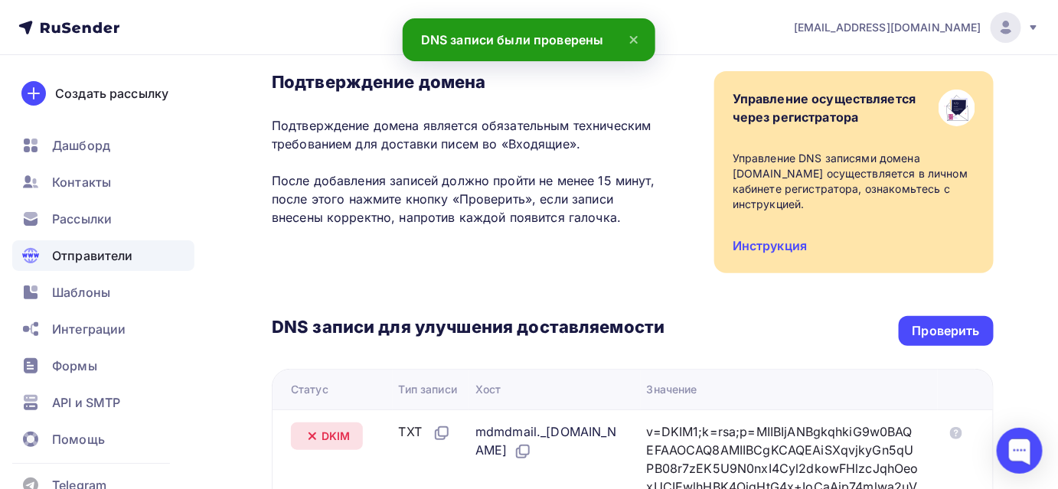
scroll to position [69, 0]
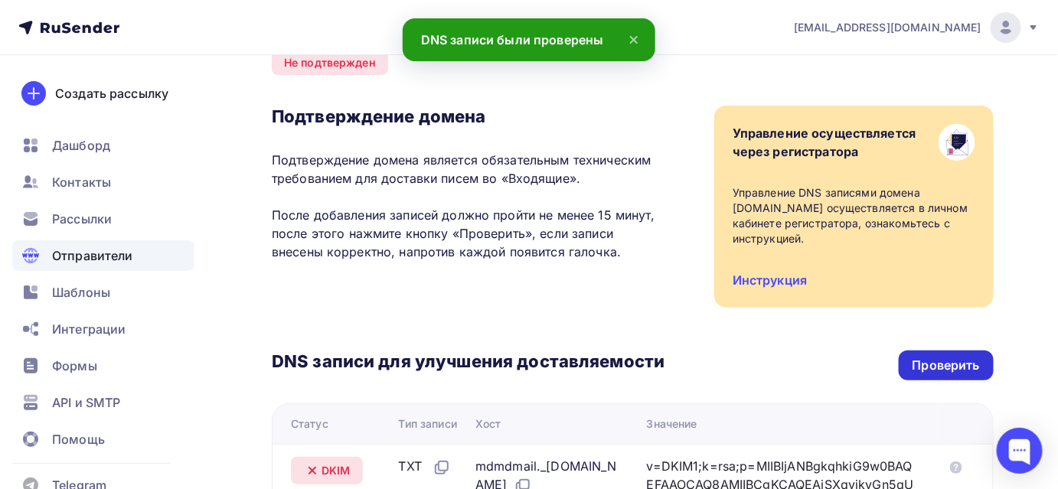
click at [931, 357] on div "Проверить" at bounding box center [946, 366] width 67 height 18
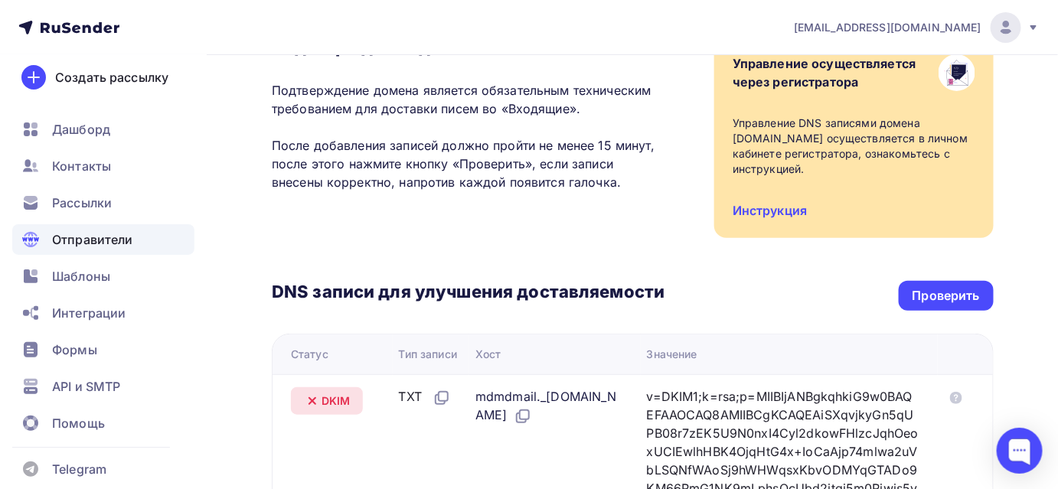
scroll to position [29, 0]
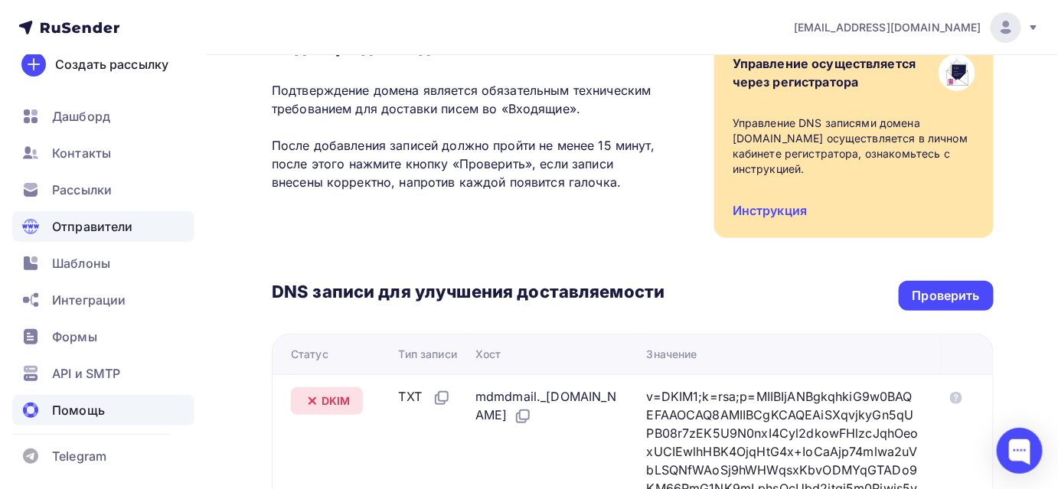
click at [101, 409] on span "Помощь" at bounding box center [78, 410] width 53 height 18
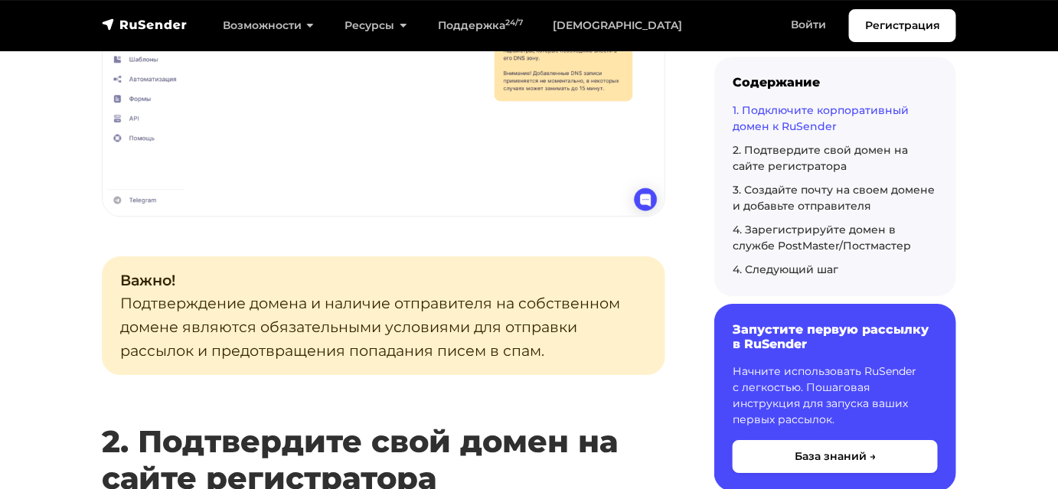
scroll to position [1532, 0]
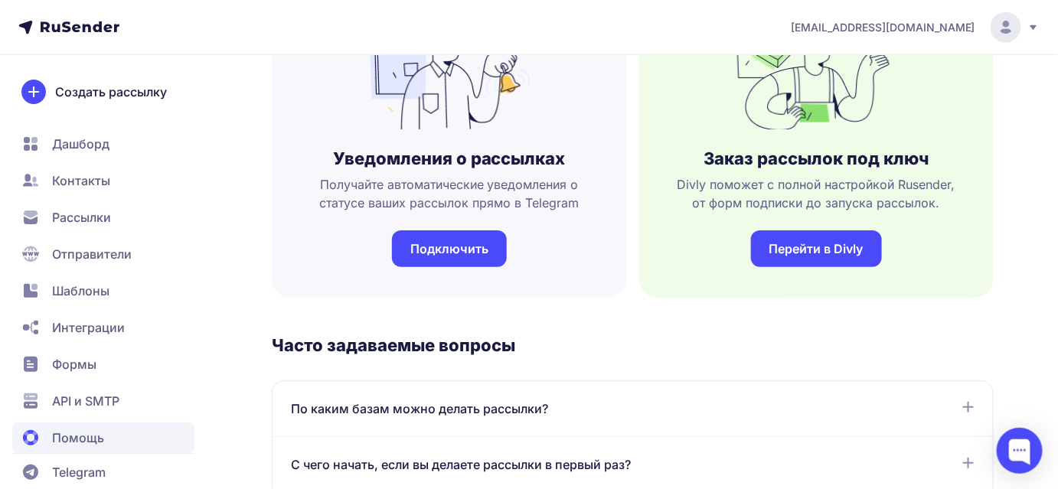
scroll to position [557, 0]
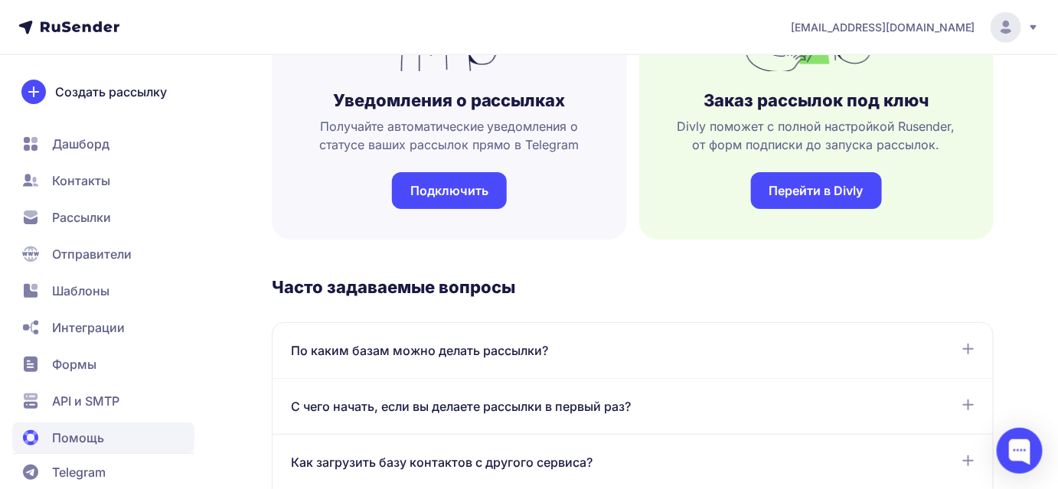
click at [93, 93] on span "Создать рассылку" at bounding box center [111, 92] width 112 height 18
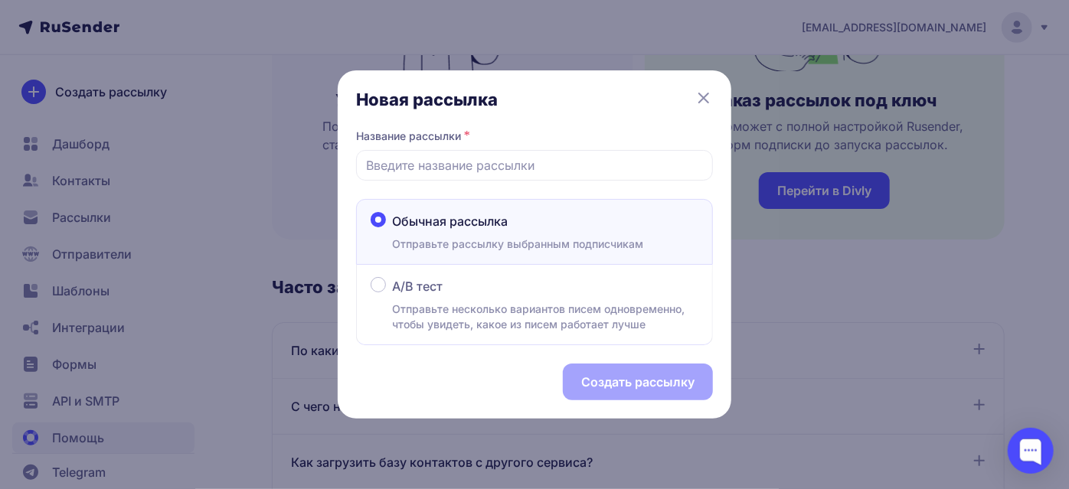
click at [95, 28] on div "Новая рассылка Название рассылки * Обычная рассылка Отправьте рассылку выбранны…" at bounding box center [534, 244] width 1069 height 489
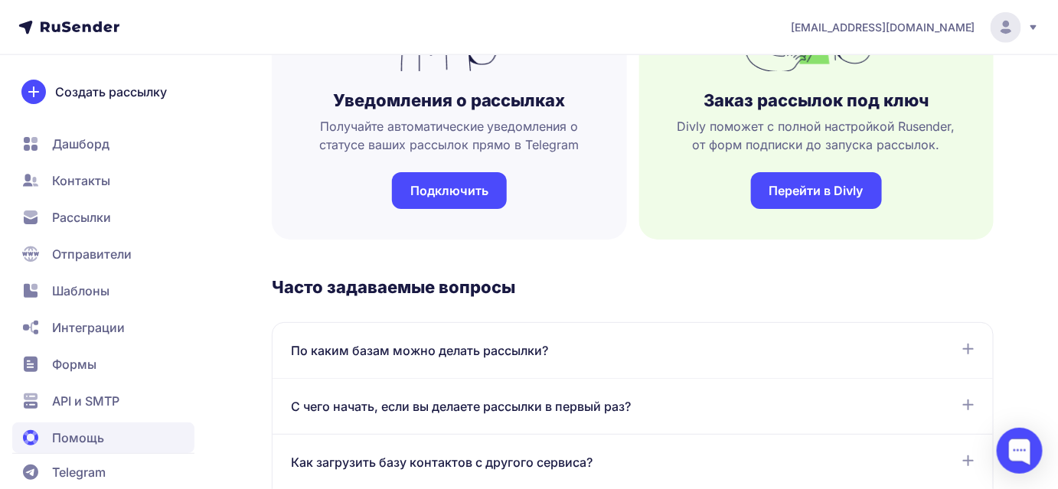
click at [95, 28] on icon at bounding box center [80, 26] width 79 height 11
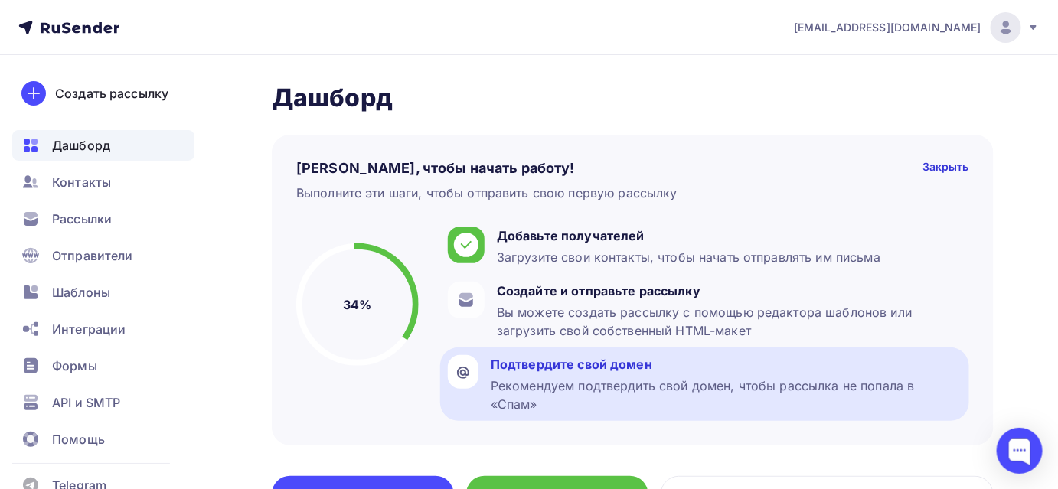
click at [598, 365] on div "Подтвердите свой домен" at bounding box center [726, 364] width 471 height 18
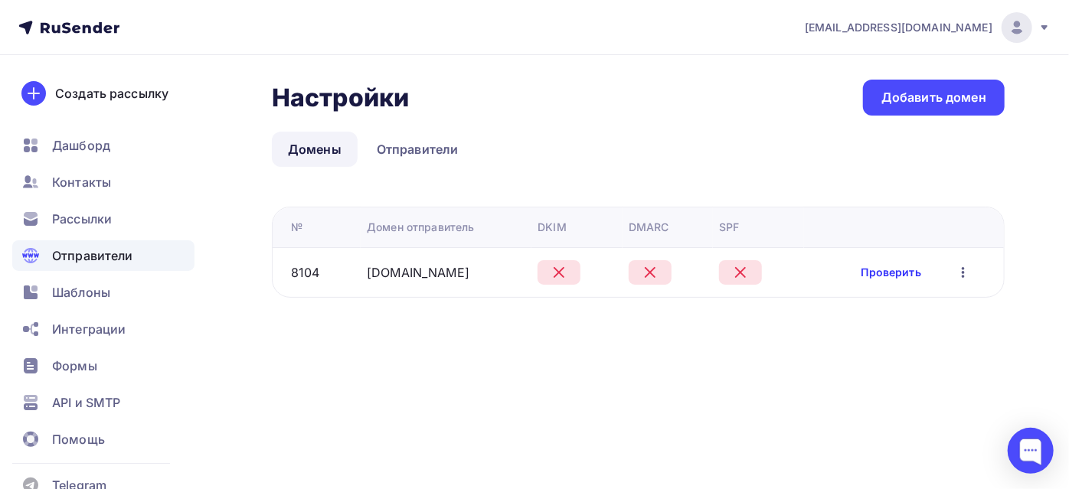
click at [880, 271] on link "Проверить" at bounding box center [892, 272] width 60 height 15
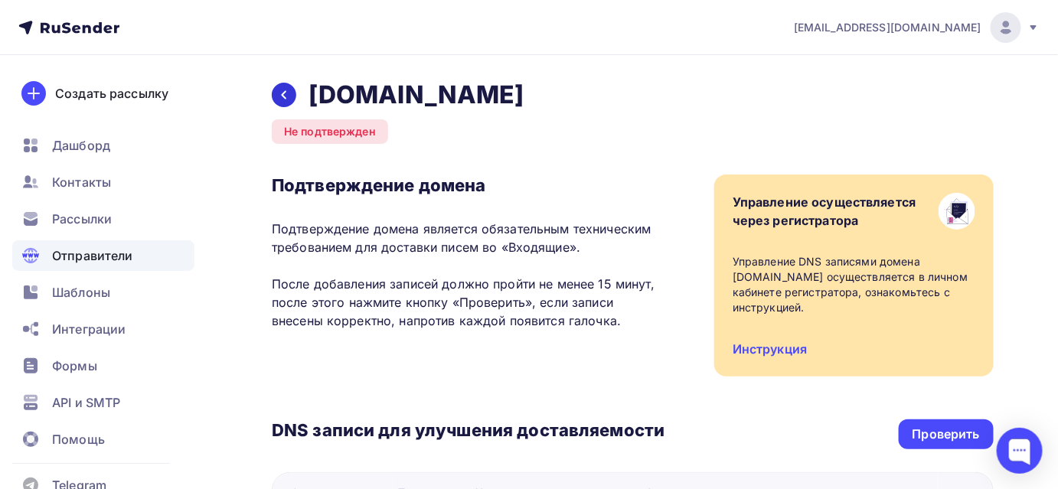
click at [282, 91] on icon at bounding box center [284, 95] width 12 height 12
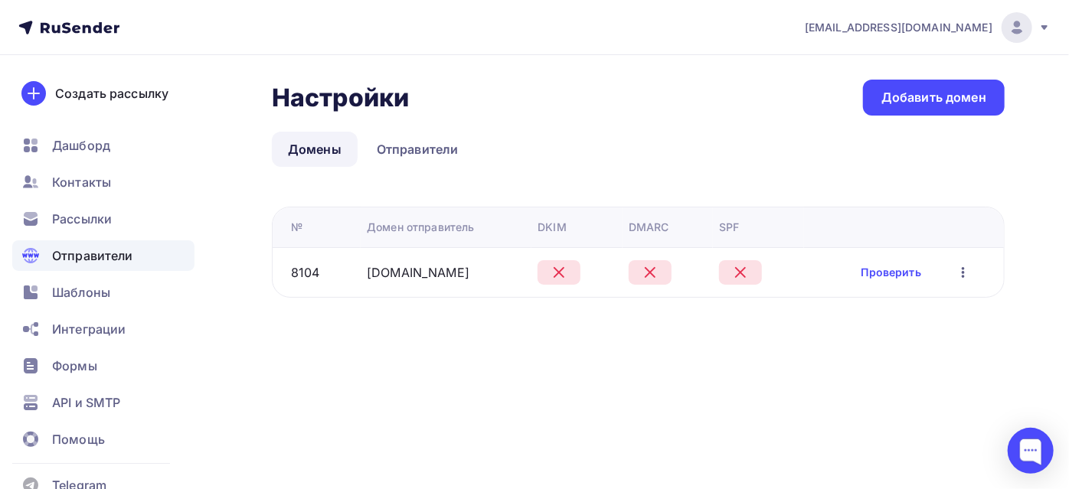
click at [965, 273] on icon "button" at bounding box center [963, 272] width 18 height 18
click at [911, 316] on div "Редактировать" at bounding box center [886, 312] width 147 height 18
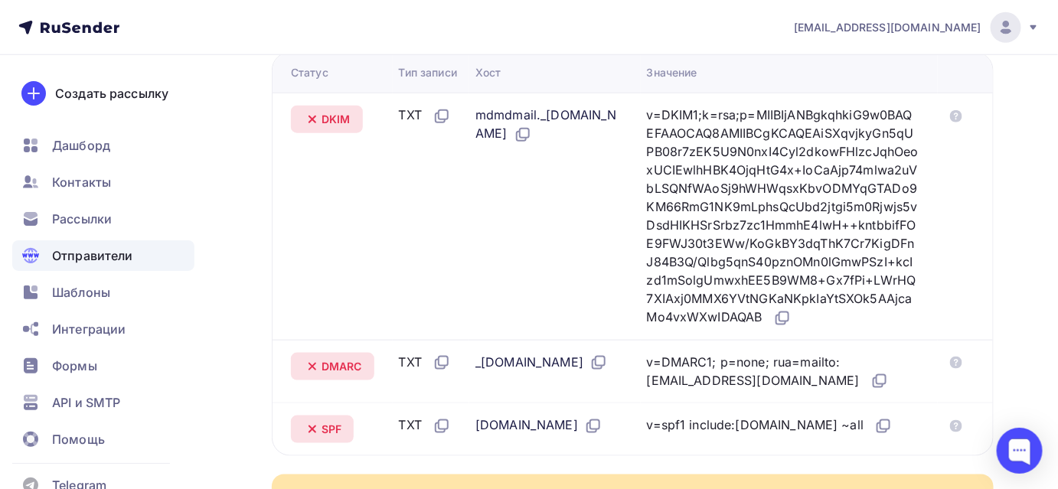
scroll to position [487, 0]
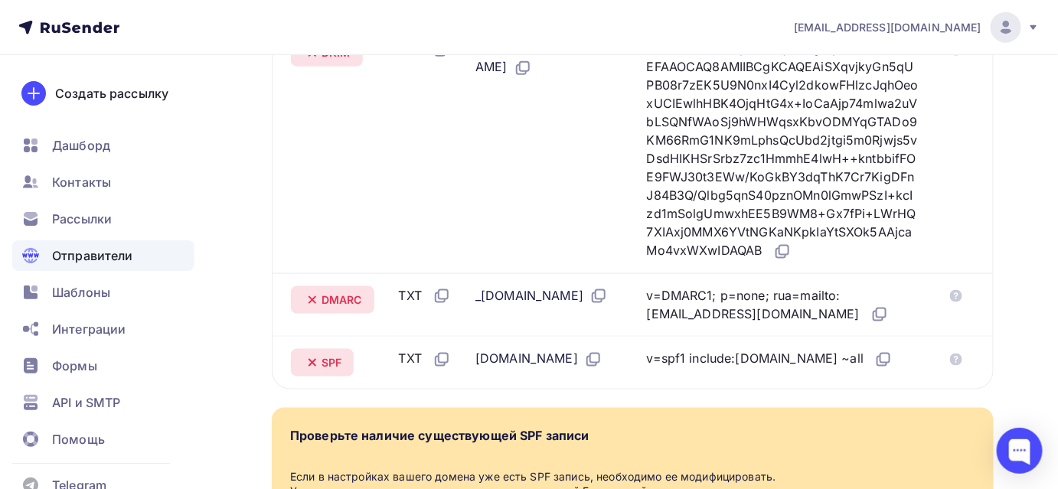
click at [309, 300] on icon at bounding box center [312, 300] width 18 height 18
click at [309, 372] on icon at bounding box center [312, 363] width 18 height 18
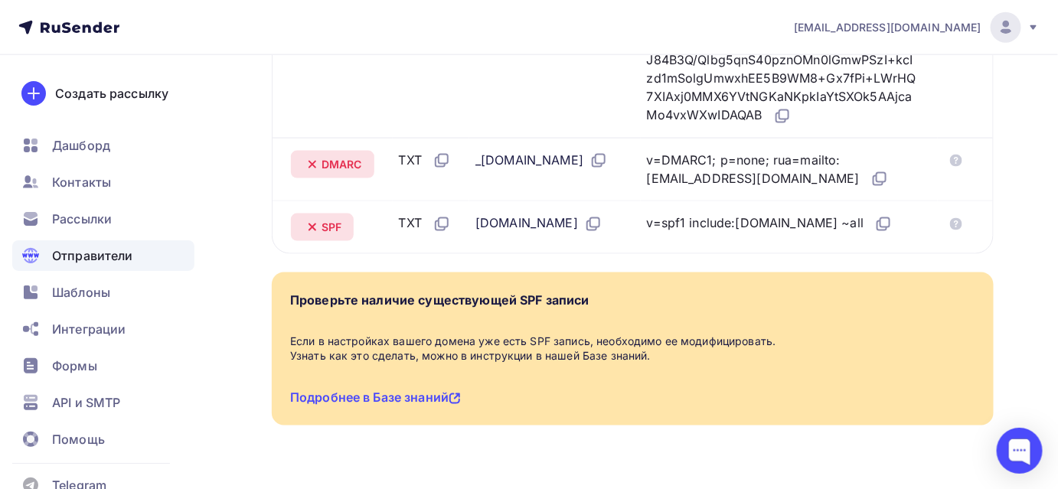
scroll to position [627, 0]
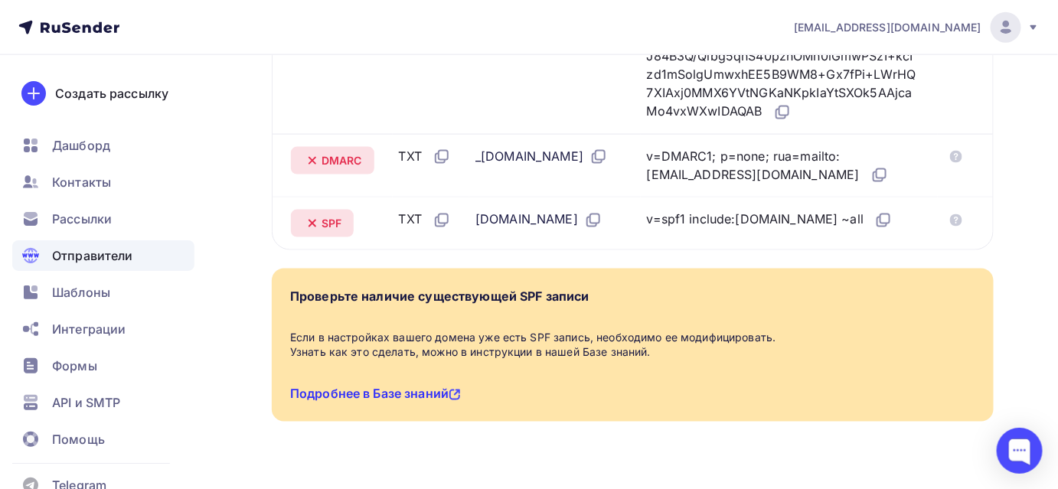
click at [406, 402] on link "Подробнее в Базе знаний" at bounding box center [375, 394] width 171 height 15
click at [875, 230] on icon at bounding box center [884, 220] width 18 height 18
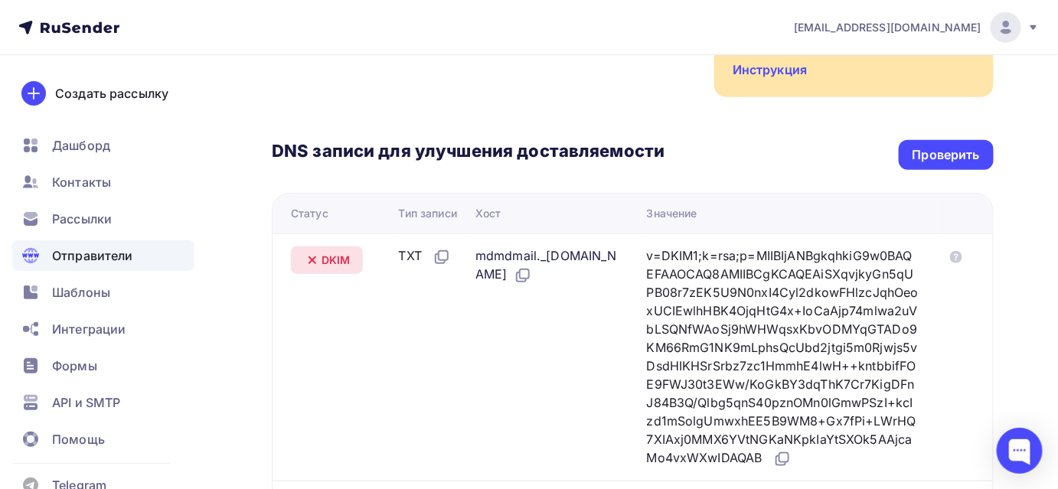
scroll to position [278, 0]
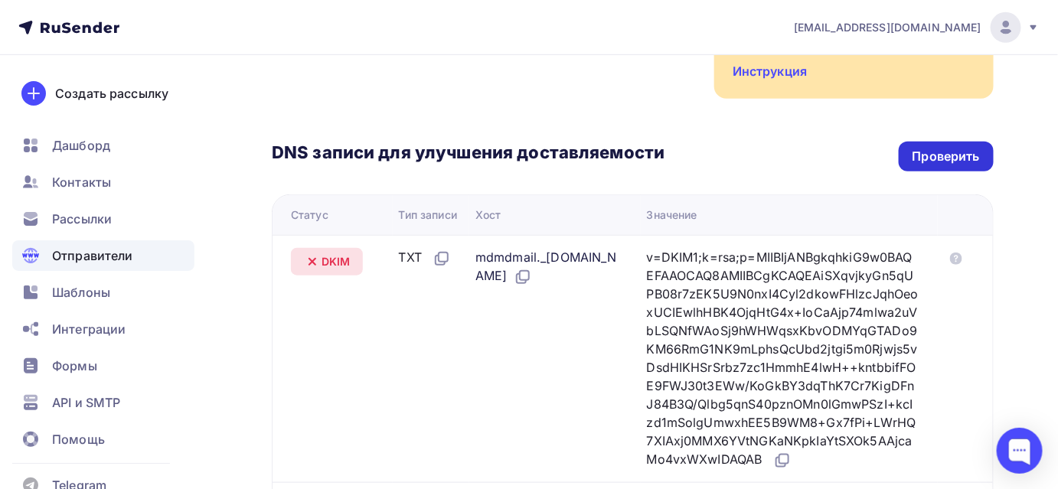
click at [926, 148] on div "Проверить" at bounding box center [946, 157] width 67 height 18
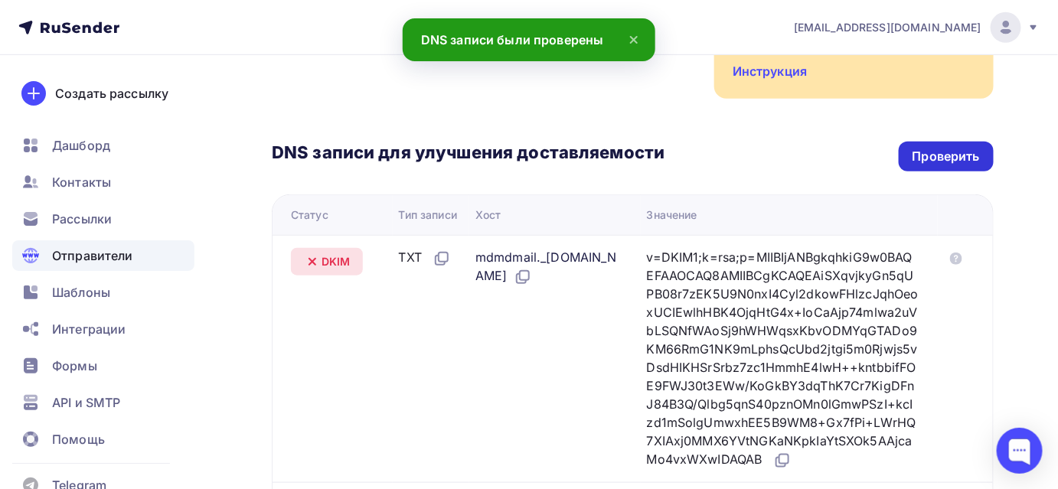
click at [924, 148] on div "Проверить" at bounding box center [946, 157] width 67 height 18
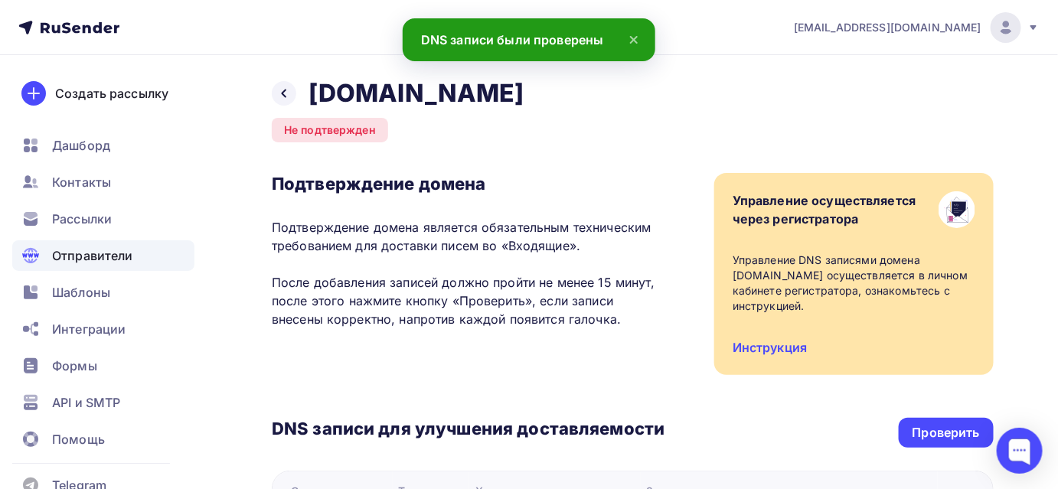
scroll to position [0, 0]
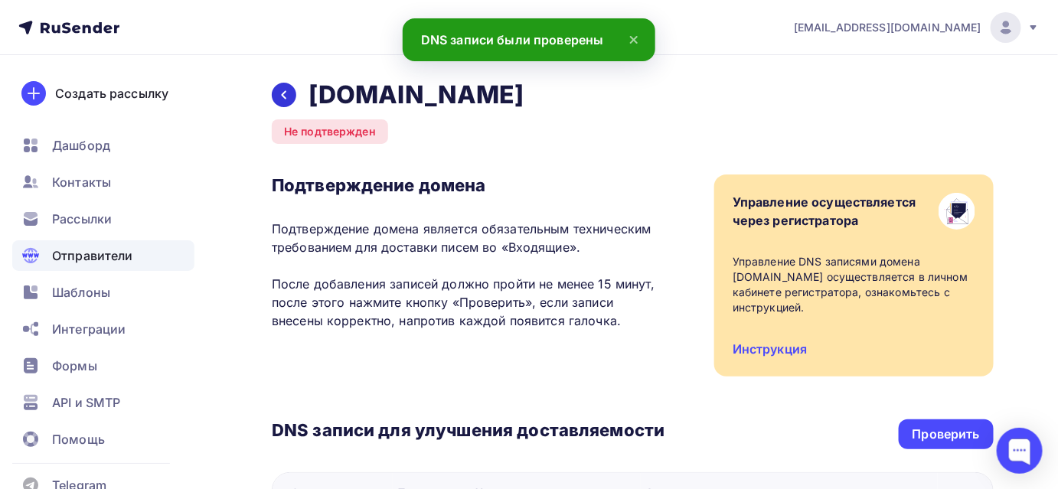
click at [286, 100] on icon at bounding box center [284, 95] width 12 height 12
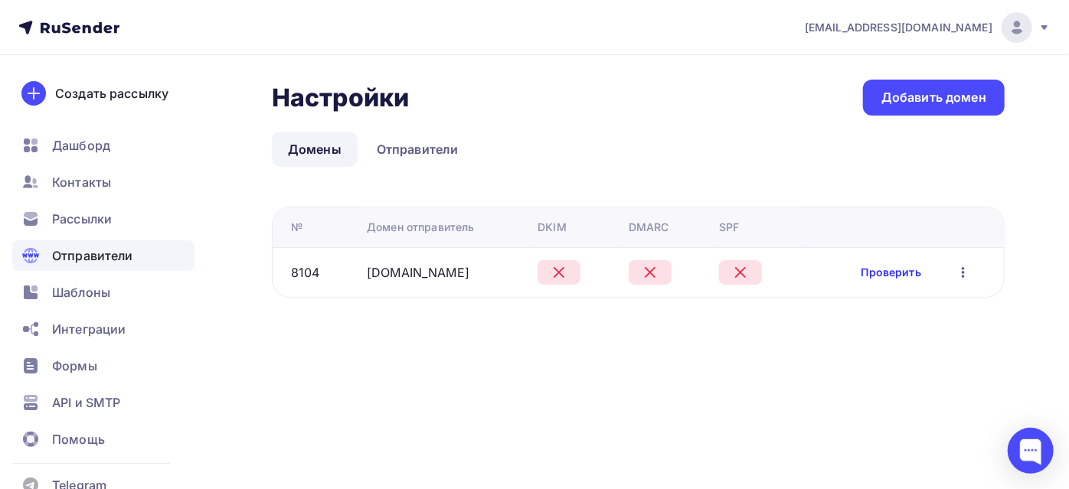
click at [865, 275] on link "Проверить" at bounding box center [892, 272] width 60 height 15
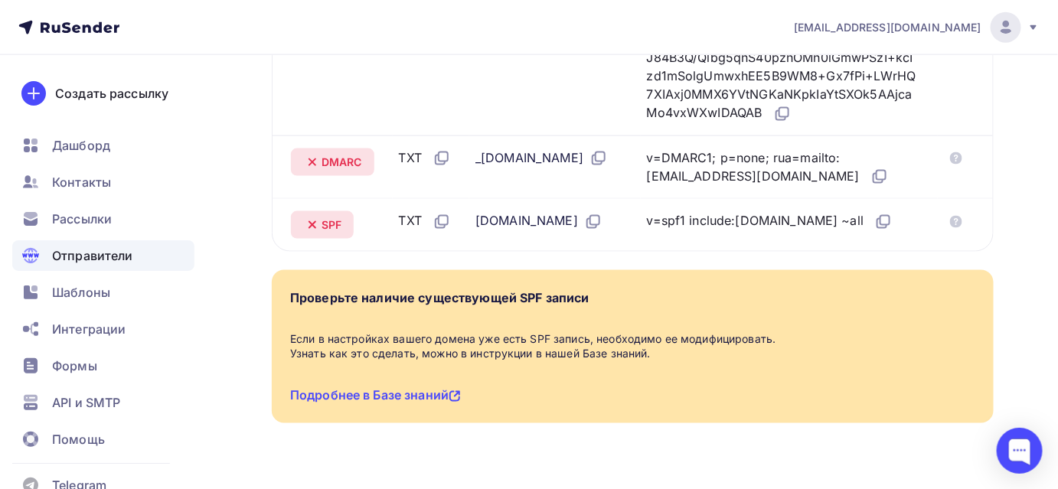
scroll to position [627, 0]
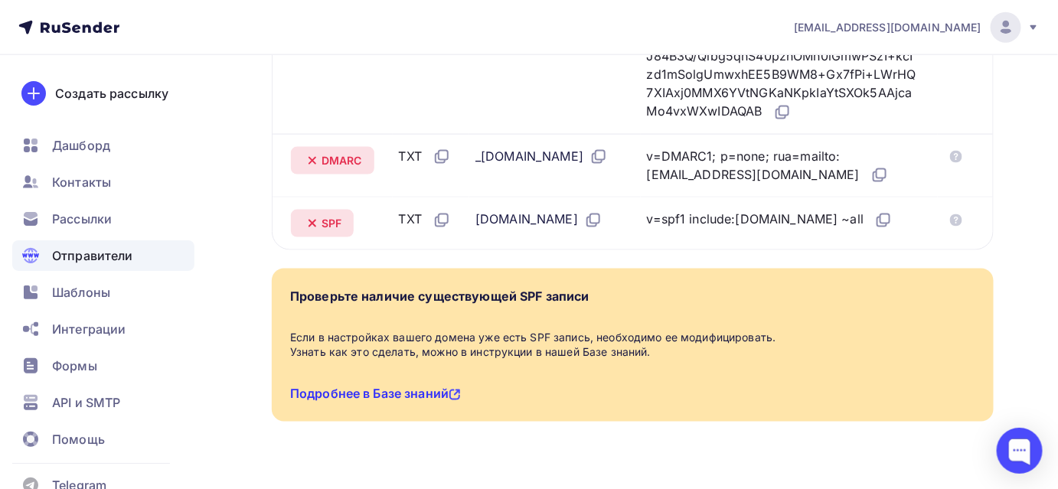
click at [419, 402] on link "Подробнее в Базе знаний" at bounding box center [375, 394] width 171 height 15
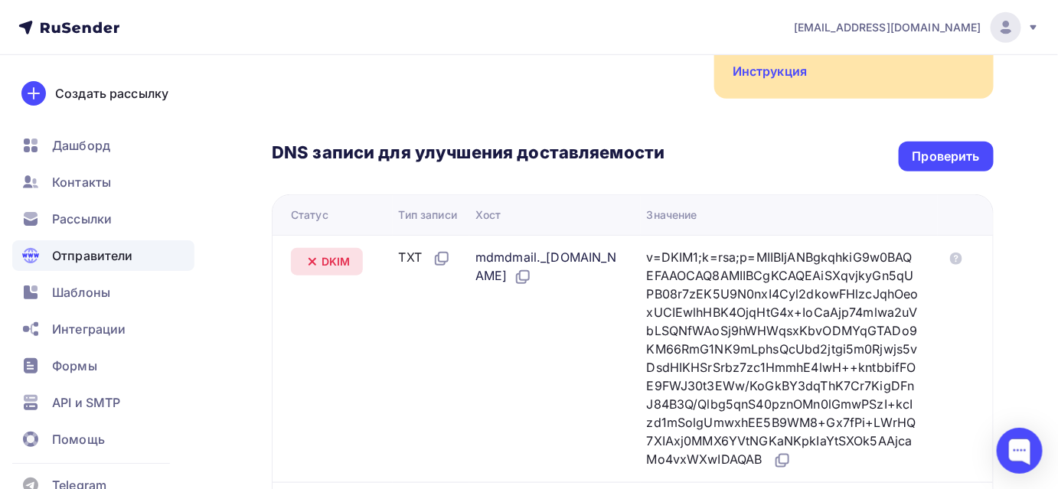
scroll to position [0, 0]
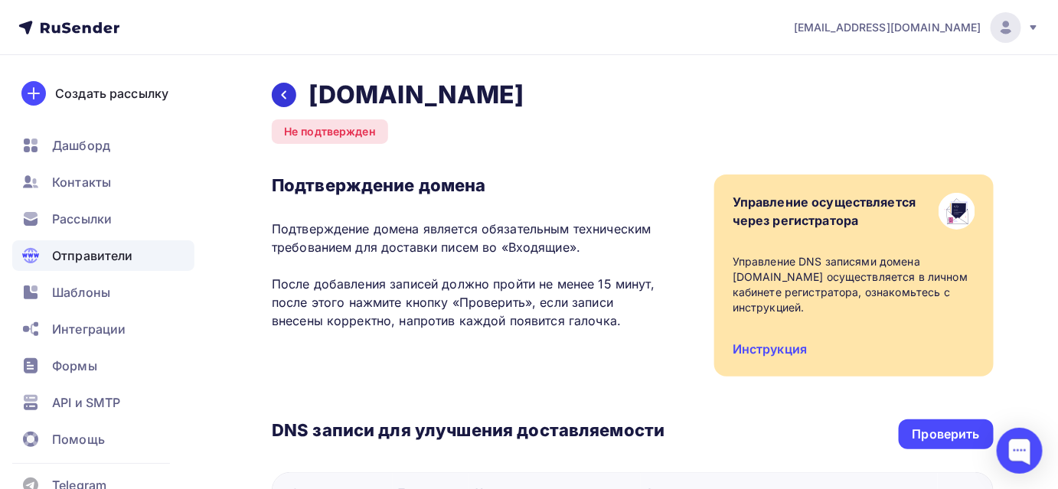
click at [284, 89] on icon at bounding box center [284, 95] width 12 height 12
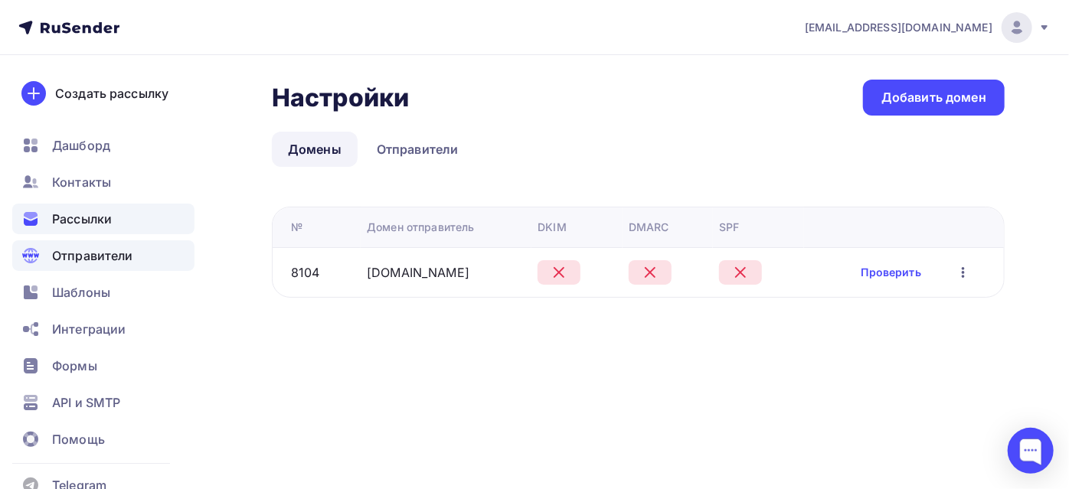
click at [97, 218] on span "Рассылки" at bounding box center [82, 219] width 60 height 18
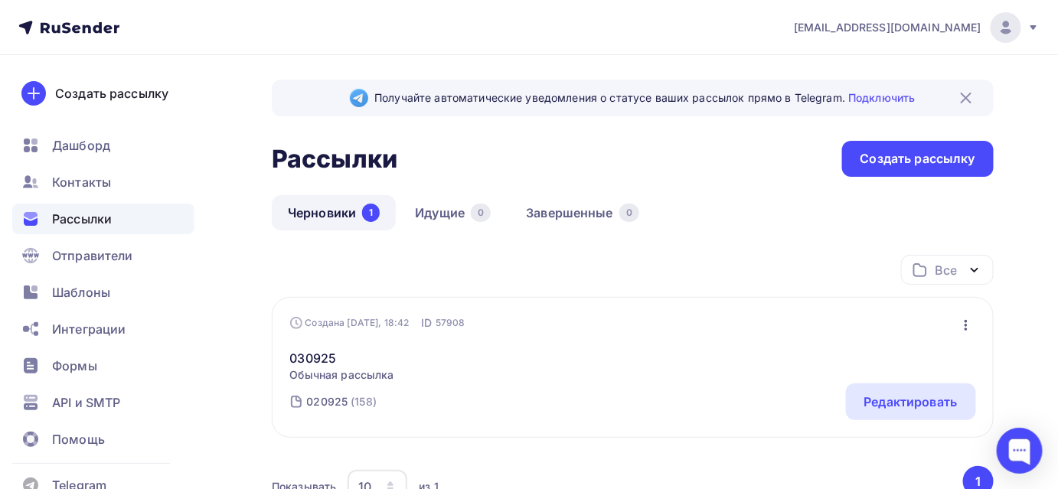
click at [1013, 33] on img at bounding box center [1006, 27] width 18 height 18
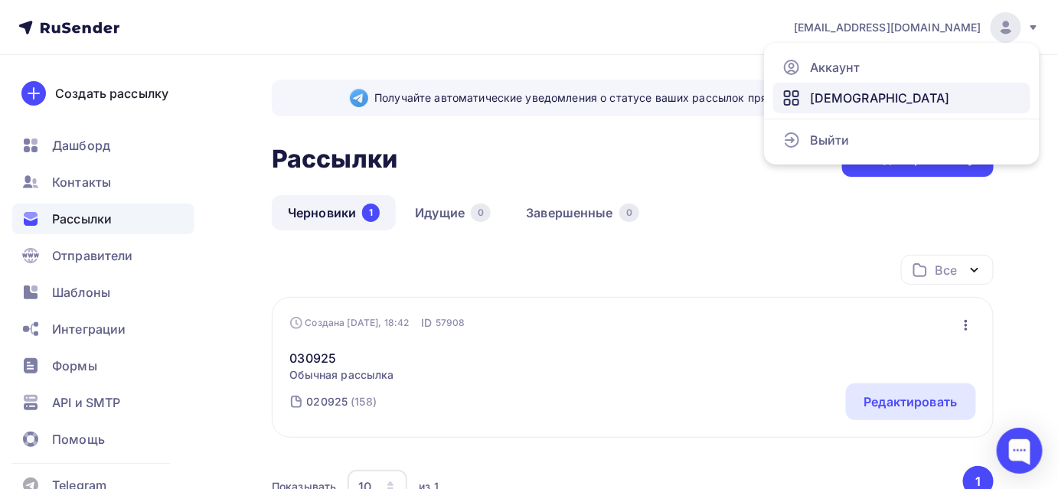
click at [853, 105] on span "[DEMOGRAPHIC_DATA]" at bounding box center [880, 98] width 140 height 18
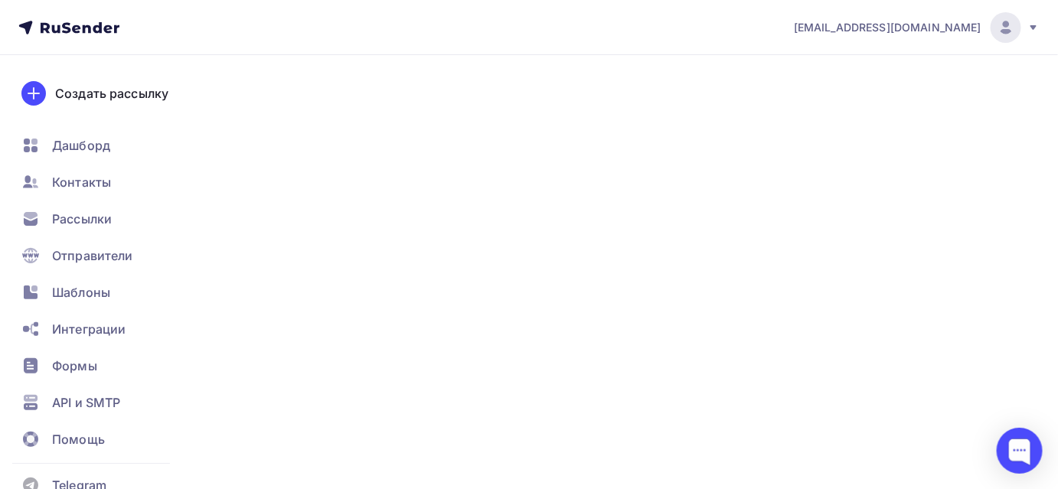
type input "500"
type input "100"
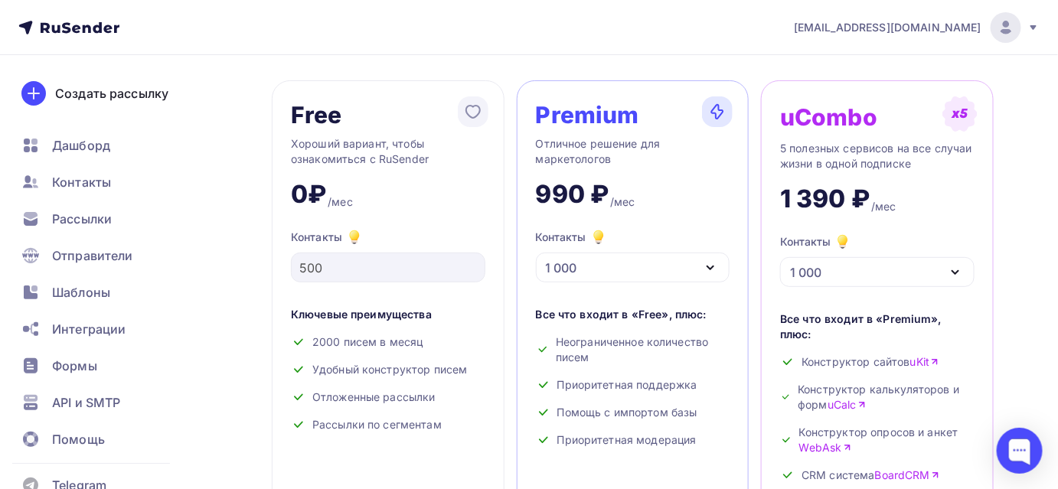
scroll to position [69, 0]
click at [352, 237] on icon at bounding box center [355, 235] width 8 height 8
click at [107, 211] on span "Рассылки" at bounding box center [82, 219] width 60 height 18
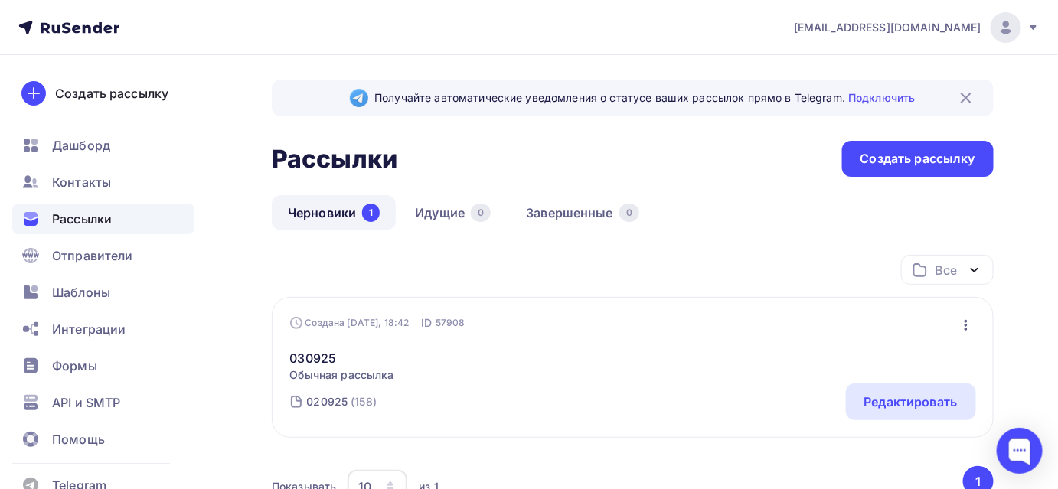
click at [967, 322] on icon "button" at bounding box center [966, 325] width 3 height 11
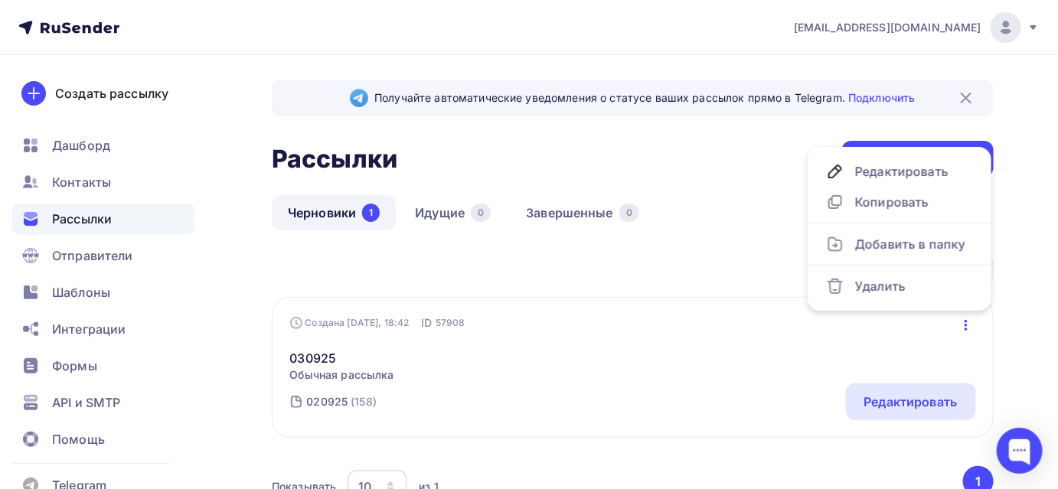
click at [641, 377] on div "030925 Обычная рассылка Редактировать Копировать Добавить в папку Удалить" at bounding box center [633, 357] width 686 height 52
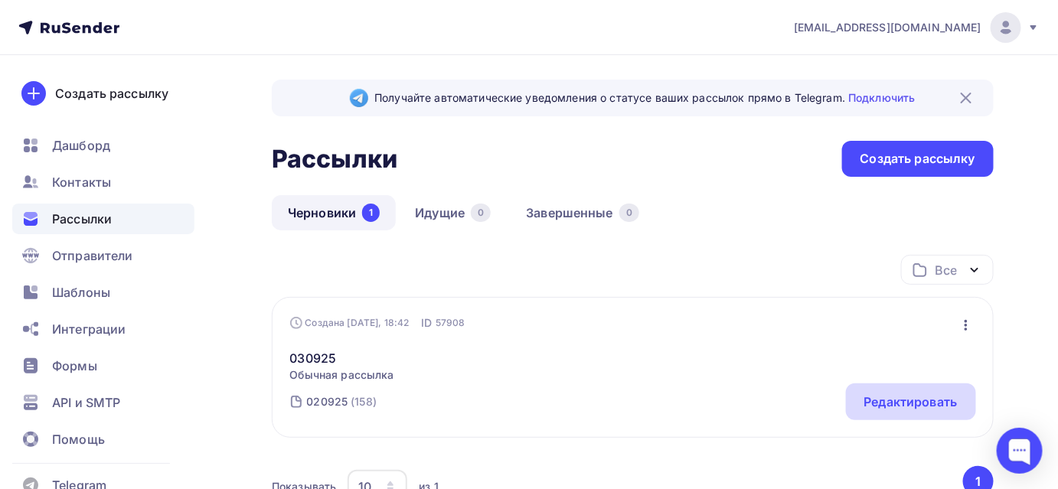
click at [865, 406] on div "Редактировать" at bounding box center [911, 402] width 93 height 18
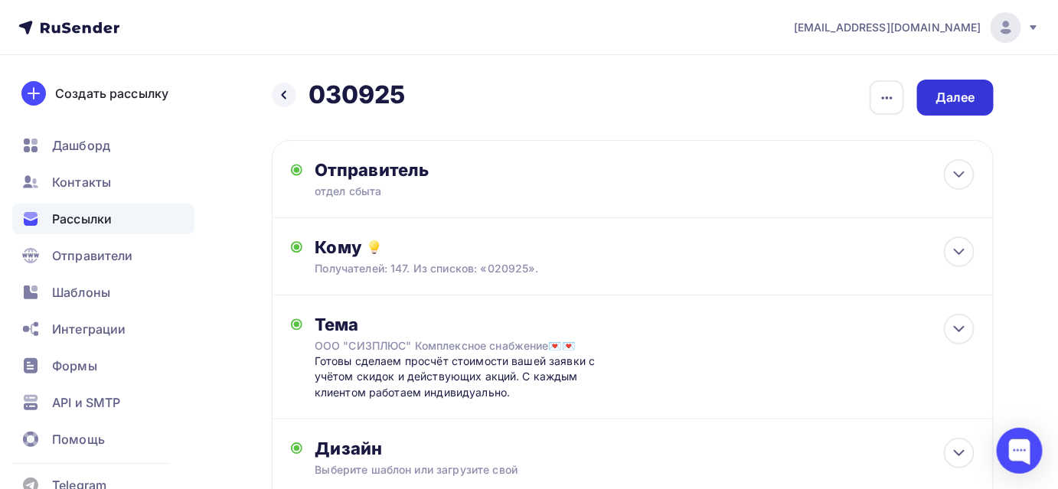
click at [964, 109] on div "Далее" at bounding box center [956, 98] width 77 height 36
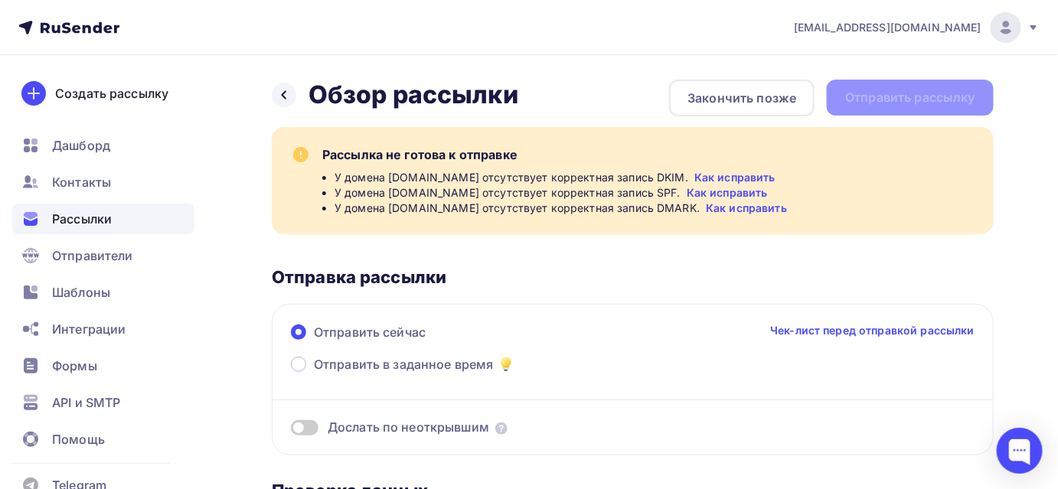
click at [714, 175] on link "Как исправить" at bounding box center [735, 177] width 81 height 15
click at [773, 97] on div "Закончить позже" at bounding box center [742, 98] width 109 height 18
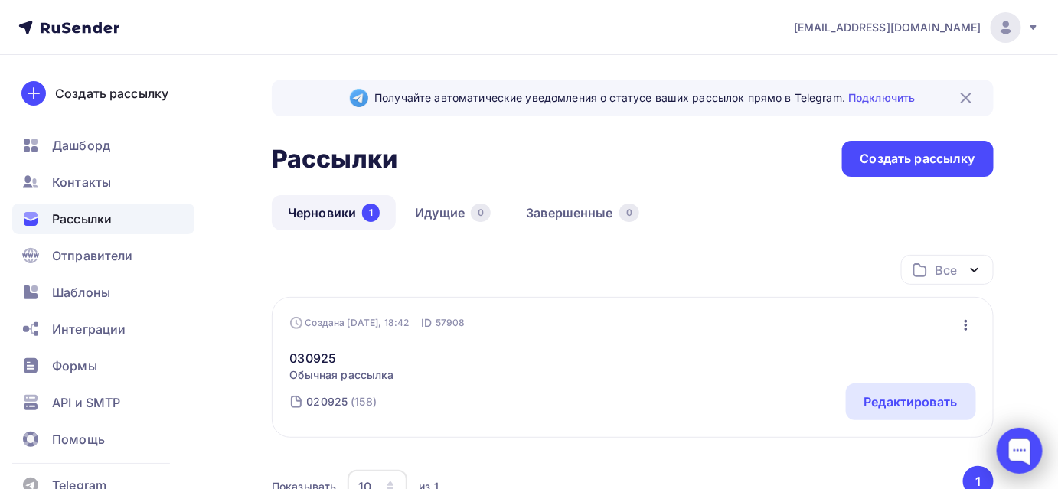
click at [1024, 451] on div at bounding box center [1020, 451] width 46 height 46
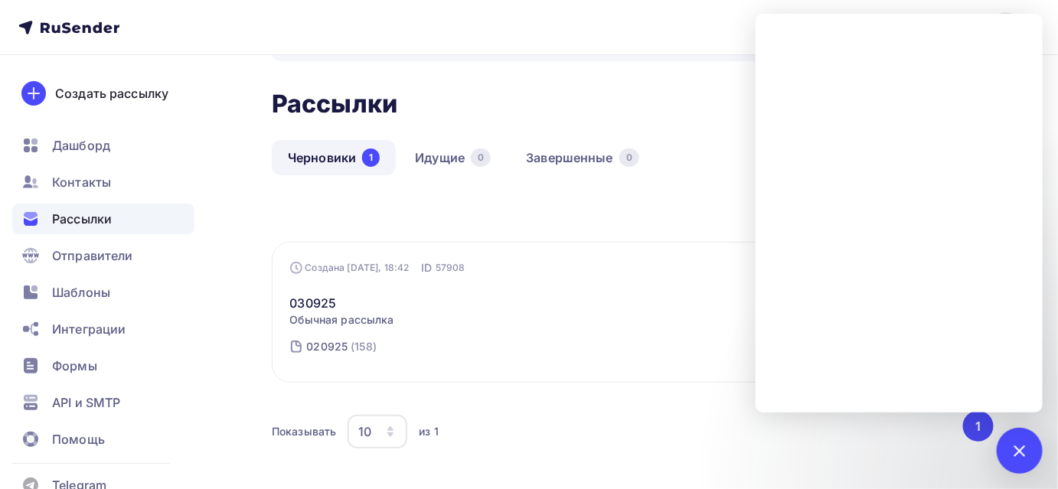
scroll to position [133, 0]
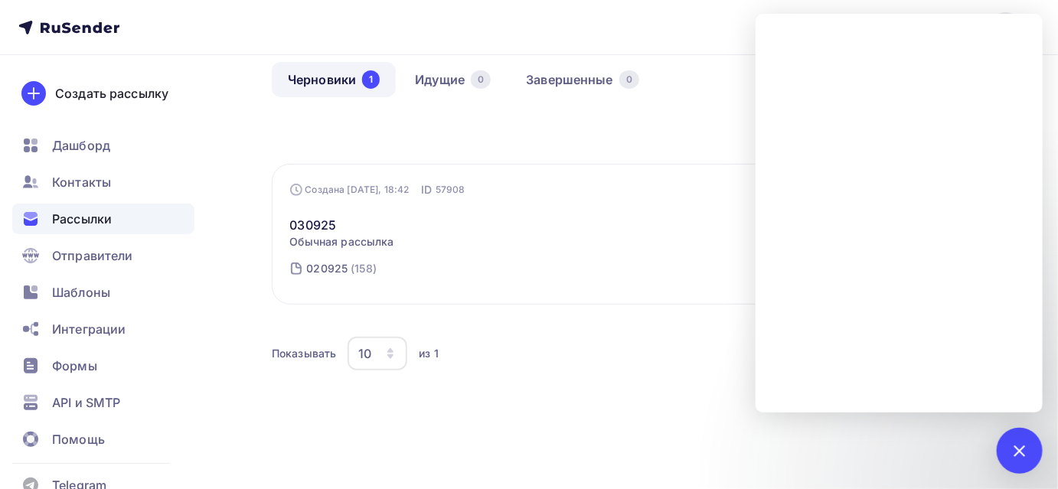
click at [601, 348] on div "Показывать 10 10 20 50 100 из 1" at bounding box center [616, 353] width 689 height 35
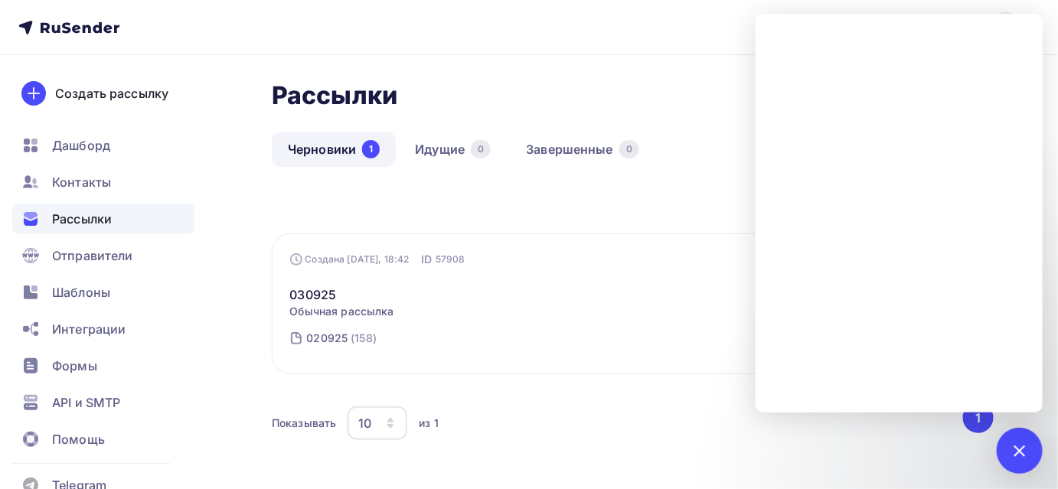
click at [600, 420] on div "Показывать 10 10 20 50 100 из 1" at bounding box center [616, 423] width 689 height 35
click at [690, 201] on div "Все Все папки Создать новую папку" at bounding box center [633, 212] width 722 height 42
click at [691, 82] on div "Рассылки Рассылки Создать рассылку" at bounding box center [633, 95] width 722 height 36
click at [75, 30] on icon at bounding box center [68, 27] width 101 height 18
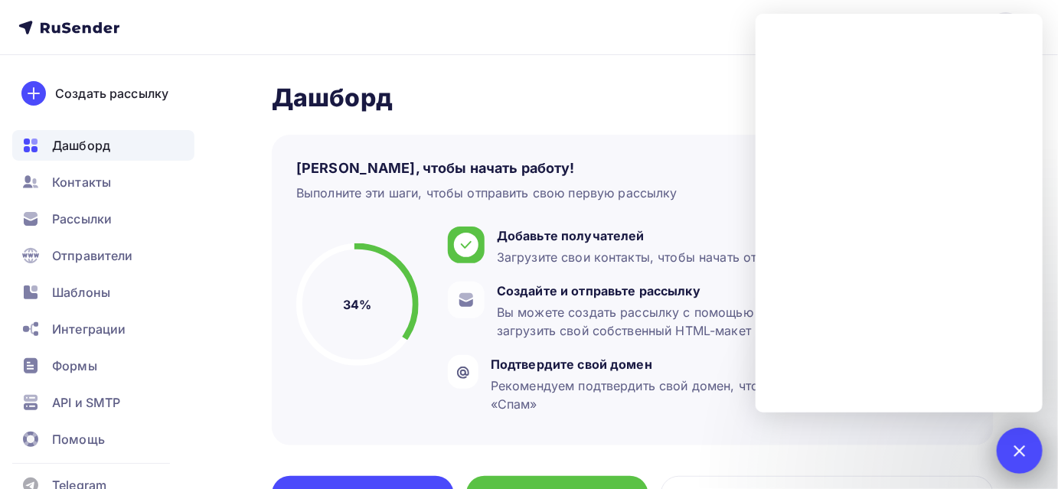
click at [1027, 453] on div at bounding box center [1019, 450] width 21 height 21
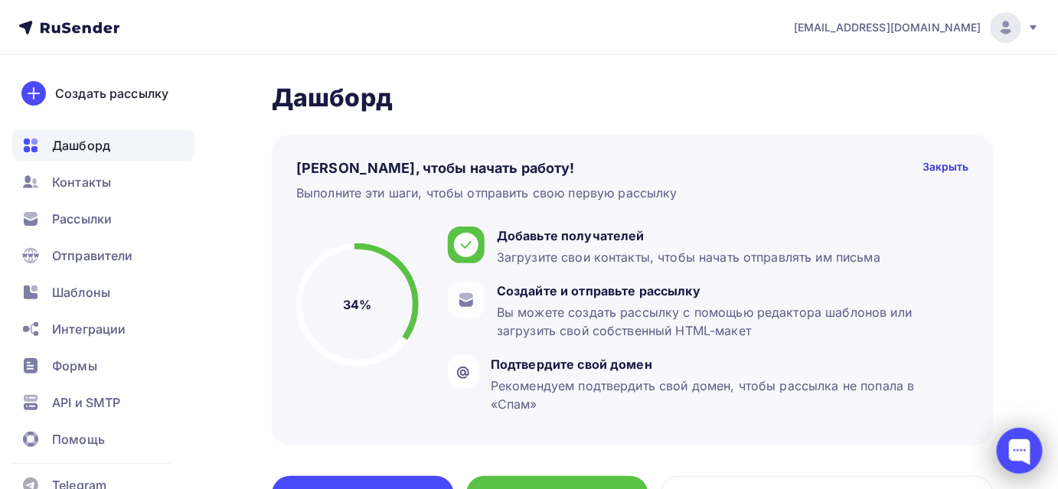
click at [1011, 455] on div at bounding box center [1020, 451] width 46 height 46
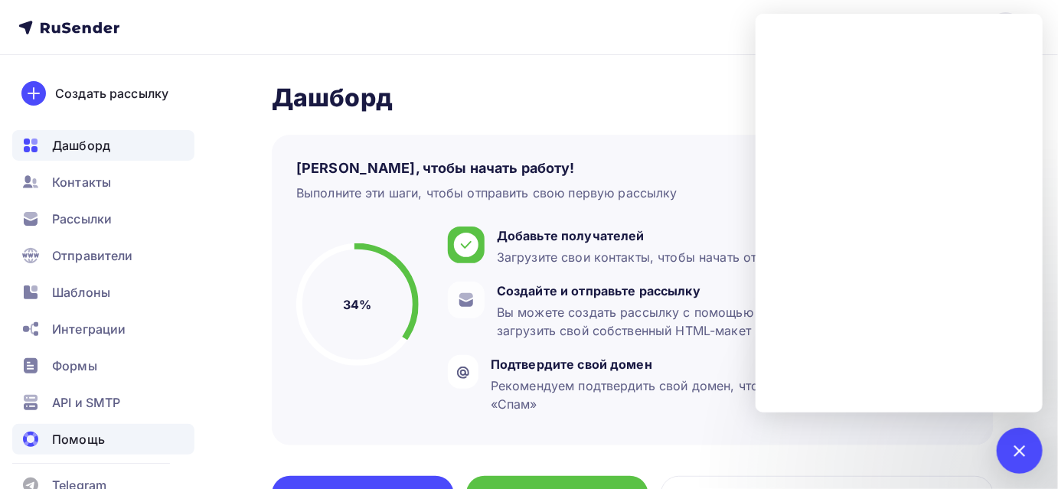
click at [103, 436] on span "Помощь" at bounding box center [78, 439] width 53 height 18
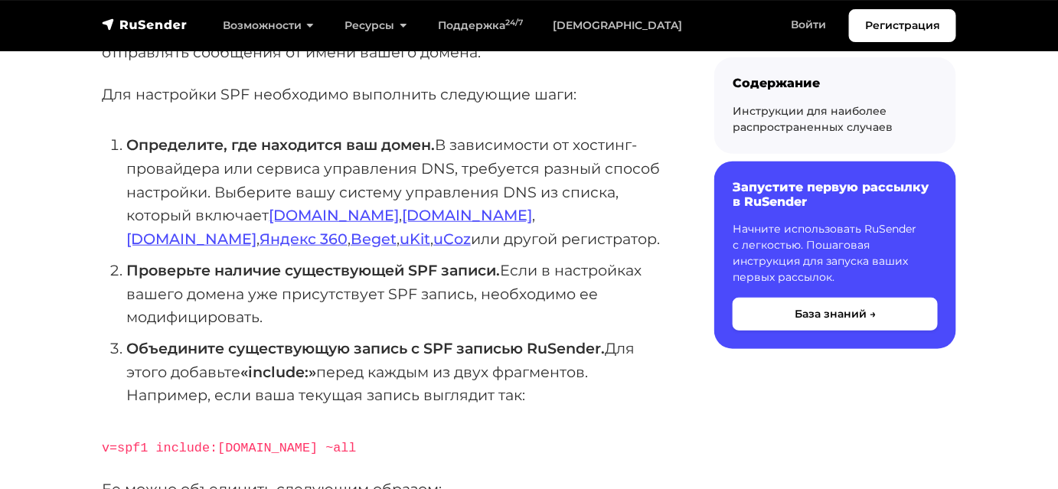
scroll to position [278, 0]
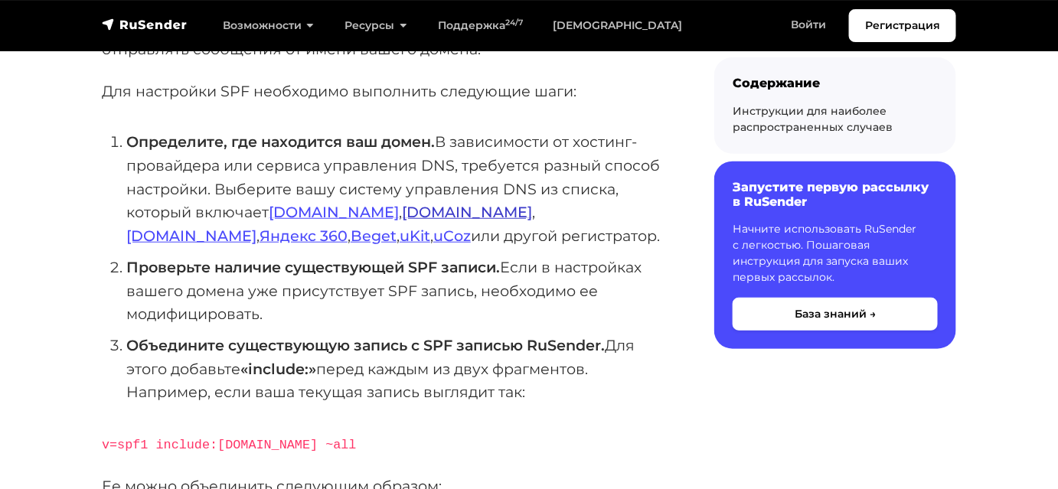
click at [402, 221] on link "[DOMAIN_NAME]" at bounding box center [467, 212] width 130 height 18
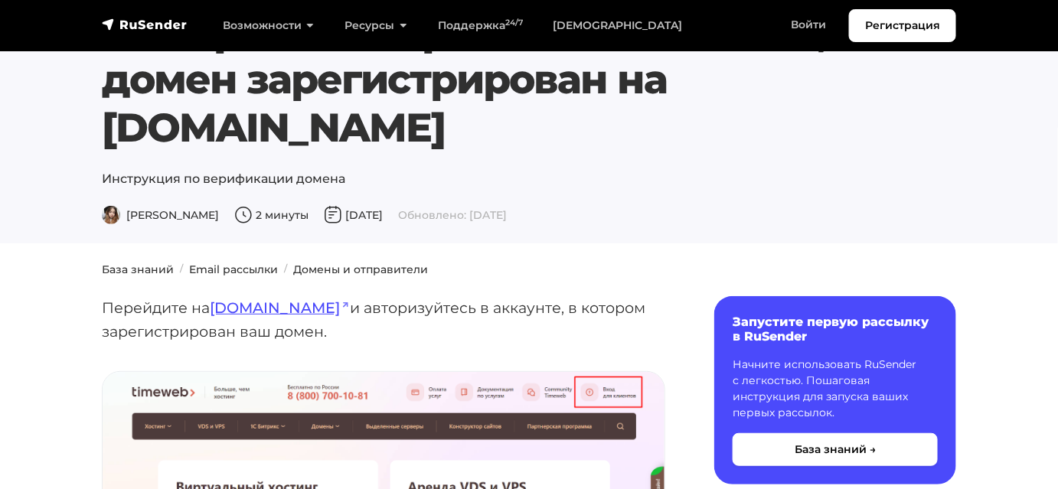
scroll to position [69, 0]
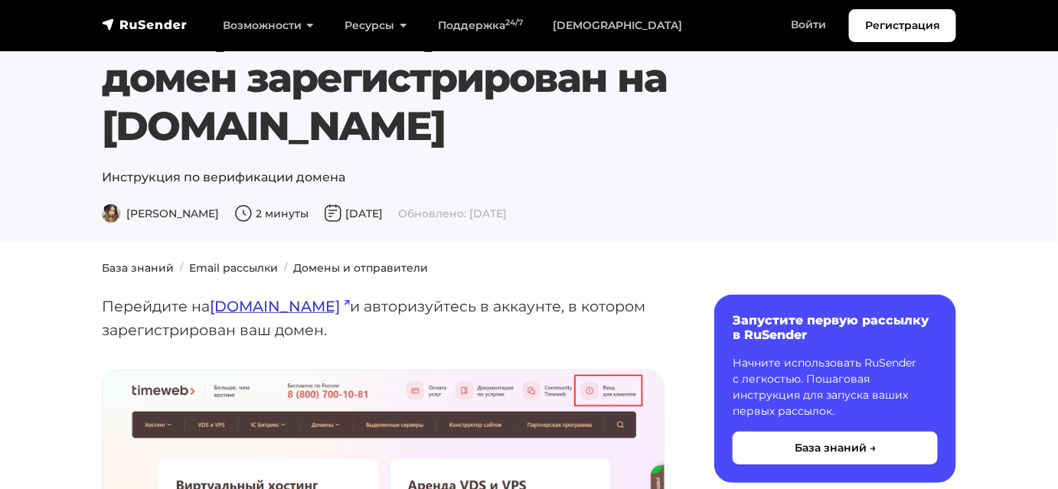
click at [292, 316] on link "[DOMAIN_NAME]" at bounding box center [280, 306] width 140 height 18
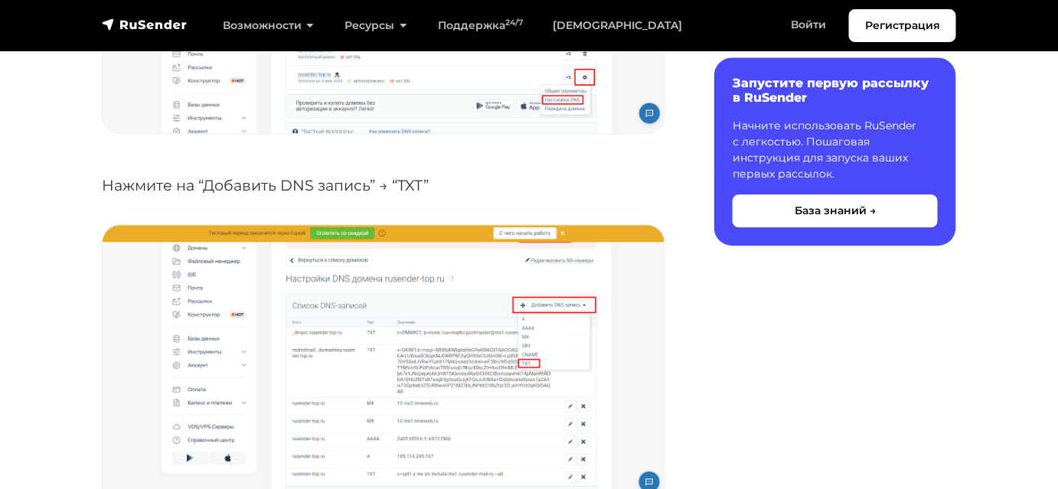
scroll to position [1392, 0]
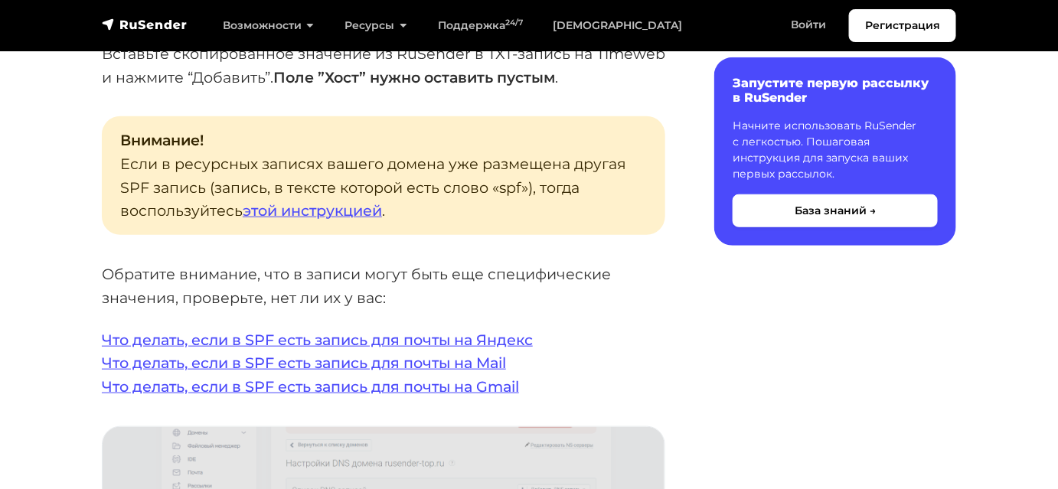
scroll to position [2298, 0]
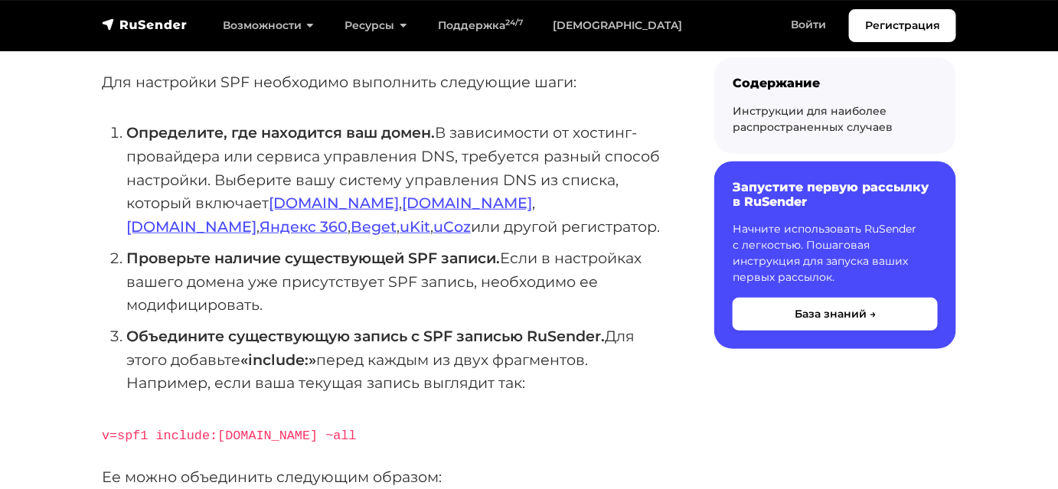
scroll to position [348, 0]
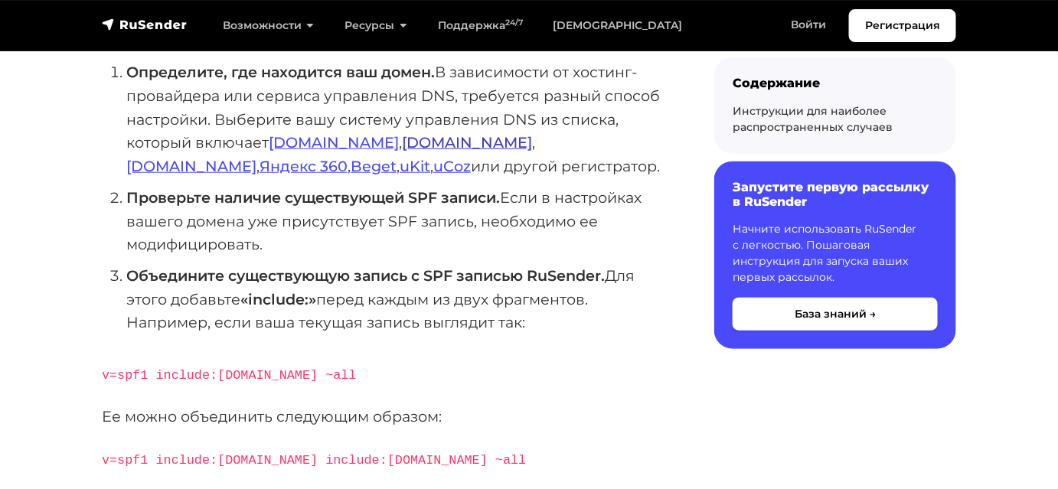
click at [402, 152] on link "[DOMAIN_NAME]" at bounding box center [467, 142] width 130 height 18
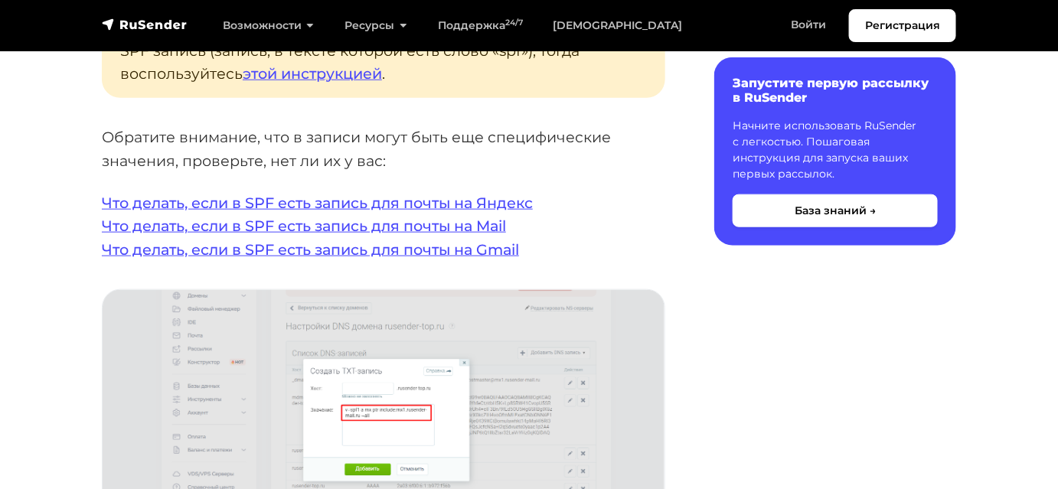
scroll to position [2436, 0]
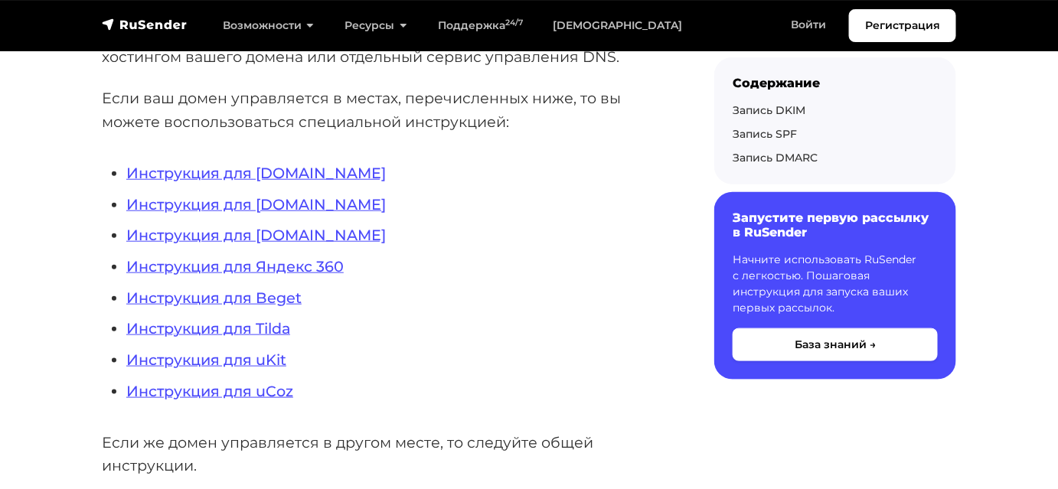
scroll to position [417, 0]
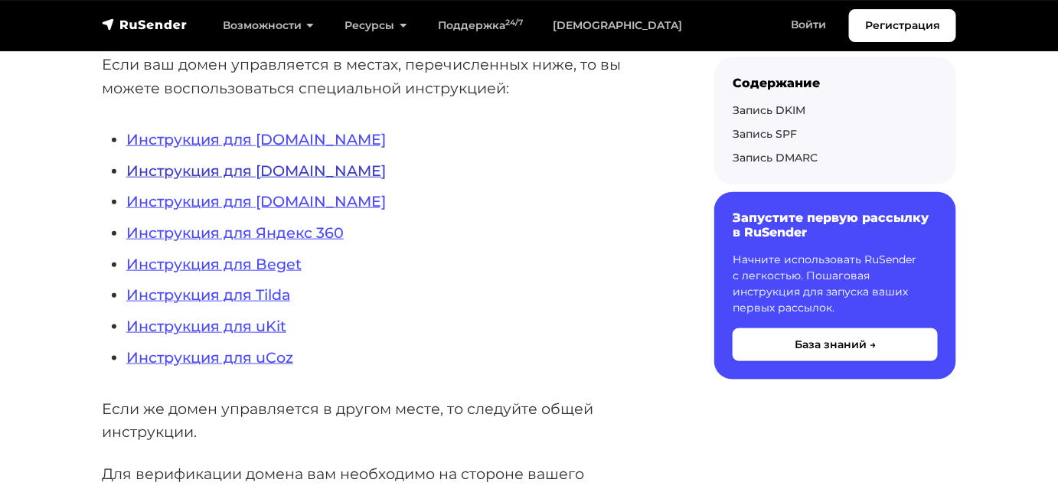
click at [343, 180] on link "Инструкция для [DOMAIN_NAME]" at bounding box center [256, 171] width 260 height 18
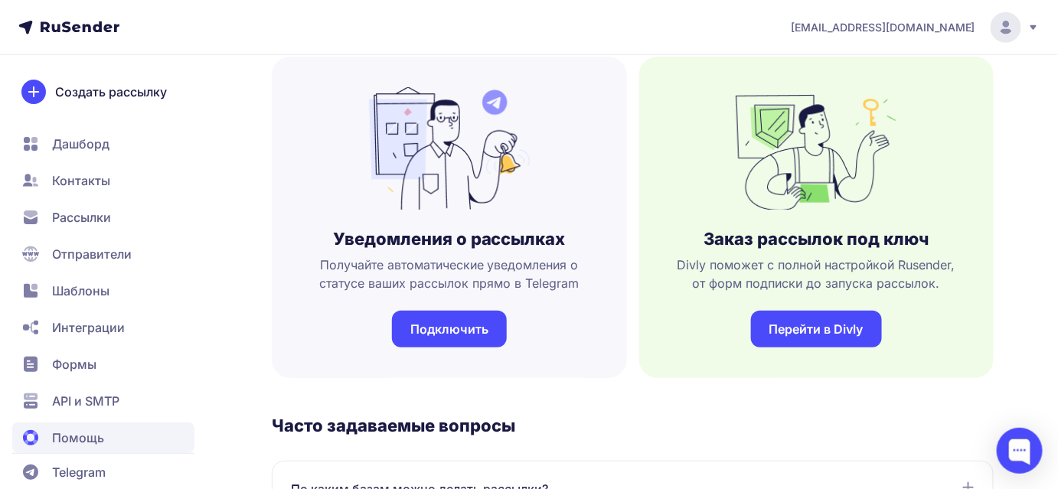
scroll to position [417, 0]
click at [1028, 454] on div at bounding box center [1020, 451] width 46 height 46
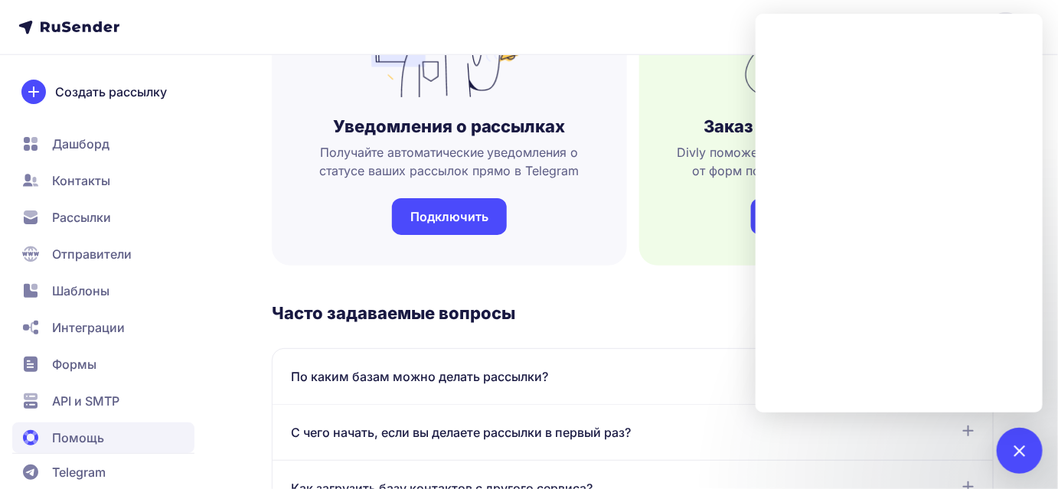
scroll to position [557, 0]
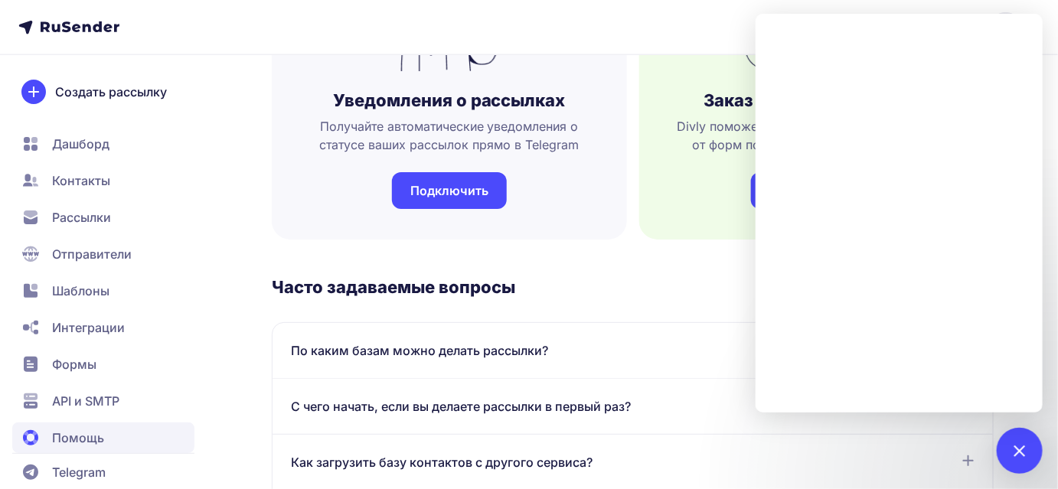
click at [680, 268] on div "Помощь База знаний Инструкции о том, как создавать и настраивать рассылки и мно…" at bounding box center [633, 434] width 722 height 1823
click at [118, 239] on span "Рассылки" at bounding box center [103, 254] width 182 height 31
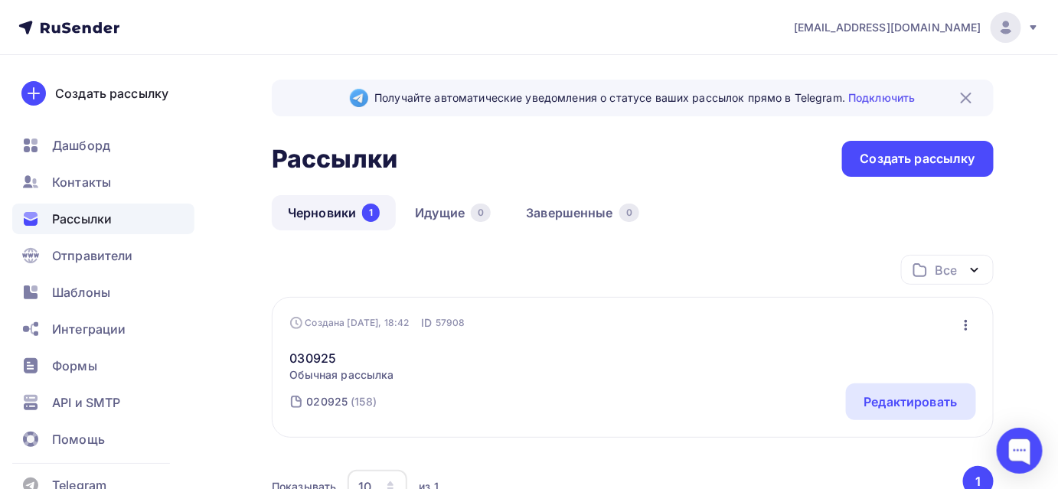
click at [982, 479] on button "1" at bounding box center [979, 481] width 31 height 31
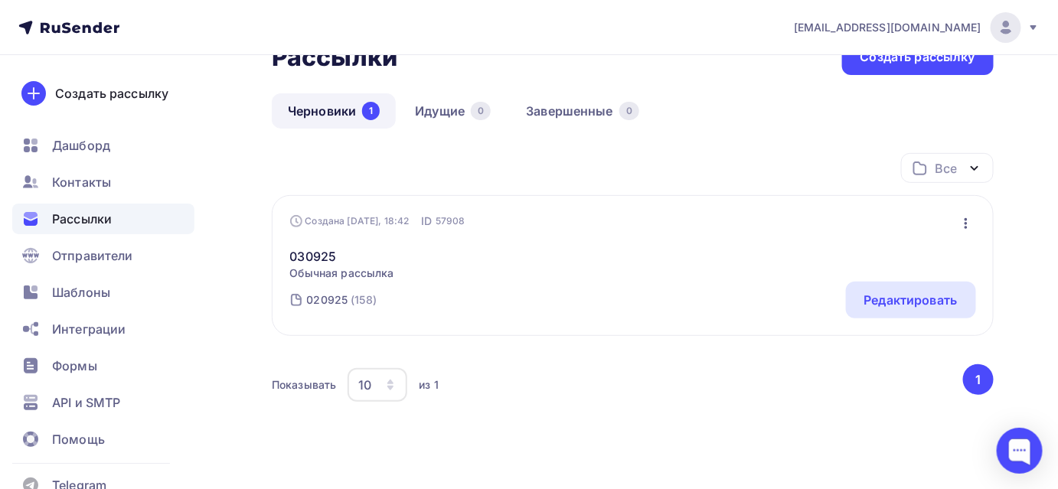
scroll to position [133, 0]
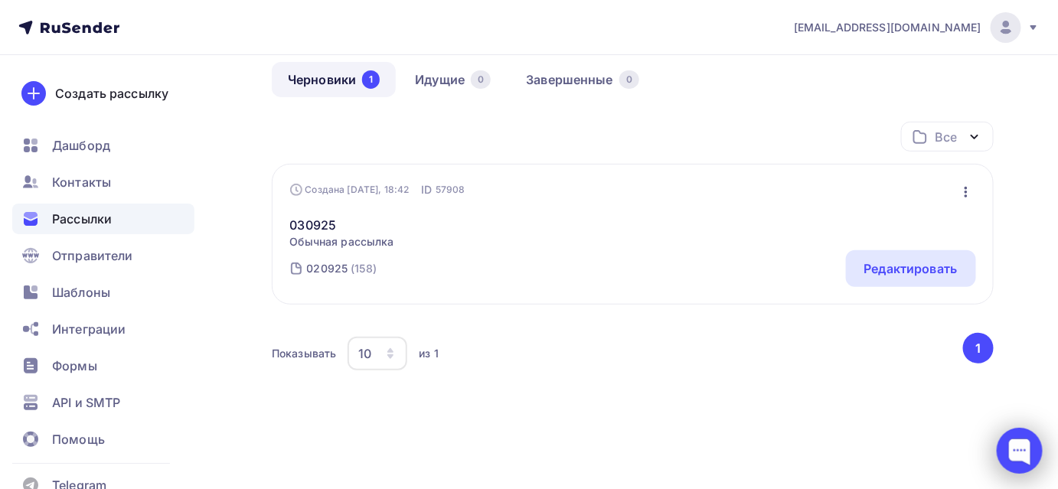
click at [1029, 450] on div at bounding box center [1020, 451] width 46 height 46
